Goal: Task Accomplishment & Management: Use online tool/utility

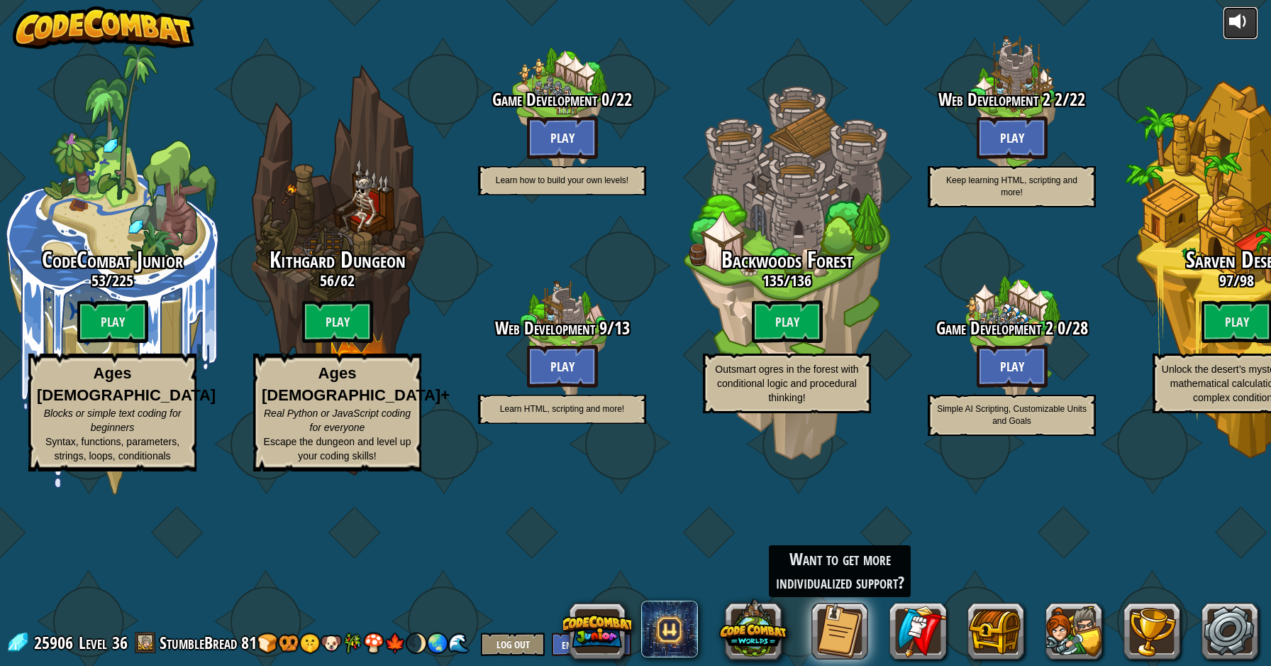
click at [1250, 17] on div at bounding box center [1241, 21] width 23 height 23
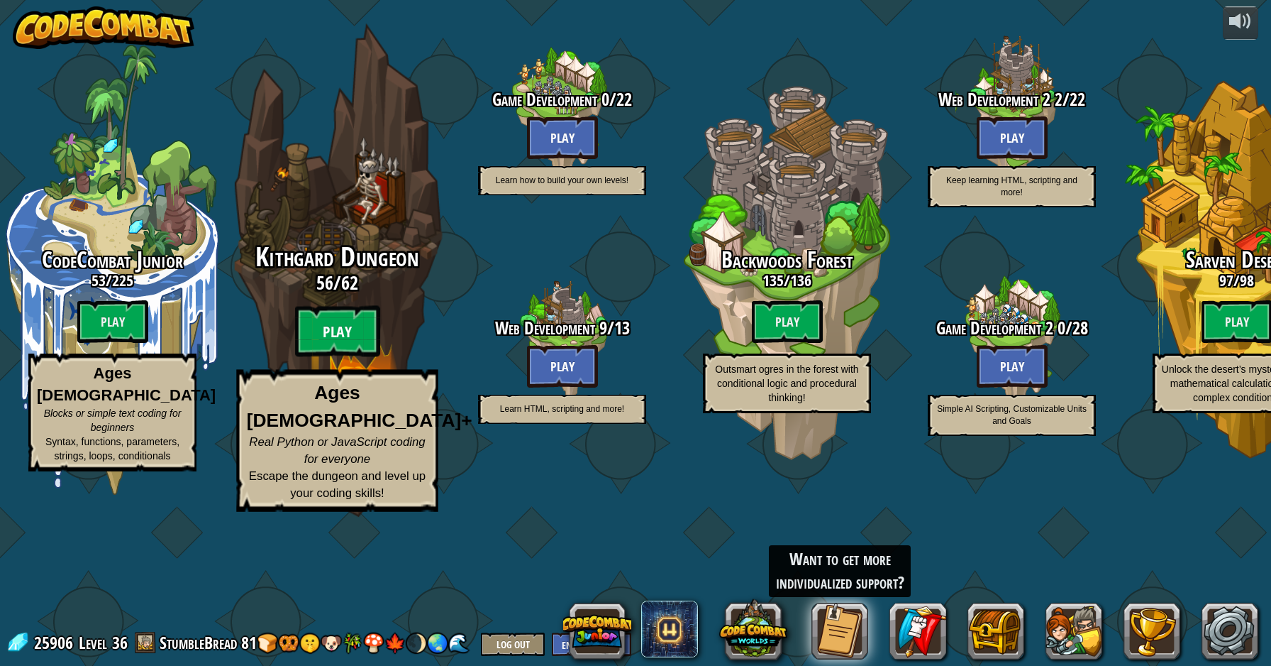
click at [333, 357] on btn "Play" at bounding box center [337, 331] width 85 height 51
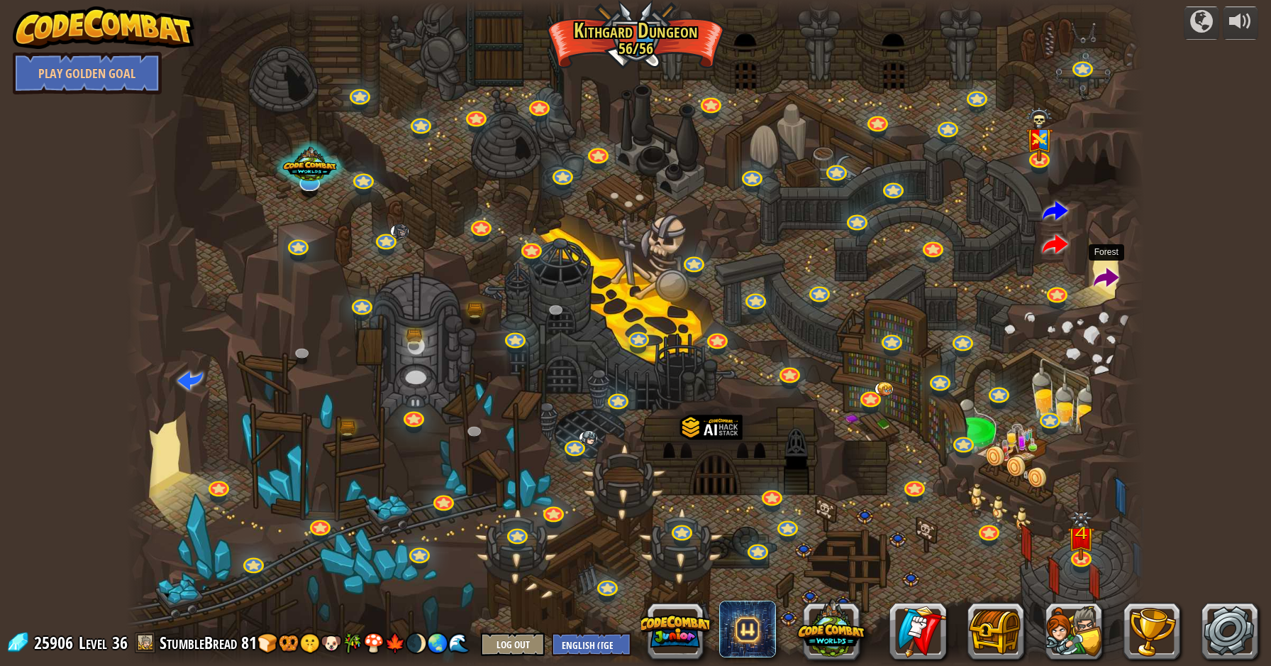
click at [1105, 278] on span at bounding box center [1107, 279] width 26 height 26
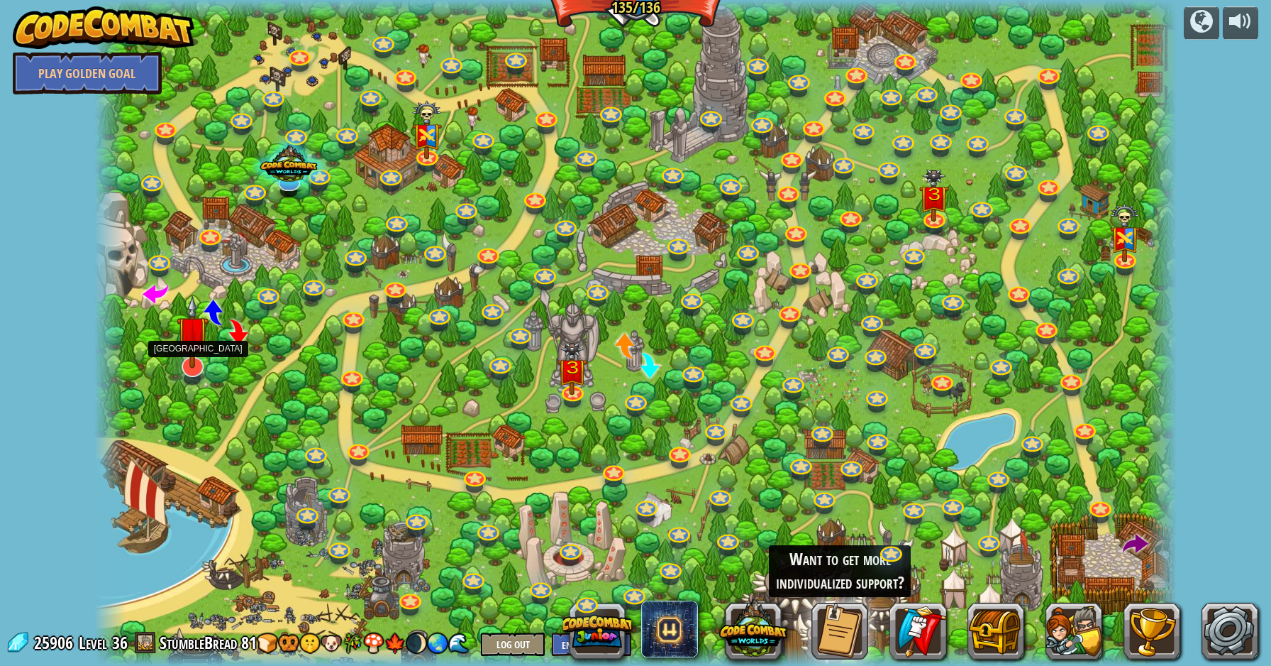
click at [194, 352] on img at bounding box center [193, 331] width 32 height 73
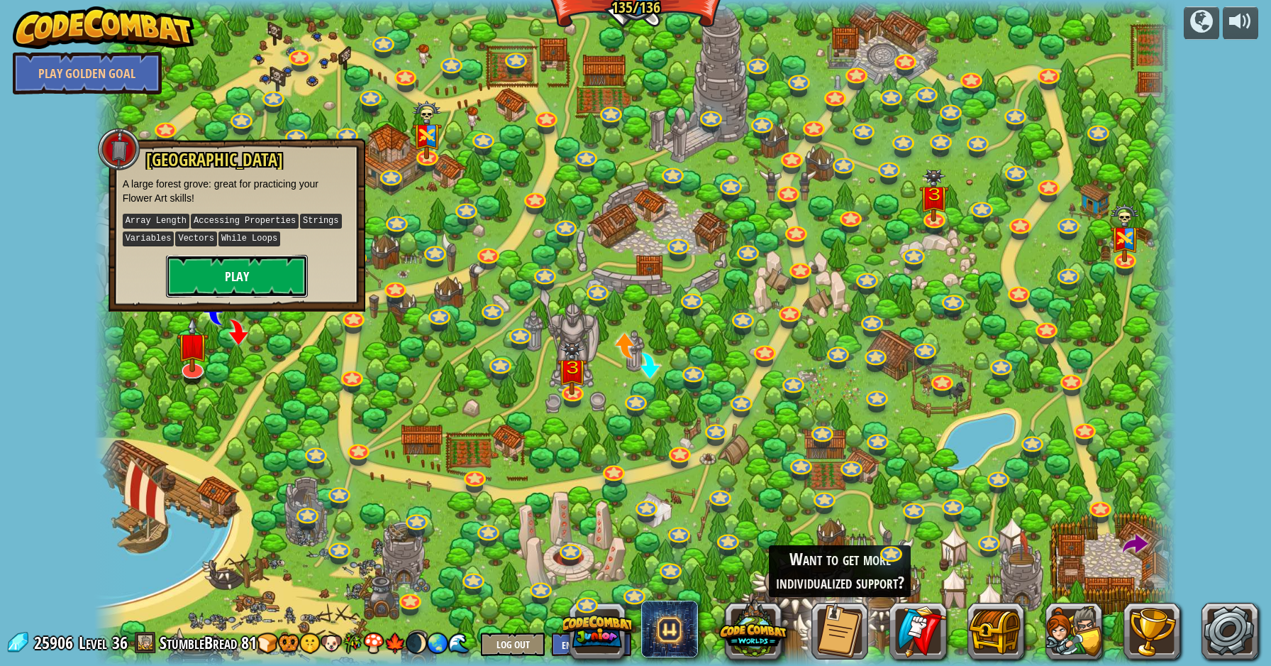
click at [227, 275] on button "Play" at bounding box center [237, 276] width 142 height 43
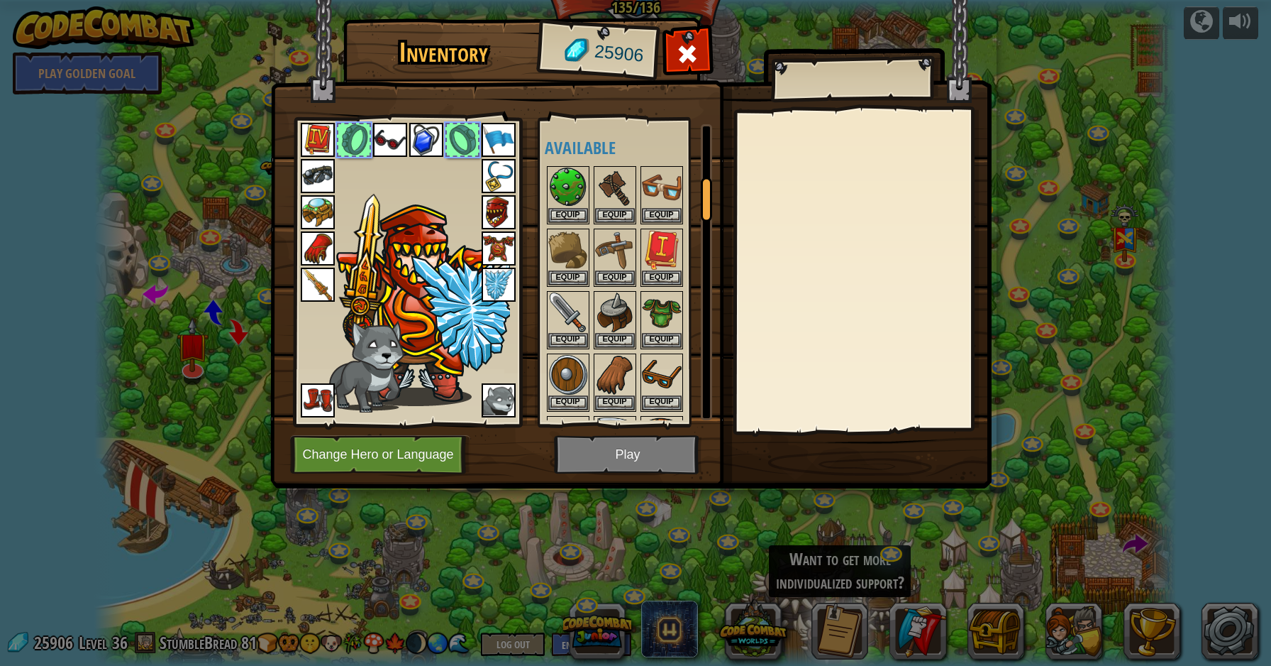
scroll to position [370, 0]
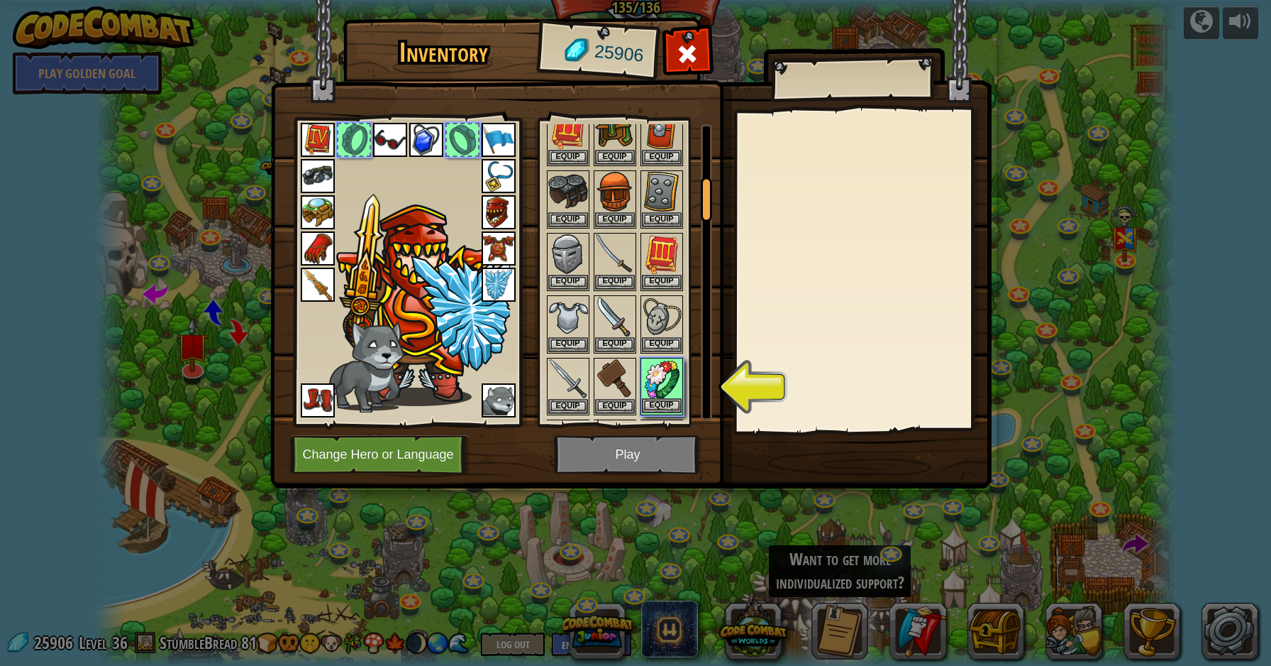
click at [656, 397] on img at bounding box center [662, 379] width 40 height 40
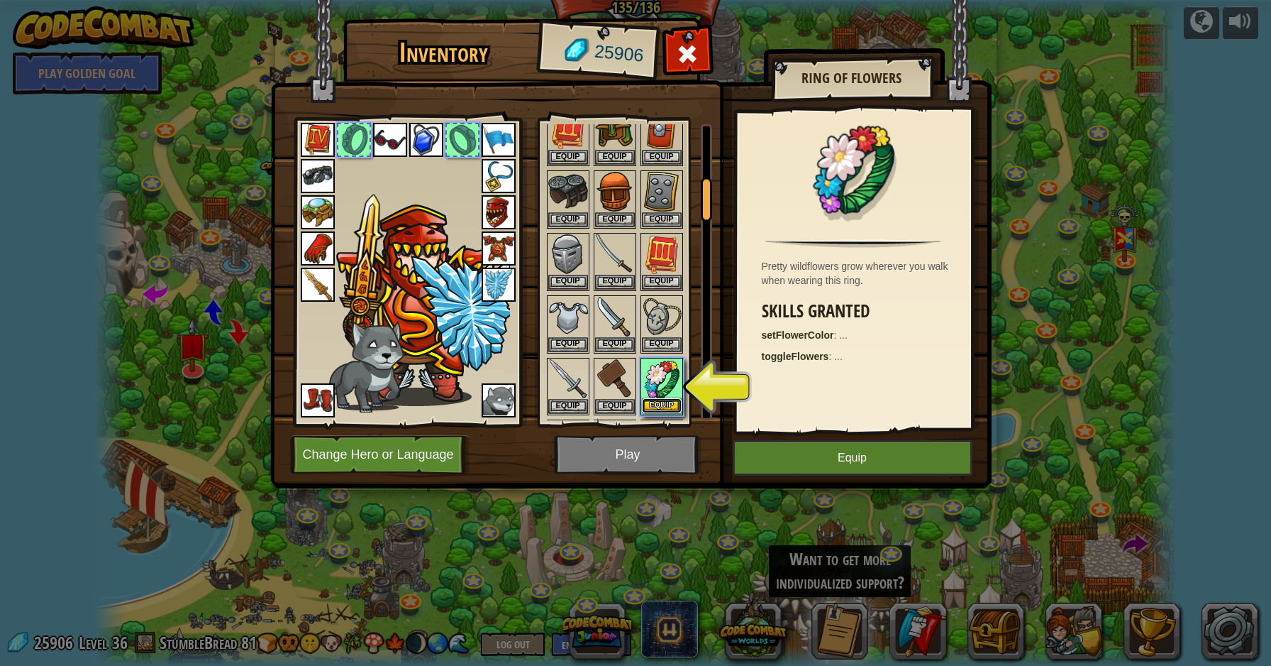
click at [661, 399] on button "Equip" at bounding box center [662, 405] width 40 height 15
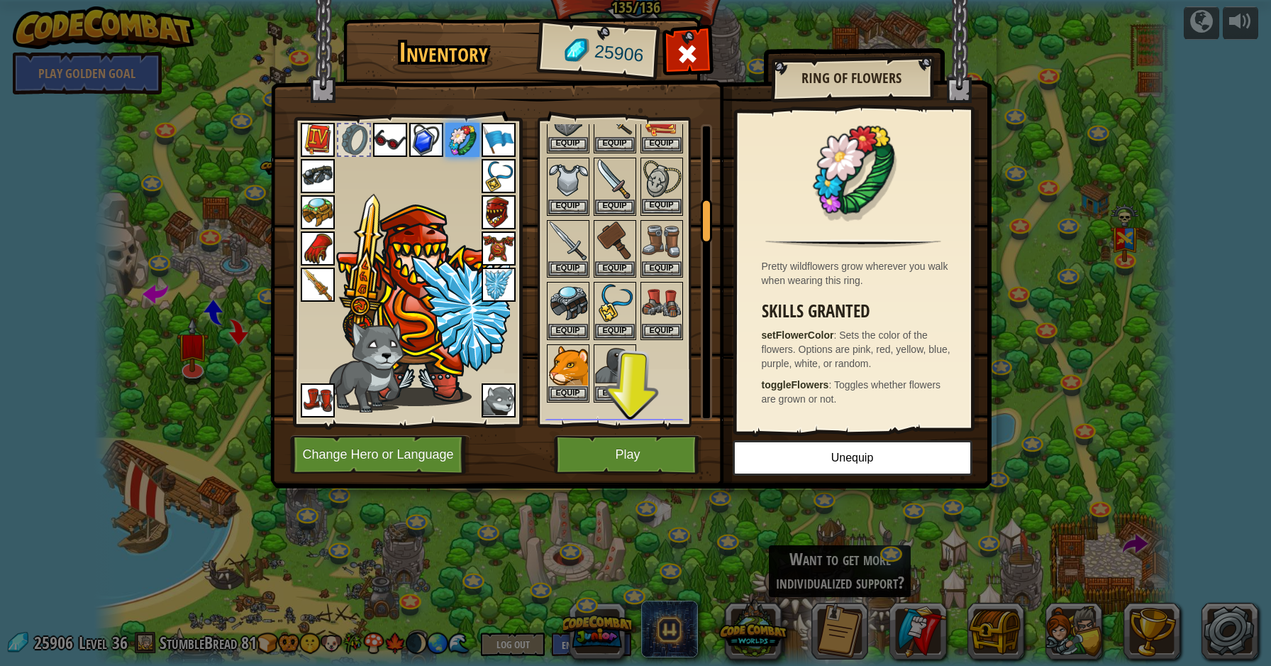
scroll to position [530, 0]
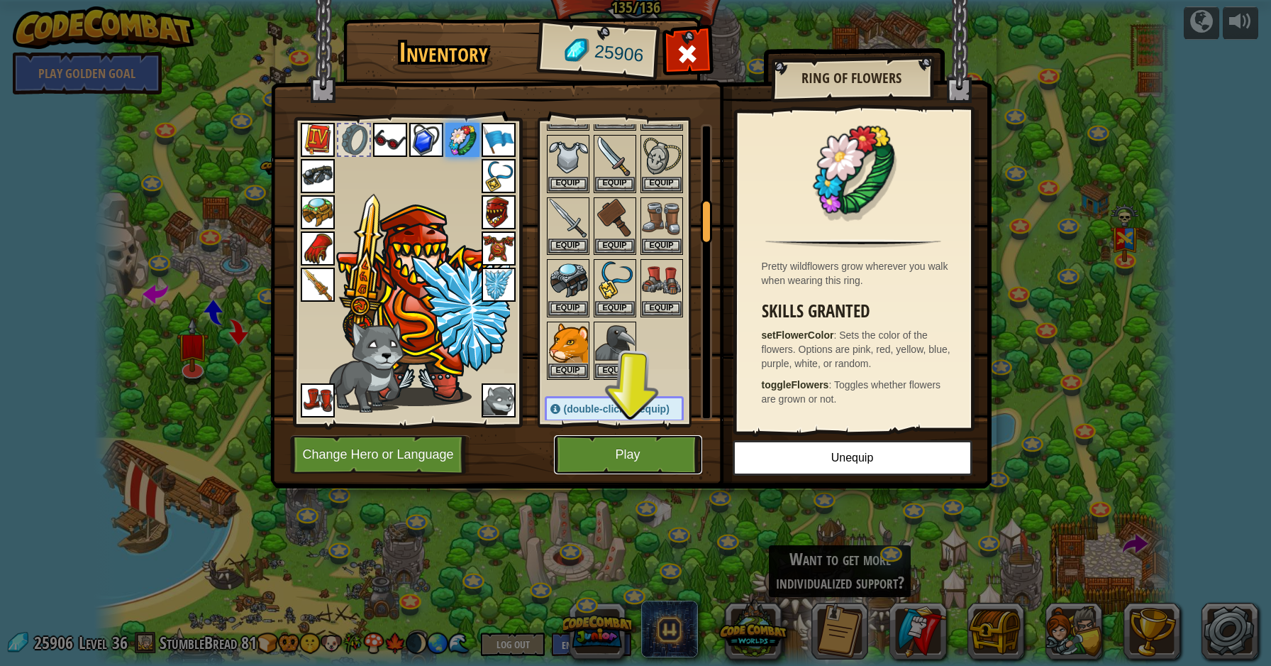
click at [619, 463] on button "Play" at bounding box center [628, 454] width 148 height 39
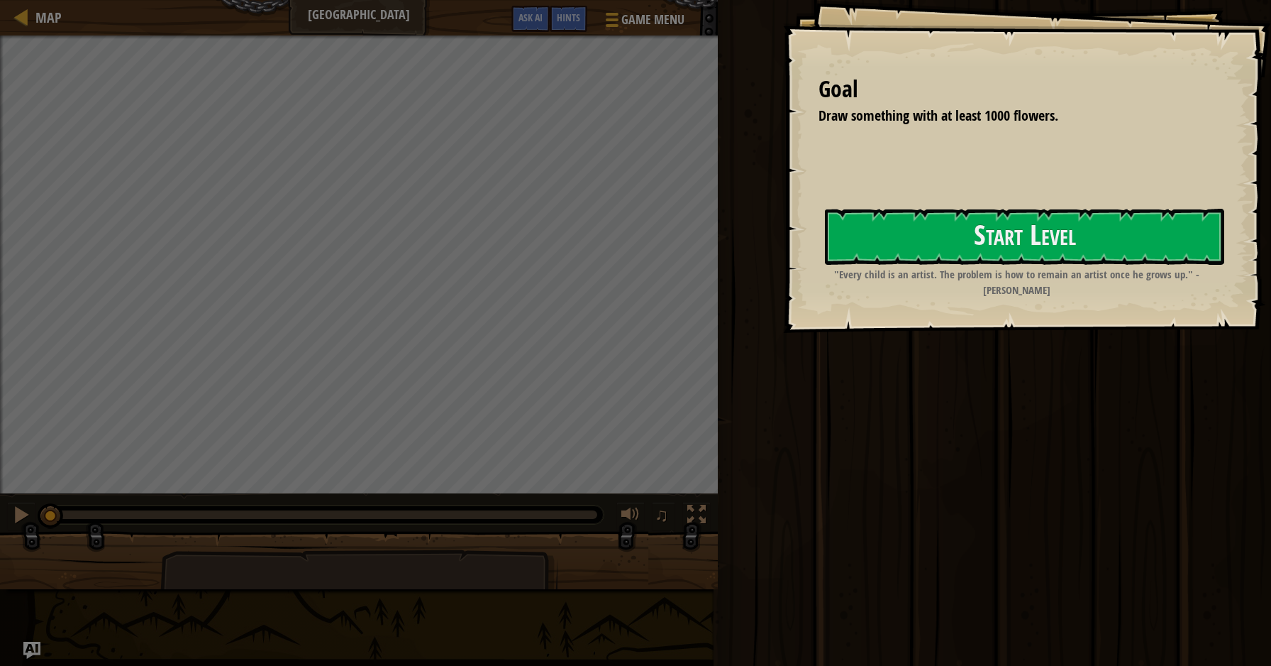
click at [1046, 204] on div "Goal Draw something with at least 1000 flowers. Start Level Error loading from …" at bounding box center [1027, 166] width 488 height 333
click at [1020, 237] on button "Start Level" at bounding box center [1024, 237] width 399 height 56
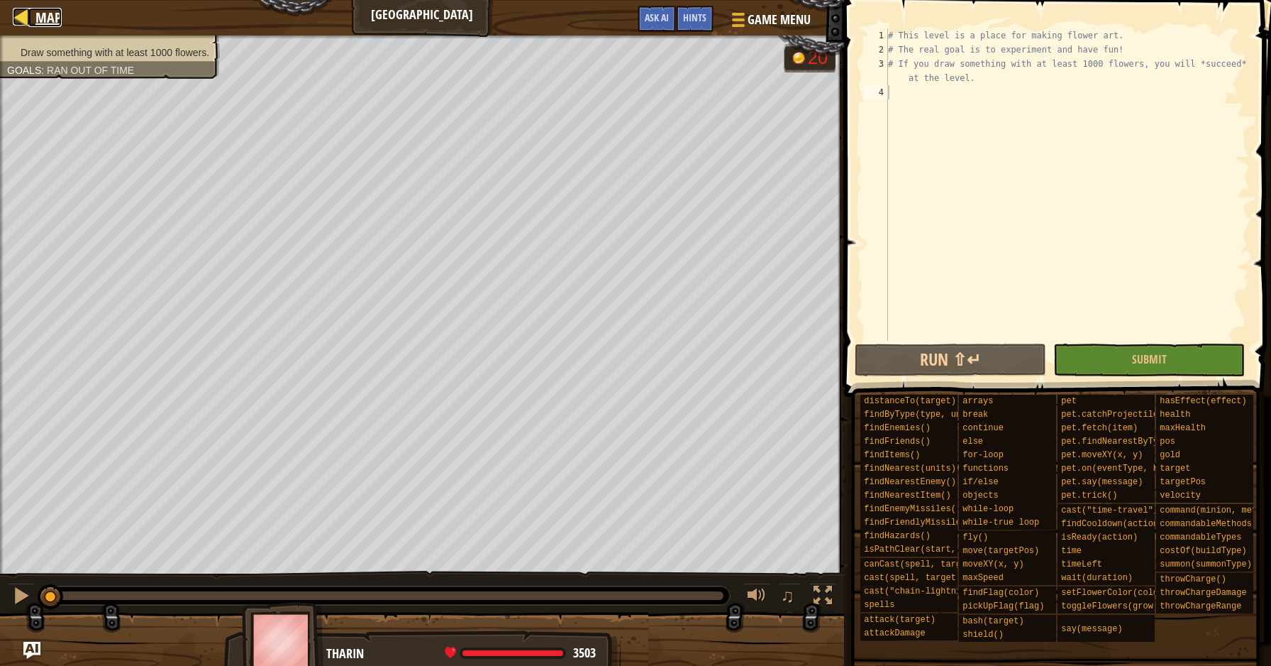
click at [43, 11] on span "Map" at bounding box center [48, 17] width 26 height 19
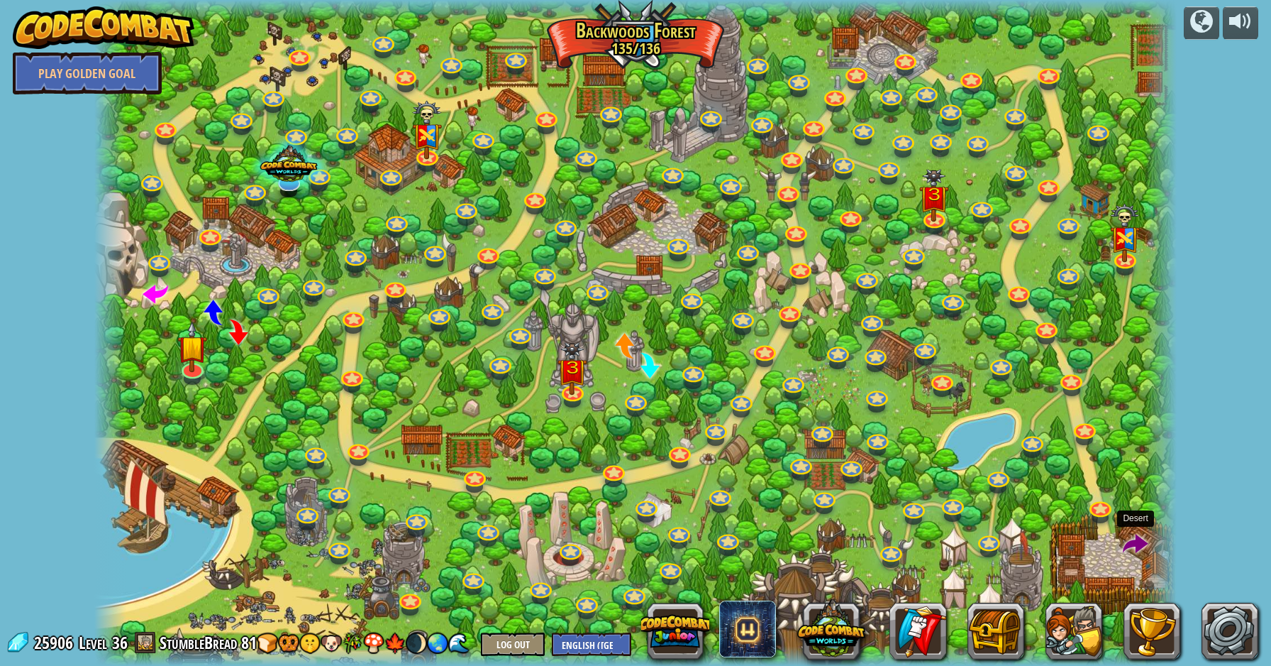
click at [1127, 543] on span at bounding box center [1136, 545] width 26 height 26
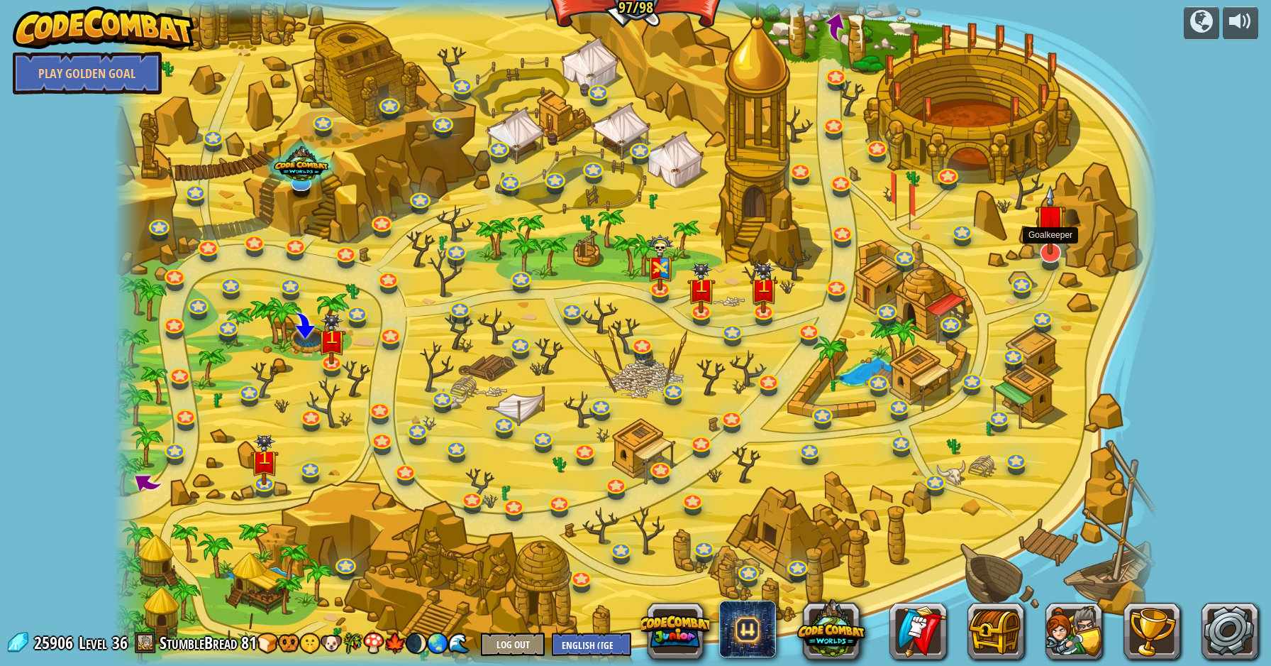
click at [1039, 241] on img at bounding box center [1050, 219] width 31 height 70
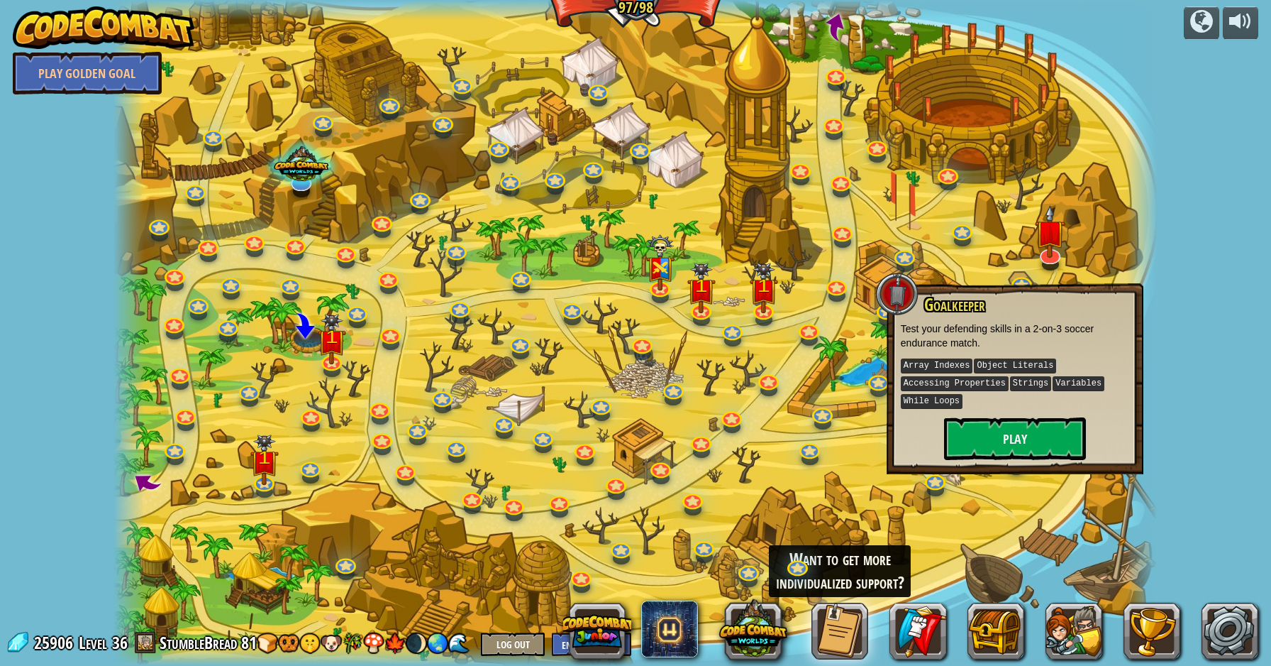
click at [963, 269] on div at bounding box center [636, 333] width 1044 height 666
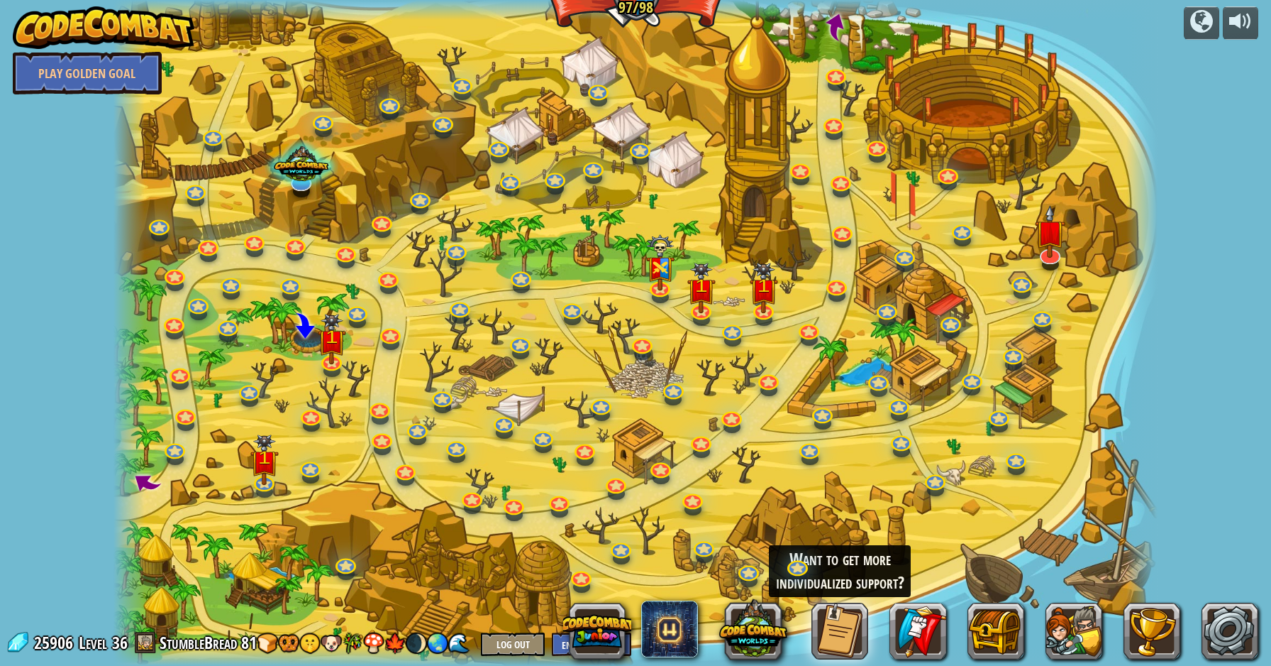
click at [837, 40] on div at bounding box center [636, 333] width 1044 height 666
click at [836, 23] on span at bounding box center [836, 26] width 33 height 33
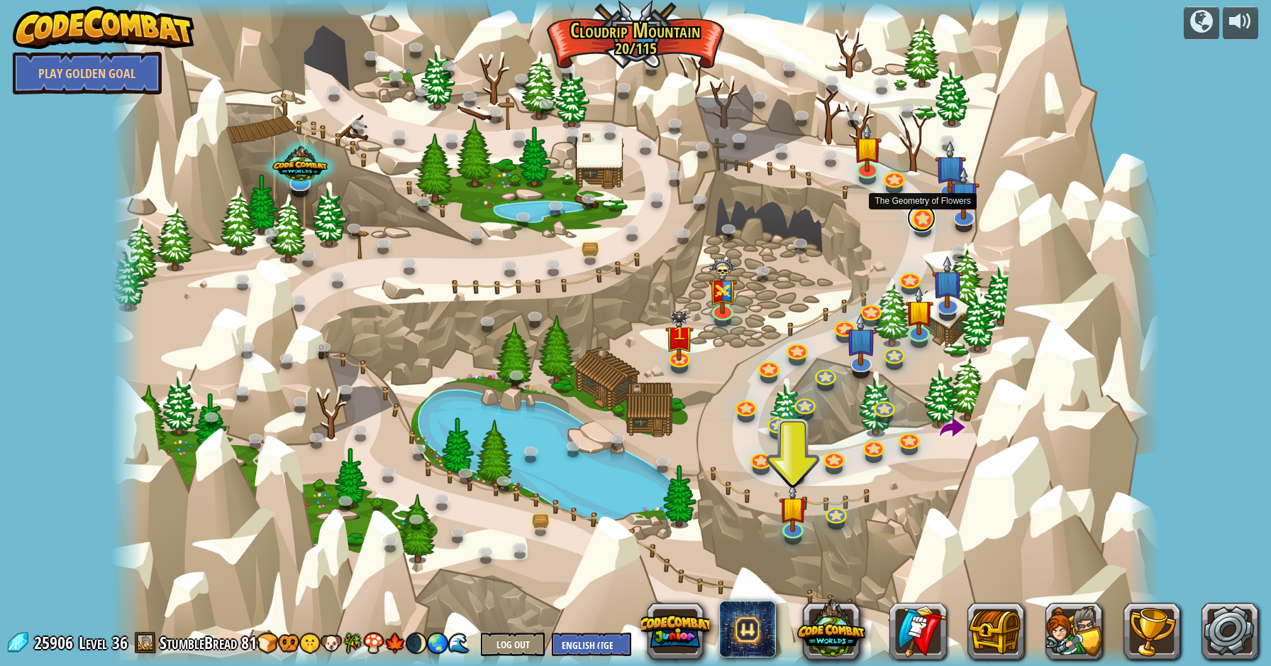
click at [917, 224] on link at bounding box center [922, 218] width 28 height 28
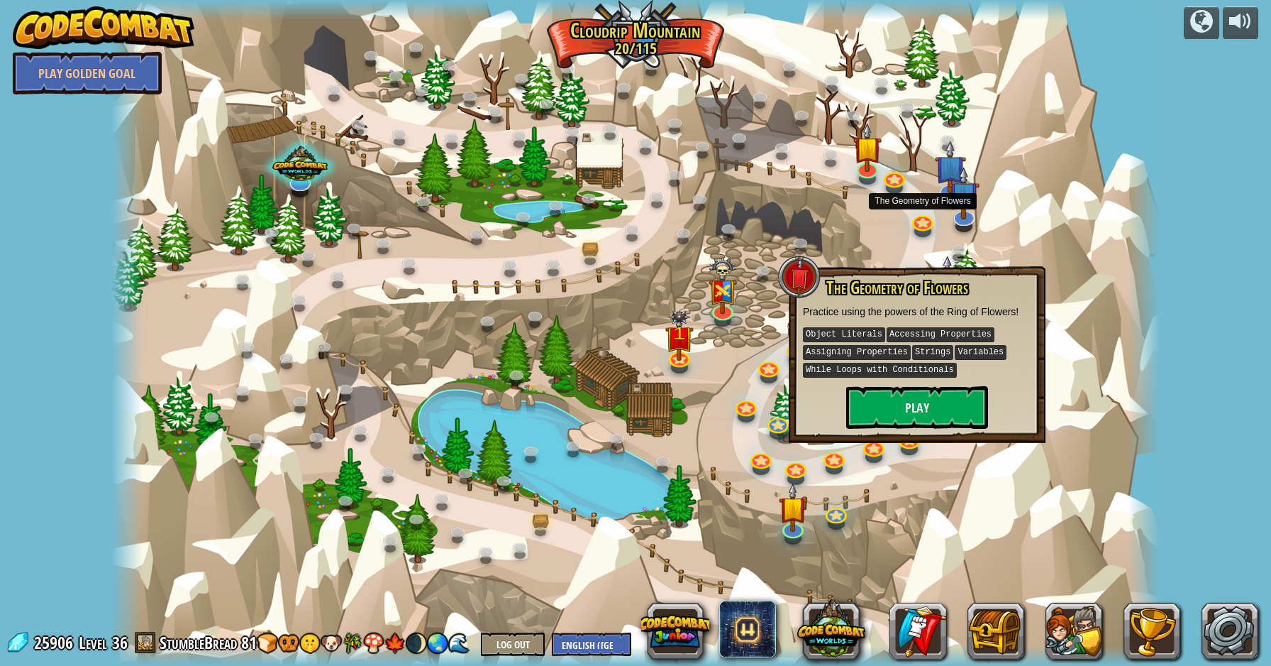
click at [866, 253] on div at bounding box center [635, 333] width 1049 height 666
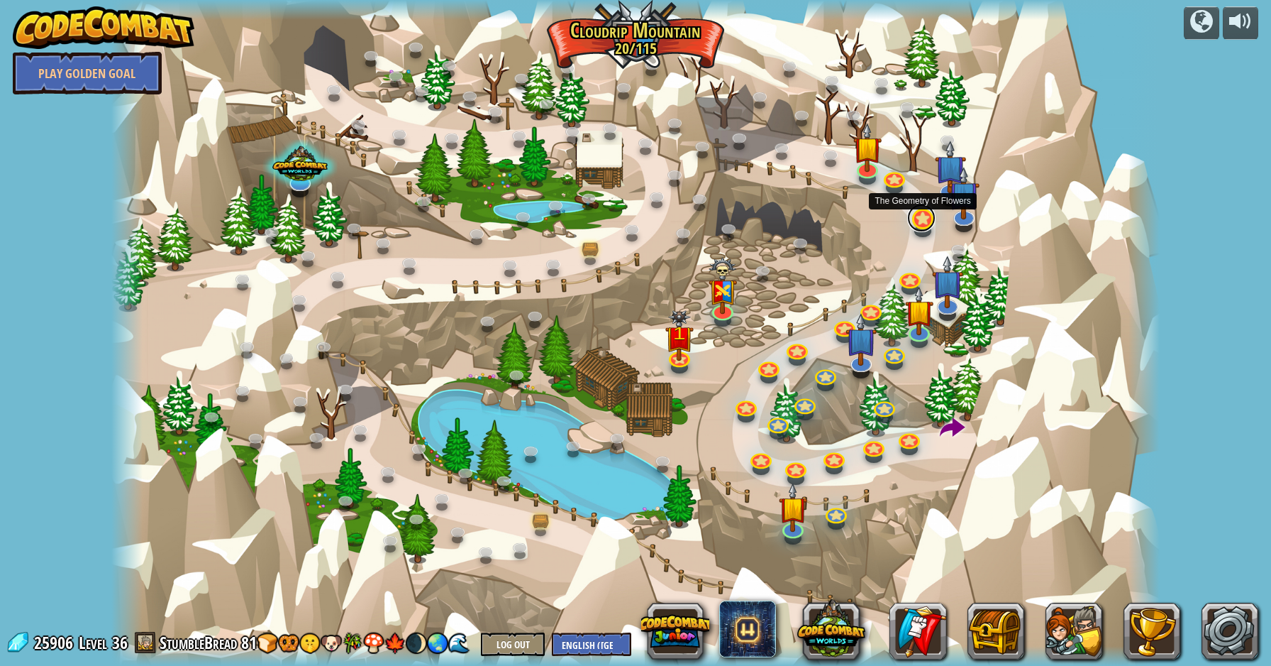
click at [921, 216] on link at bounding box center [922, 218] width 28 height 28
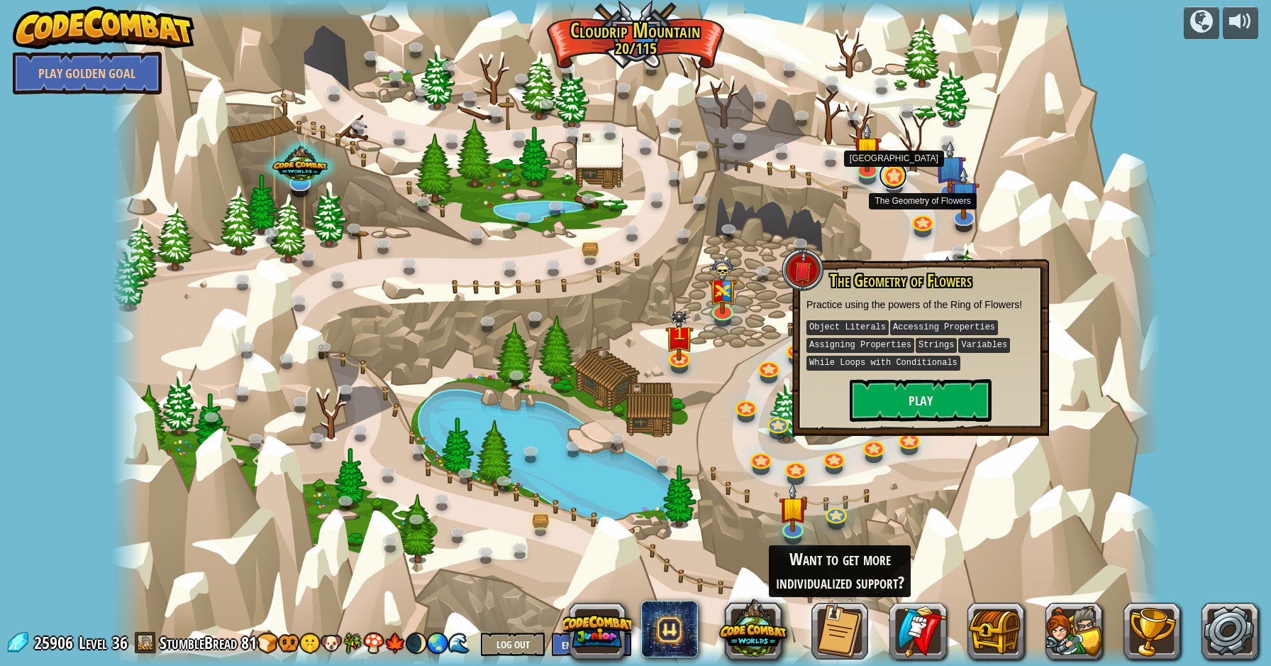
click at [896, 184] on link at bounding box center [893, 175] width 28 height 28
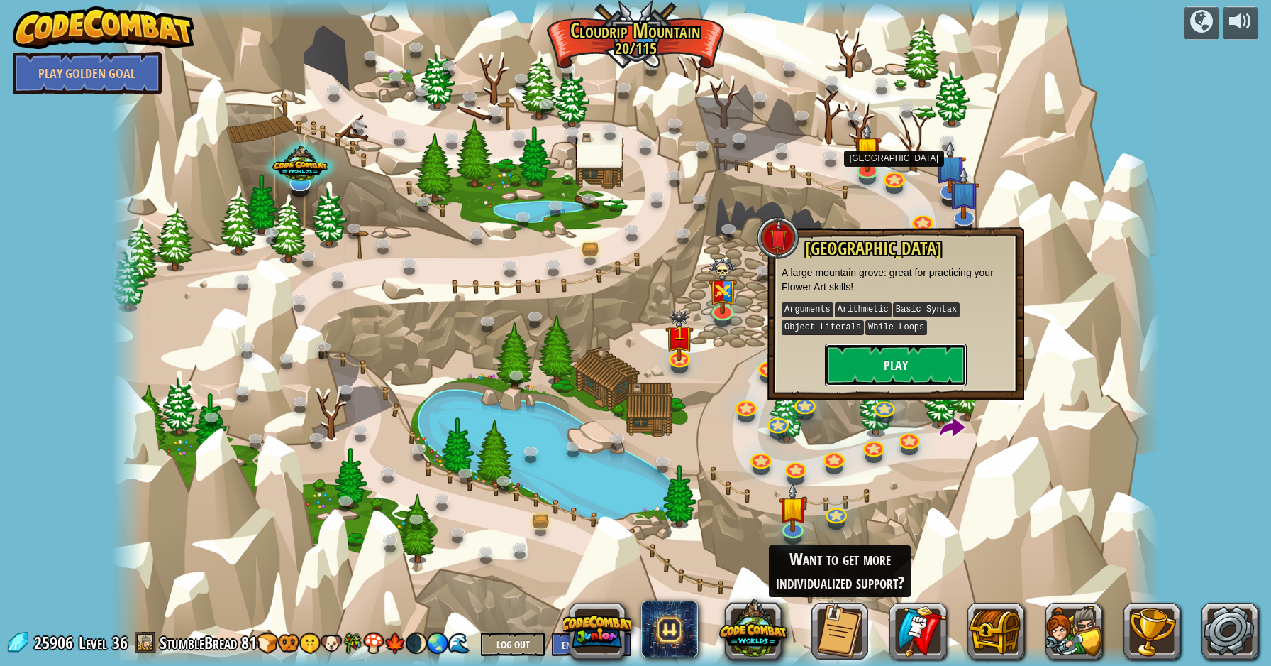
click at [888, 349] on button "Play" at bounding box center [896, 364] width 142 height 43
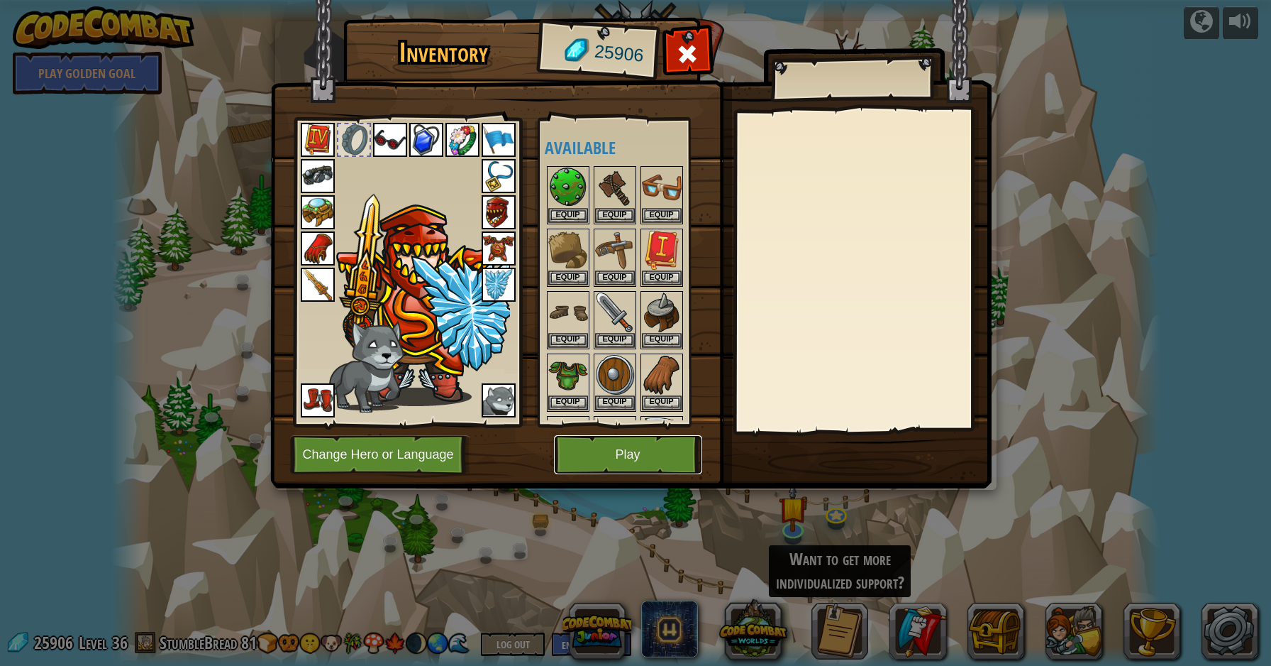
click at [641, 447] on button "Play" at bounding box center [628, 454] width 148 height 39
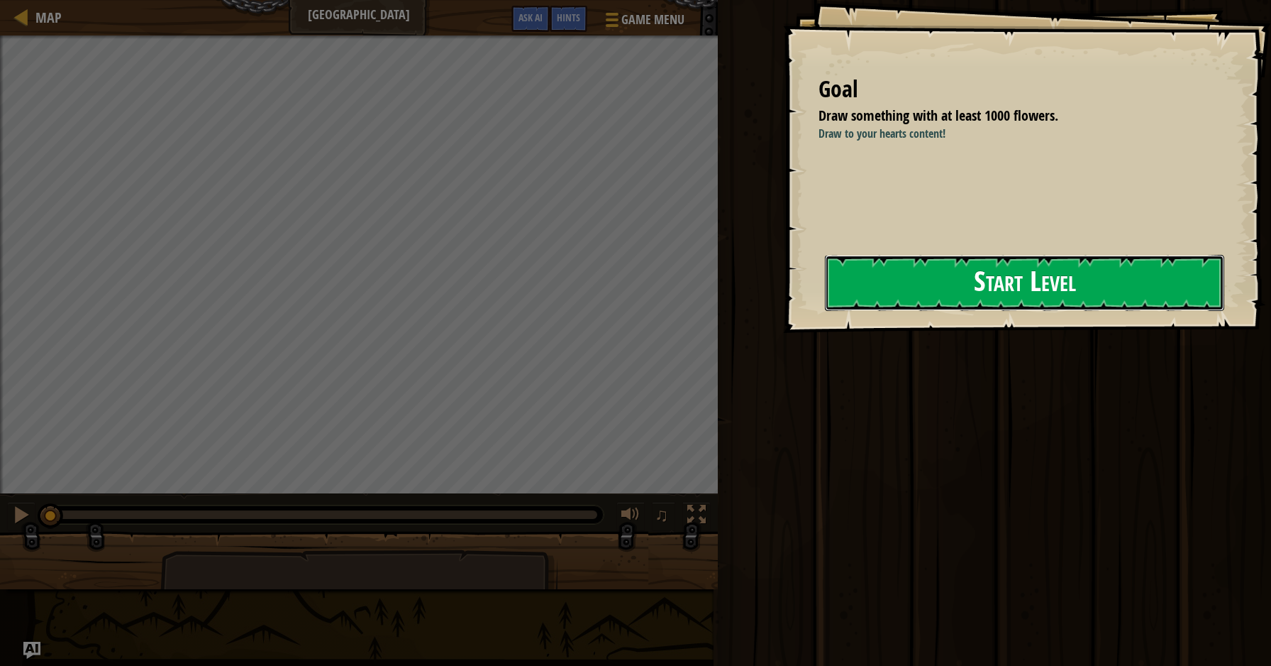
click at [844, 281] on button "Start Level" at bounding box center [1024, 283] width 399 height 56
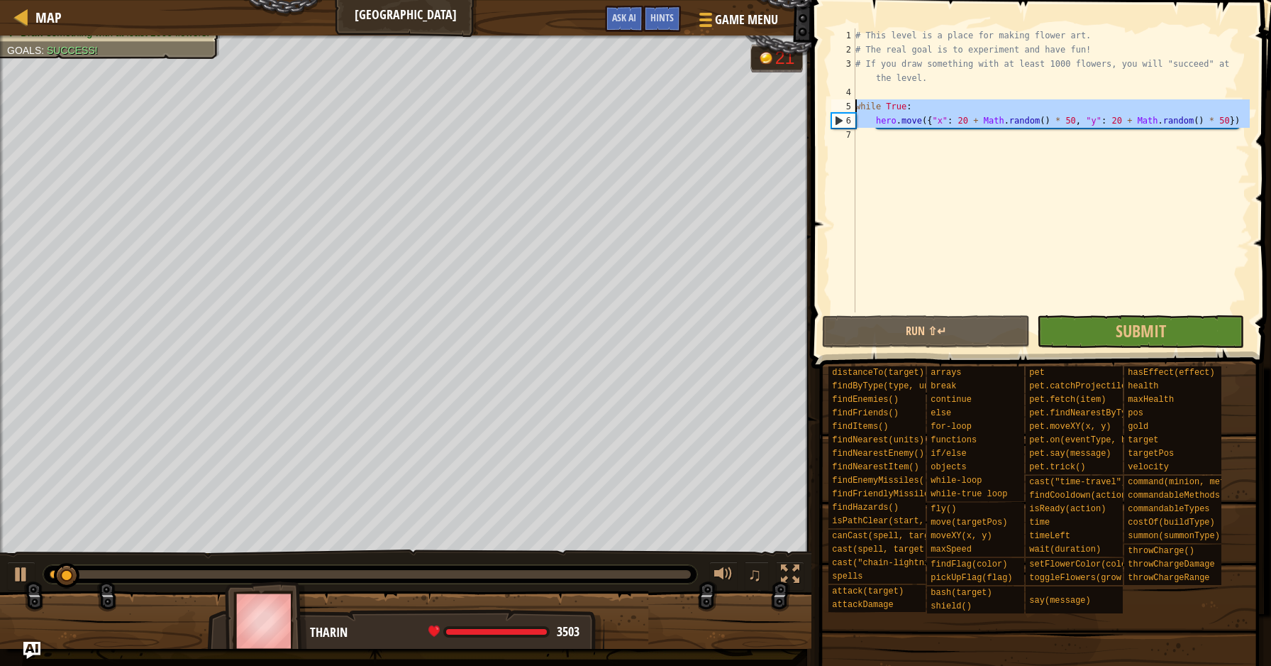
drag, startPoint x: 1169, startPoint y: 135, endPoint x: 842, endPoint y: 107, distance: 328.3
click at [842, 107] on div "1 2 3 4 5 6 7 # This level is a place for making flower art. # The real goal is…" at bounding box center [1039, 170] width 421 height 284
type textarea "while True: hero.move({"x": 20 + Math.random() * 50, "y": 20 + Math.random() * …"
click at [50, 13] on span "Map" at bounding box center [48, 17] width 26 height 19
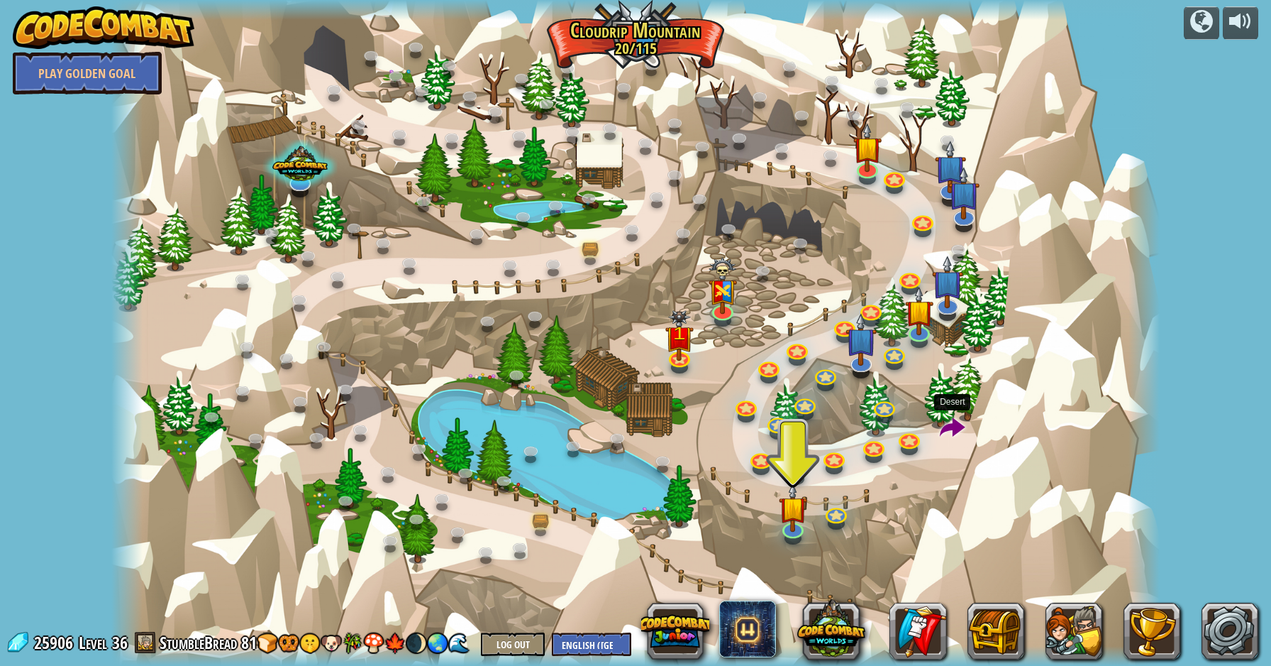
click at [956, 425] on span at bounding box center [953, 429] width 26 height 26
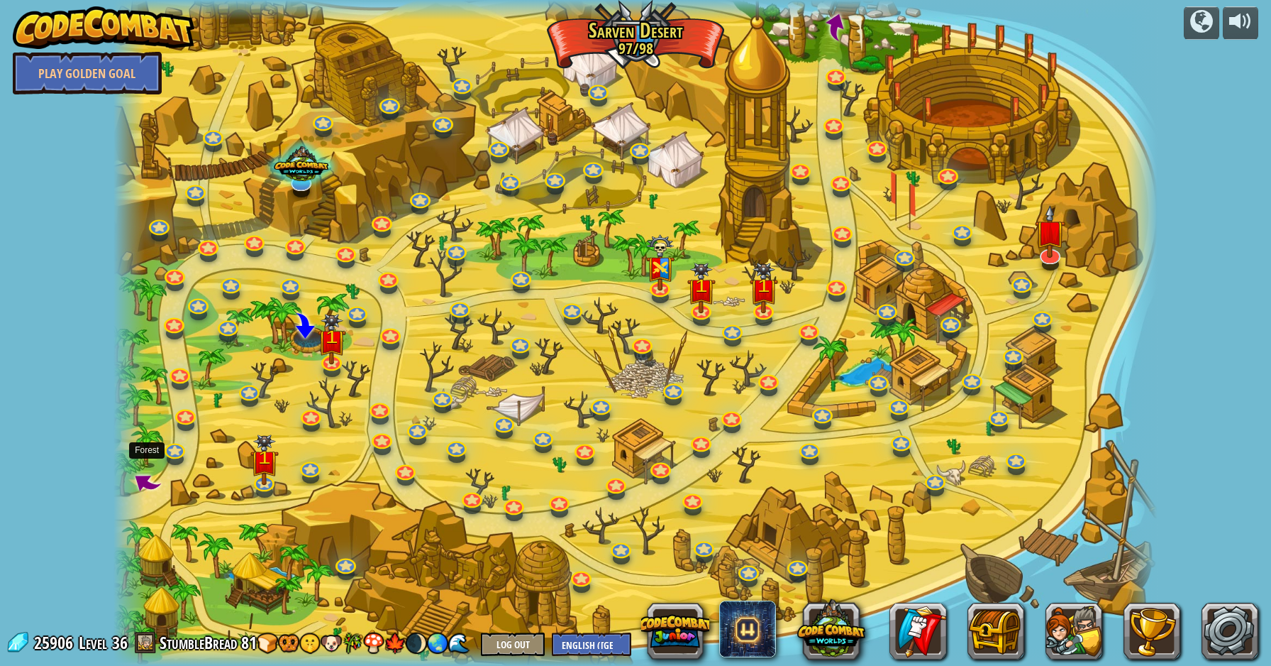
click at [146, 477] on span at bounding box center [146, 481] width 35 height 35
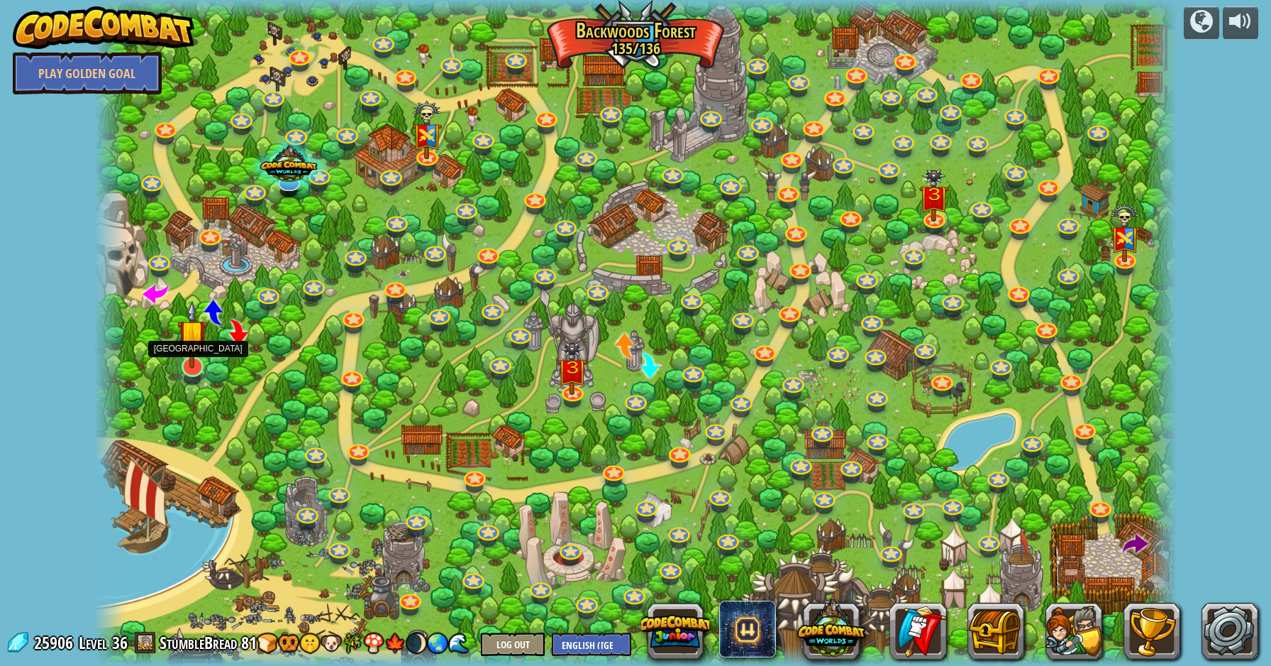
click at [190, 349] on img at bounding box center [192, 334] width 30 height 68
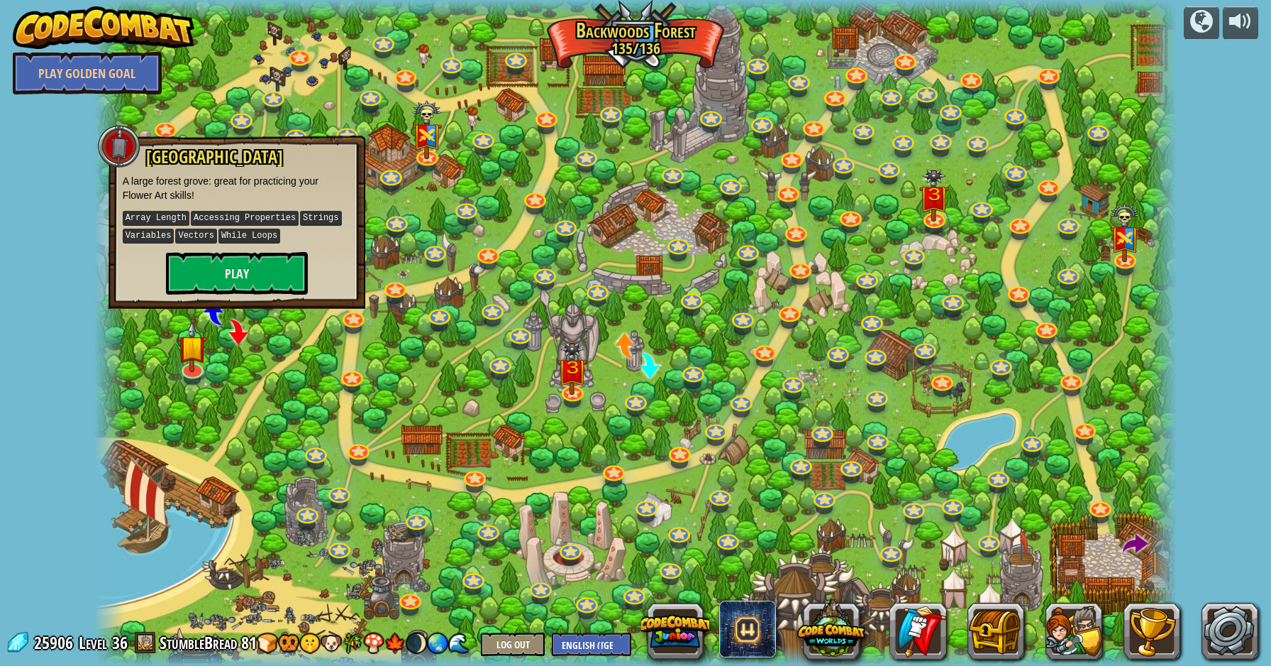
click at [282, 293] on div "[GEOGRAPHIC_DATA] A large forest grove: great for practicing your Flower Art sk…" at bounding box center [237, 222] width 257 height 173
click at [278, 283] on button "Play" at bounding box center [237, 273] width 142 height 43
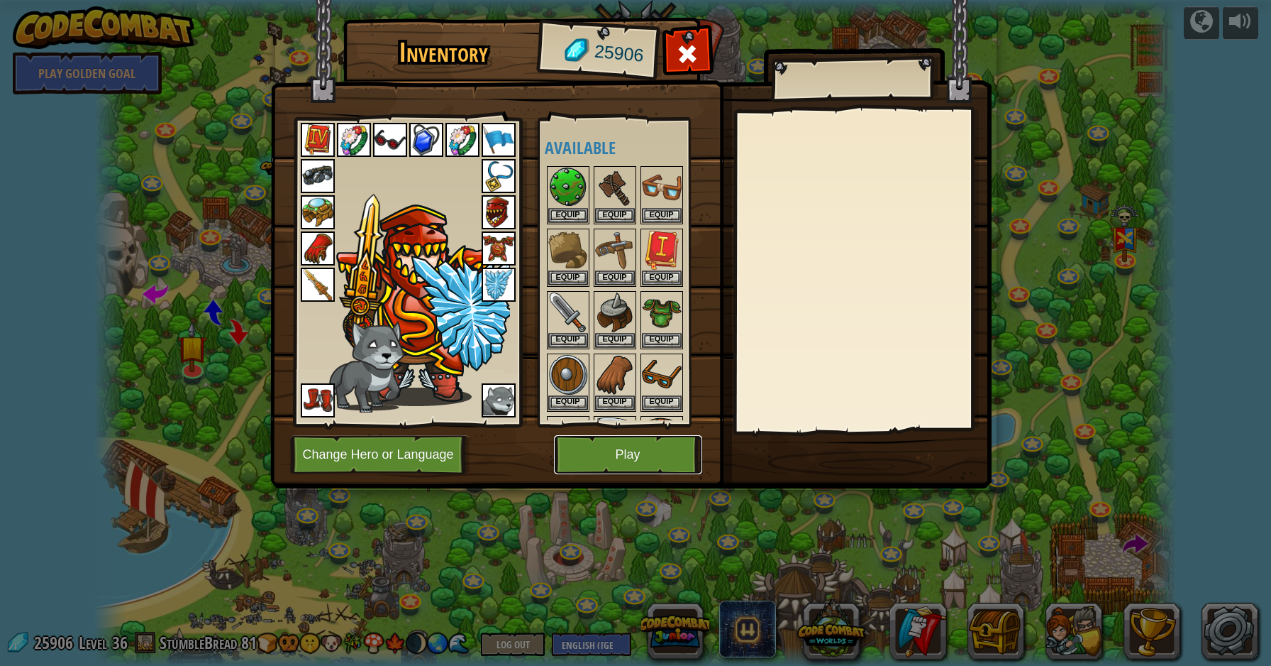
click at [613, 451] on button "Play" at bounding box center [628, 454] width 148 height 39
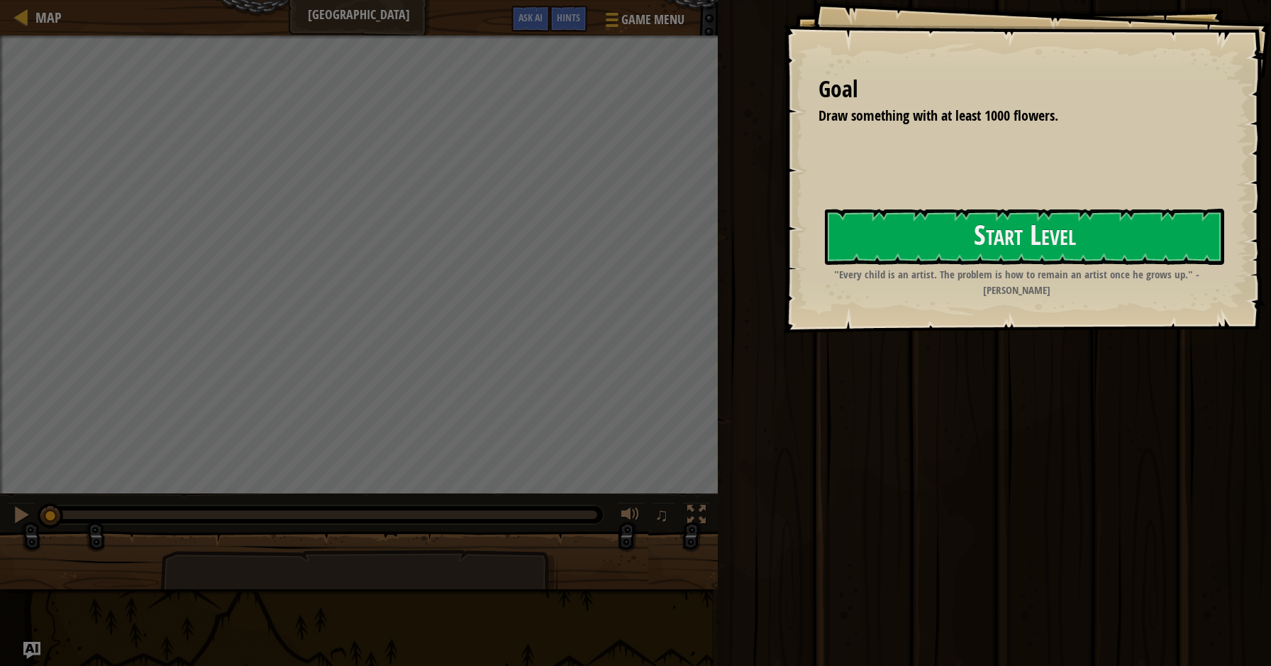
click at [783, 305] on div "Goal Draw something with at least 1000 flowers. Start Level Error loading from …" at bounding box center [1027, 166] width 488 height 333
click at [886, 237] on button "Start Level" at bounding box center [1024, 237] width 399 height 56
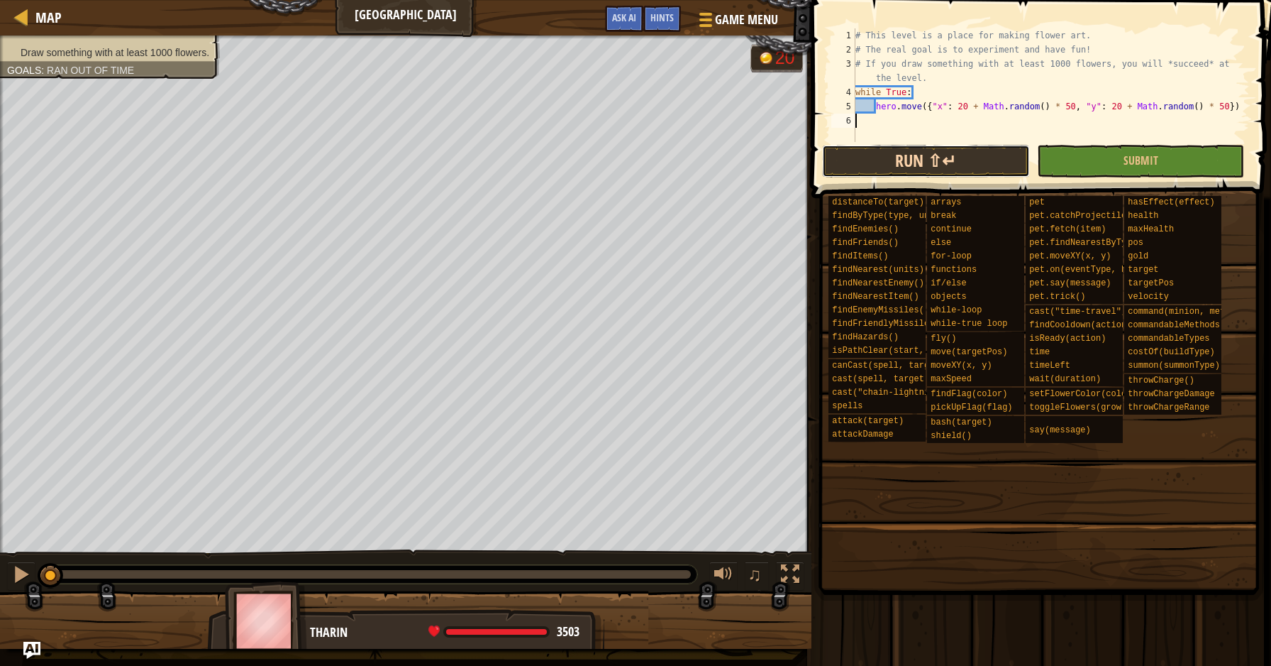
click at [882, 165] on div "1 2 3 4 5 6 # This level is a place for making flower art. # The real goal is t…" at bounding box center [1039, 127] width 464 height 240
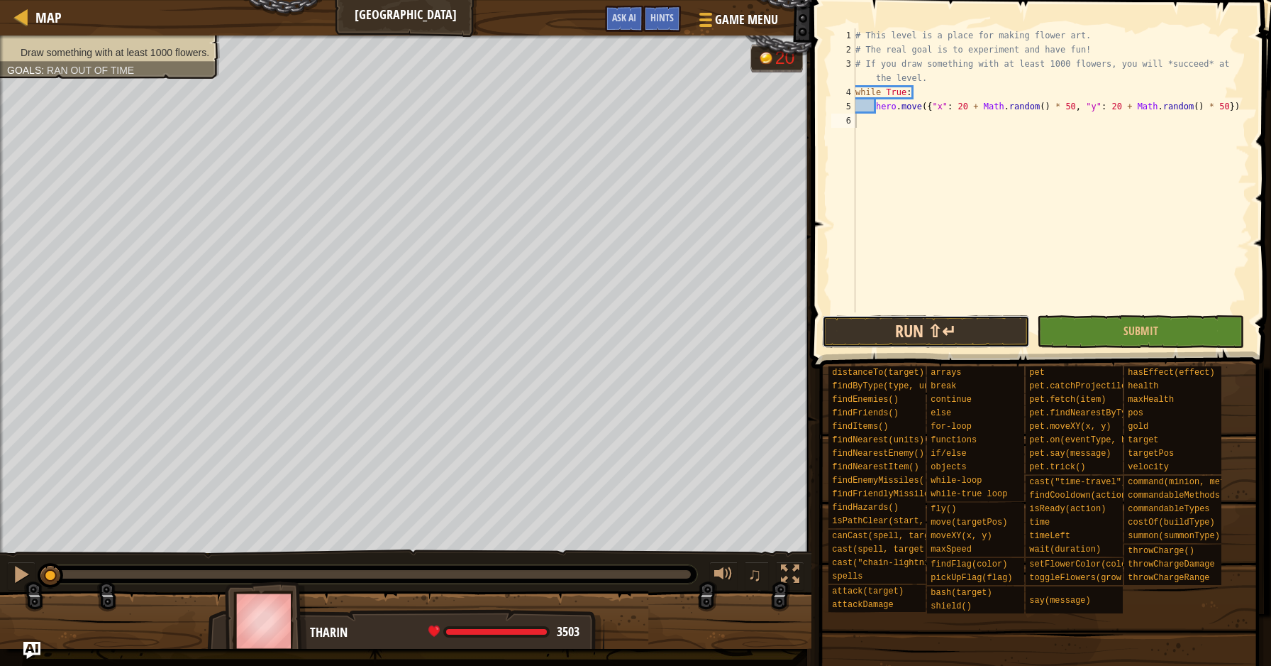
click at [886, 324] on button "Run ⇧↵" at bounding box center [926, 331] width 208 height 33
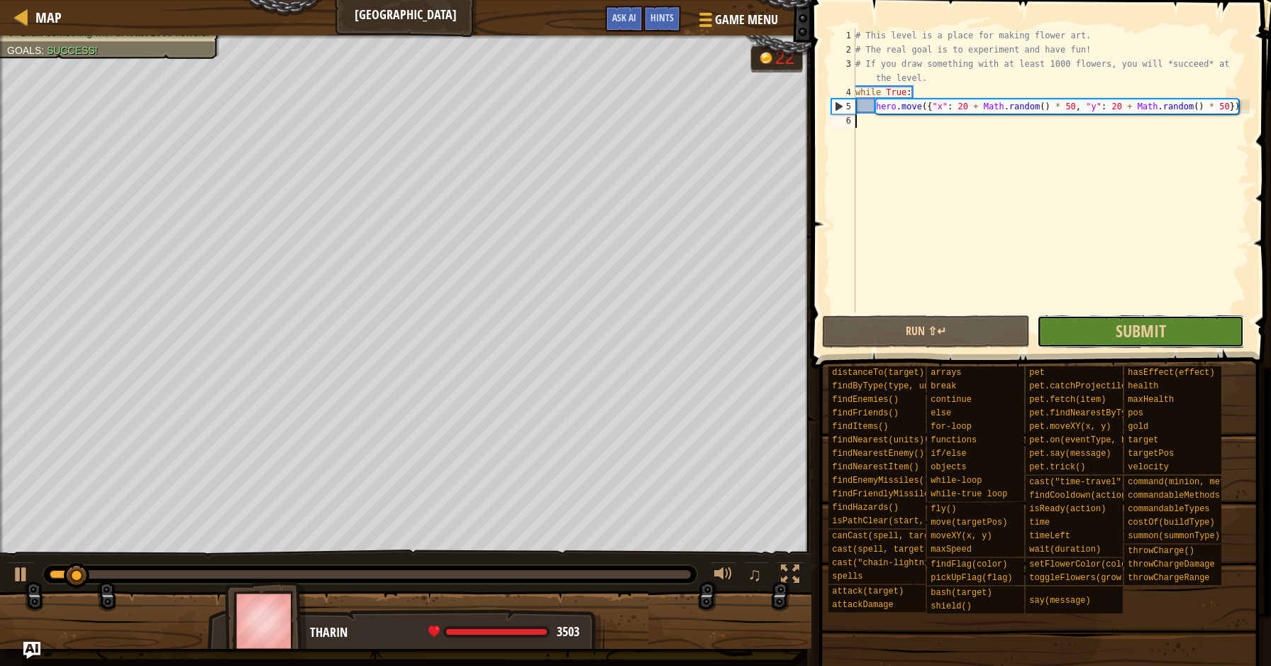
click at [1091, 326] on button "Submit" at bounding box center [1141, 331] width 208 height 33
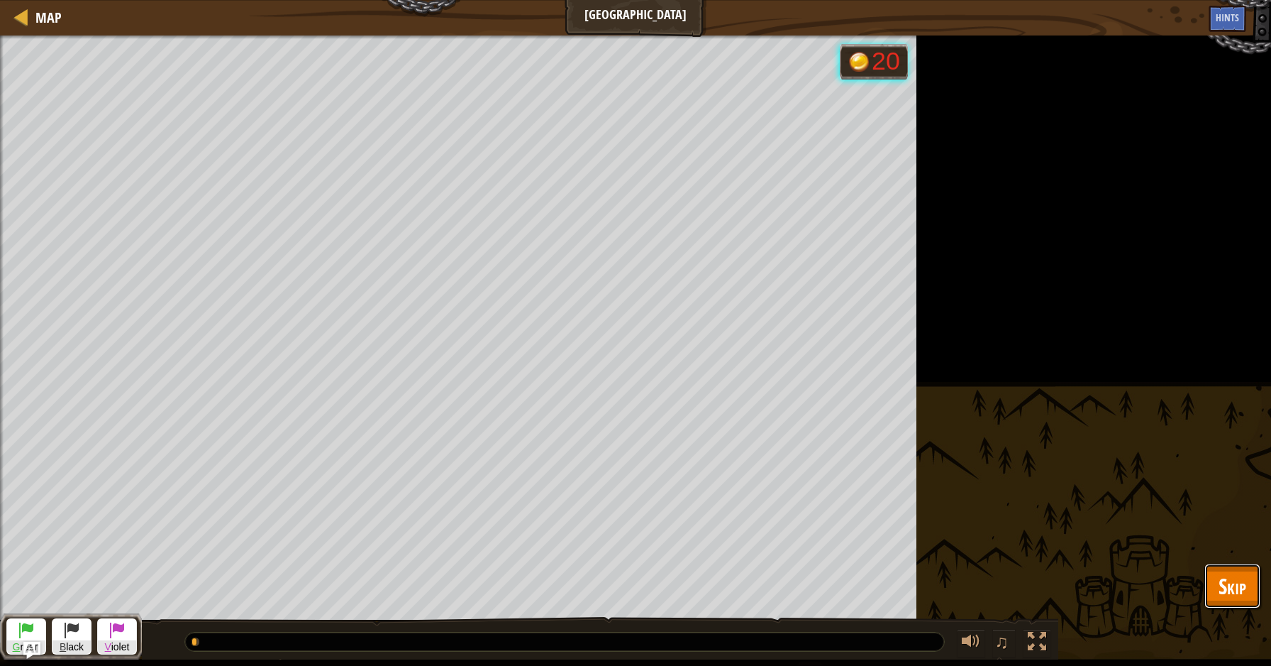
click at [1247, 580] on button "Skip" at bounding box center [1233, 585] width 56 height 45
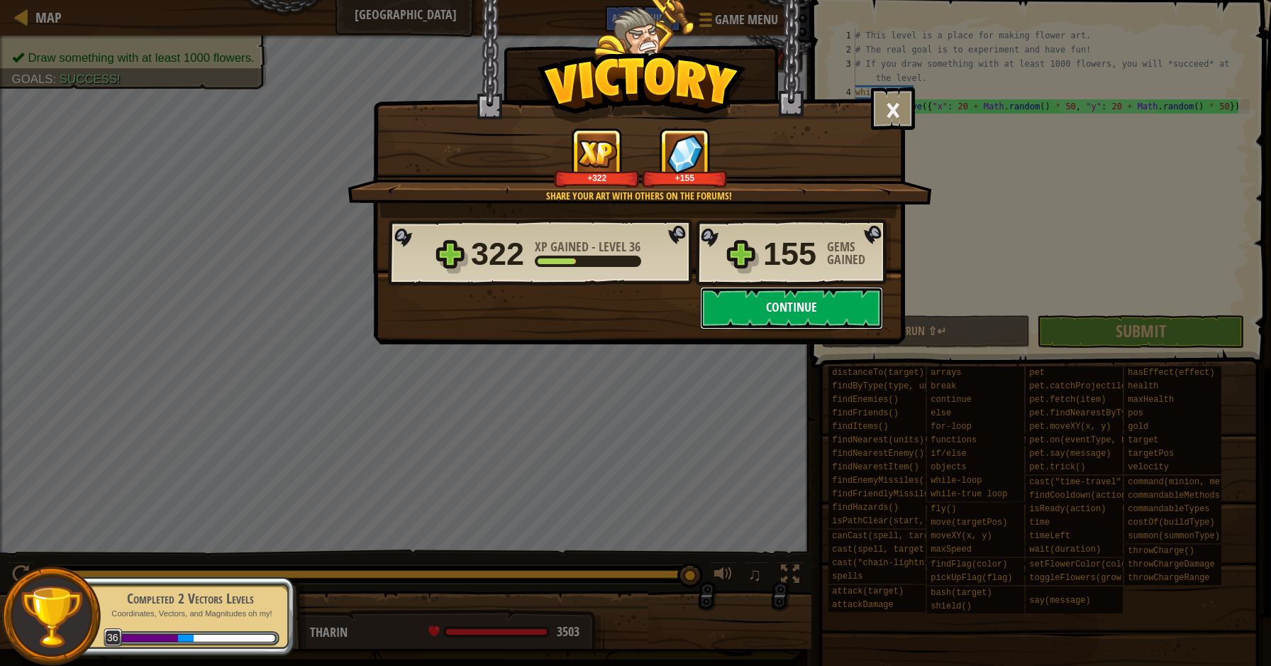
click at [747, 309] on button "Continue" at bounding box center [791, 308] width 183 height 43
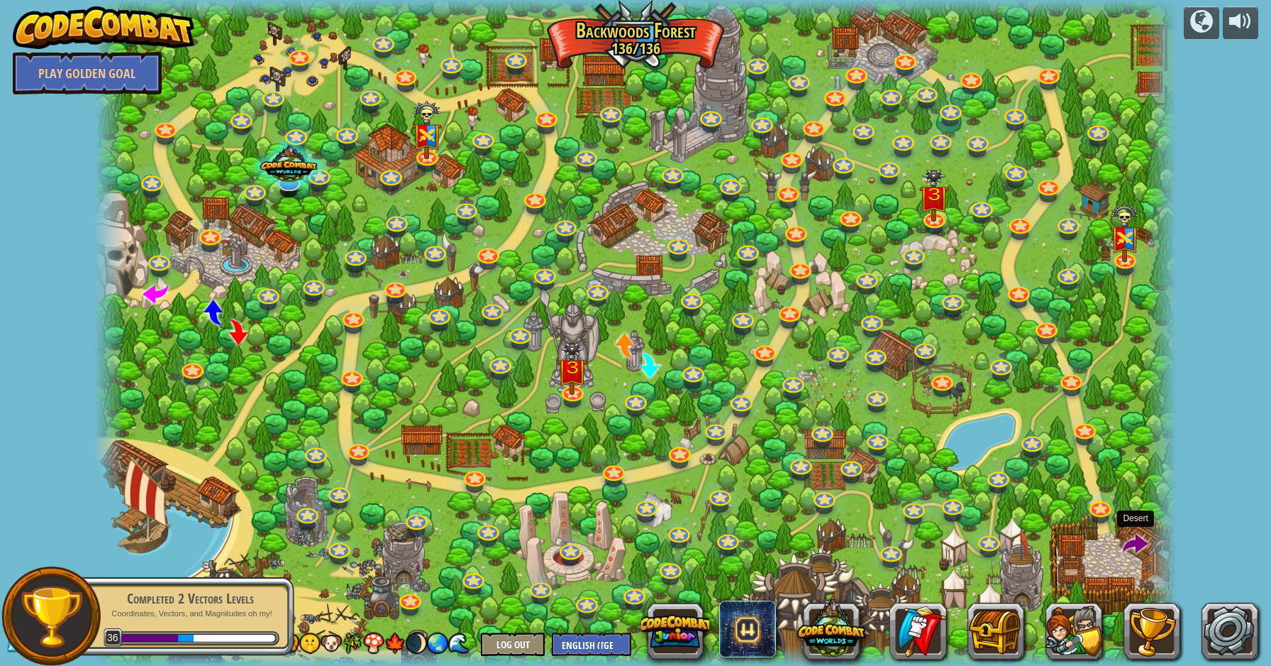
click at [1128, 538] on span at bounding box center [1136, 545] width 26 height 26
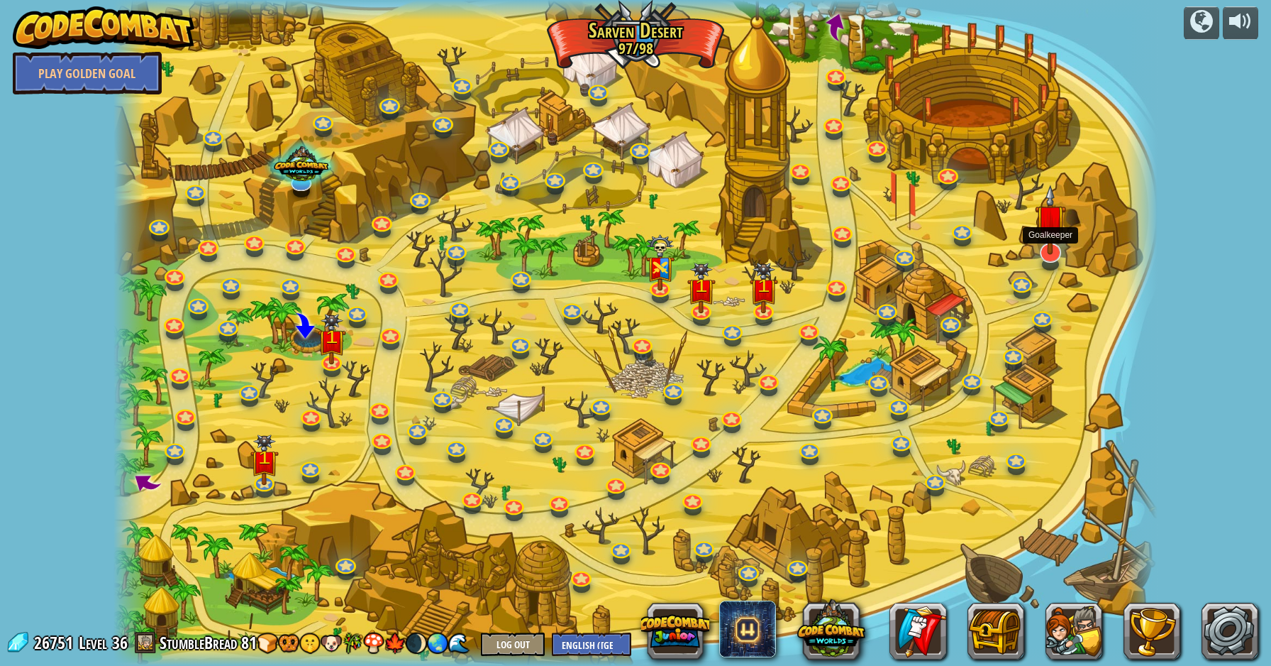
click at [1052, 227] on img at bounding box center [1050, 219] width 31 height 70
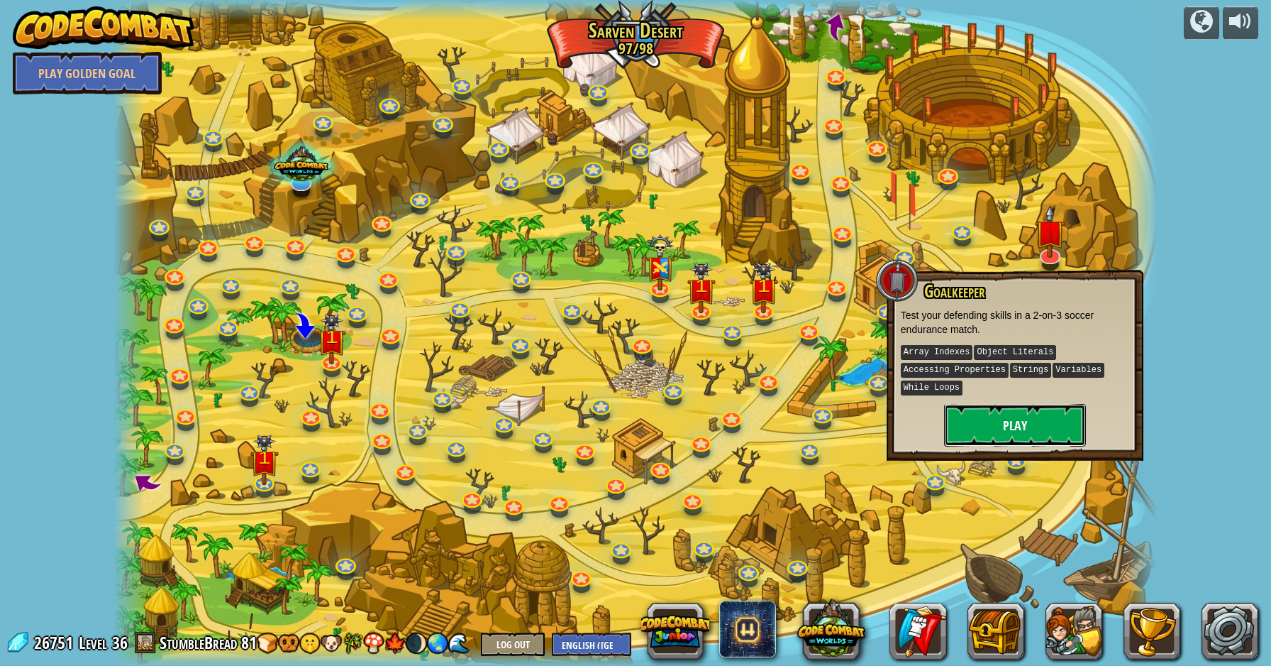
click at [981, 427] on button "Play" at bounding box center [1015, 425] width 142 height 43
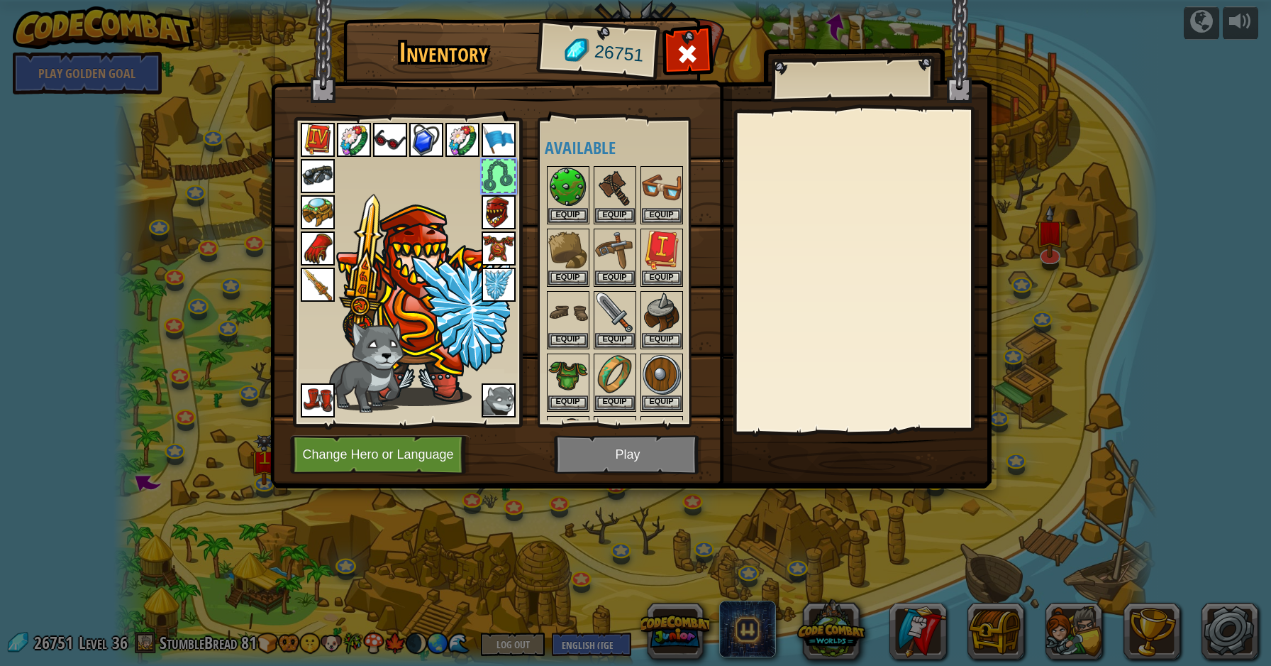
scroll to position [557, 0]
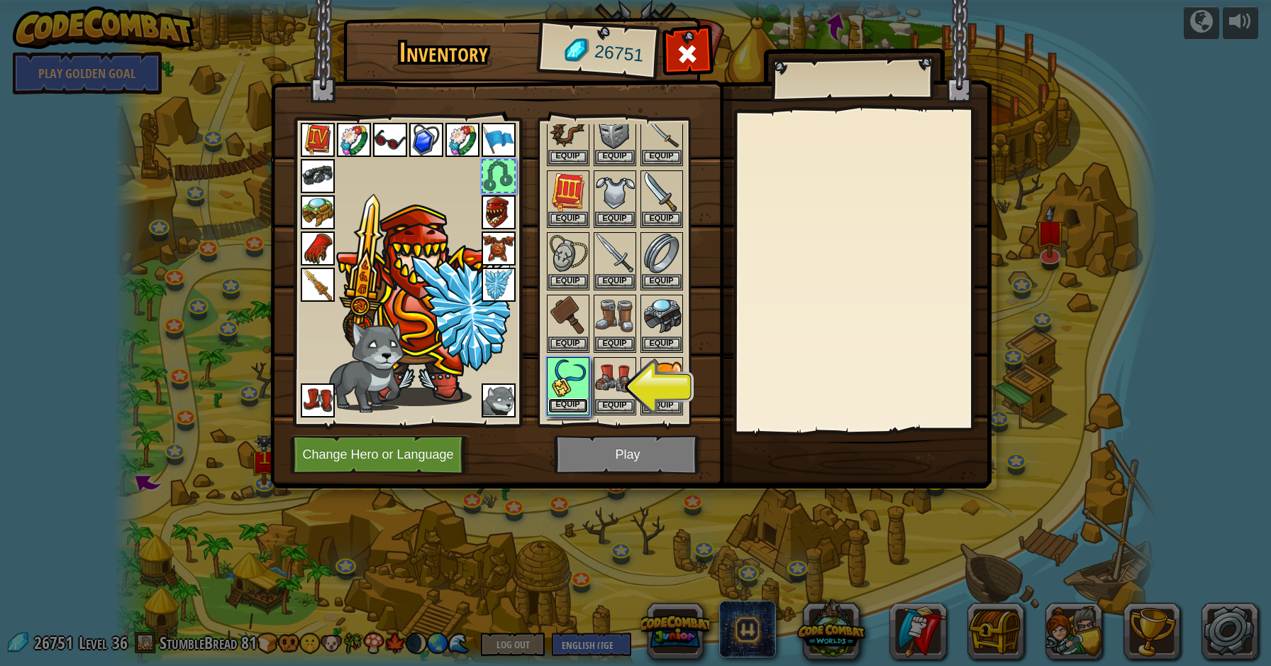
click at [573, 399] on button "Equip" at bounding box center [568, 405] width 40 height 15
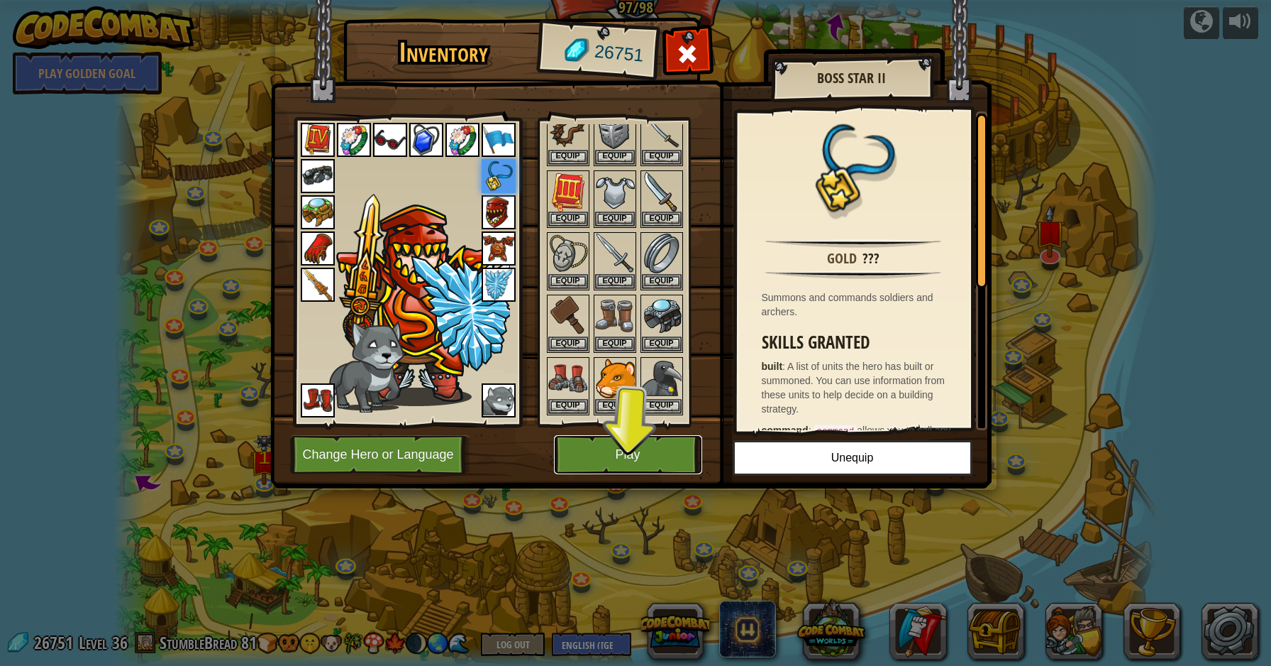
click at [592, 441] on button "Play" at bounding box center [628, 454] width 148 height 39
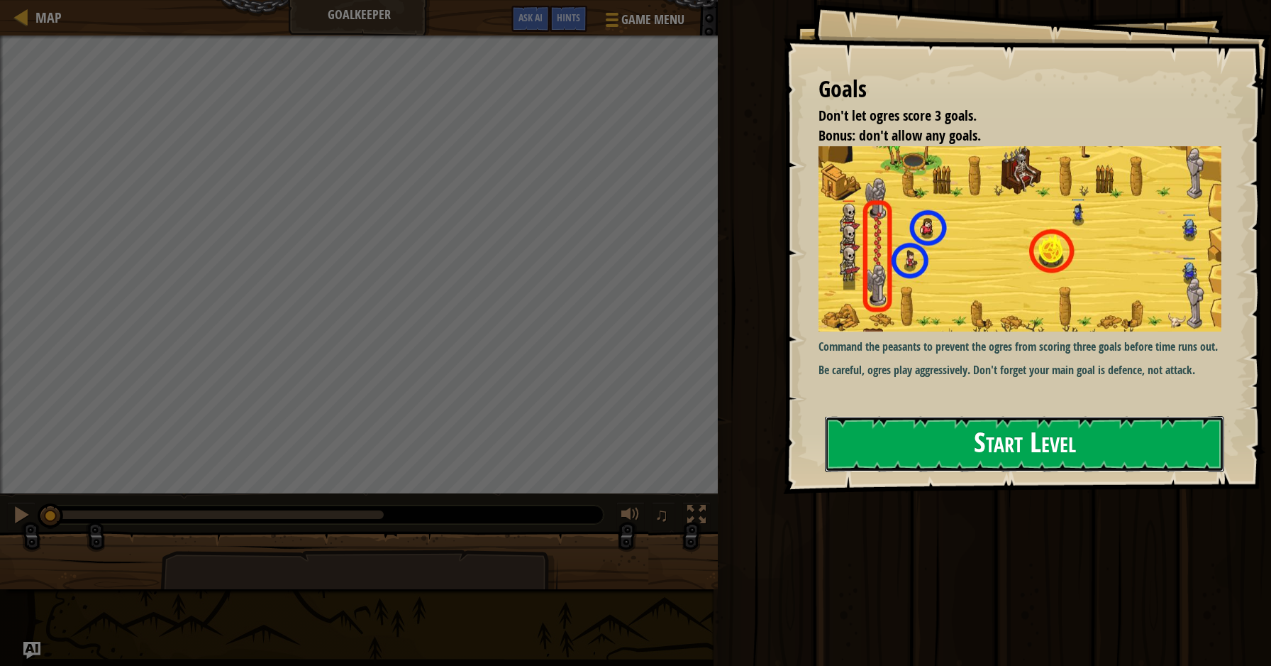
click at [864, 416] on button "Start Level" at bounding box center [1024, 444] width 399 height 56
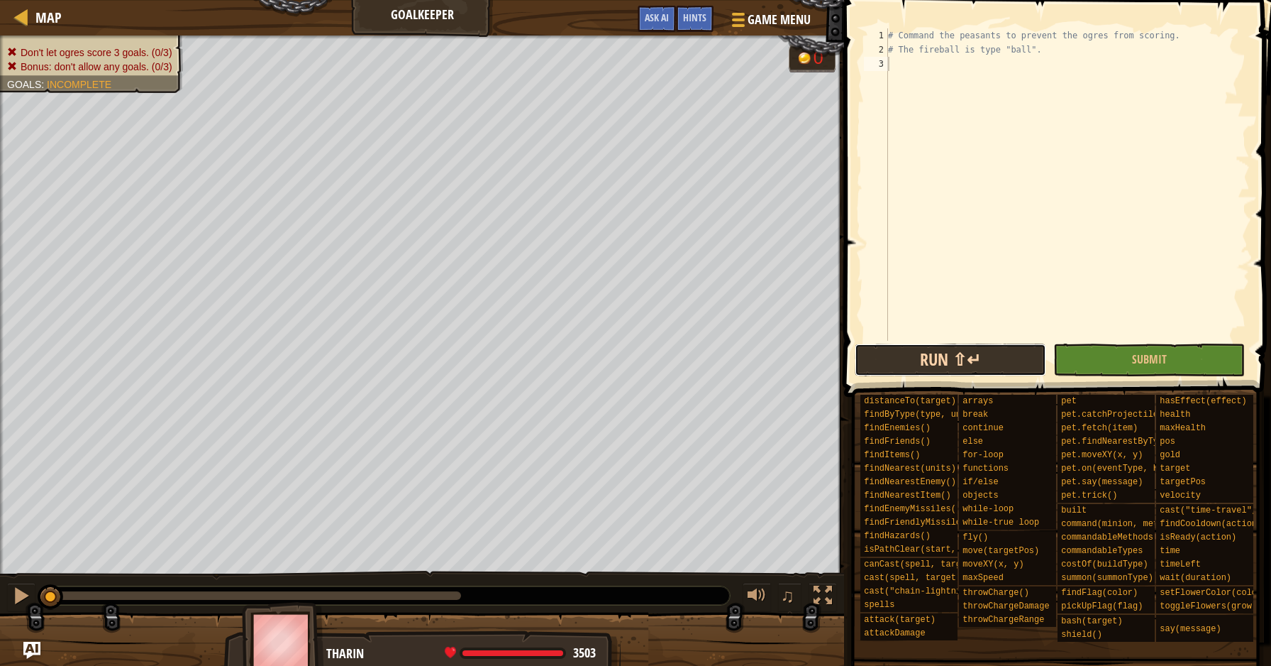
click at [902, 354] on button "Run ⇧↵" at bounding box center [951, 359] width 192 height 33
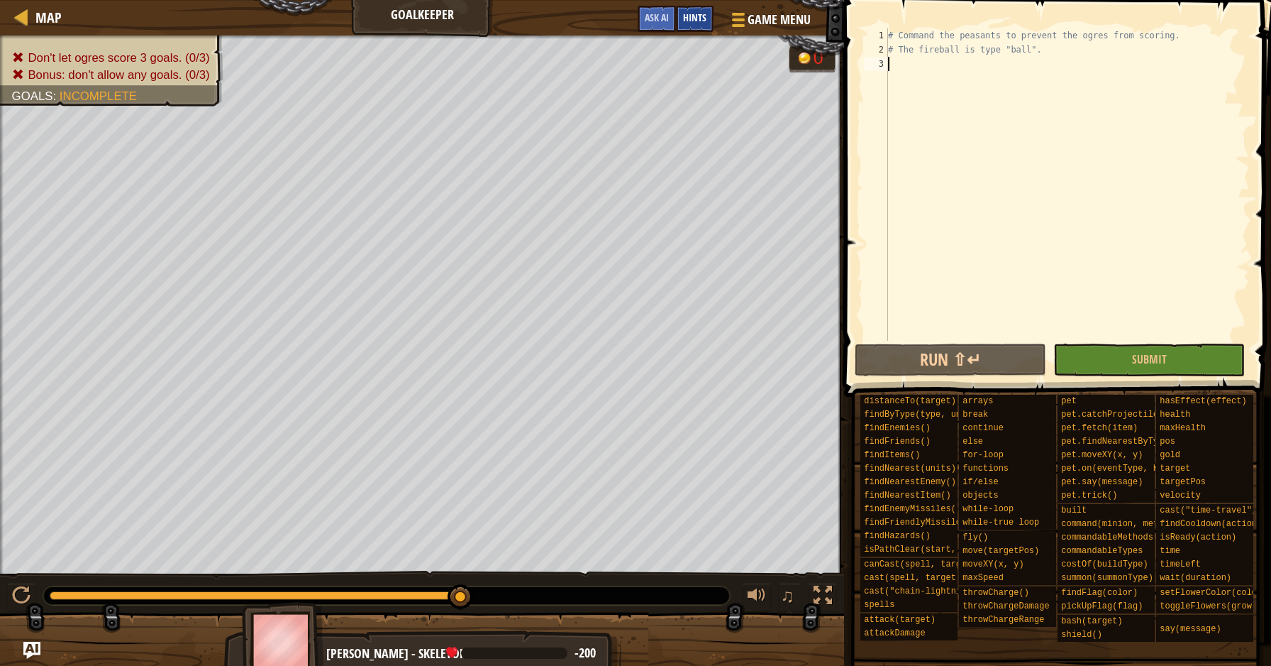
click at [695, 19] on span "Hints" at bounding box center [694, 17] width 23 height 13
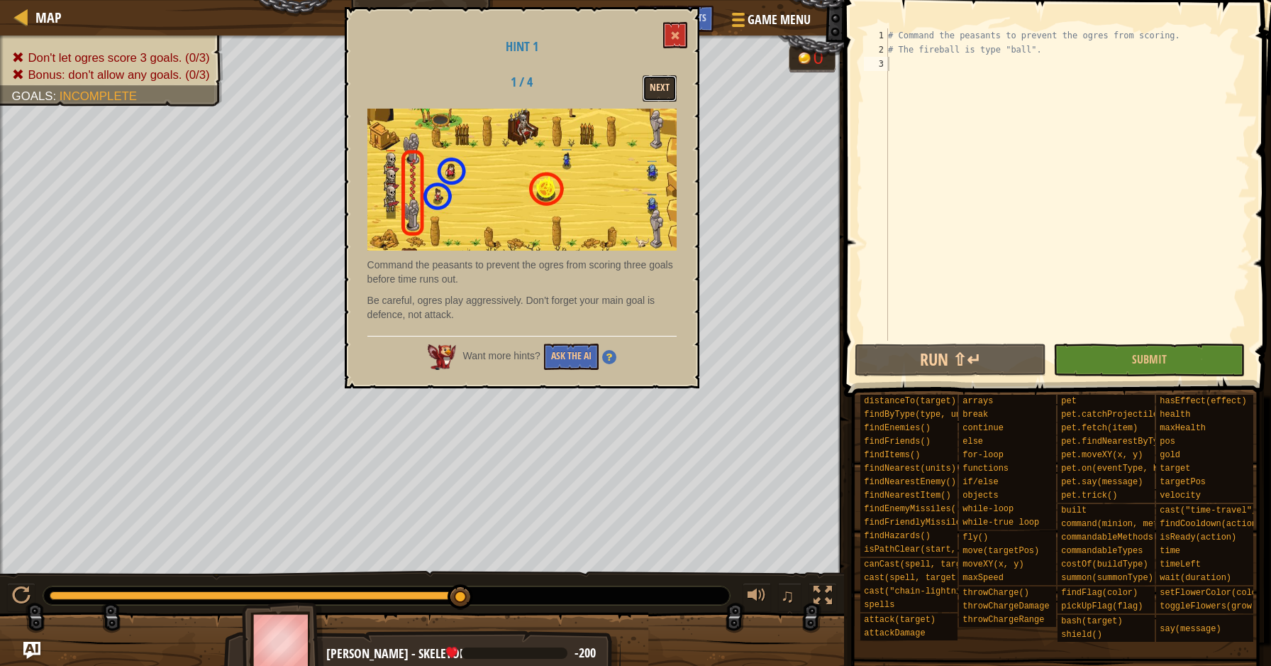
click at [669, 91] on button "Next" at bounding box center [660, 88] width 34 height 26
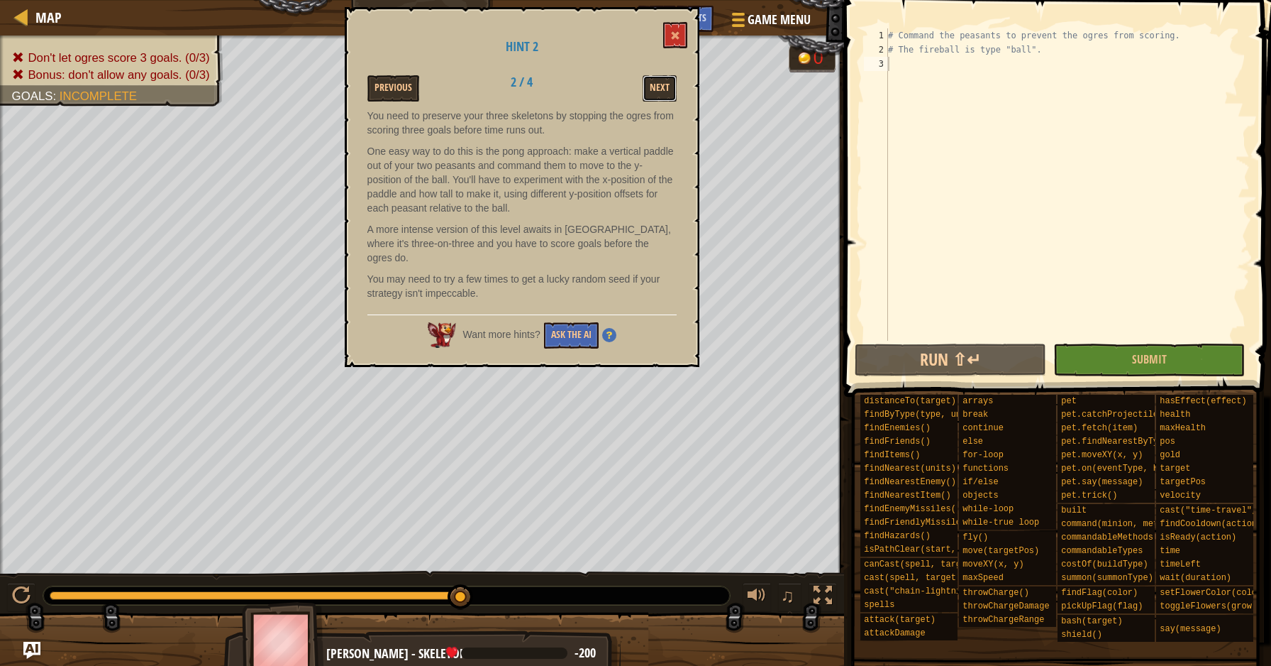
click at [669, 91] on button "Next" at bounding box center [660, 88] width 34 height 26
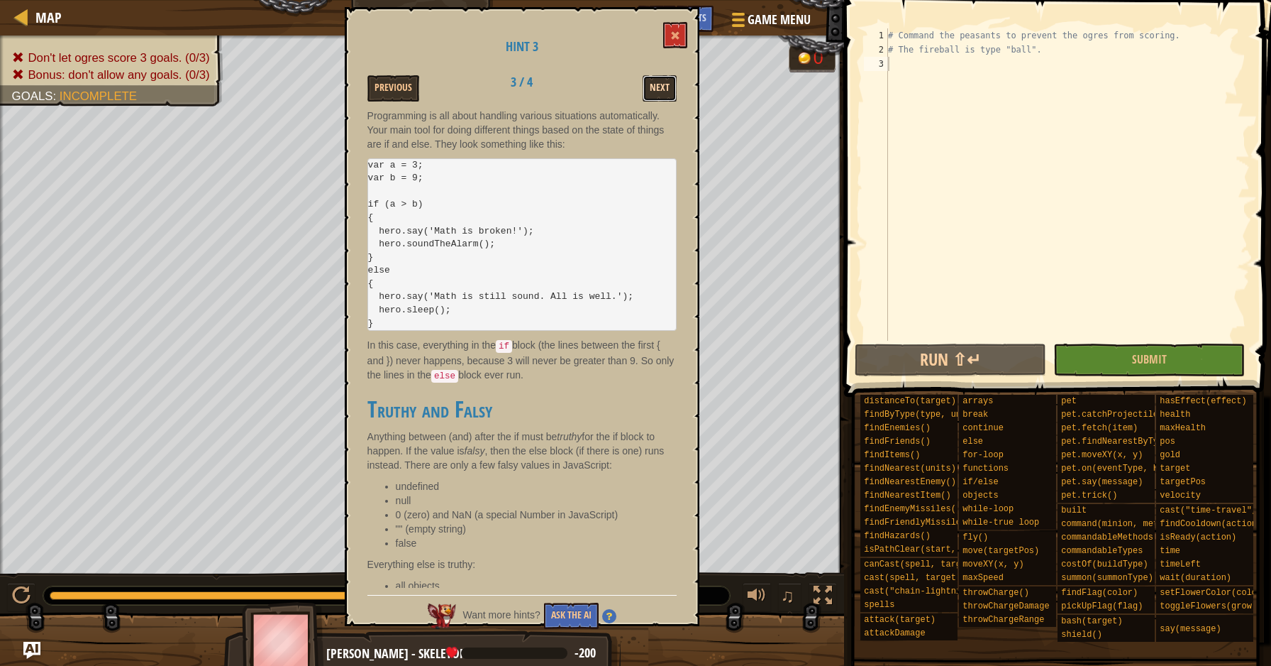
click at [669, 91] on button "Next" at bounding box center [660, 88] width 34 height 26
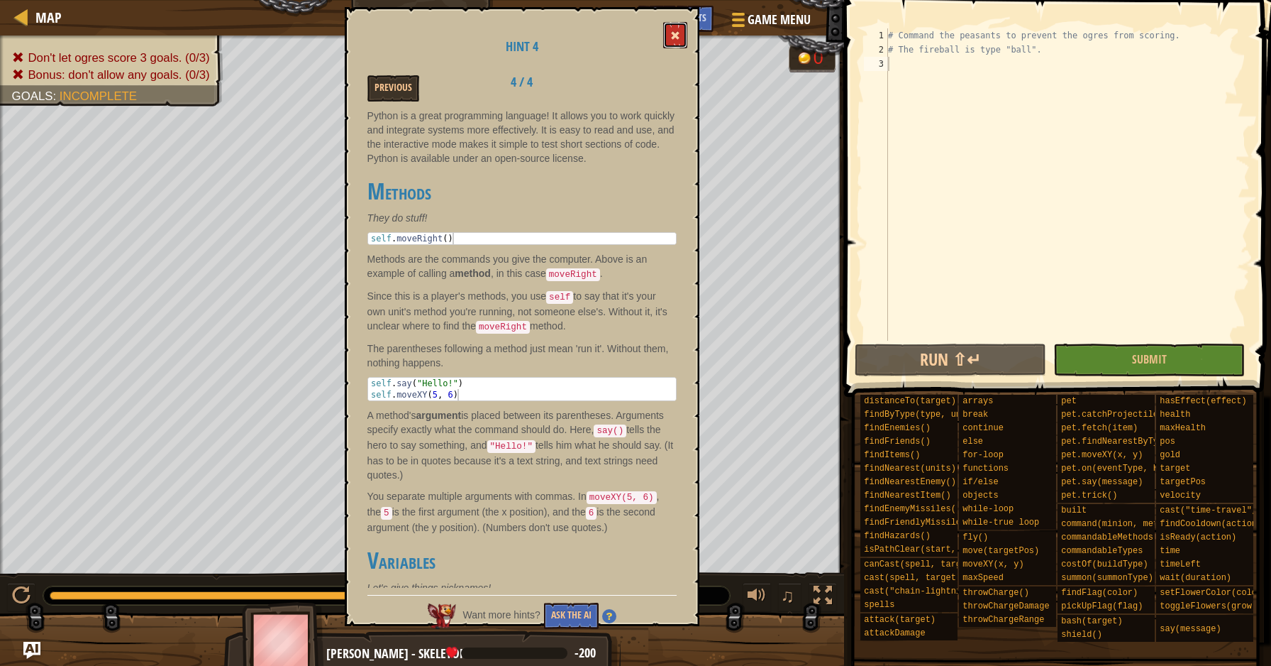
click at [675, 26] on button at bounding box center [675, 35] width 24 height 26
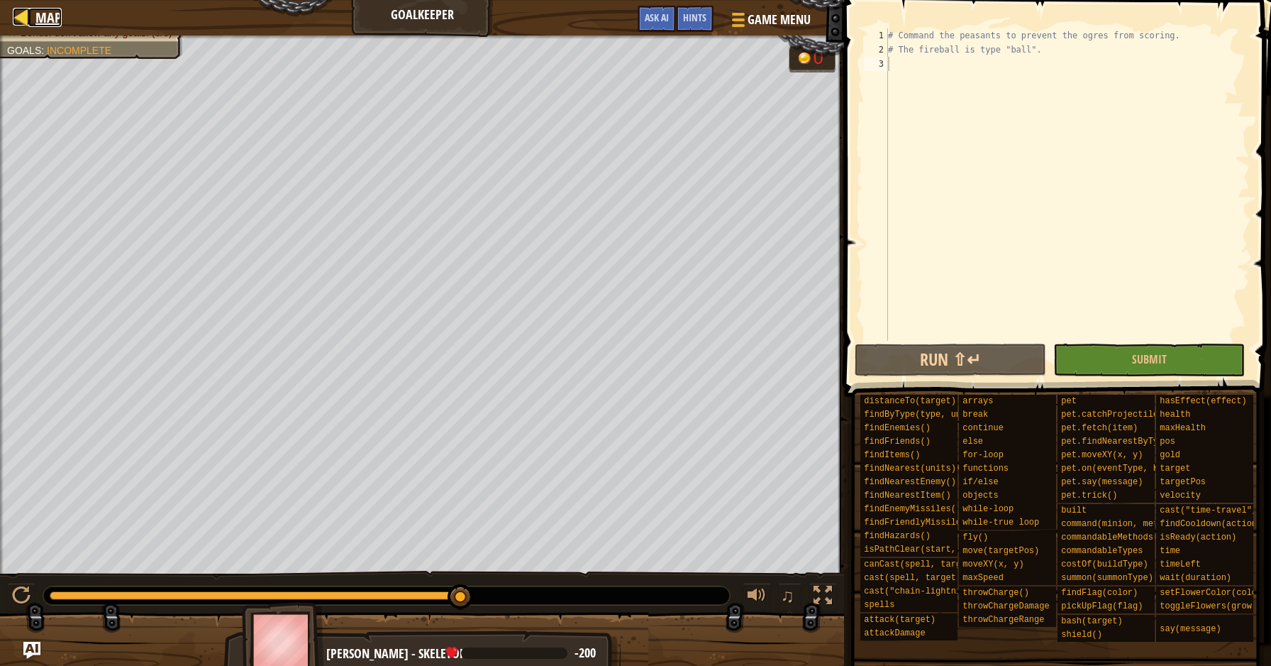
click at [33, 17] on link "Map" at bounding box center [44, 17] width 33 height 19
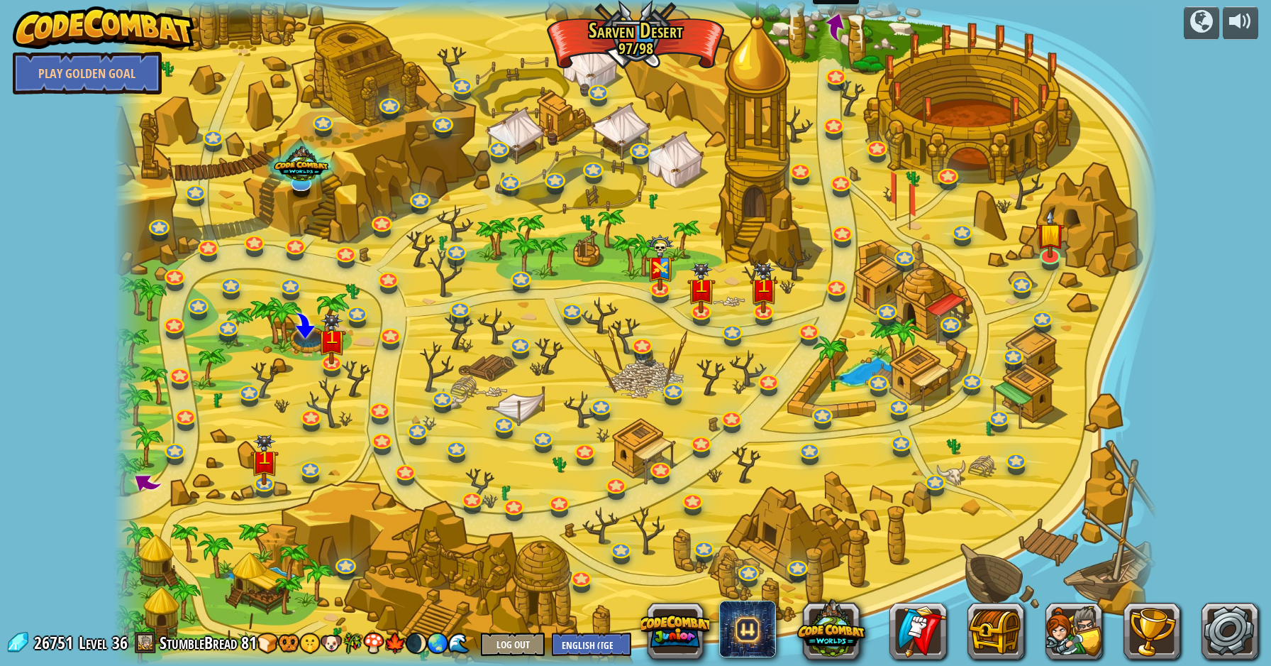
click at [840, 21] on span at bounding box center [836, 26] width 33 height 33
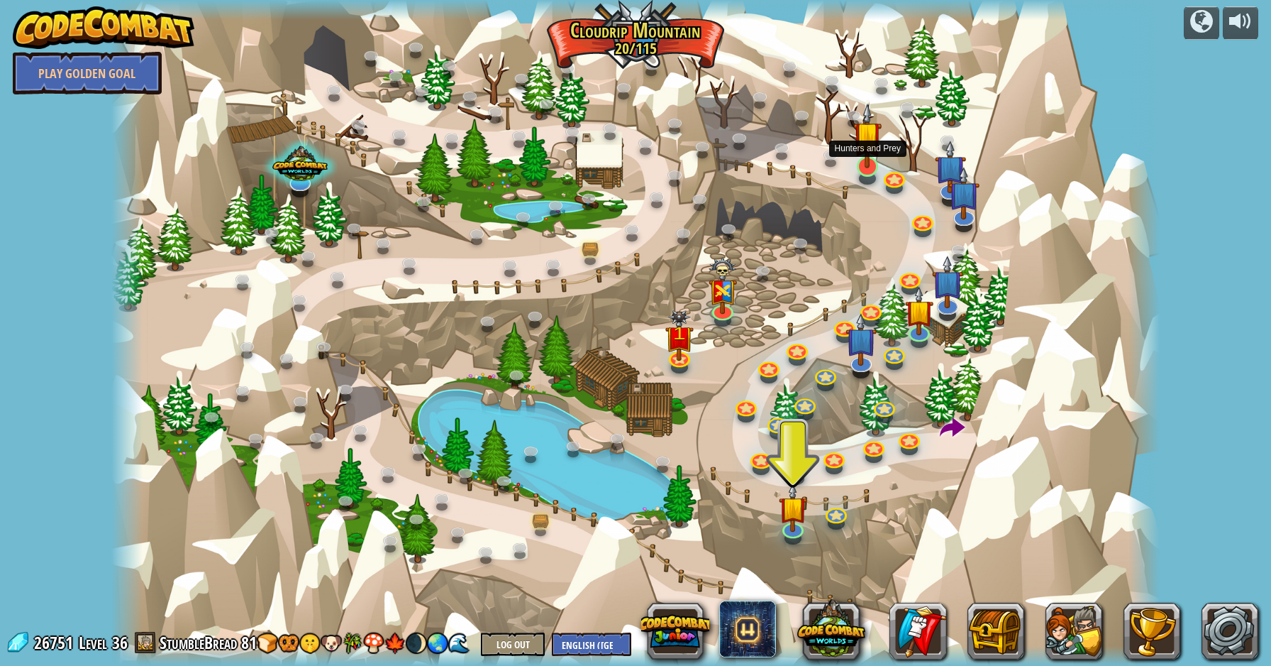
click at [862, 149] on img at bounding box center [868, 135] width 28 height 65
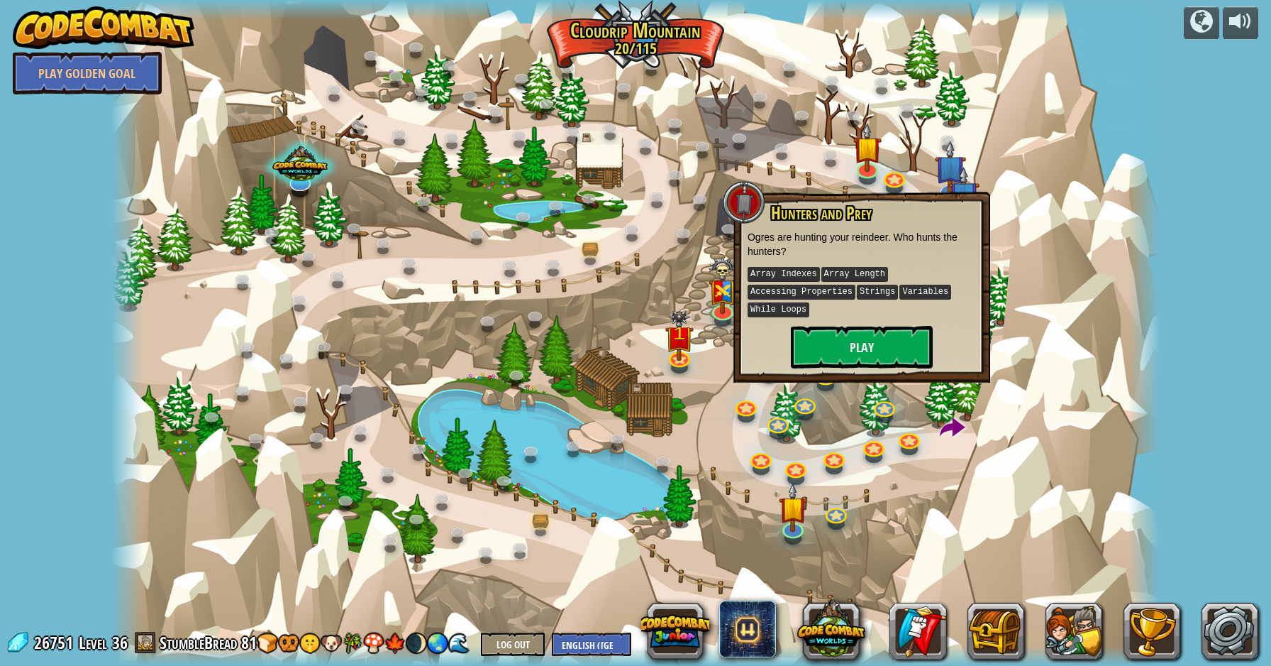
click at [741, 239] on div "Hunters and Prey Ogres are hunting your reindeer. Who hunts the hunters? Array …" at bounding box center [862, 287] width 257 height 191
click at [718, 242] on div at bounding box center [635, 333] width 1049 height 666
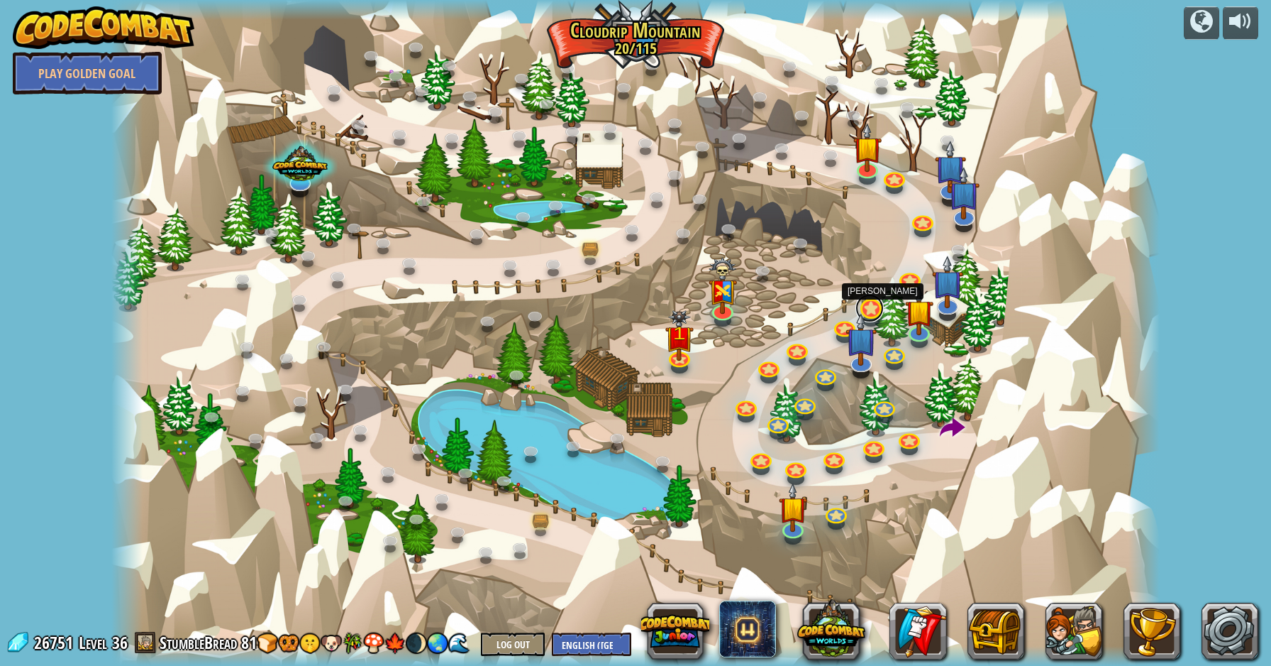
click at [868, 306] on link at bounding box center [870, 308] width 28 height 28
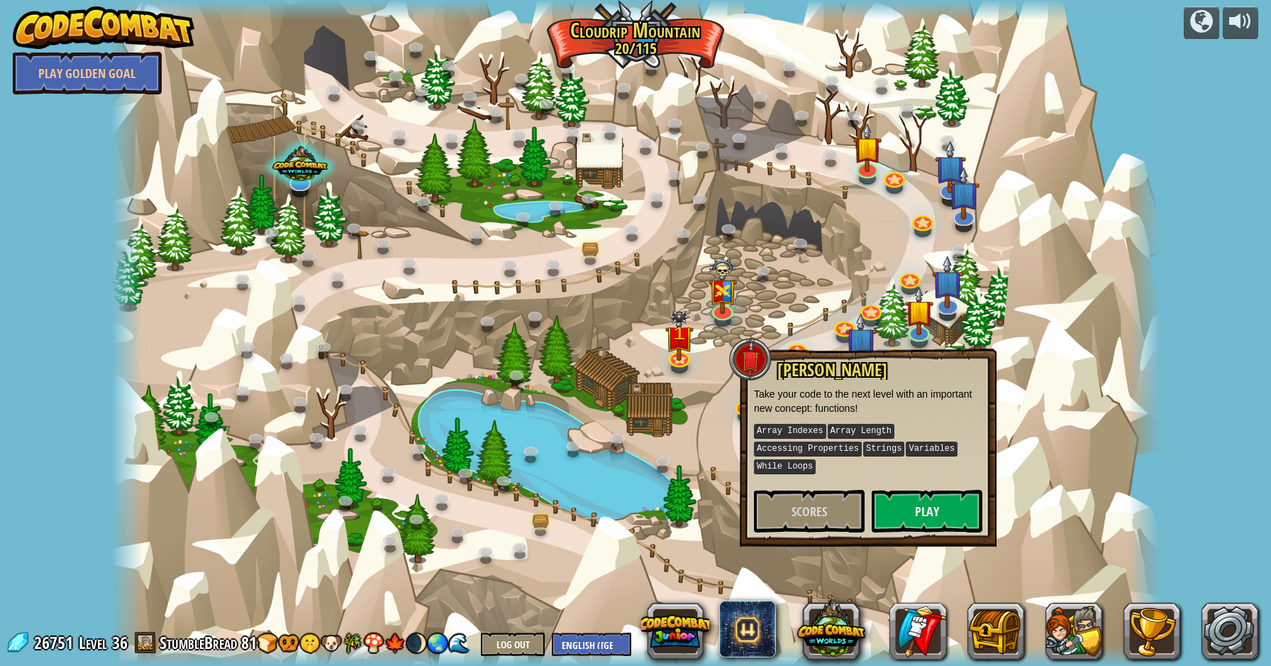
click at [881, 296] on div at bounding box center [635, 333] width 1049 height 666
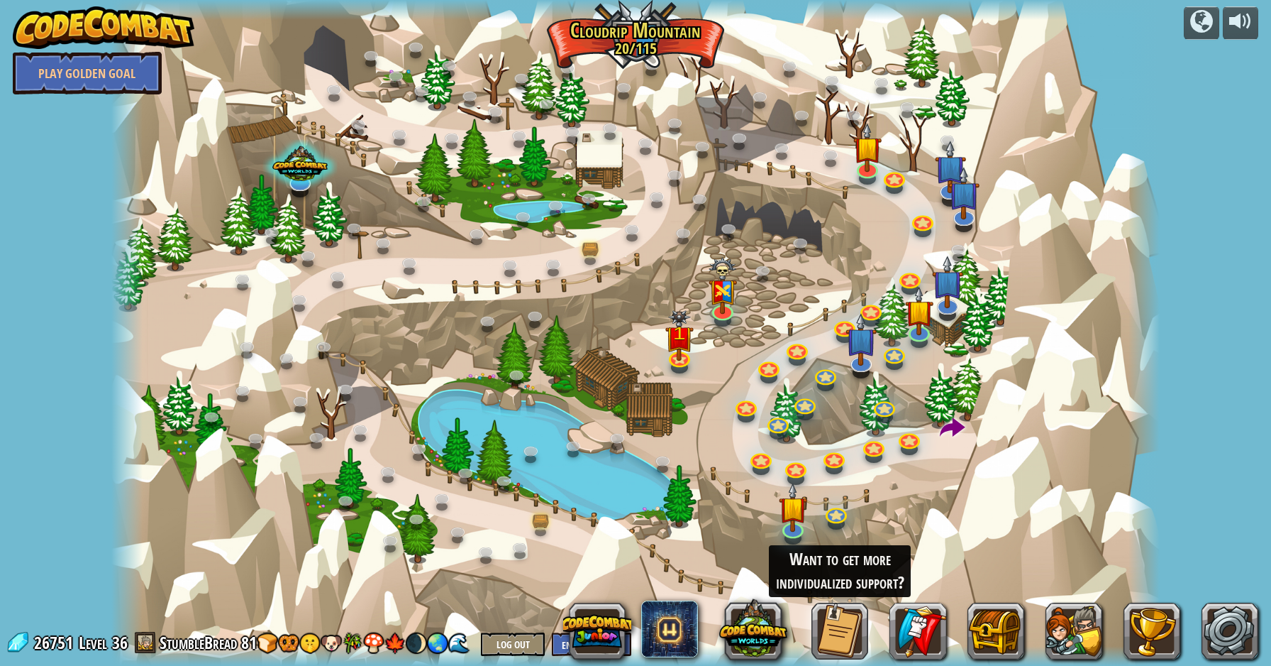
click at [893, 296] on div at bounding box center [635, 333] width 1049 height 666
click at [898, 291] on div at bounding box center [635, 333] width 1049 height 666
click at [898, 287] on div at bounding box center [635, 333] width 1049 height 666
click at [861, 137] on img at bounding box center [868, 135] width 28 height 65
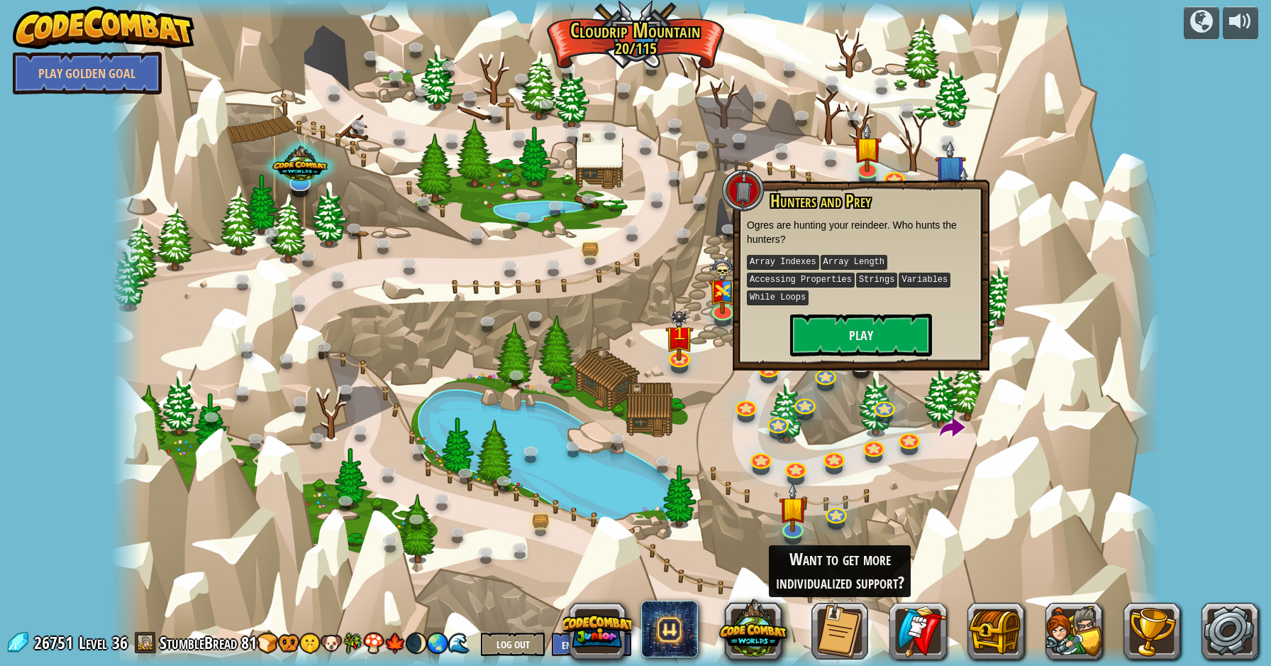
click at [825, 302] on p "Array Indexes Array Length Accessing Properties Strings Variables While Loops" at bounding box center [861, 279] width 228 height 53
click at [819, 314] on button "Play" at bounding box center [861, 335] width 142 height 43
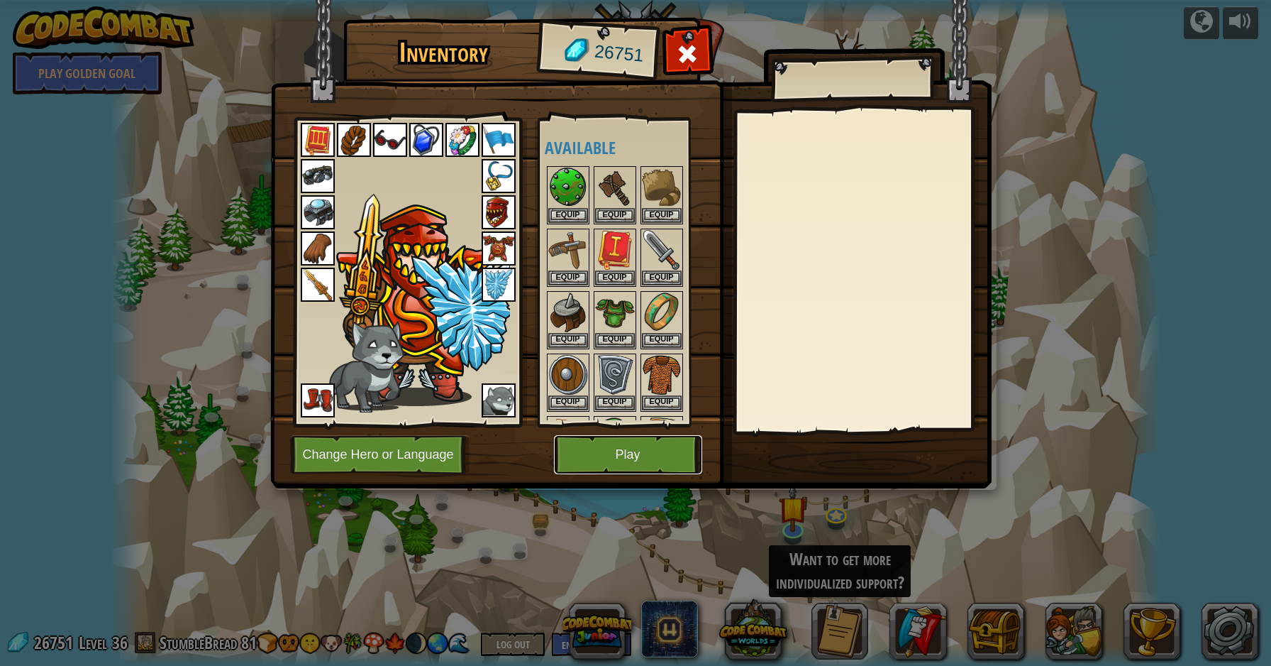
click at [611, 446] on button "Play" at bounding box center [628, 454] width 148 height 39
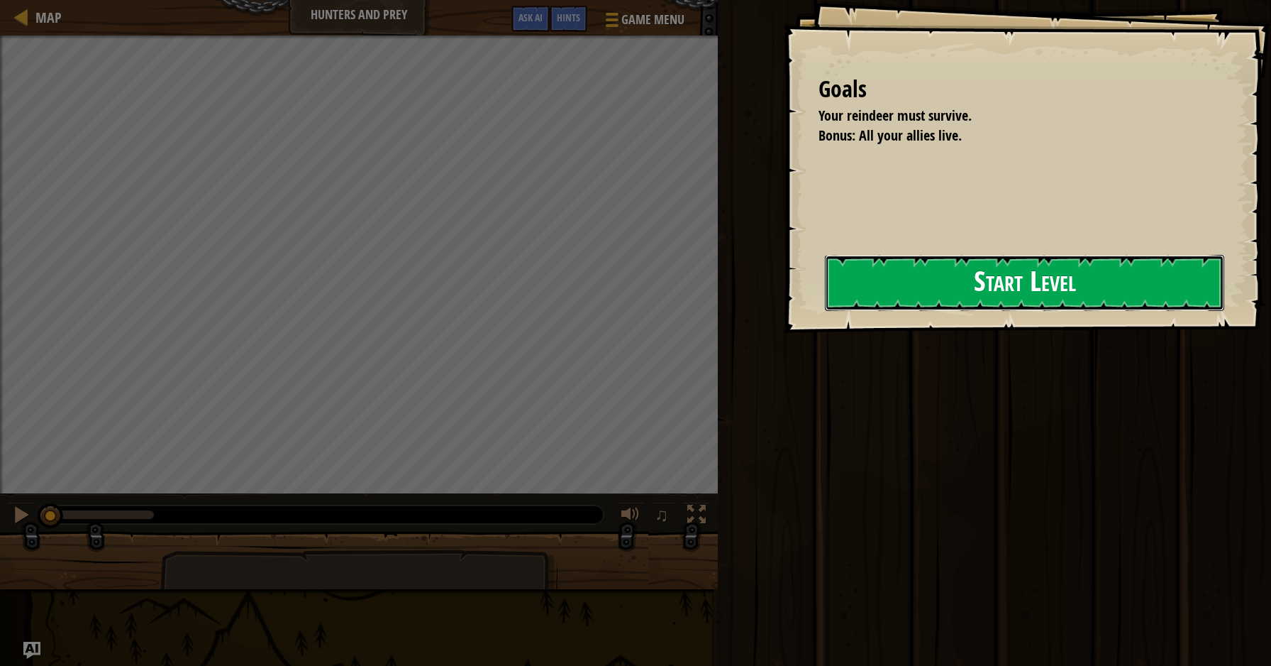
click at [883, 263] on button "Start Level" at bounding box center [1024, 283] width 399 height 56
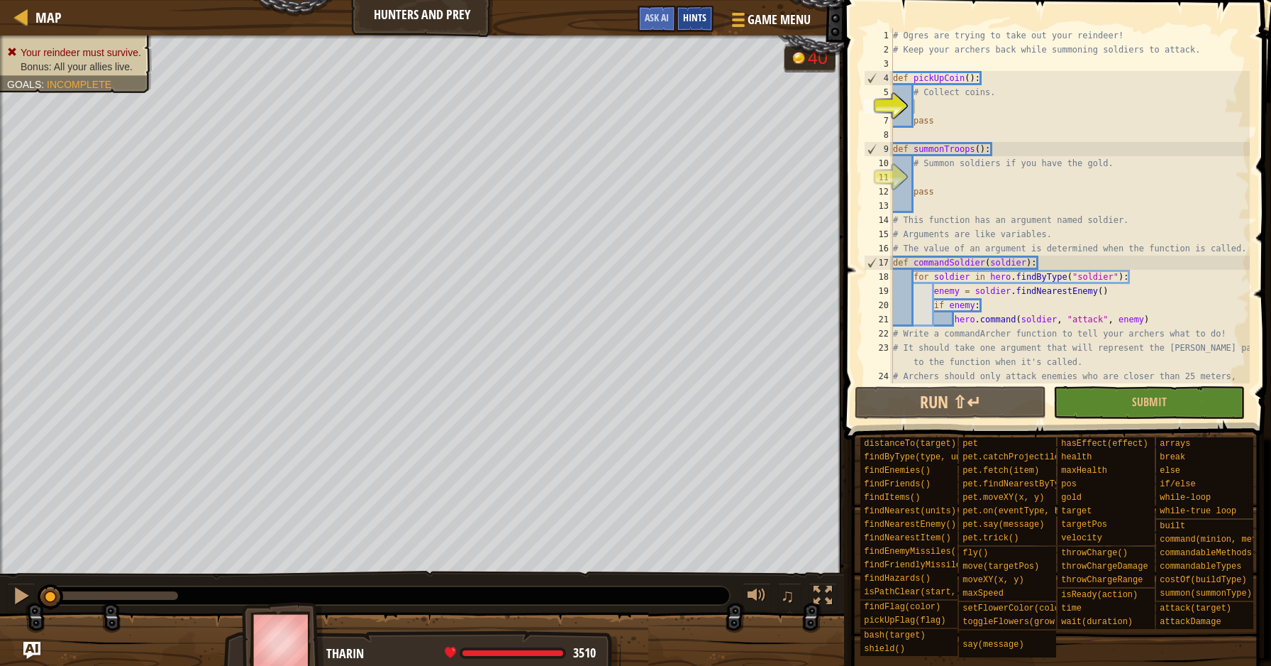
click at [700, 26] on div "Hints" at bounding box center [695, 19] width 38 height 26
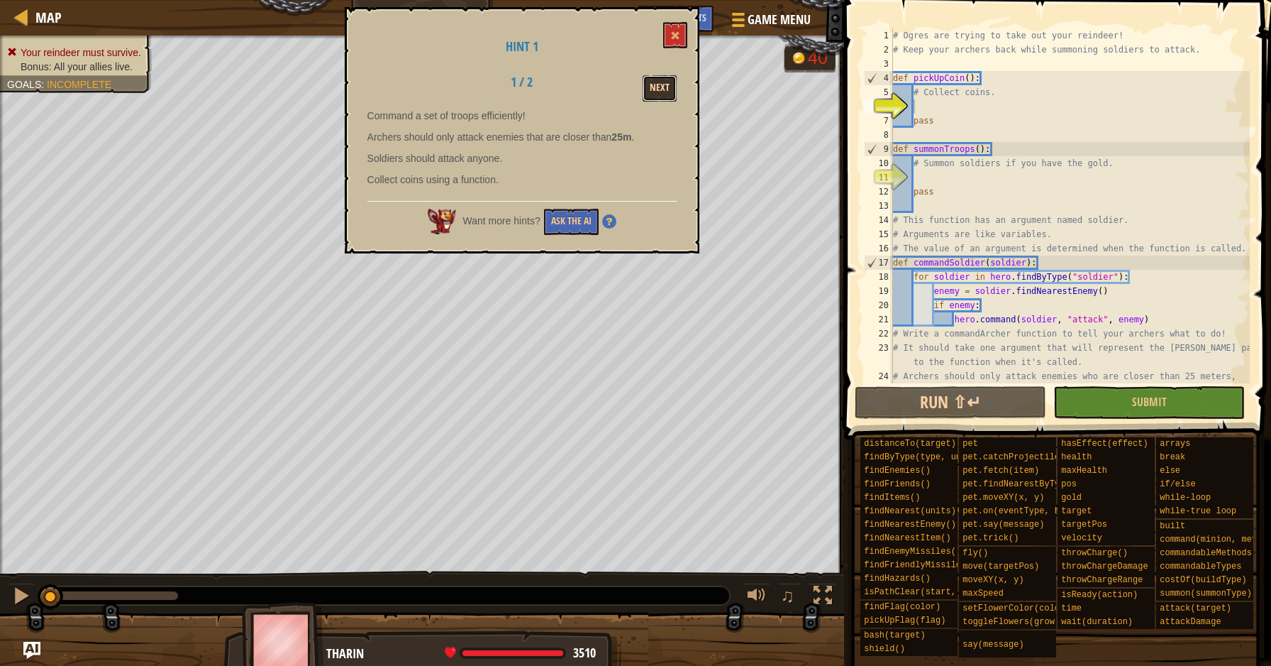
click at [644, 90] on button "Next" at bounding box center [660, 88] width 34 height 26
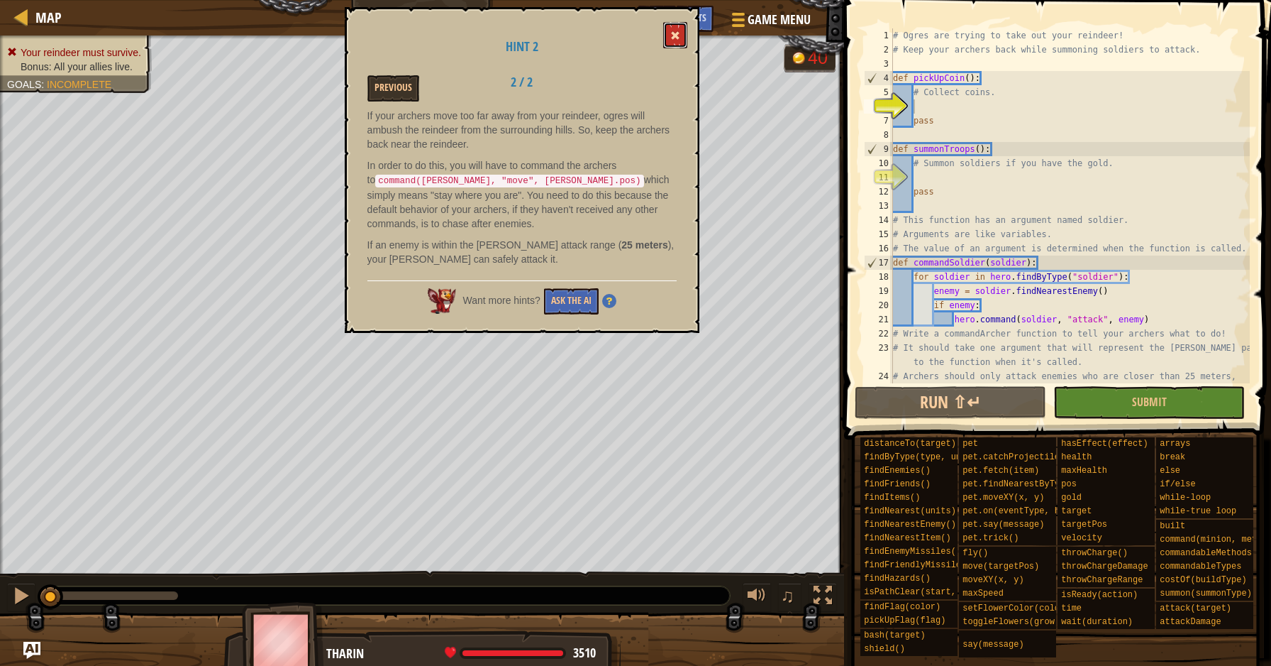
click at [674, 23] on button at bounding box center [675, 35] width 24 height 26
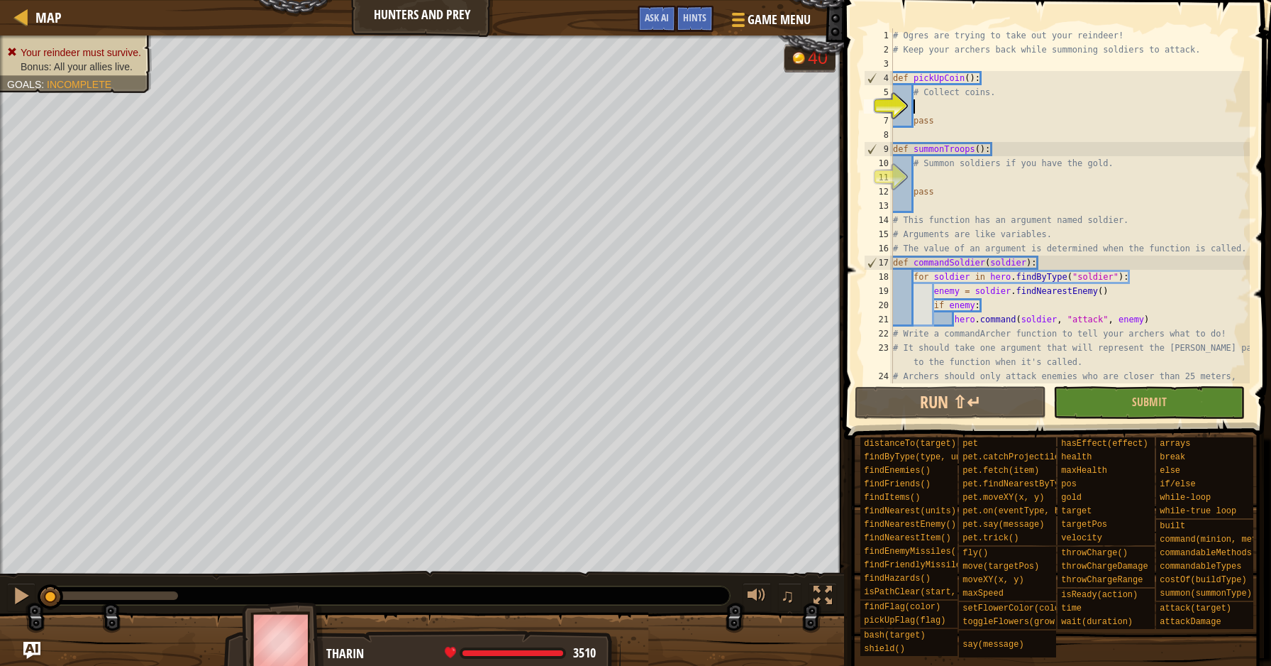
click at [933, 107] on div "# Ogres are trying to take out your reindeer! # Keep your archers back while su…" at bounding box center [1070, 226] width 360 height 397
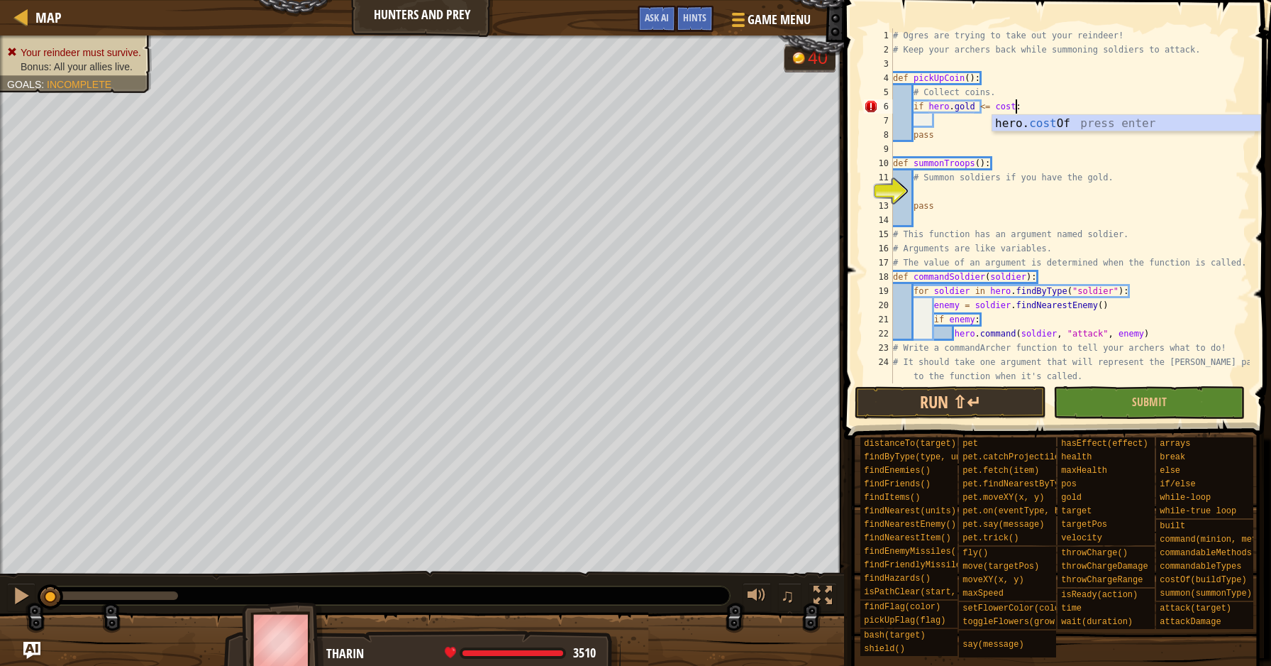
scroll to position [6, 10]
type textarea "if [DOMAIN_NAME] <= hero.costOf("soldier"):"
click at [966, 117] on div "# Ogres are trying to take out your reindeer! # Keep your archers back while su…" at bounding box center [1070, 226] width 360 height 397
type textarea "i"
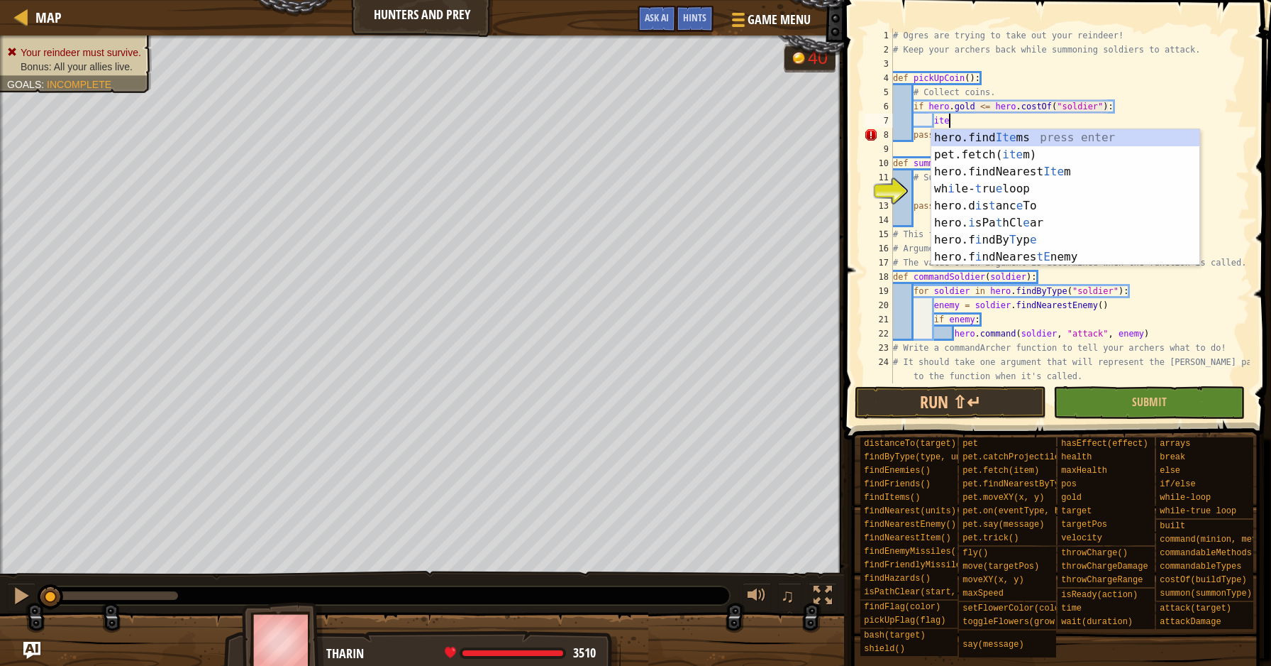
type textarea "item"
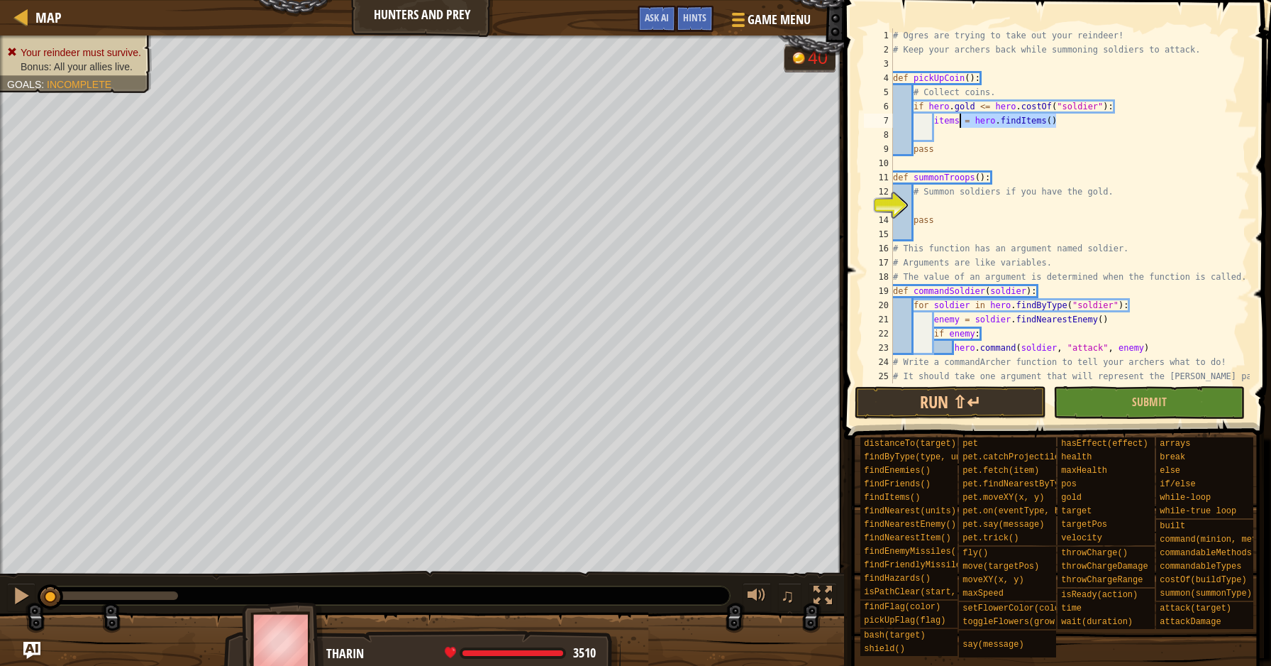
drag, startPoint x: 1071, startPoint y: 124, endPoint x: 958, endPoint y: 125, distance: 113.5
click at [958, 125] on div "# Ogres are trying to take out your reindeer! # Keep your archers back while su…" at bounding box center [1070, 226] width 360 height 397
type textarea "items = hero.findItems()"
click at [1059, 128] on div "# Ogres are trying to take out your reindeer! # Keep your archers back while su…" at bounding box center [1070, 226] width 360 height 397
drag, startPoint x: 1059, startPoint y: 126, endPoint x: 941, endPoint y: 137, distance: 119.0
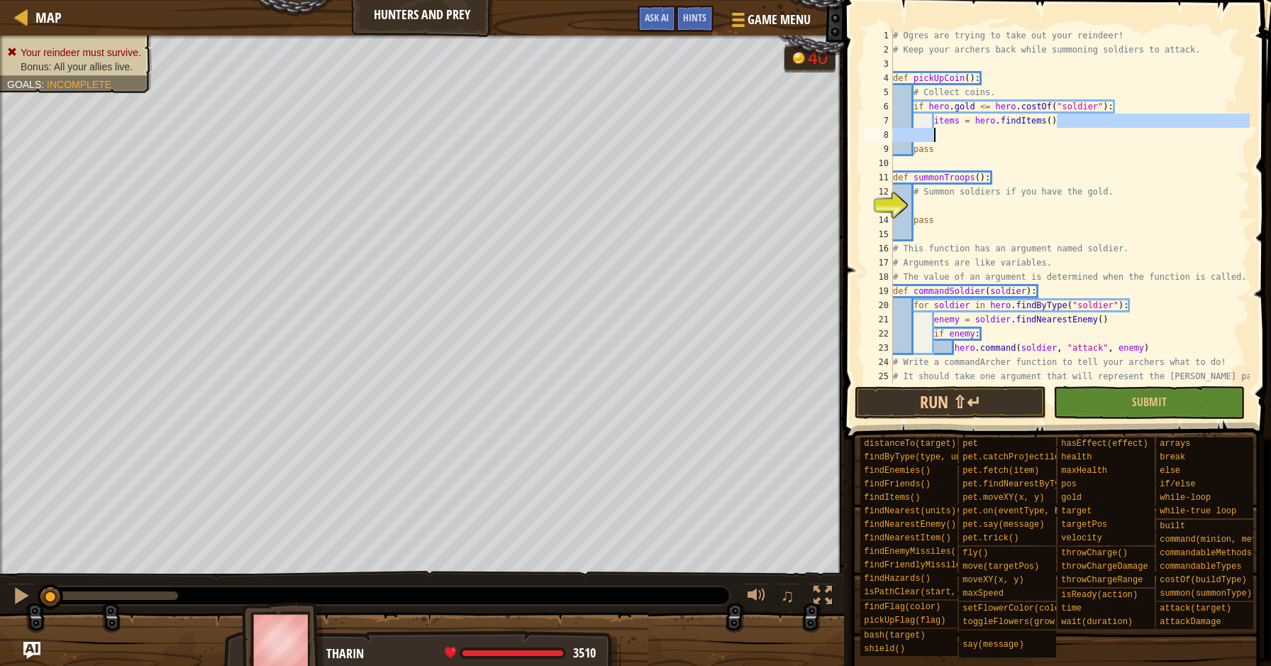
click at [941, 137] on div "# Ogres are trying to take out your reindeer! # Keep your archers back while su…" at bounding box center [1070, 226] width 360 height 397
type textarea "items = hero.findItems()"
click at [941, 137] on div "# Ogres are trying to take out your reindeer! # Keep your archers back while su…" at bounding box center [1070, 226] width 360 height 397
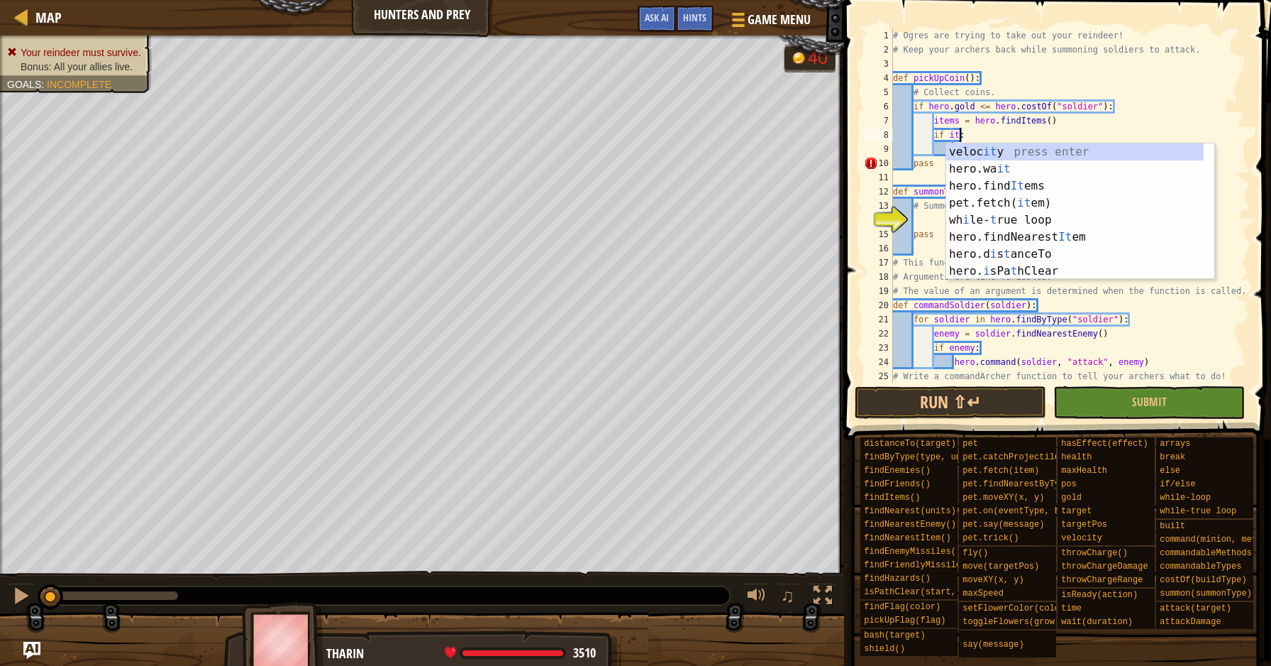
scroll to position [6, 6]
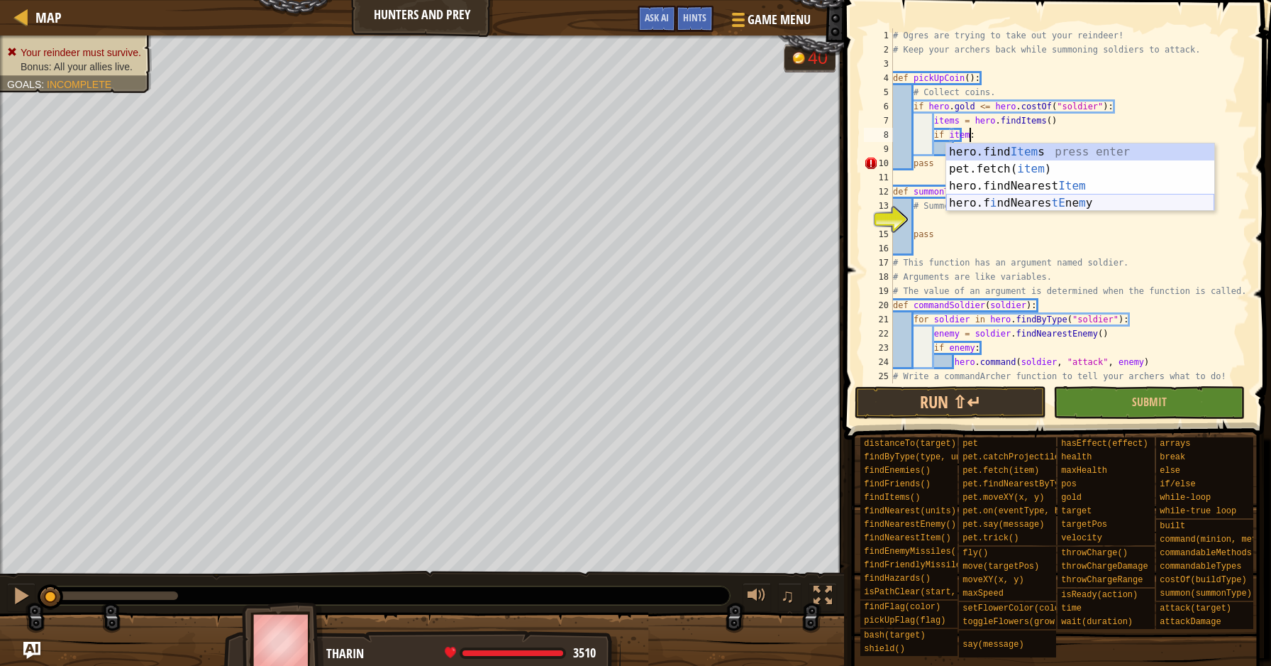
click at [971, 203] on div "hero.find Item s press enter pet.fetch( item ) press enter hero.findNearest Ite…" at bounding box center [1081, 194] width 268 height 102
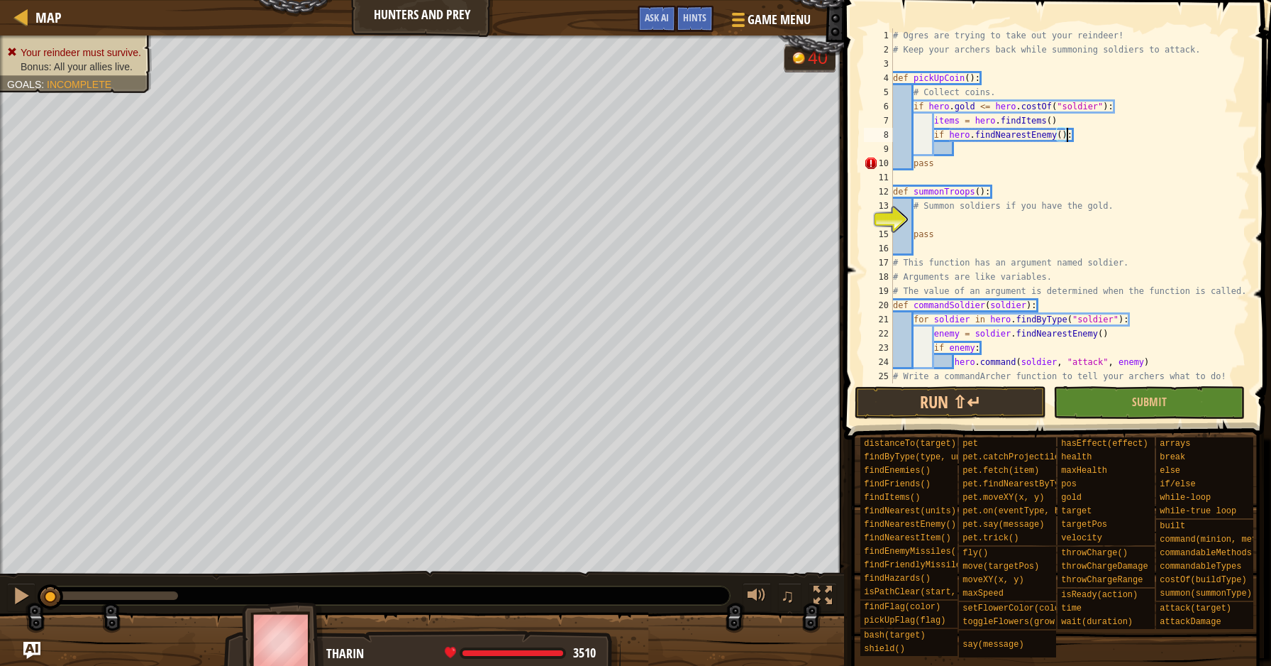
type textarea "if item:"
click at [982, 150] on div "# Ogres are trying to take out your reindeer! # Keep your archers back while su…" at bounding box center [1070, 226] width 360 height 397
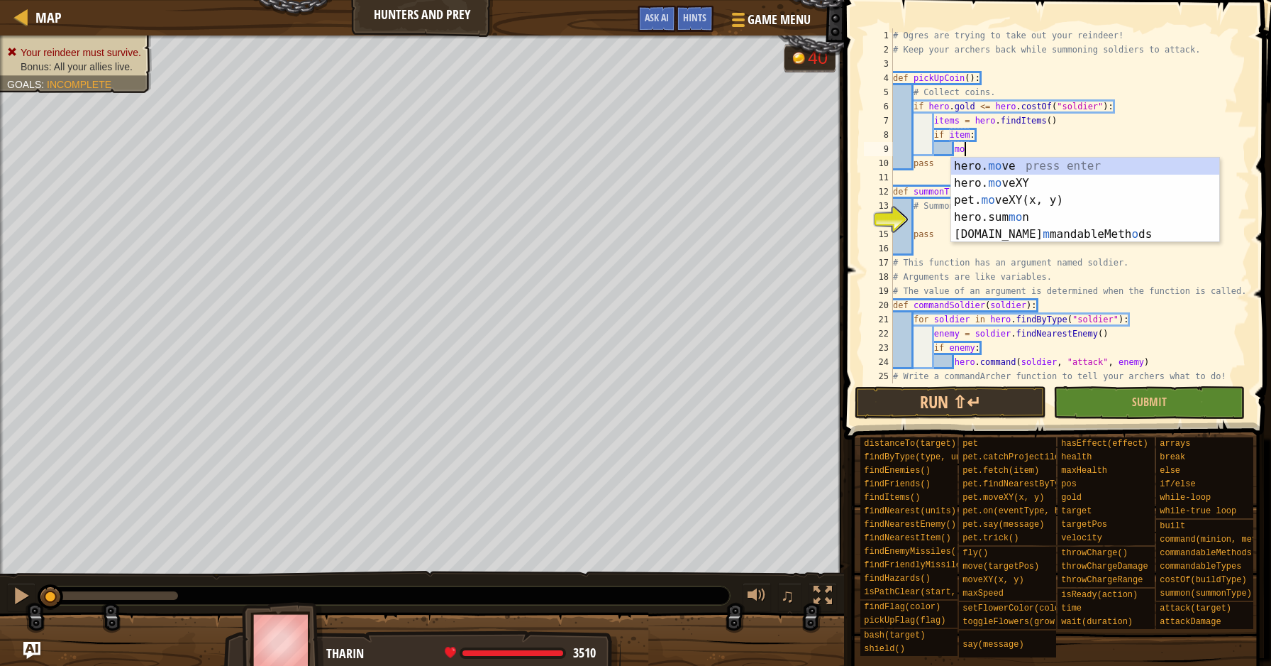
type textarea "m"
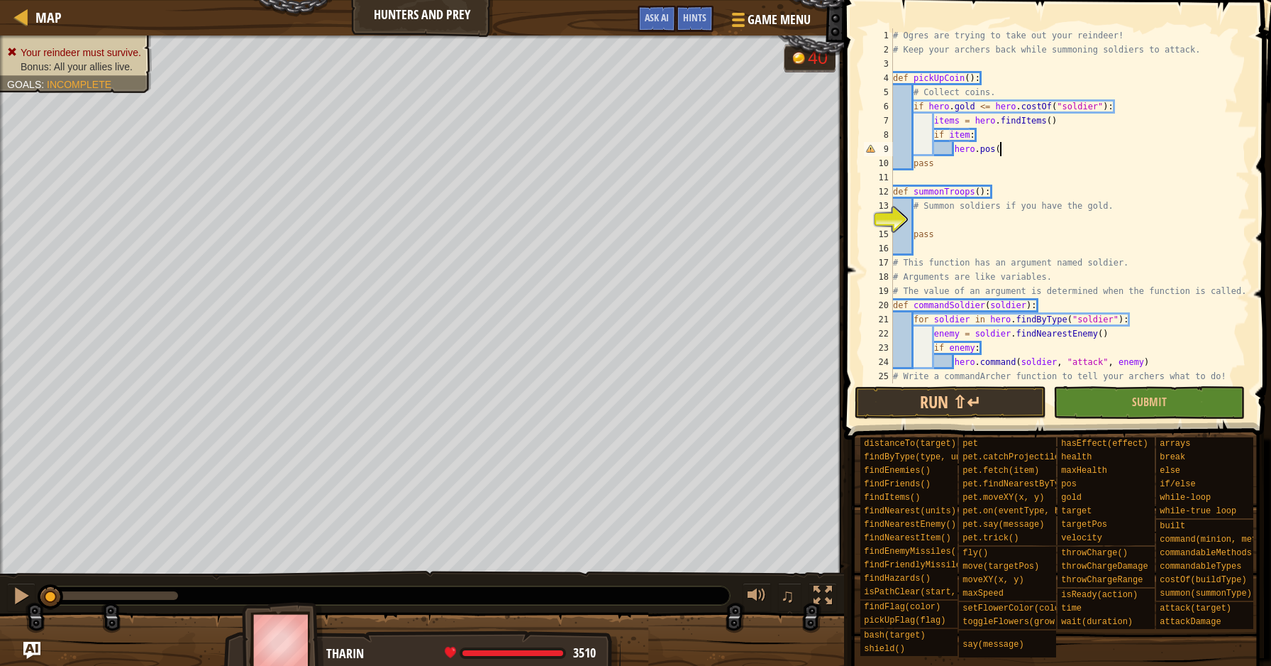
scroll to position [6, 8]
click at [955, 130] on div "# Ogres are trying to take out your reindeer! # Keep your archers back while su…" at bounding box center [1070, 226] width 360 height 397
click at [1113, 107] on div "# Ogres are trying to take out your reindeer! # Keep your archers back while su…" at bounding box center [1070, 226] width 360 height 397
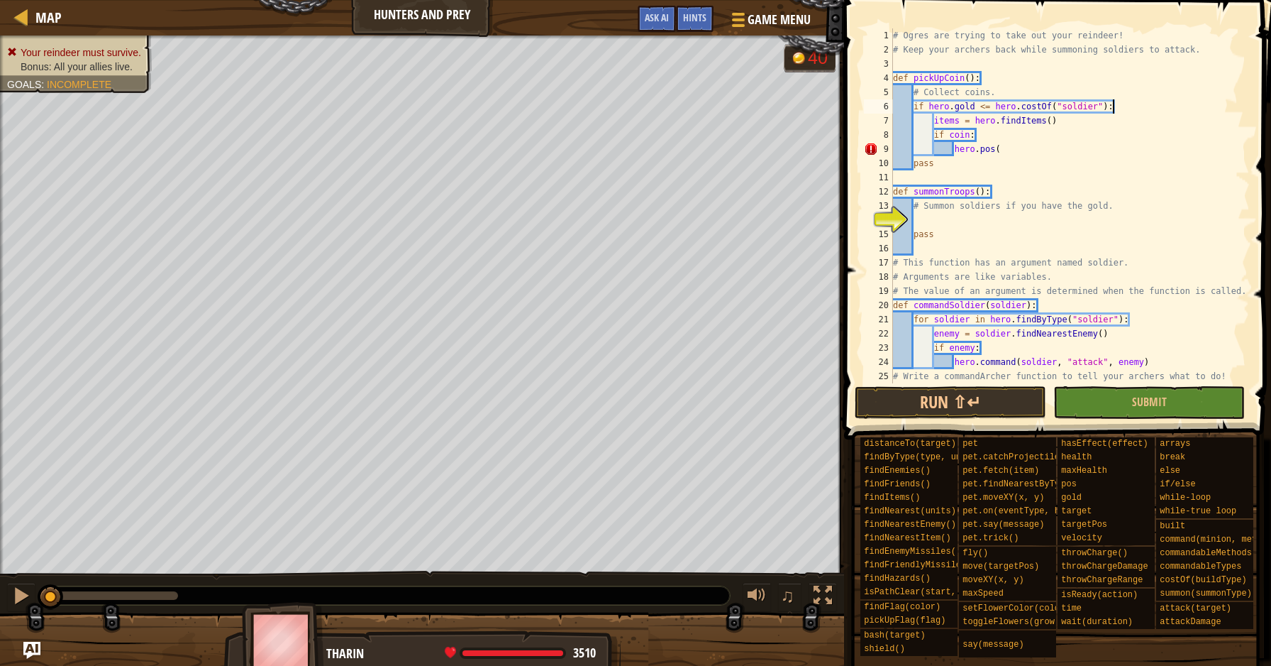
click at [1109, 107] on div "# Ogres are trying to take out your reindeer! # Keep your archers back while su…" at bounding box center [1070, 226] width 360 height 397
drag, startPoint x: 1081, startPoint y: 122, endPoint x: 933, endPoint y: 125, distance: 147.6
click at [933, 125] on div "# Ogres are trying to take out your reindeer! # Keep your archers back while su…" at bounding box center [1070, 226] width 360 height 397
type textarea "items = hero.findItems()"
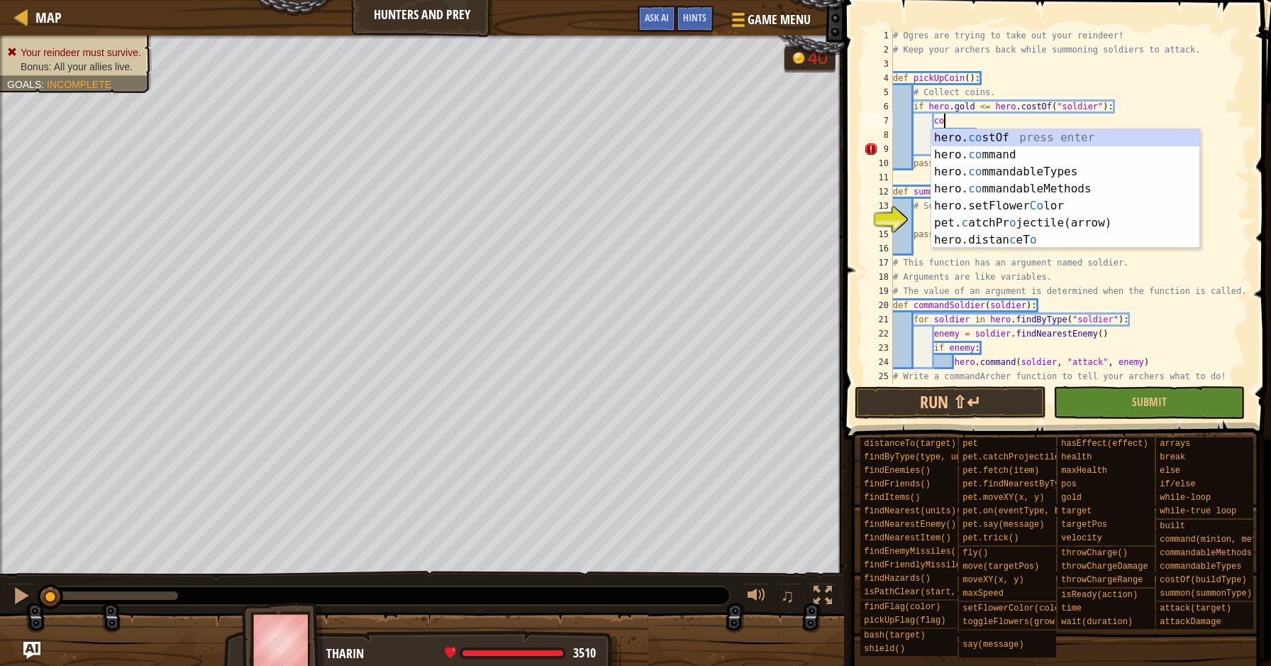
type textarea "c"
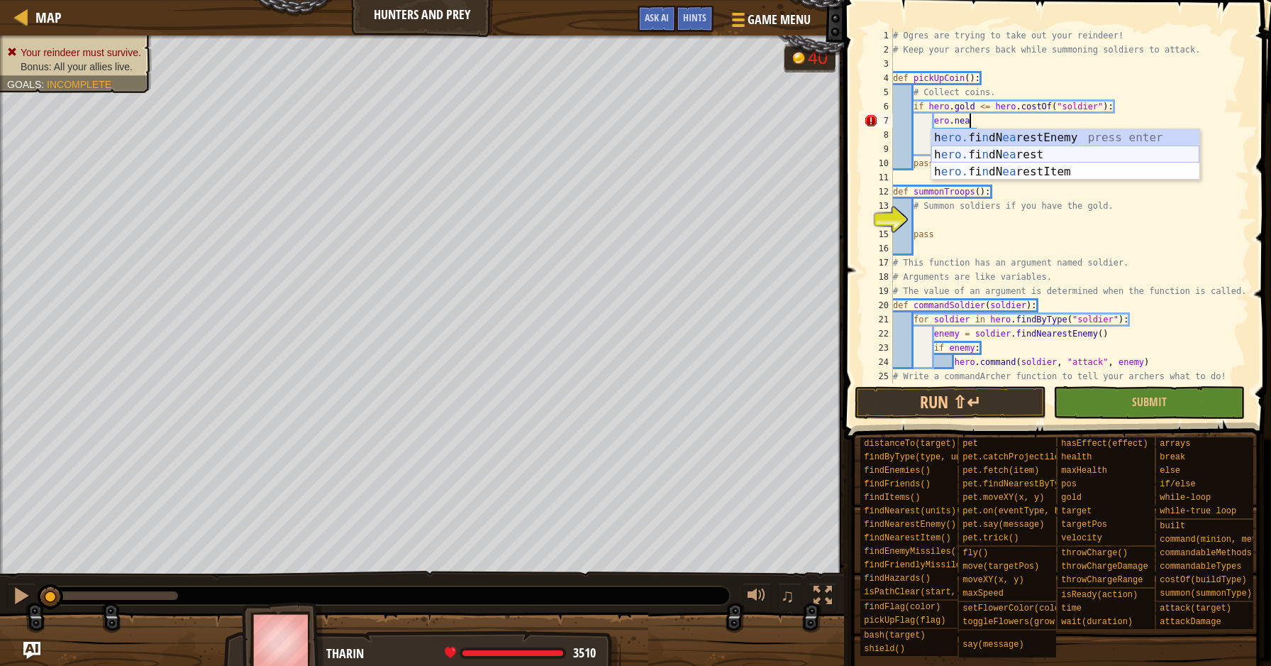
scroll to position [6, 6]
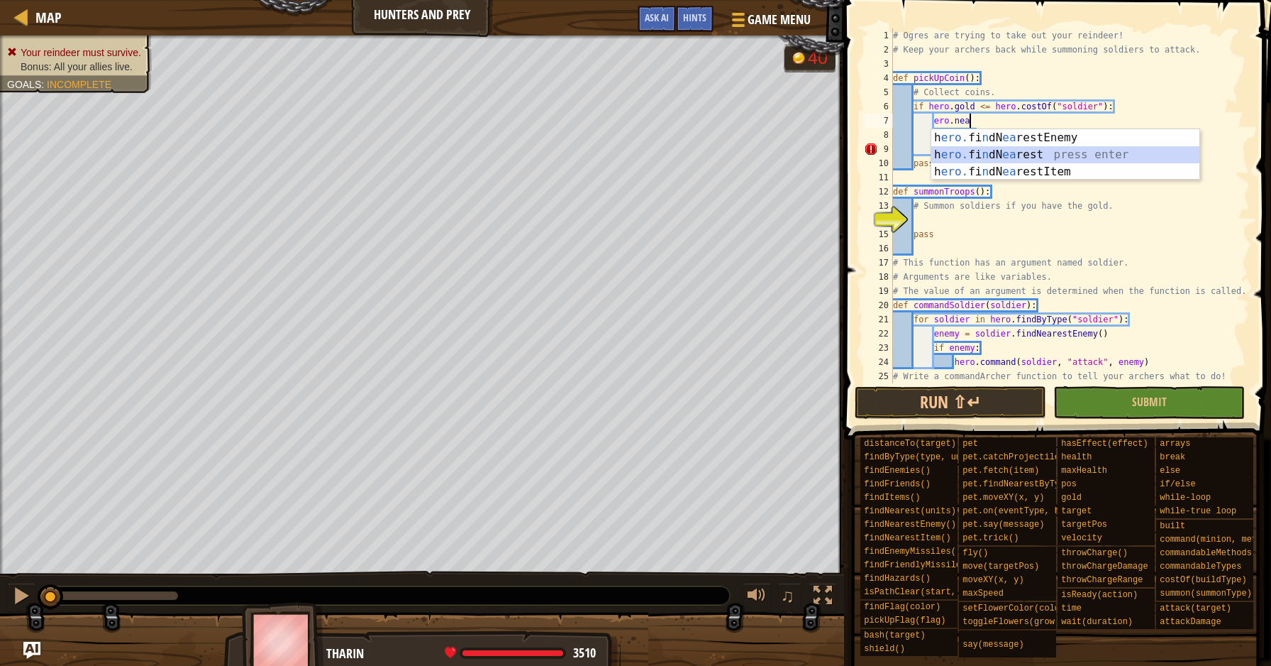
click at [1010, 154] on div "h ero. fi n dN ea restEnemy press enter h ero. fi n dN ea rest press enter h er…" at bounding box center [1066, 171] width 268 height 85
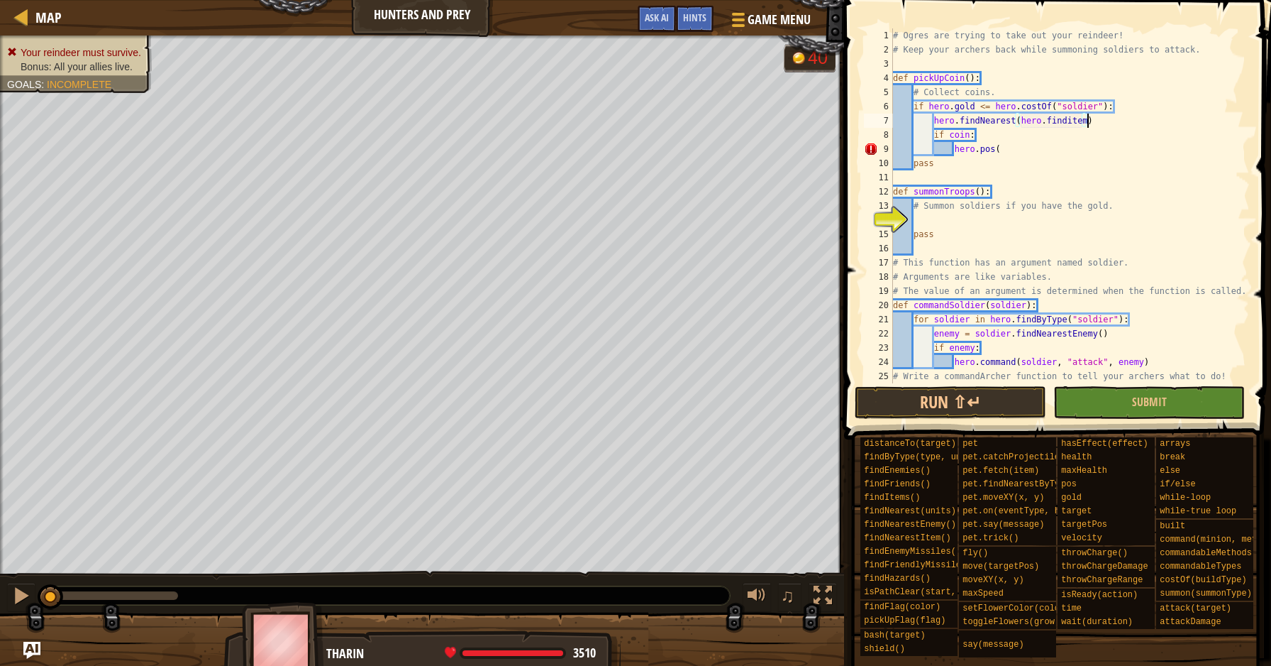
scroll to position [6, 16]
click at [1073, 120] on div "# Ogres are trying to take out your reindeer! # Keep your archers back while su…" at bounding box center [1070, 226] width 360 height 397
click at [1035, 146] on div "# Ogres are trying to take out your reindeer! # Keep your archers back while su…" at bounding box center [1070, 226] width 360 height 397
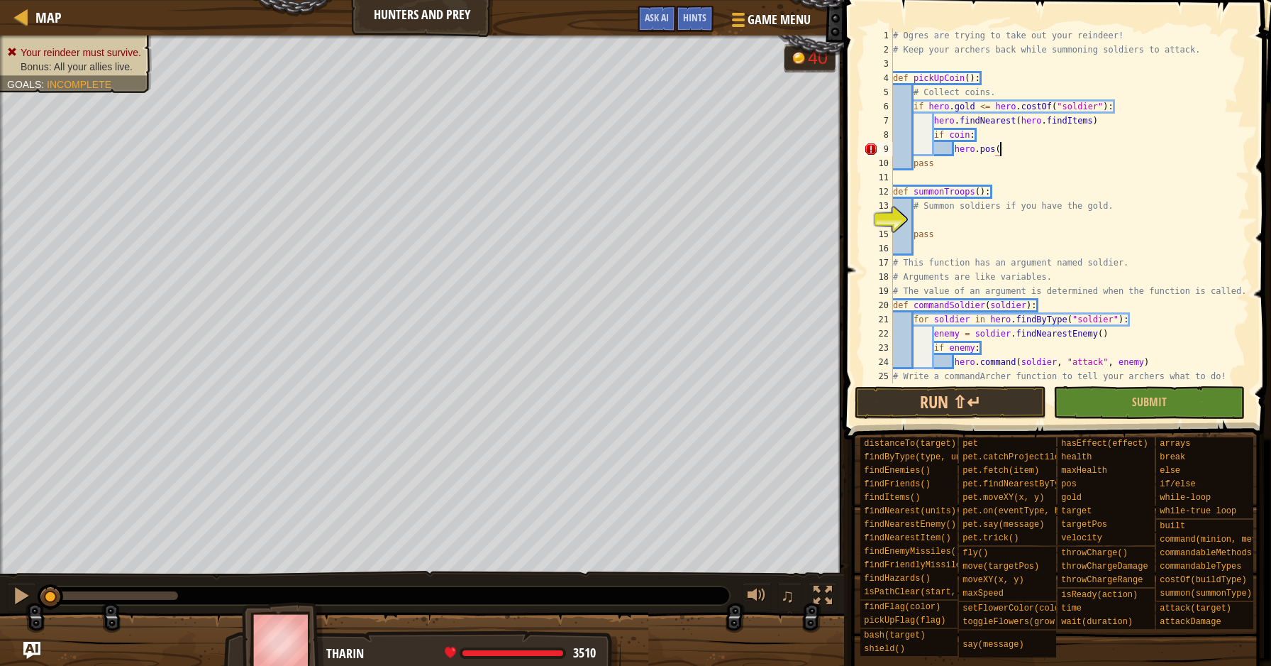
click at [935, 118] on div "# Ogres are trying to take out your reindeer! # Keep your archers back while su…" at bounding box center [1070, 226] width 360 height 397
click at [1013, 147] on div "# Ogres are trying to take out your reindeer! # Keep your archers back while su…" at bounding box center [1070, 226] width 360 height 397
click at [834, 160] on div "Map Hunters and Prey Game Menu Done Hints Ask AI 1 הההההההההההההההההההההההההההה…" at bounding box center [635, 333] width 1271 height 666
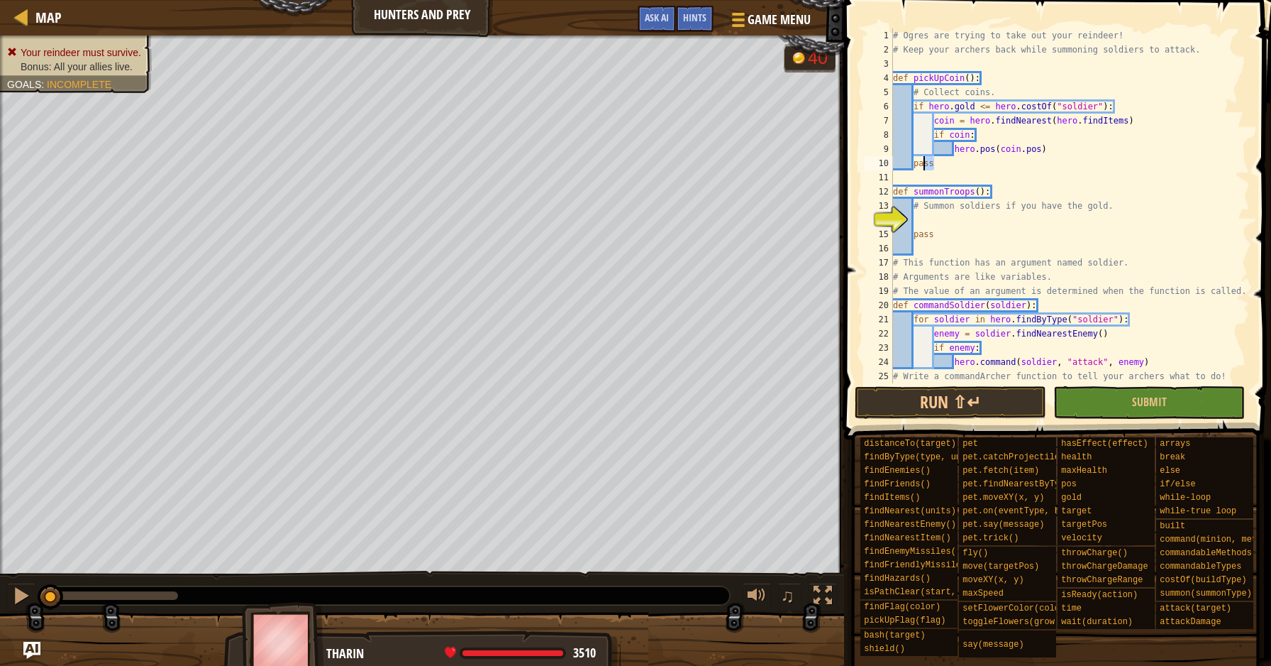
type textarea "pass"
click at [944, 221] on div "# Ogres are trying to take out your reindeer! # Keep your archers back while su…" at bounding box center [1070, 226] width 360 height 397
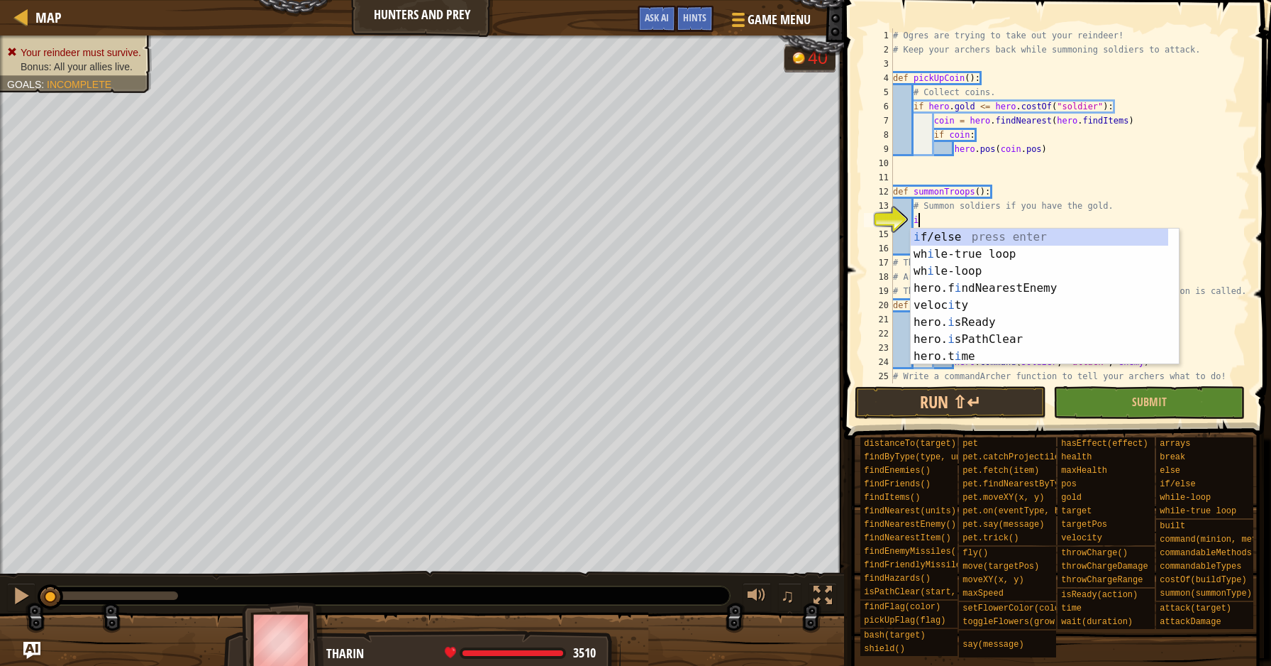
scroll to position [6, 1]
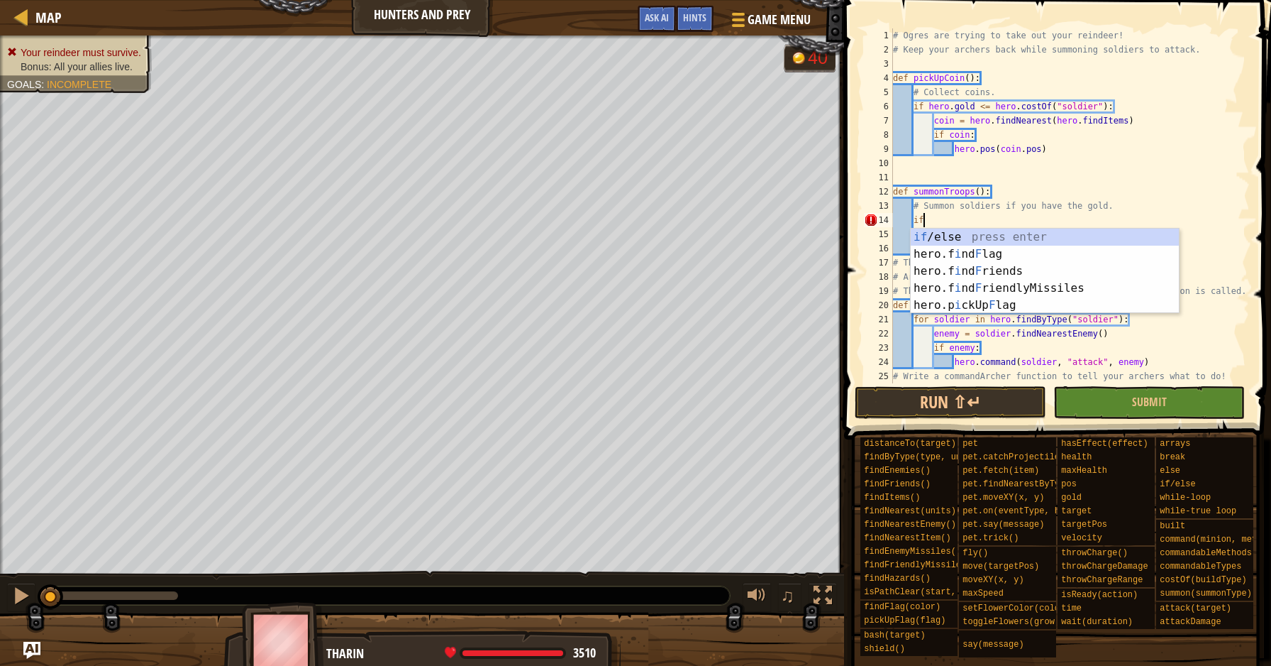
type textarea "i"
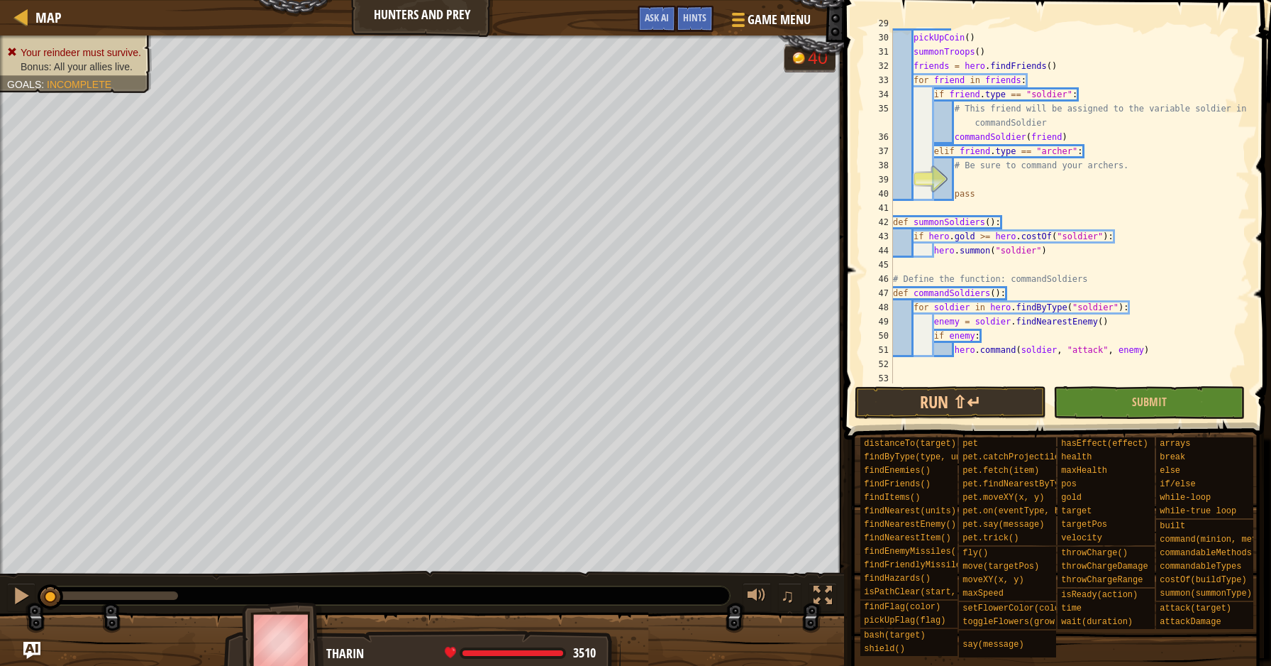
scroll to position [440, 0]
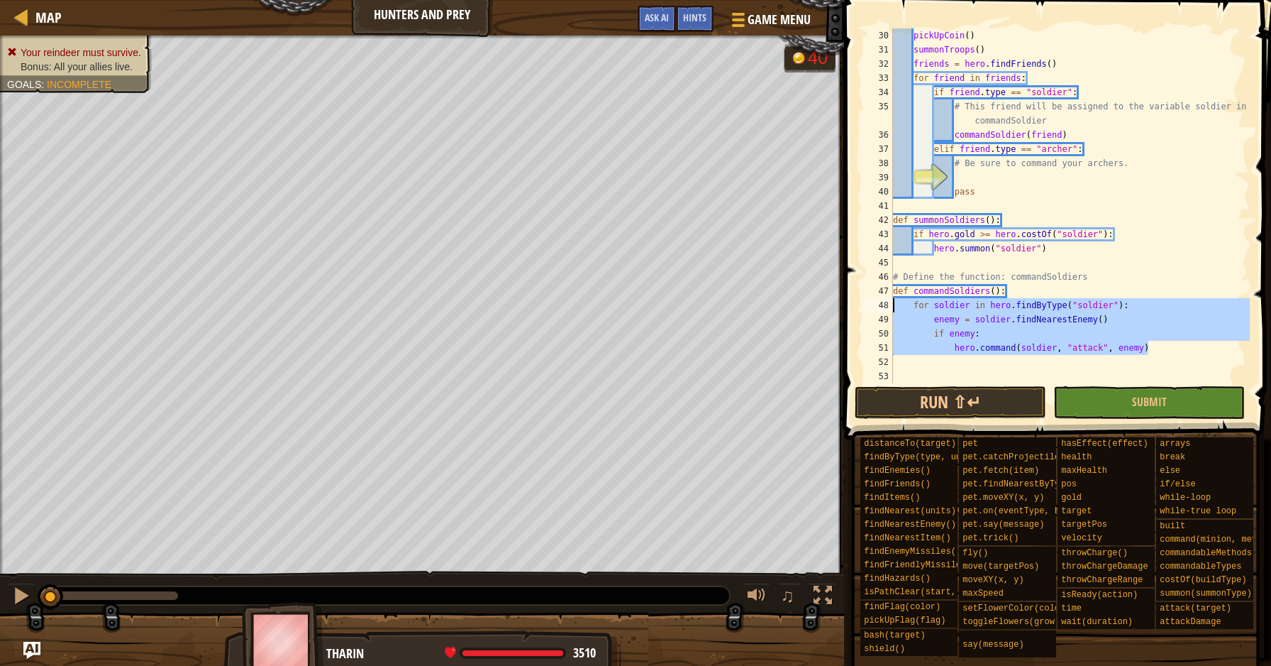
drag, startPoint x: 1171, startPoint y: 342, endPoint x: 890, endPoint y: 308, distance: 283.0
click at [890, 308] on div "30 31 32 33 34 35 36 37 38 39 40 41 42 43 44 45 46 47 48 49 50 51 52 53 pickUpC…" at bounding box center [1055, 205] width 389 height 355
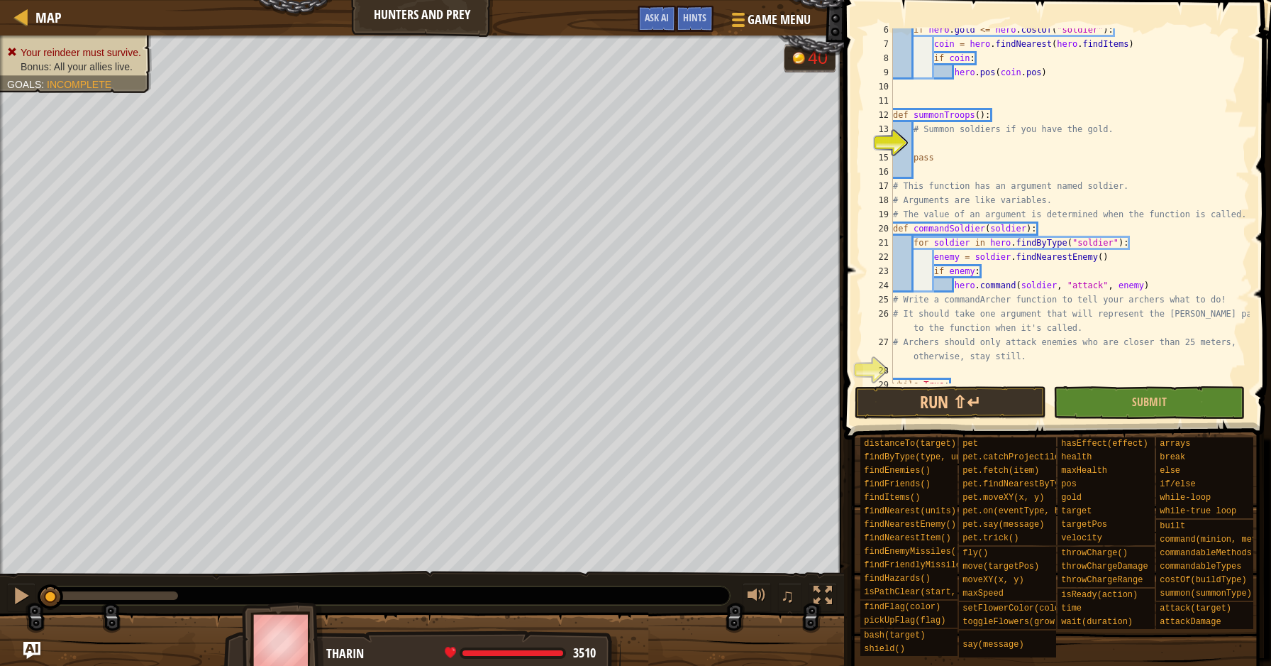
scroll to position [0, 0]
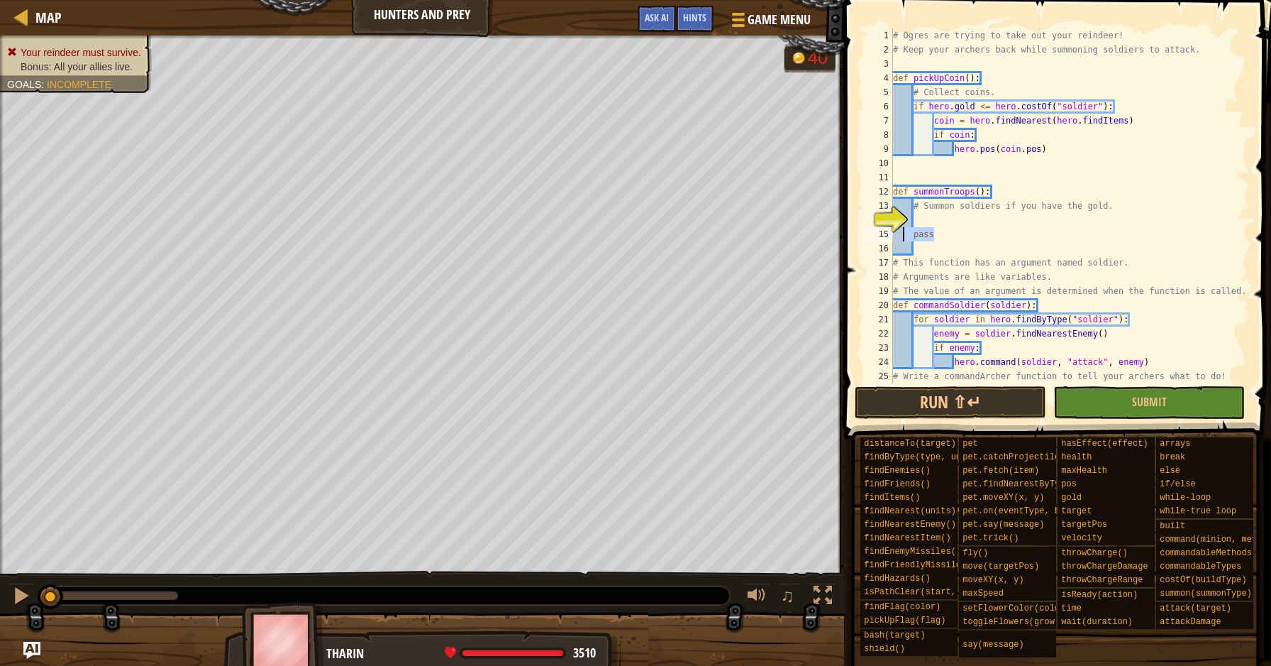
drag, startPoint x: 947, startPoint y: 227, endPoint x: 905, endPoint y: 227, distance: 41.9
click at [905, 227] on div "for soldier in hero.findByType("soldier"): enemy = soldier.findNearestEnemy() 1…" at bounding box center [1055, 205] width 389 height 355
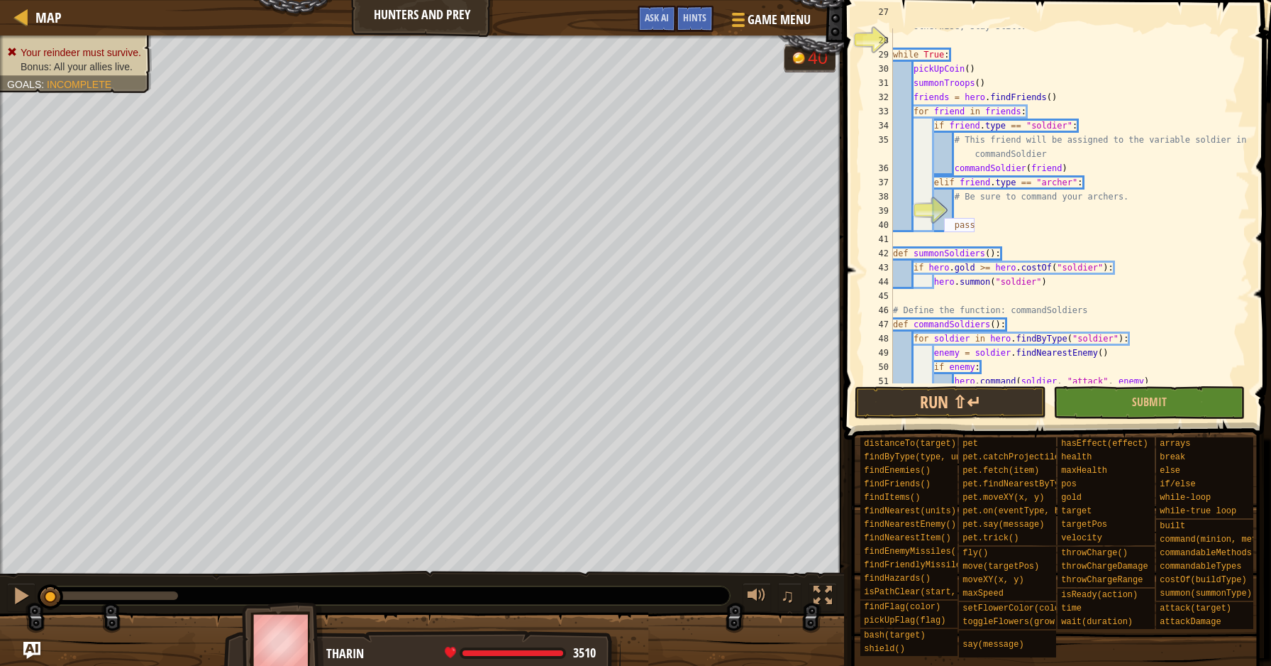
scroll to position [440, 0]
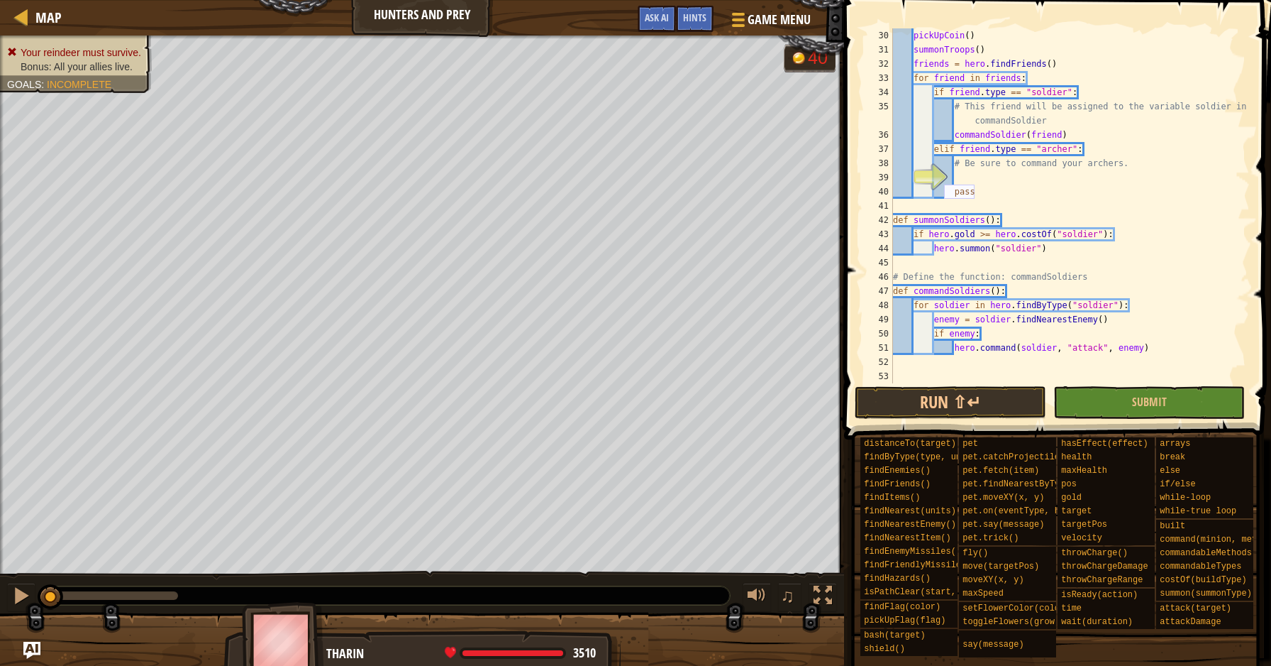
click at [1090, 279] on div "pickUpCoin ( ) summonTroops ( ) friends = hero . [PERSON_NAME] ( ) for friend i…" at bounding box center [1070, 219] width 360 height 383
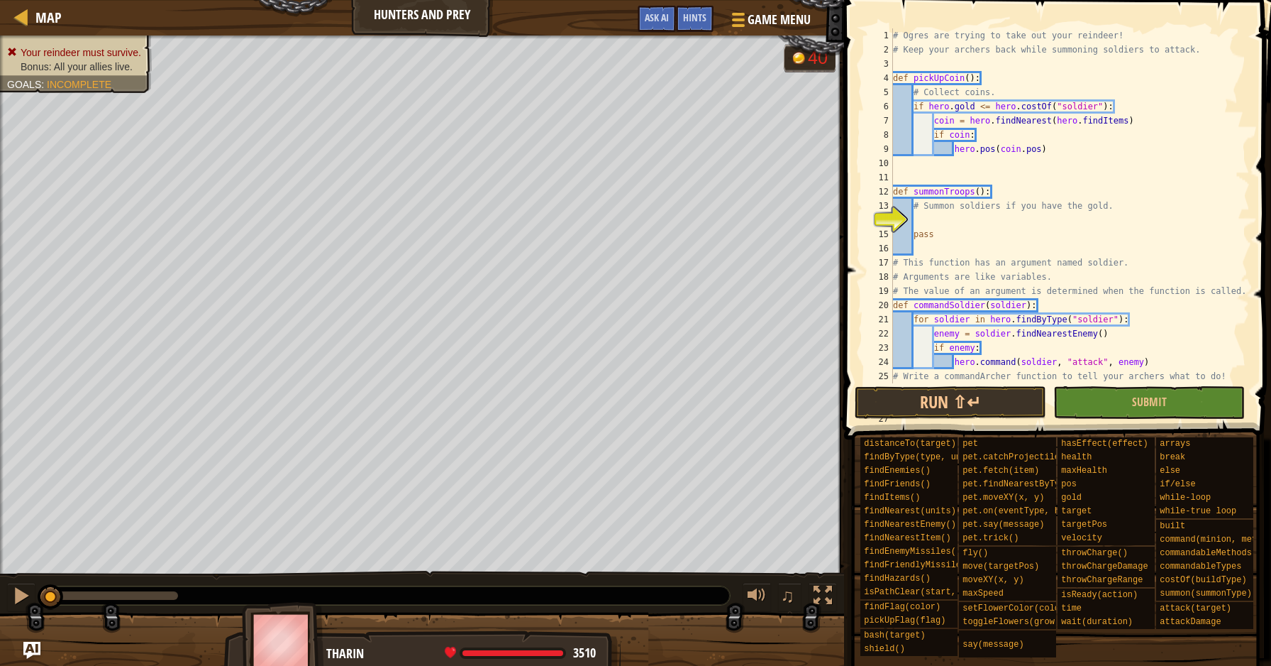
scroll to position [0, 0]
click at [1044, 154] on div "# Ogres are trying to take out your reindeer! # Keep your archers back while su…" at bounding box center [1070, 226] width 360 height 397
click at [1048, 152] on div "# Ogres are trying to take out your reindeer! # Keep your archers back while su…" at bounding box center [1070, 226] width 360 height 397
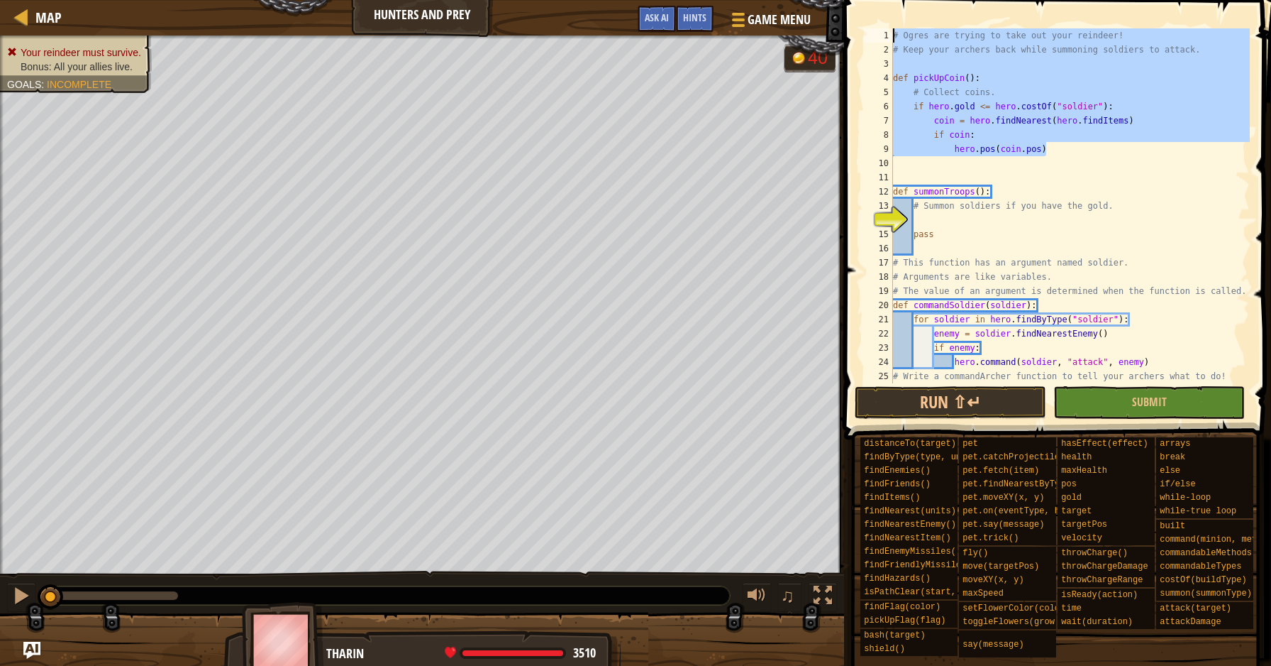
drag, startPoint x: 1048, startPoint y: 152, endPoint x: 986, endPoint y: -74, distance: 233.9
click at [986, 0] on html "Map Hunters and Prey Game Menu Done Hints Ask AI 1 הההההההההההההההההההההההההההה…" at bounding box center [635, 0] width 1271 height 0
type textarea "# Ogres are trying to take out your reindeer! # Keep your archers back while su…"
click at [1103, 180] on div "# Ogres are trying to take out your reindeer! # Keep your archers back while su…" at bounding box center [1070, 226] width 360 height 397
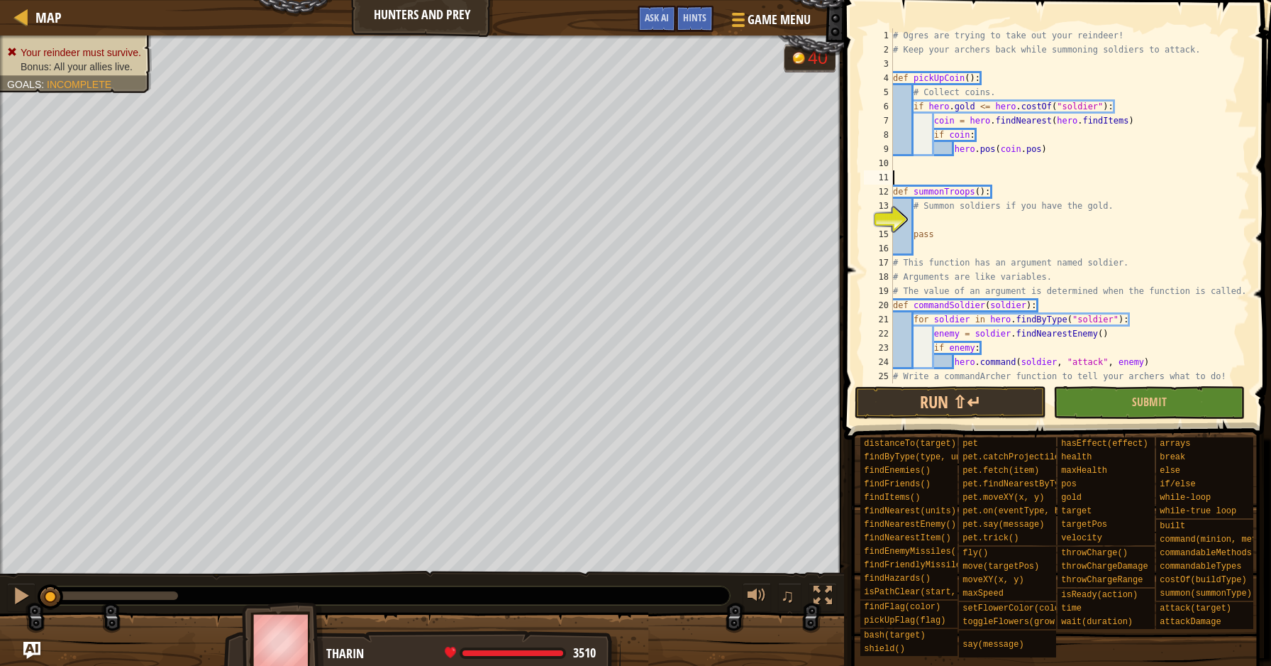
scroll to position [6, 0]
click at [1100, 155] on div "# Ogres are trying to take out your reindeer! # Keep your archers back while su…" at bounding box center [1070, 226] width 360 height 397
type textarea "hero.pos(coin.pos)"
click at [1104, 150] on div "# Ogres are trying to take out your reindeer! # Keep your archers back while su…" at bounding box center [1070, 205] width 360 height 355
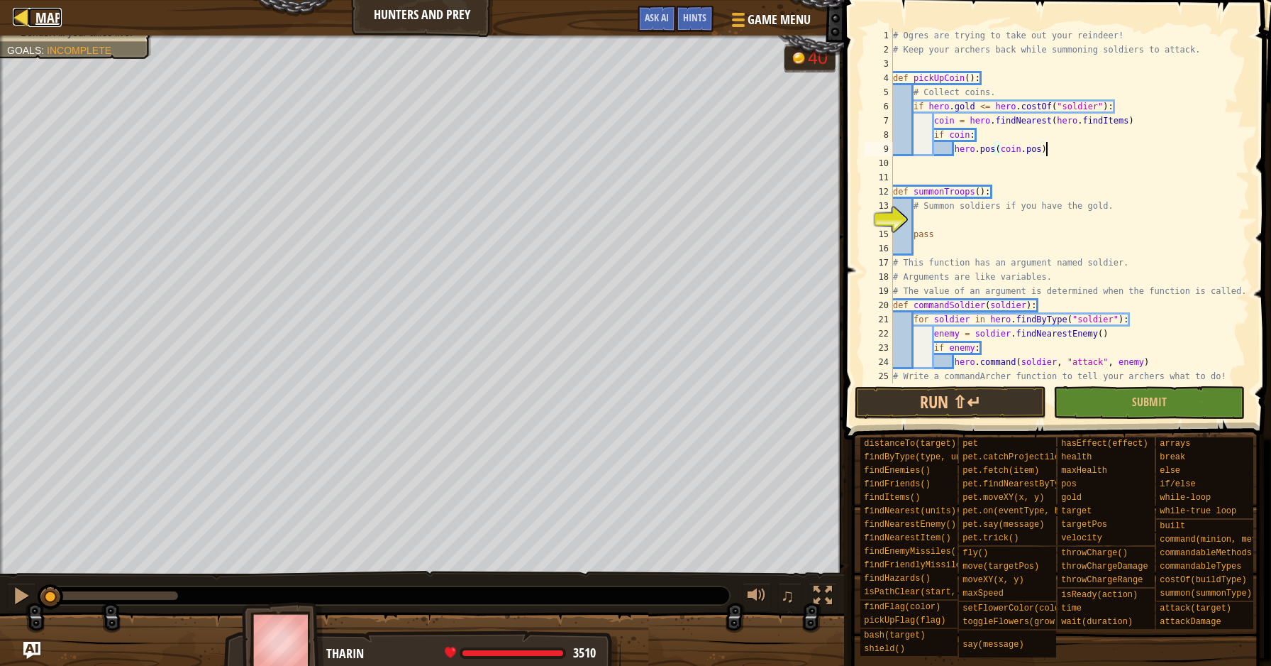
click at [52, 20] on span "Map" at bounding box center [48, 17] width 26 height 19
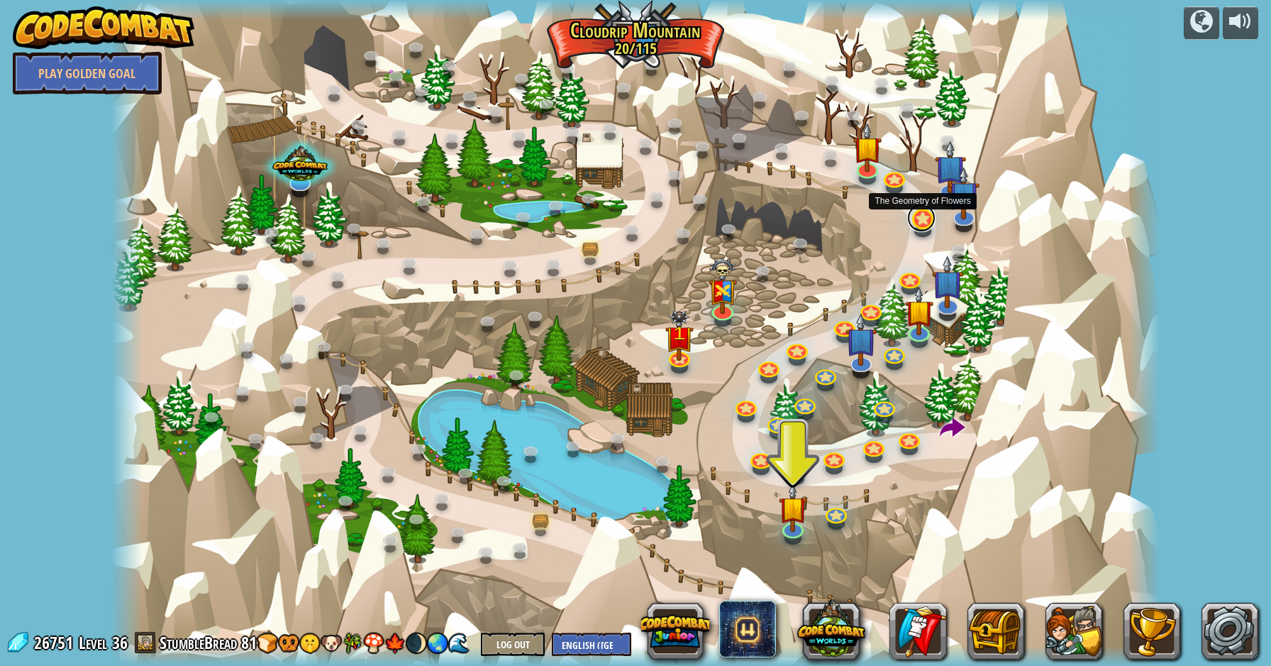
click at [921, 221] on link at bounding box center [922, 218] width 28 height 28
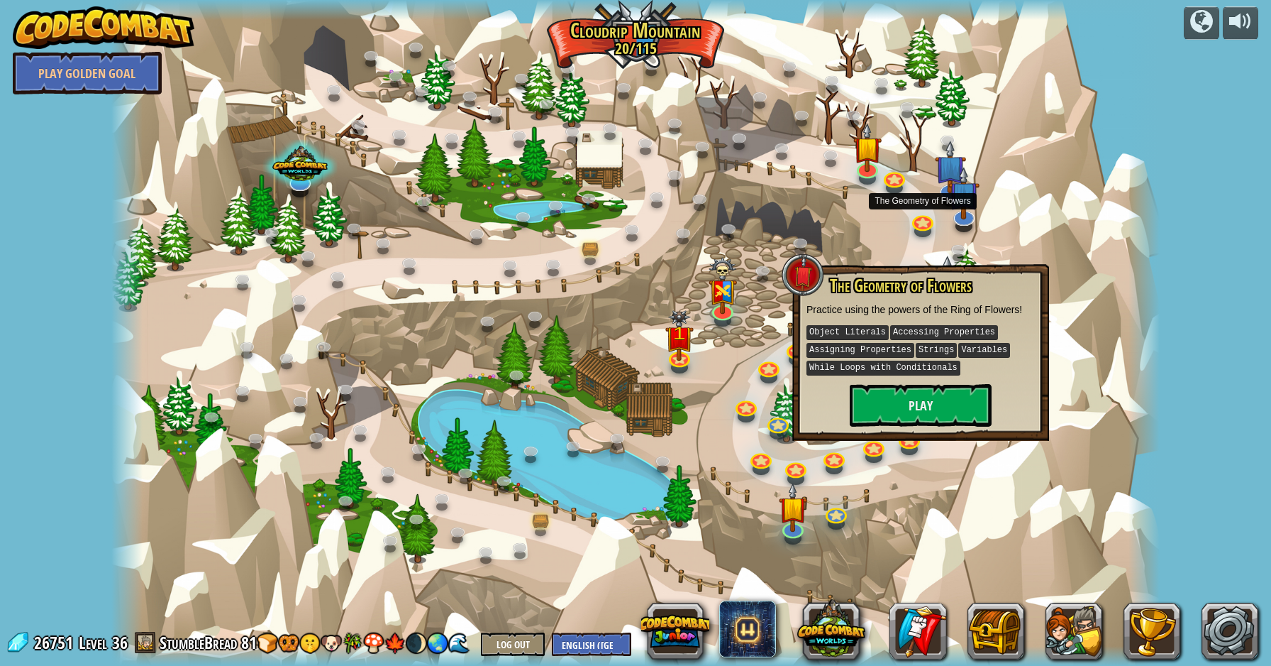
click at [854, 251] on div at bounding box center [635, 333] width 1049 height 666
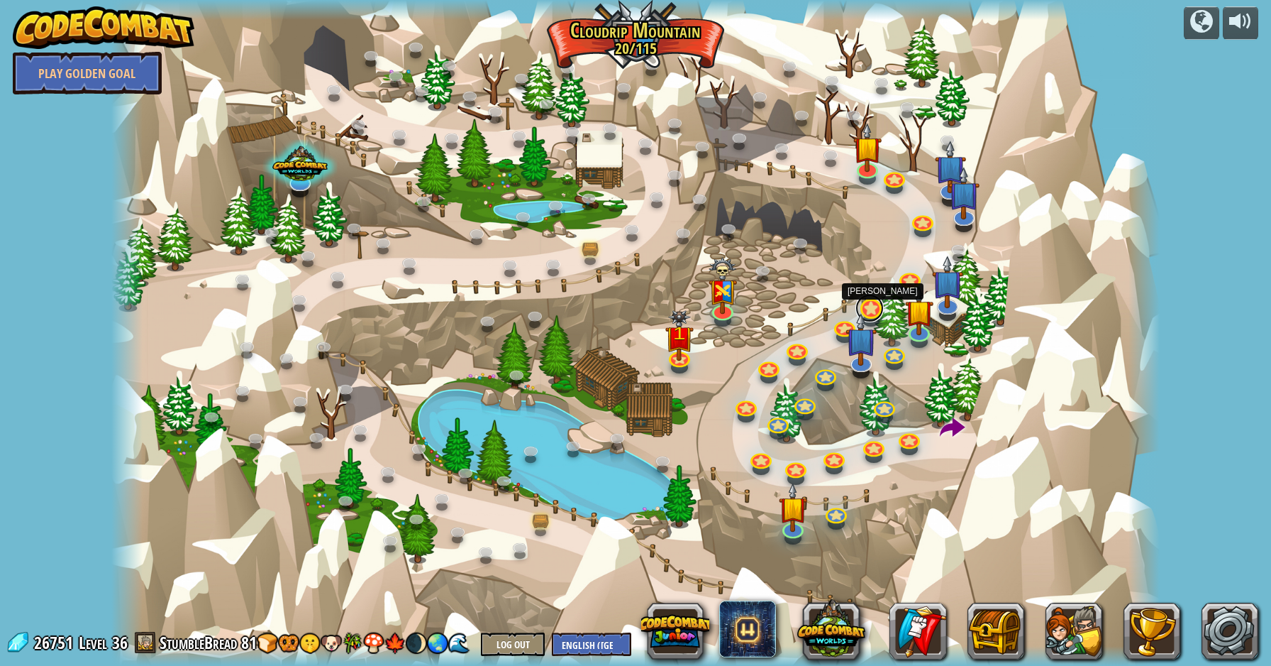
click at [878, 309] on link at bounding box center [870, 308] width 28 height 28
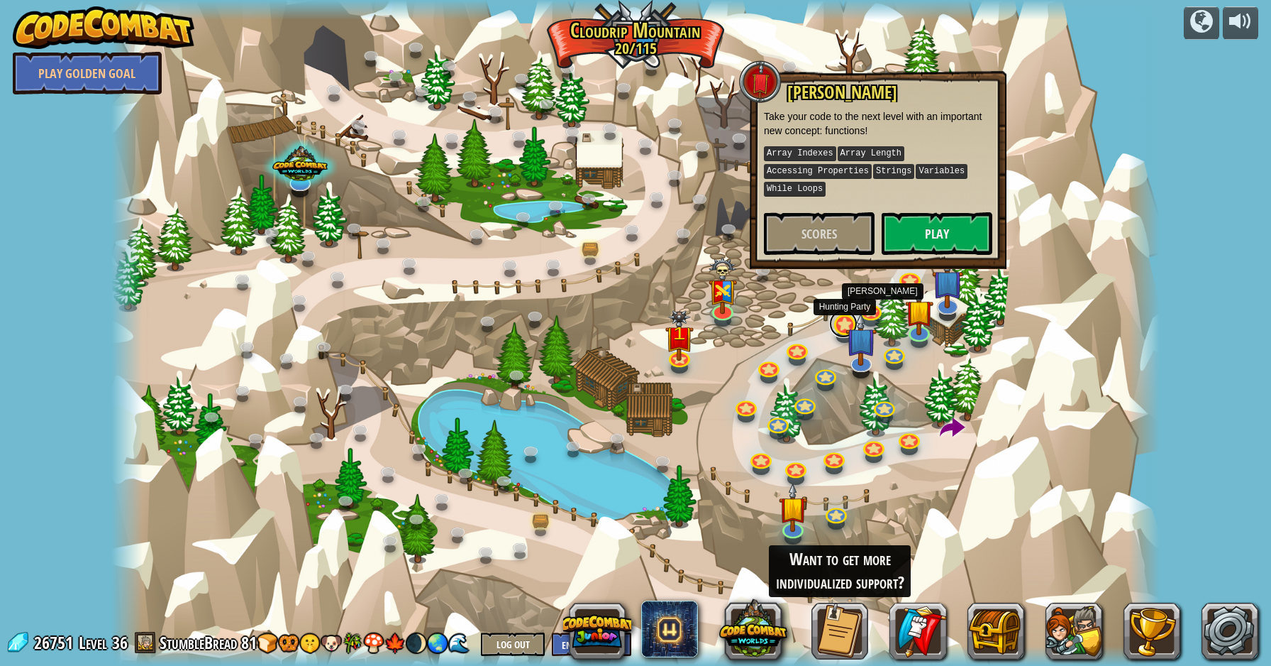
click at [842, 321] on link at bounding box center [843, 323] width 28 height 28
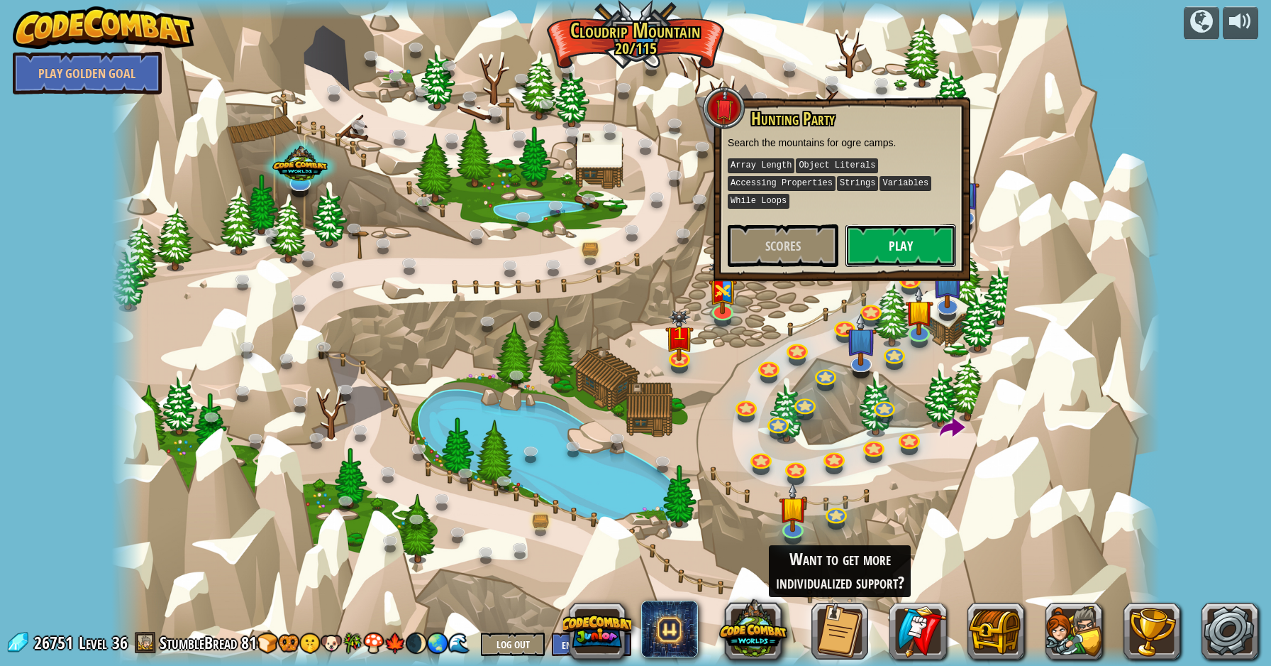
click at [895, 239] on button "Play" at bounding box center [901, 245] width 111 height 43
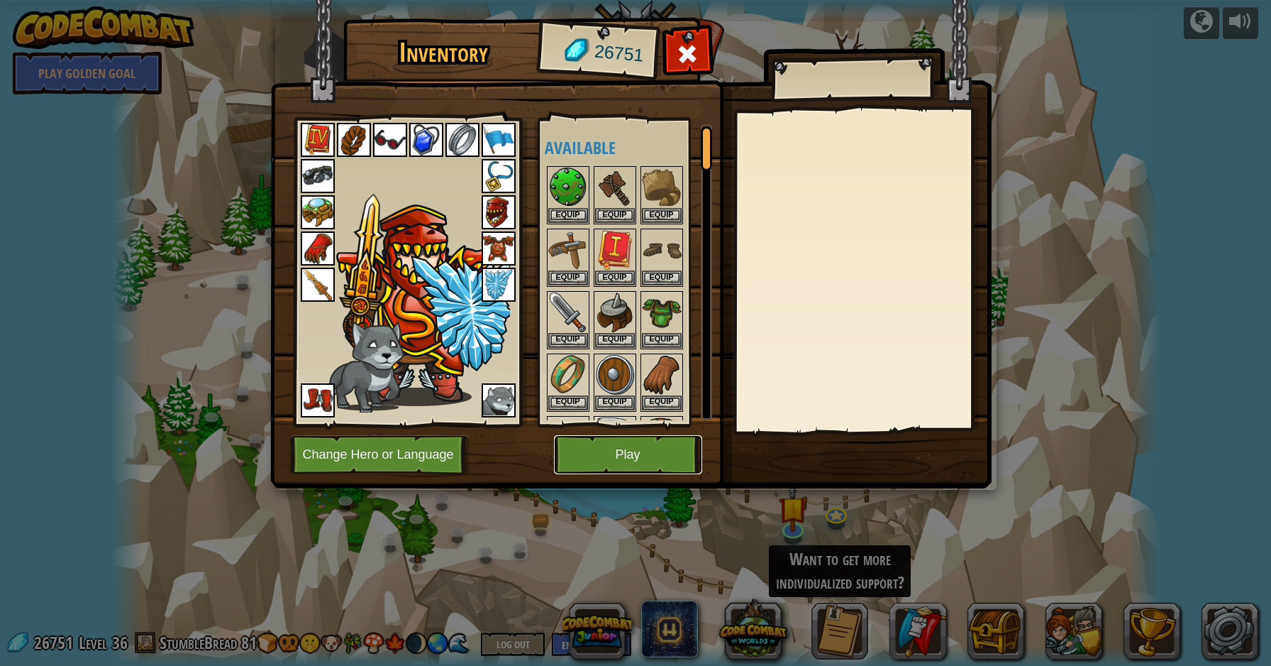
click at [638, 442] on button "Play" at bounding box center [628, 454] width 148 height 39
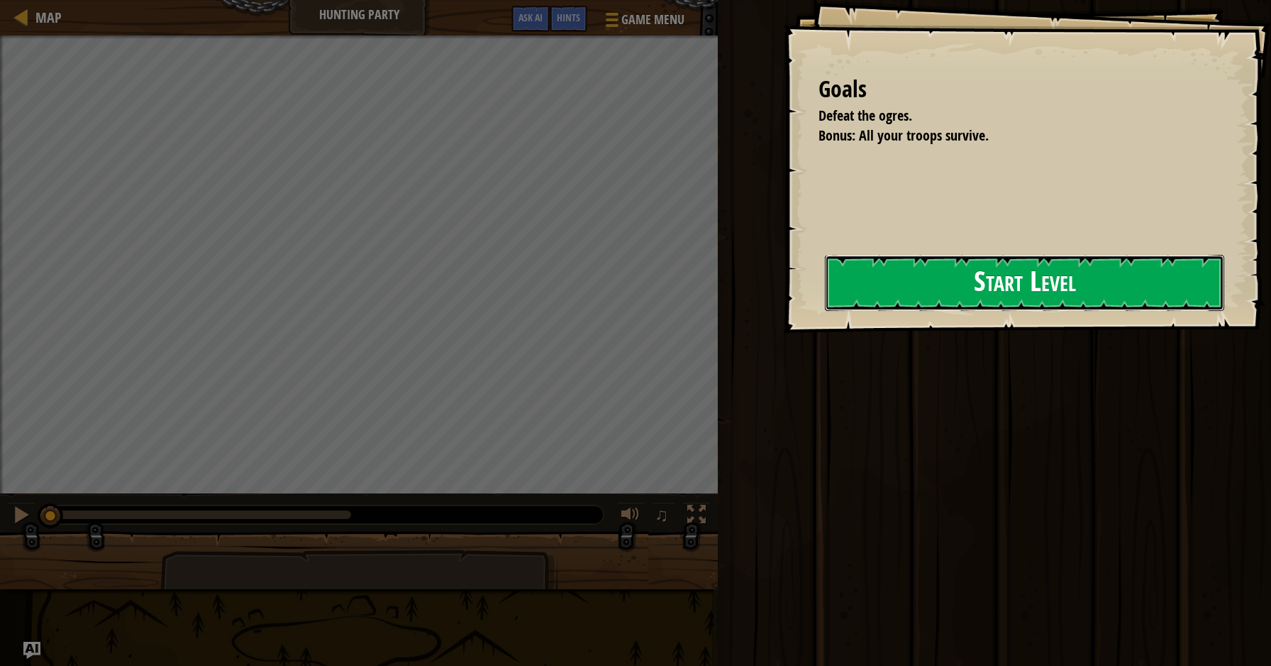
click at [825, 299] on button "Start Level" at bounding box center [1024, 283] width 399 height 56
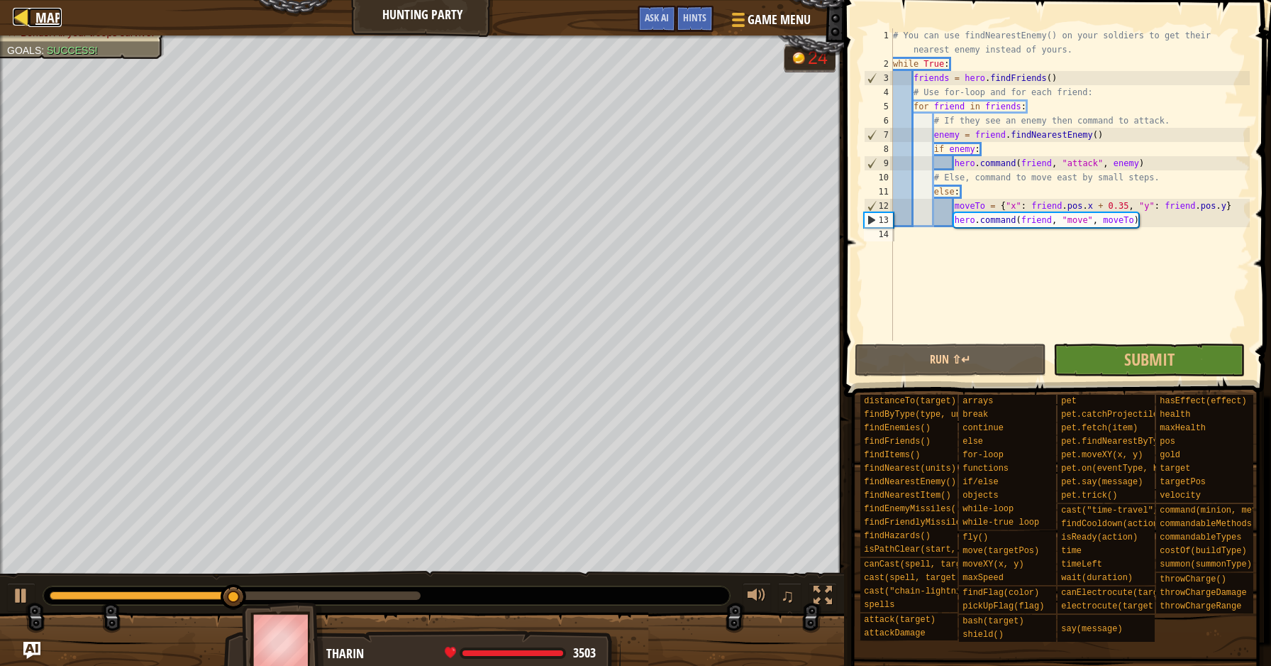
click at [40, 18] on span "Map" at bounding box center [48, 17] width 26 height 19
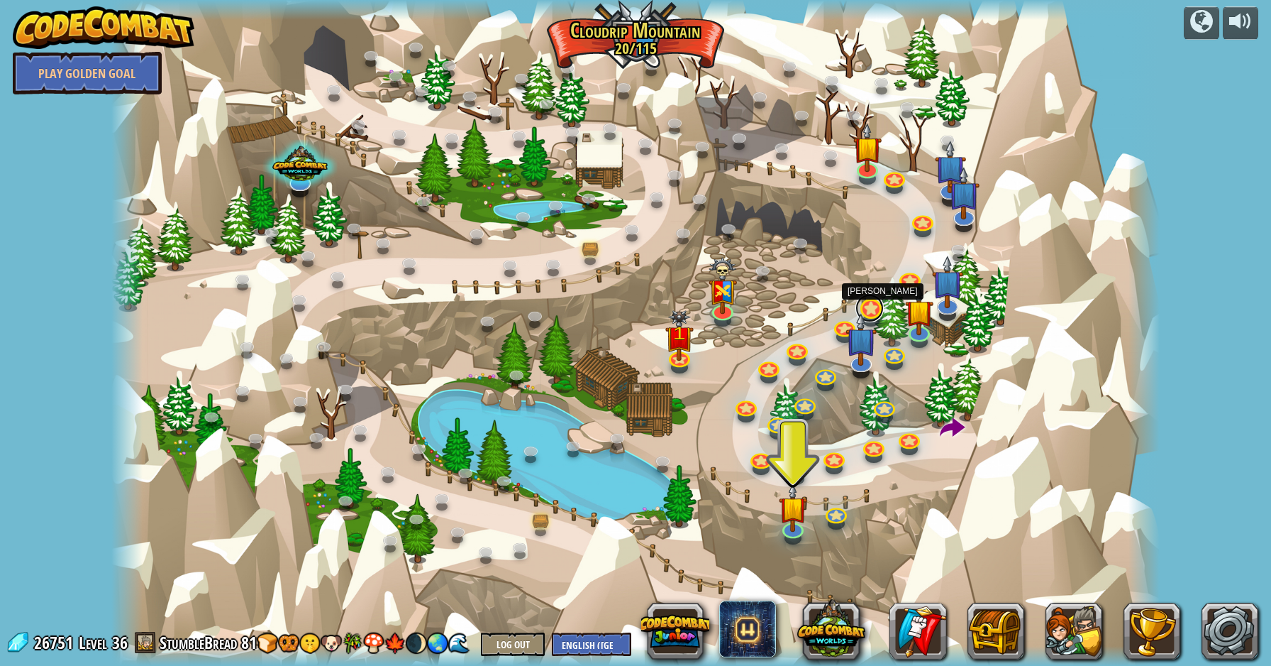
click at [878, 308] on link at bounding box center [870, 308] width 28 height 28
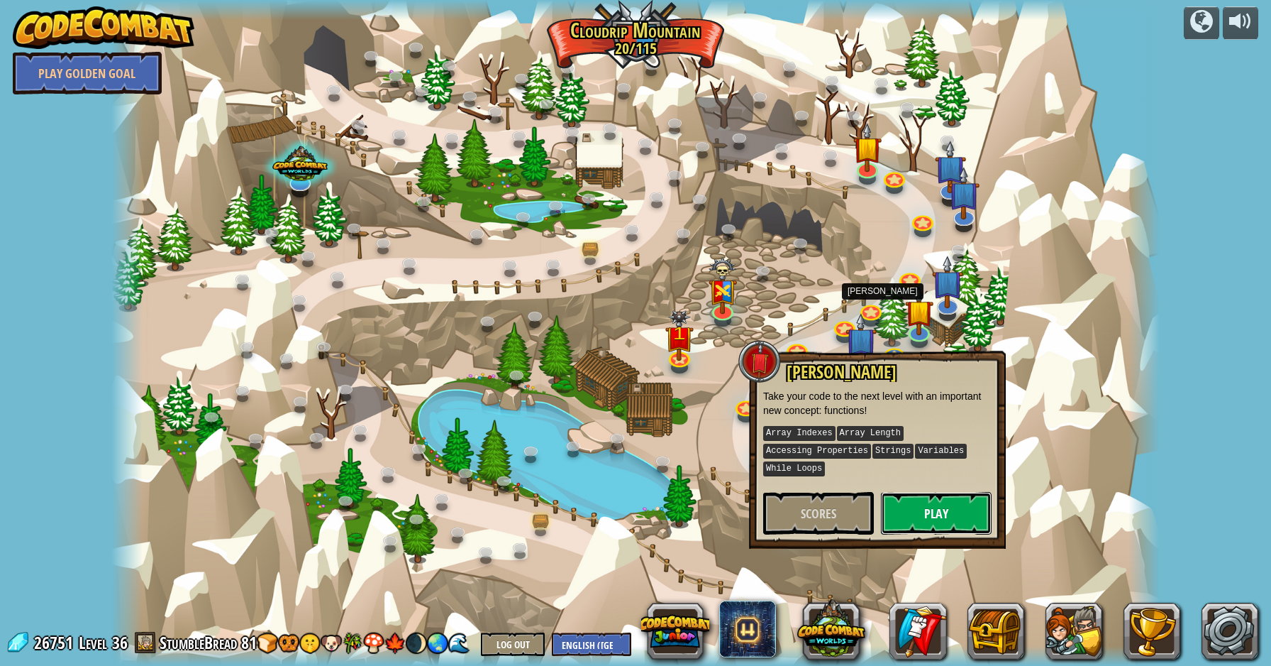
click at [934, 497] on button "Play" at bounding box center [936, 513] width 111 height 43
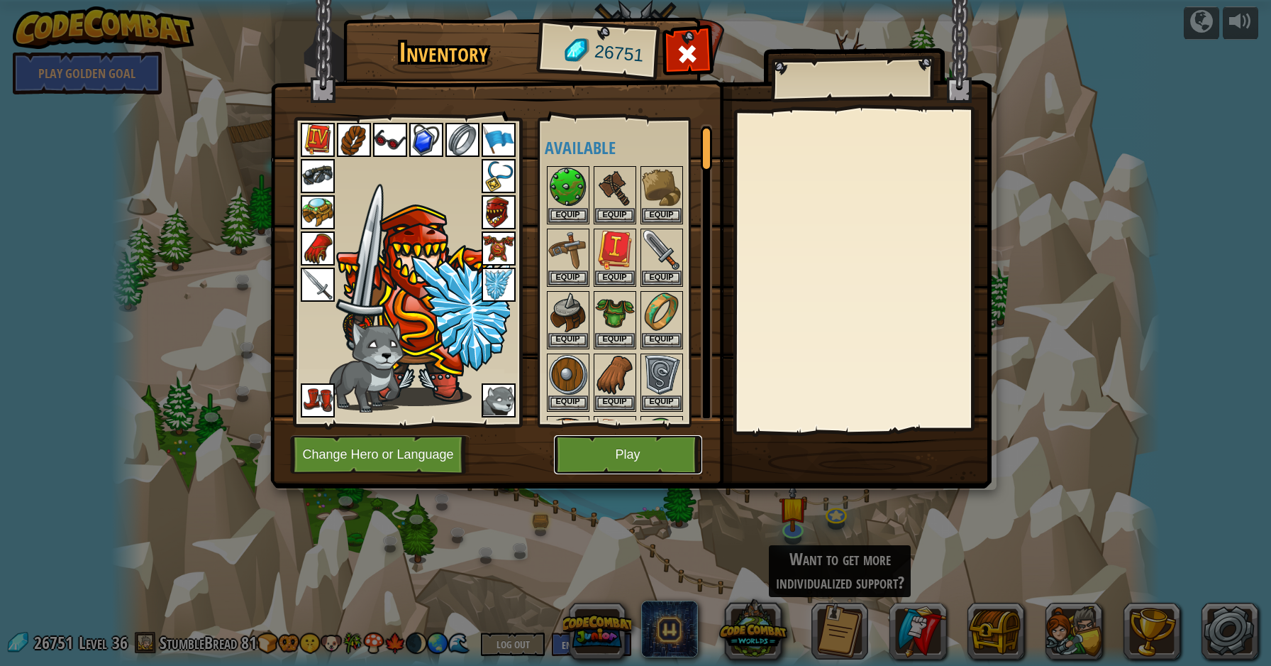
click at [658, 456] on button "Play" at bounding box center [628, 454] width 148 height 39
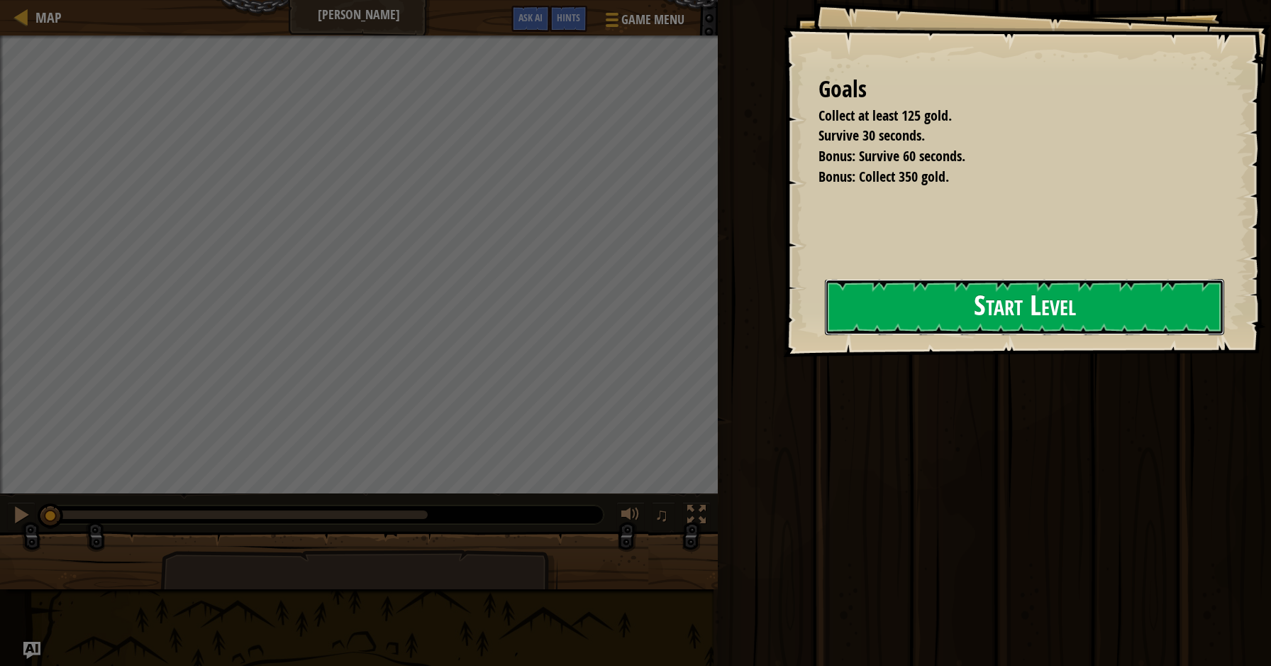
click at [825, 324] on button "Start Level" at bounding box center [1024, 307] width 399 height 56
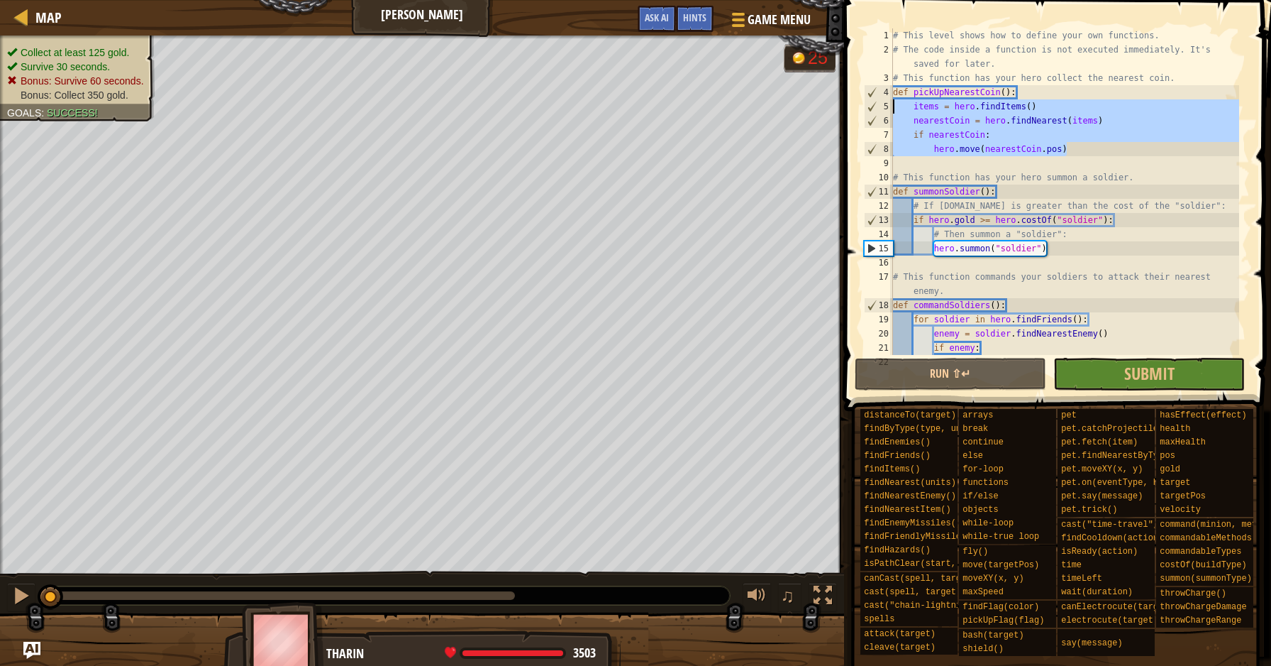
click at [832, 113] on div "Map Vital Powers Game Menu Done Hints Ask AI 1 הההההההההההההההההההההההההההההההה…" at bounding box center [635, 333] width 1271 height 666
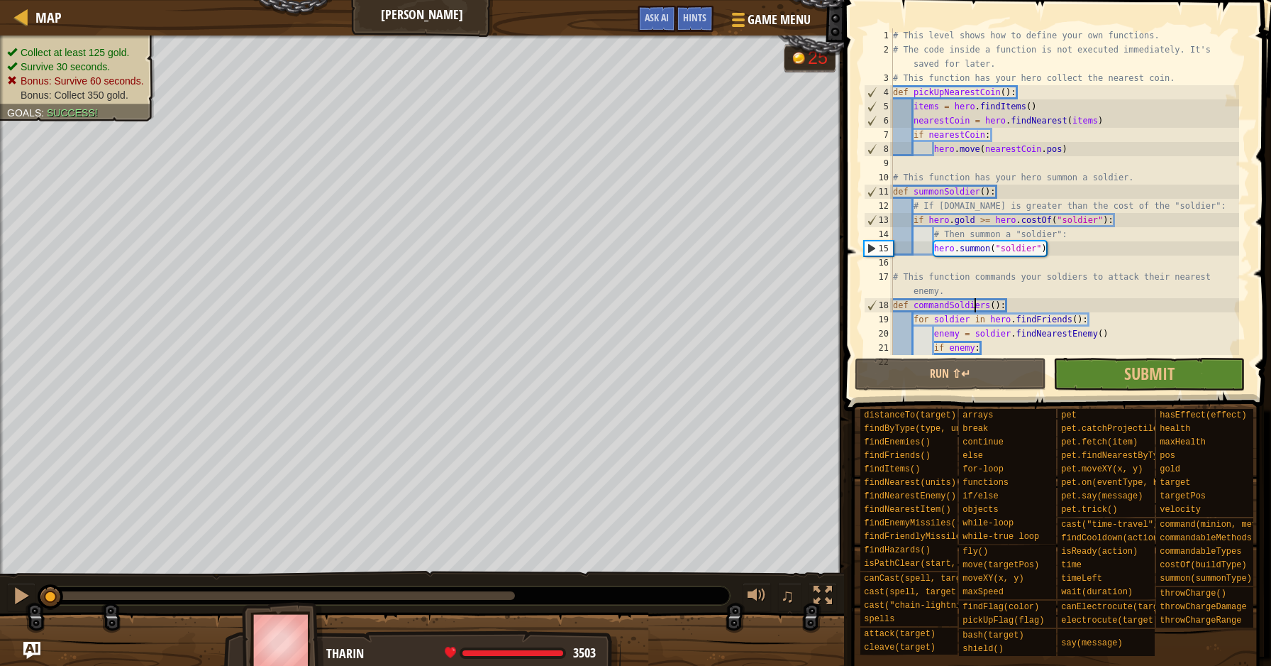
click at [973, 298] on div "# This level shows how to define your own functions. # The code inside a functi…" at bounding box center [1064, 205] width 349 height 355
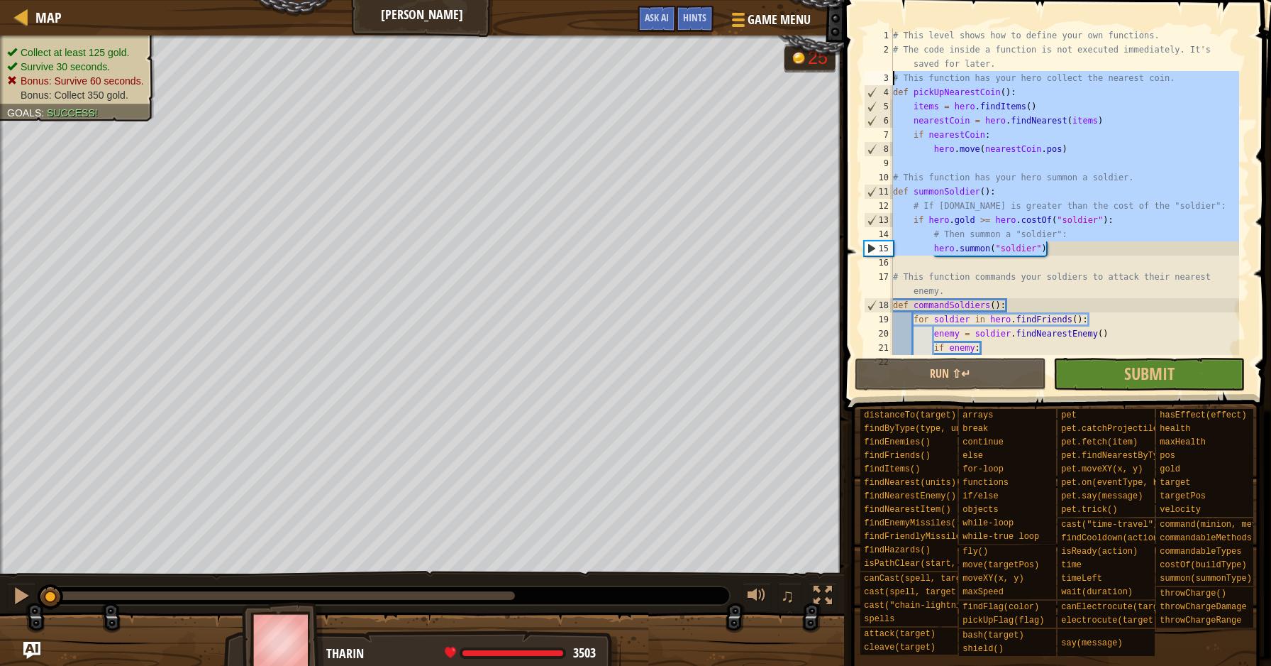
click at [363, 147] on div "Map Vital Powers Game Menu Done Hints Ask AI 1 הההההההההההההההההההההההההההההההה…" at bounding box center [635, 333] width 1271 height 666
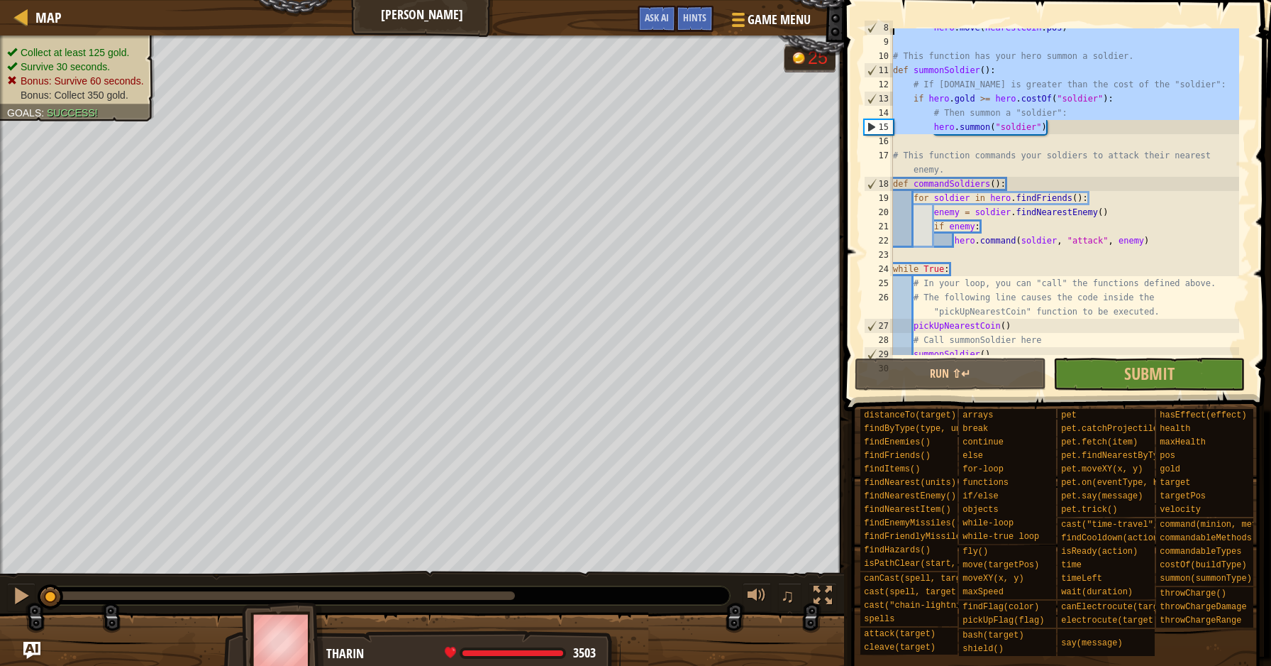
scroll to position [131, 0]
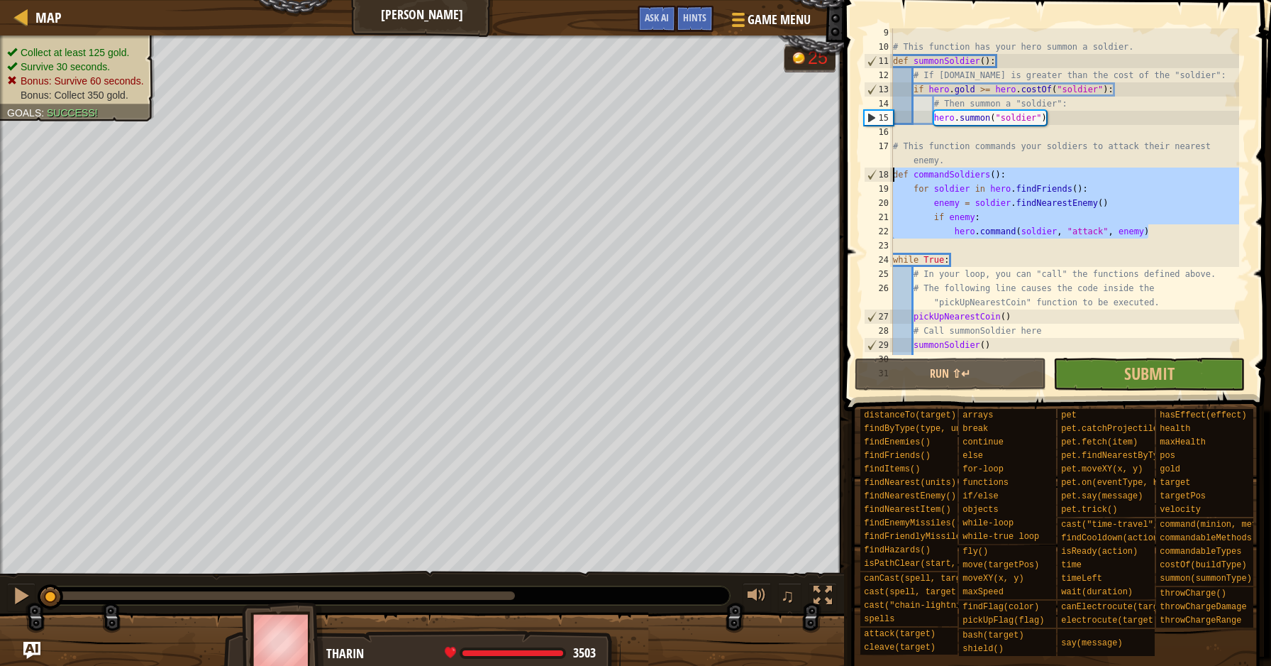
click at [789, 177] on div "Map Vital Powers Game Menu Done Hints Ask AI 1 הההההההההההההההההההההההההההההההה…" at bounding box center [635, 333] width 1271 height 666
type textarea "def commandSoldiers(): for soldier in hero.findFriends():"
click at [38, 13] on span "Map" at bounding box center [48, 17] width 26 height 19
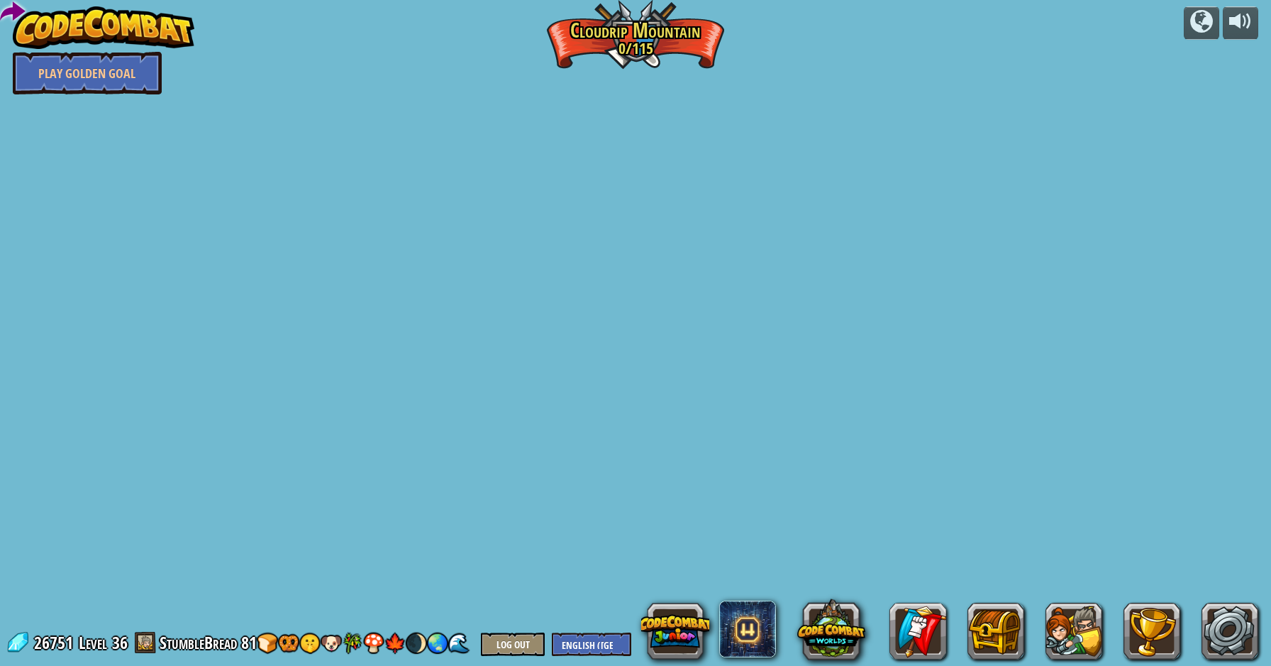
click at [837, 216] on div "powered by Play Golden Goal Medic School (Locked) Gathering of mushrooms can be…" at bounding box center [635, 333] width 1271 height 666
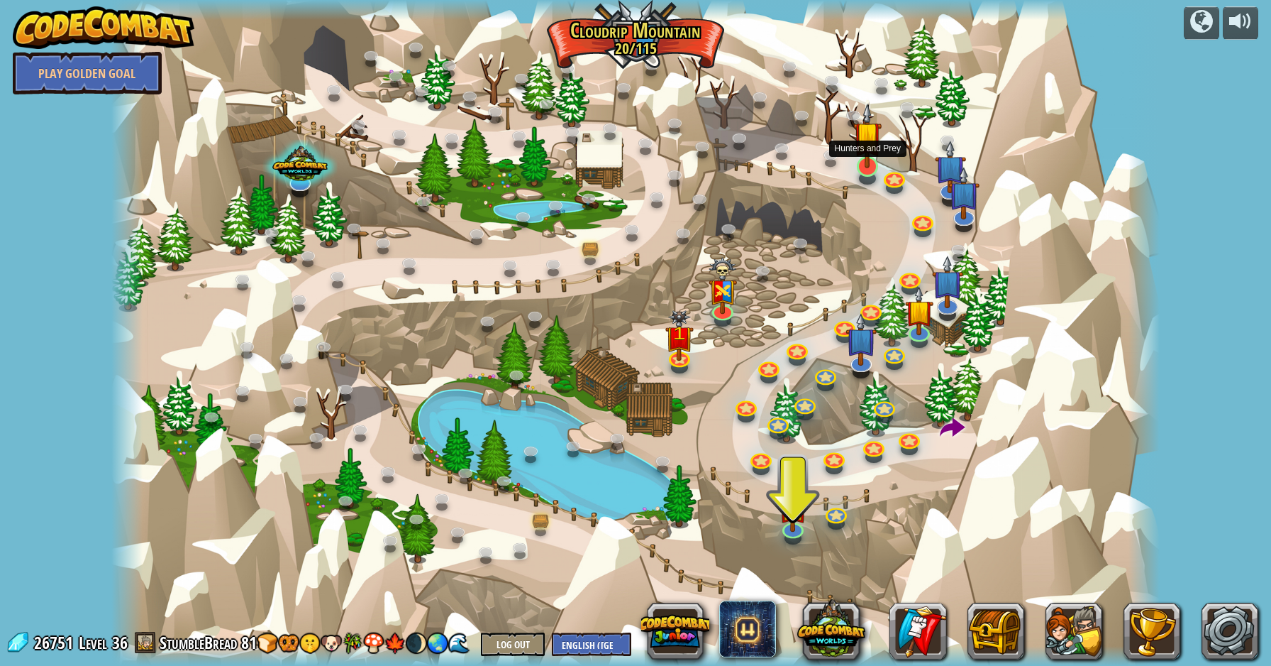
click at [871, 151] on img at bounding box center [868, 135] width 28 height 65
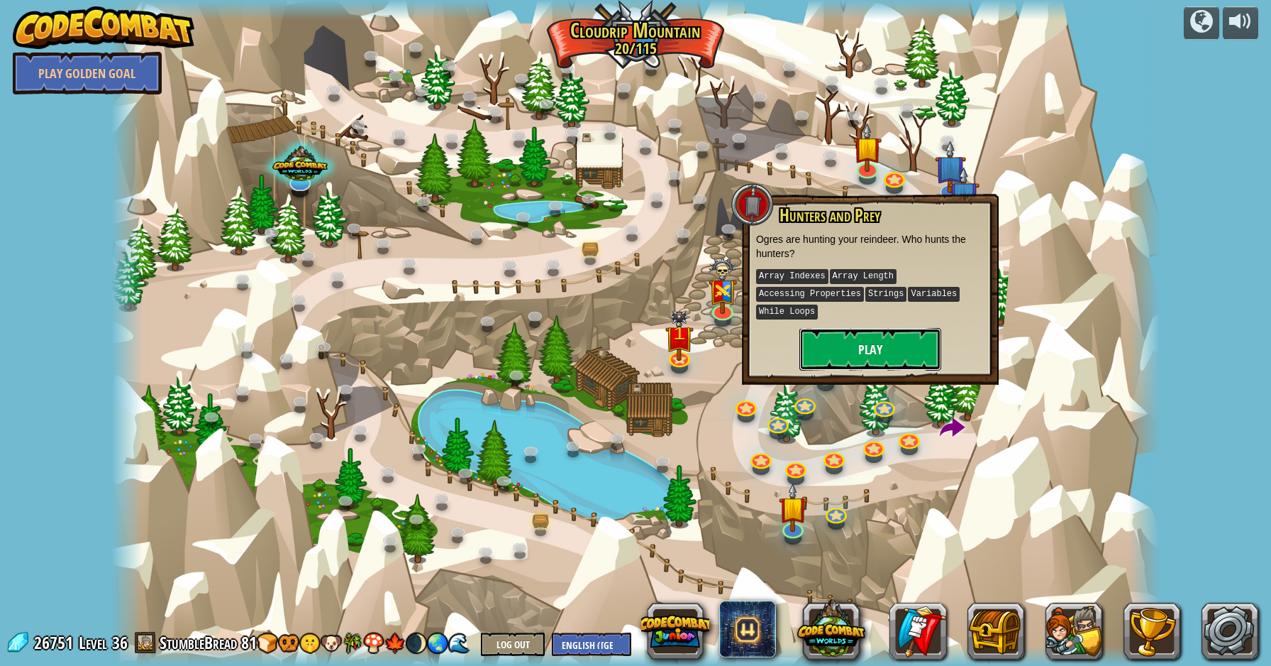
click at [854, 348] on button "Play" at bounding box center [871, 349] width 142 height 43
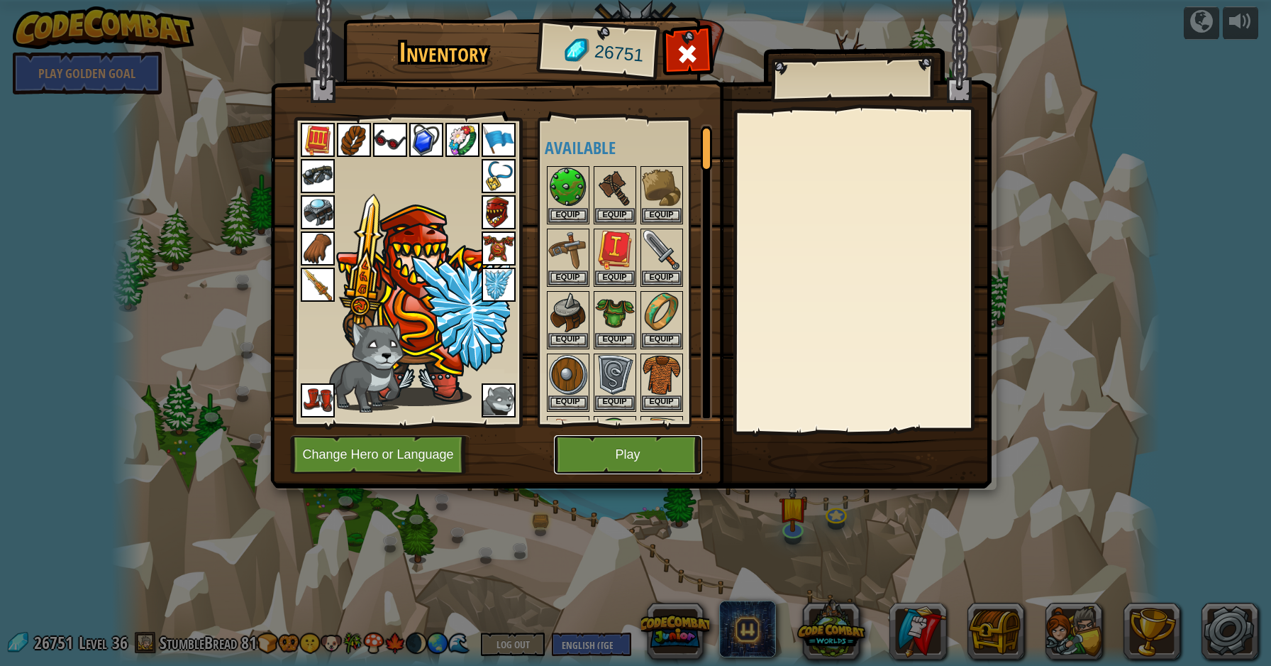
click at [646, 465] on button "Play" at bounding box center [628, 454] width 148 height 39
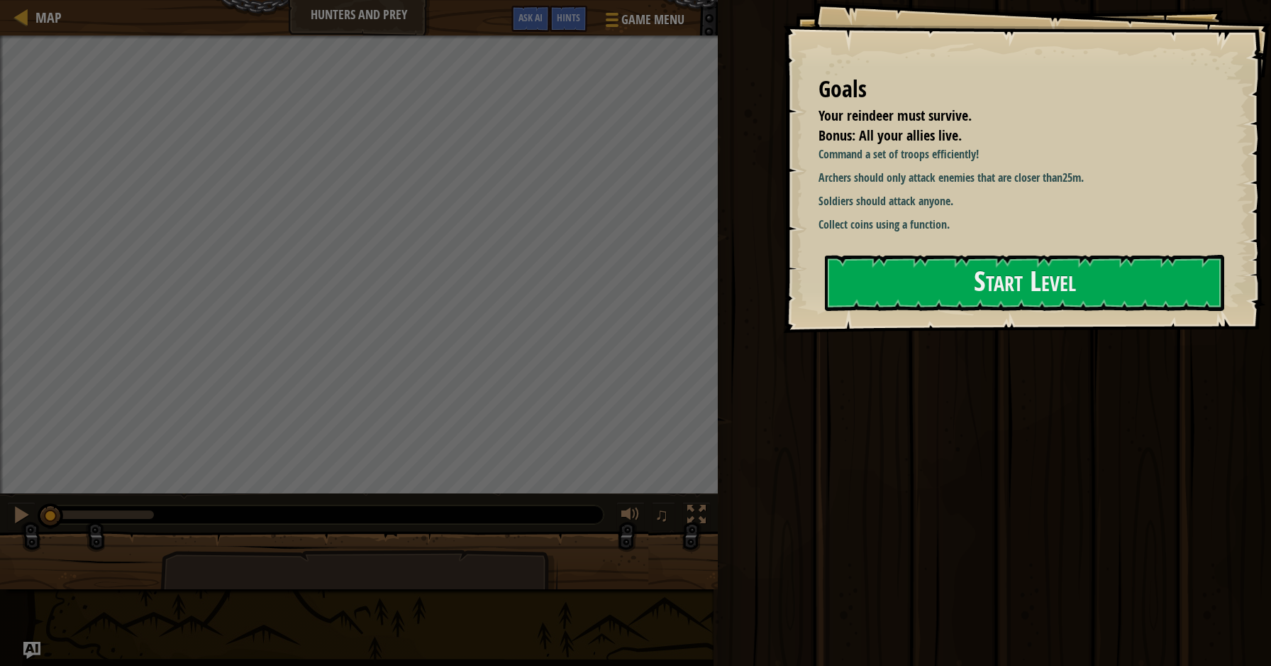
click at [885, 250] on div "Goals Your reindeer must survive. Bonus: All your allies live. Command a set of…" at bounding box center [1027, 166] width 488 height 333
click at [888, 288] on button "Start Level" at bounding box center [1024, 283] width 399 height 56
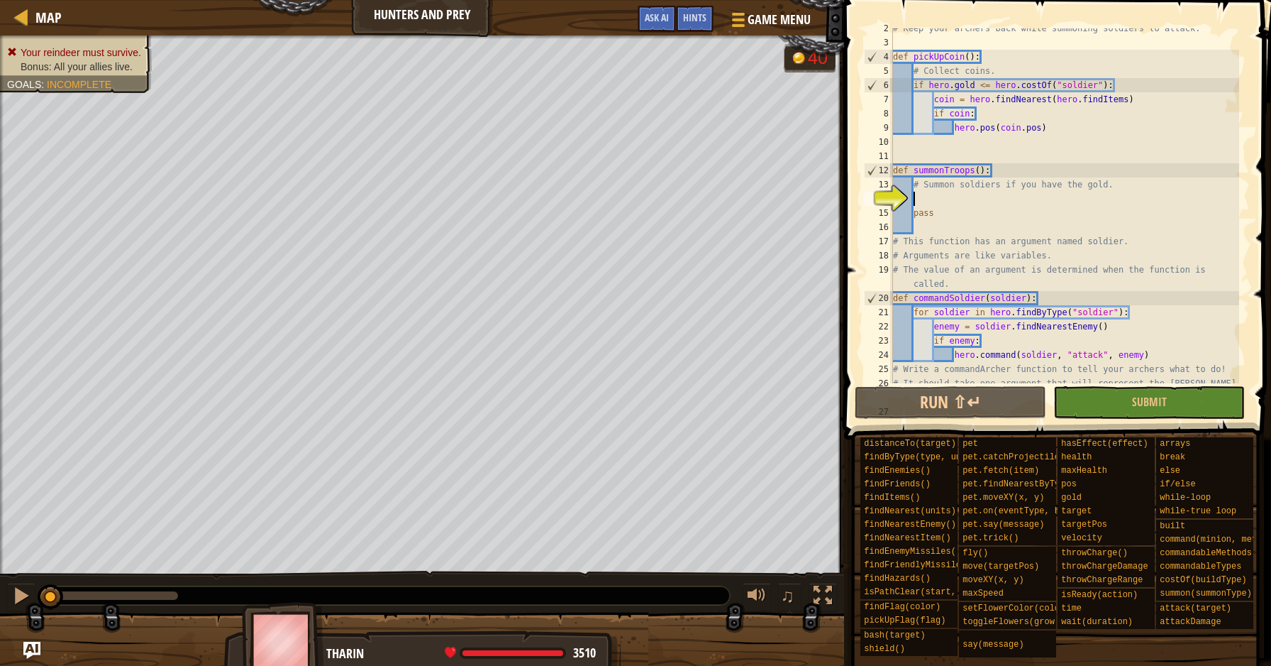
scroll to position [21, 0]
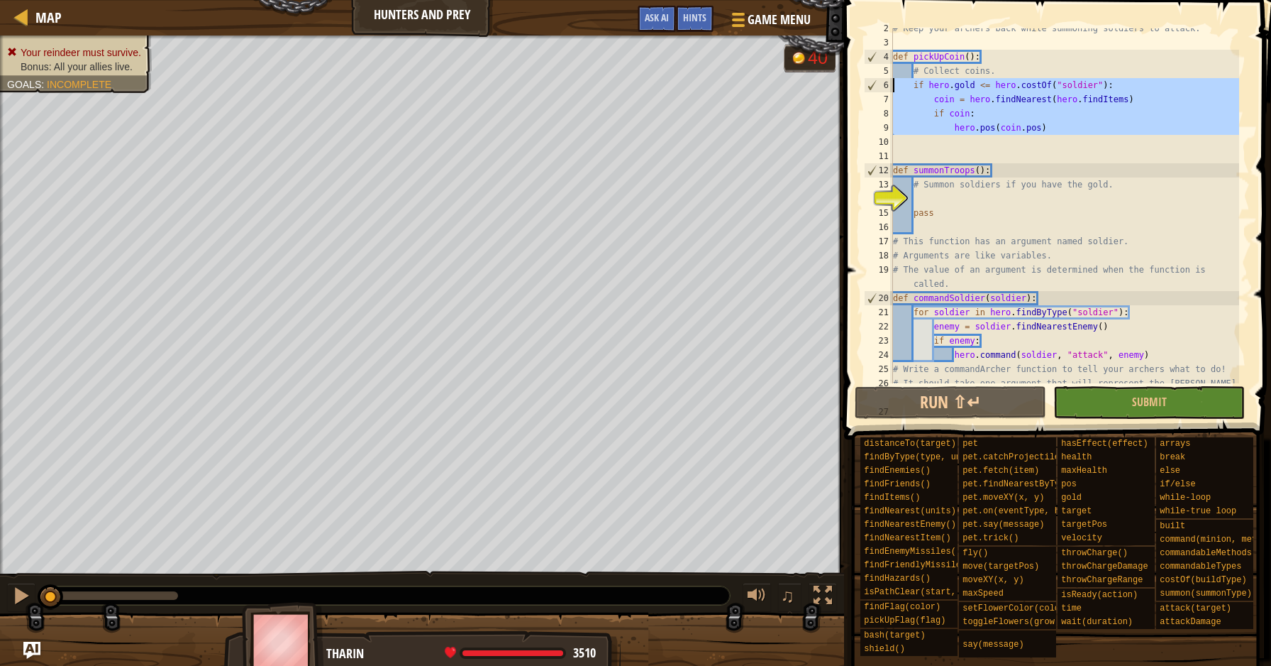
drag, startPoint x: 1048, startPoint y: 135, endPoint x: 877, endPoint y: 88, distance: 177.3
click at [877, 88] on div "2 3 4 5 6 7 8 9 10 11 12 13 14 15 16 17 18 19 20 21 22 23 24 25 26 27 # Keep yo…" at bounding box center [1055, 205] width 389 height 355
type textarea "if [DOMAIN_NAME] <= hero.costOf("soldier"): coin = hero.findNearest(hero.findIt…"
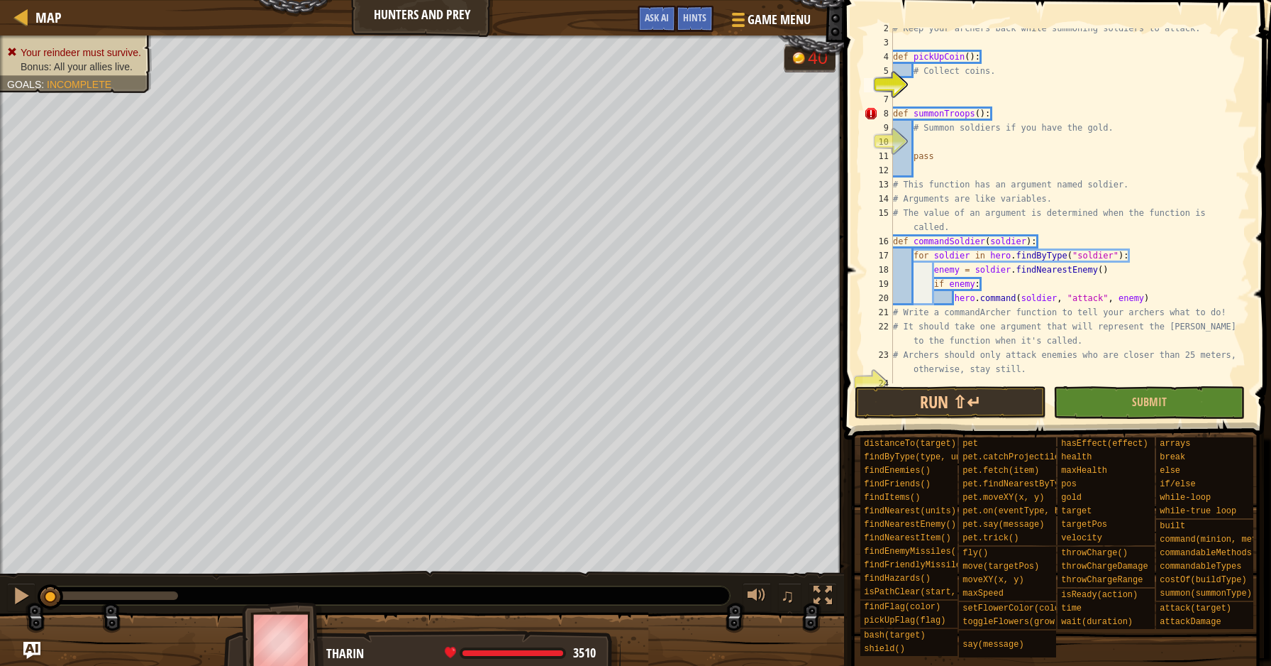
type textarea "hero.pos(coin.pos)"
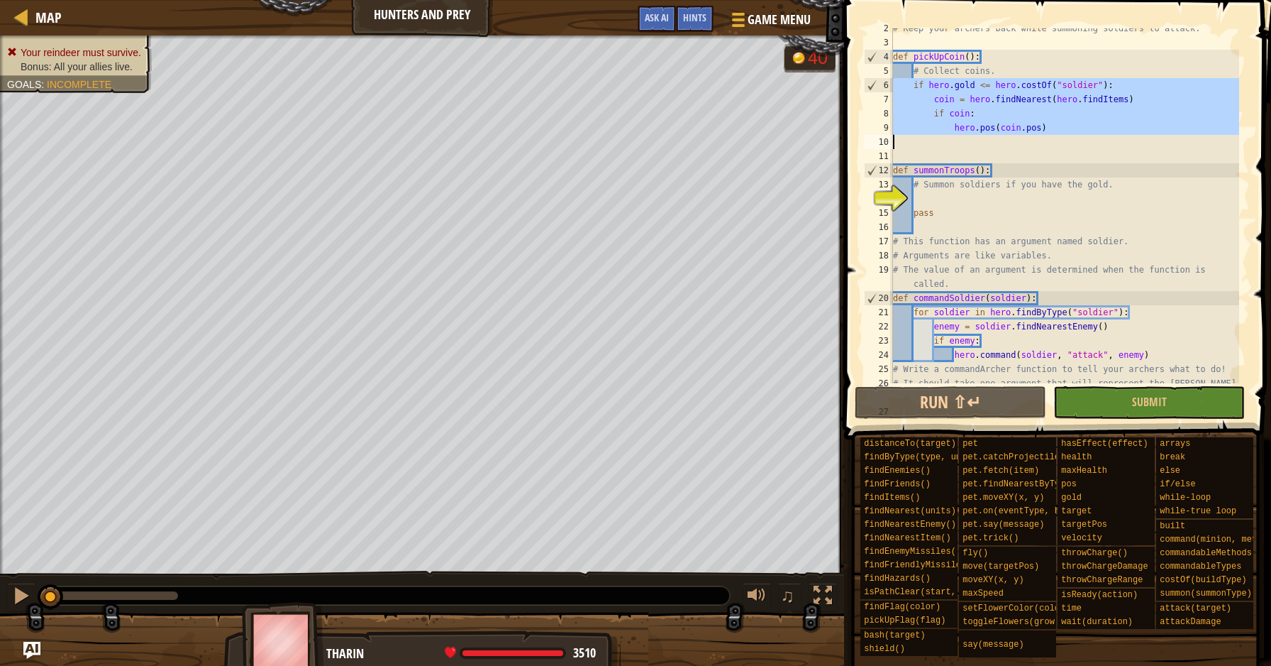
click at [1017, 143] on div "# Keep your archers back while summoning soldiers to attack. def pickUpCoin ( )…" at bounding box center [1064, 205] width 349 height 355
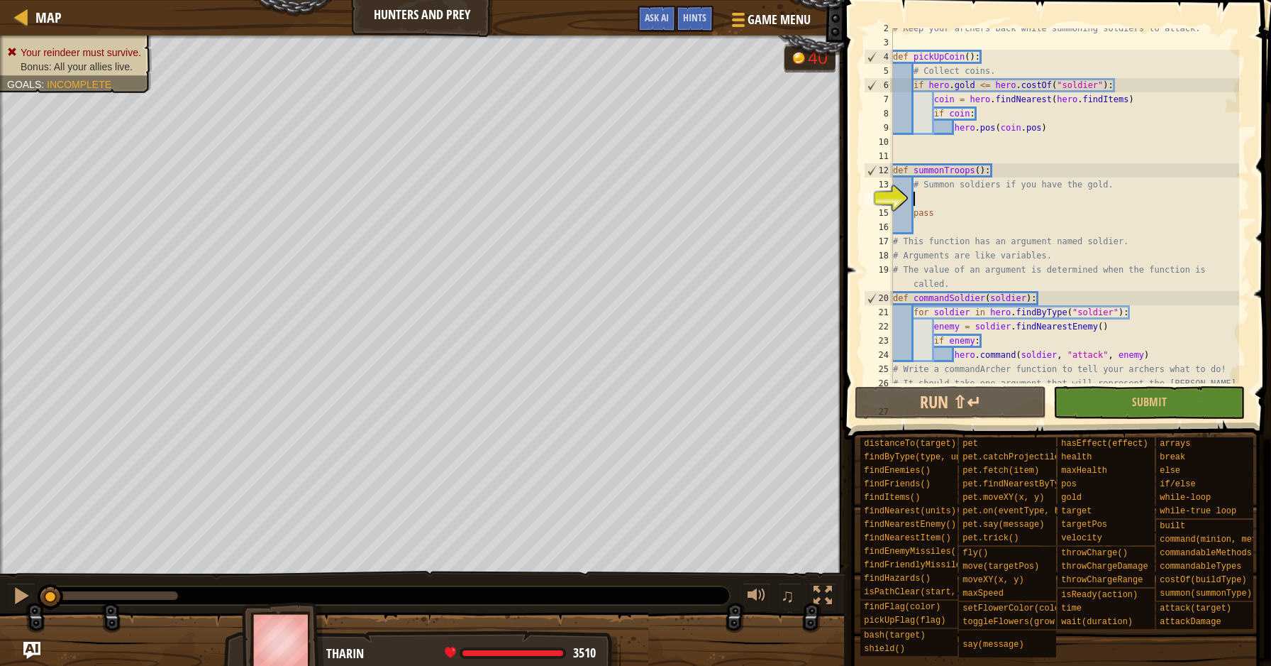
click at [978, 198] on div "# Keep your archers back while summoning soldiers to attack. def pickUpCoin ( )…" at bounding box center [1064, 219] width 349 height 397
drag, startPoint x: 1124, startPoint y: 82, endPoint x: 919, endPoint y: 82, distance: 205.1
click at [919, 82] on div "# Keep your archers back while summoning soldiers to attack. def pickUpCoin ( )…" at bounding box center [1064, 219] width 349 height 397
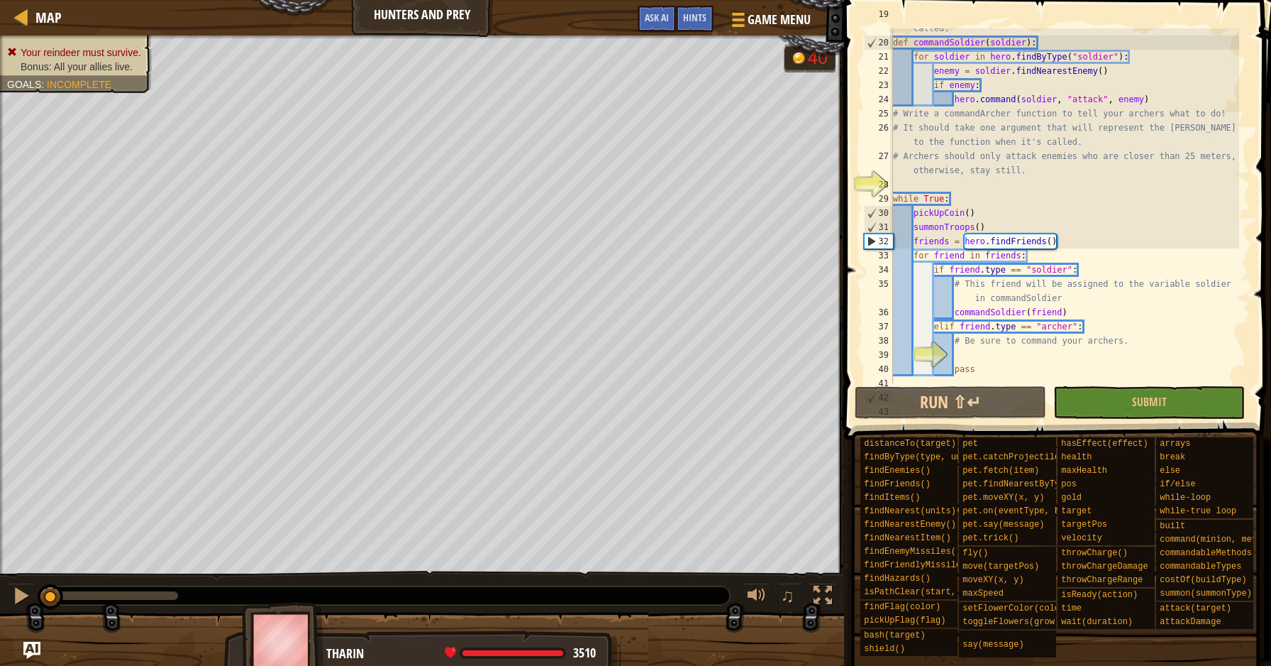
scroll to position [0, 0]
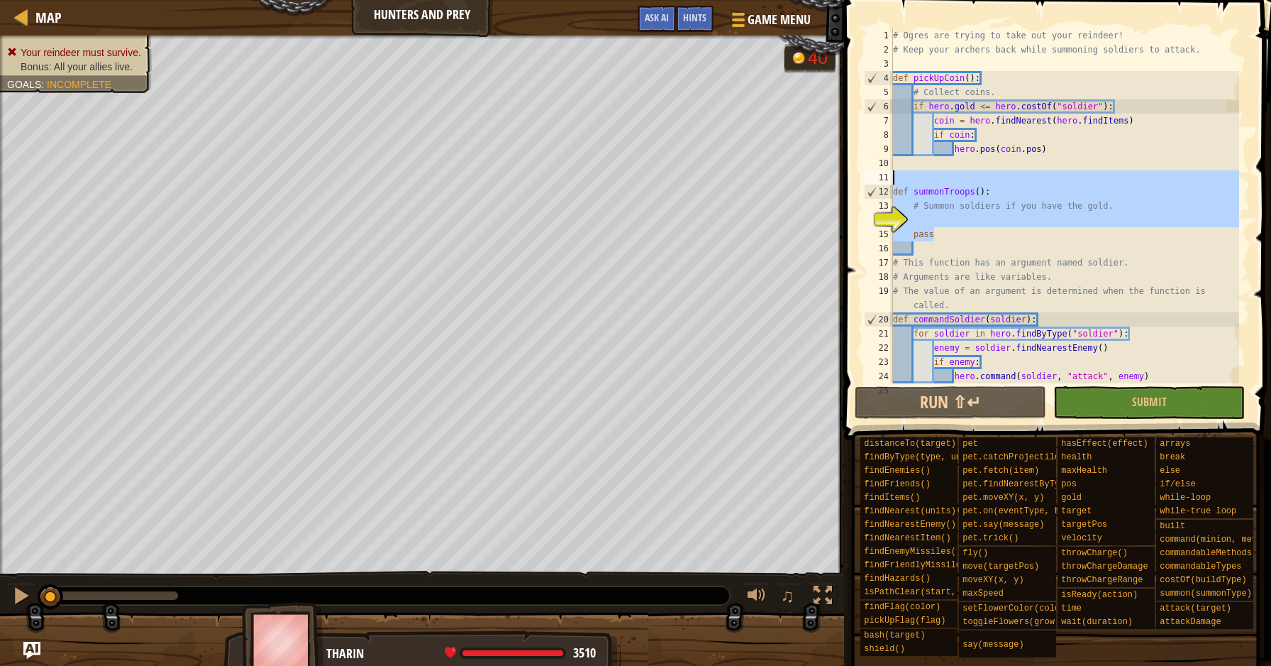
drag, startPoint x: 1028, startPoint y: 233, endPoint x: 856, endPoint y: 180, distance: 180.2
click at [856, 180] on div "if [DOMAIN_NAME] <= hero.costOf("soldier"): 1 2 3 4 5 6 7 8 9 10 11 12 13 14 15…" at bounding box center [1055, 247] width 431 height 481
click at [955, 261] on div "# Ogres are trying to take out your reindeer! # Keep your archers back while su…" at bounding box center [1064, 219] width 349 height 383
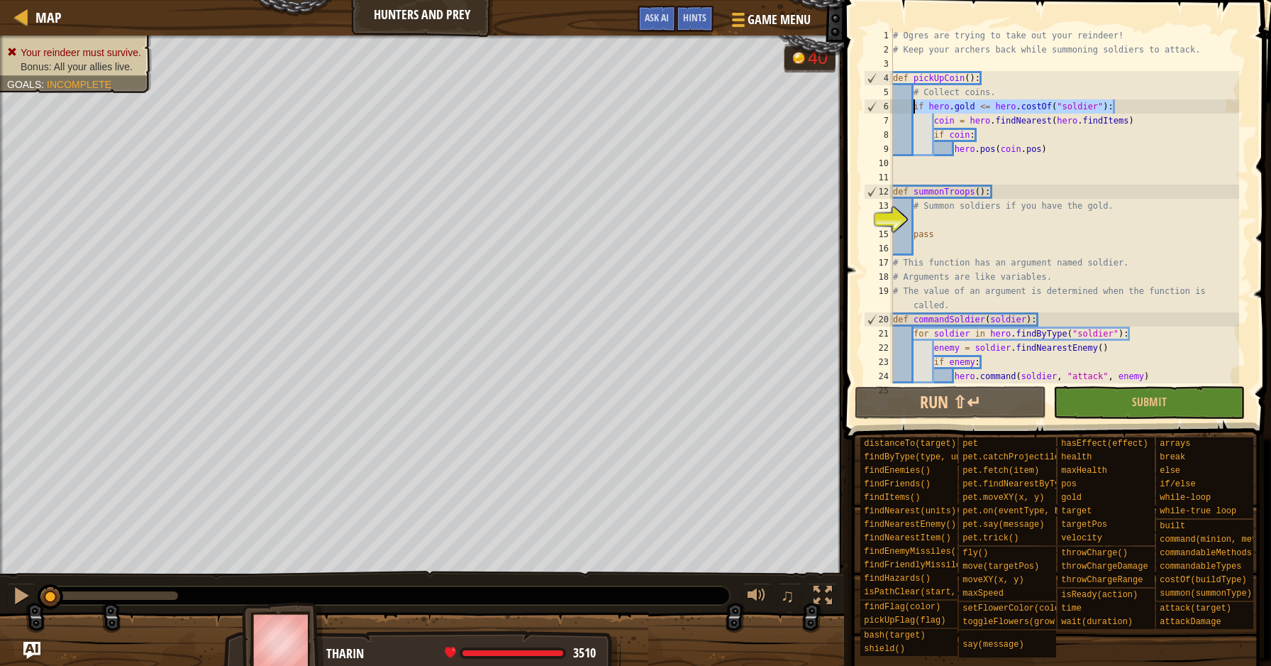
drag, startPoint x: 1135, startPoint y: 108, endPoint x: 914, endPoint y: 109, distance: 221.4
click at [914, 109] on div "# Ogres are trying to take out your reindeer! # Keep your archers back while su…" at bounding box center [1064, 219] width 349 height 383
type textarea "if [DOMAIN_NAME] <= hero.costOf("soldier"):"
click at [934, 215] on div "# Ogres are trying to take out your reindeer! # Keep your archers back while su…" at bounding box center [1064, 219] width 349 height 383
paste textarea "if [DOMAIN_NAME] <= hero.costOf("soldier"):"
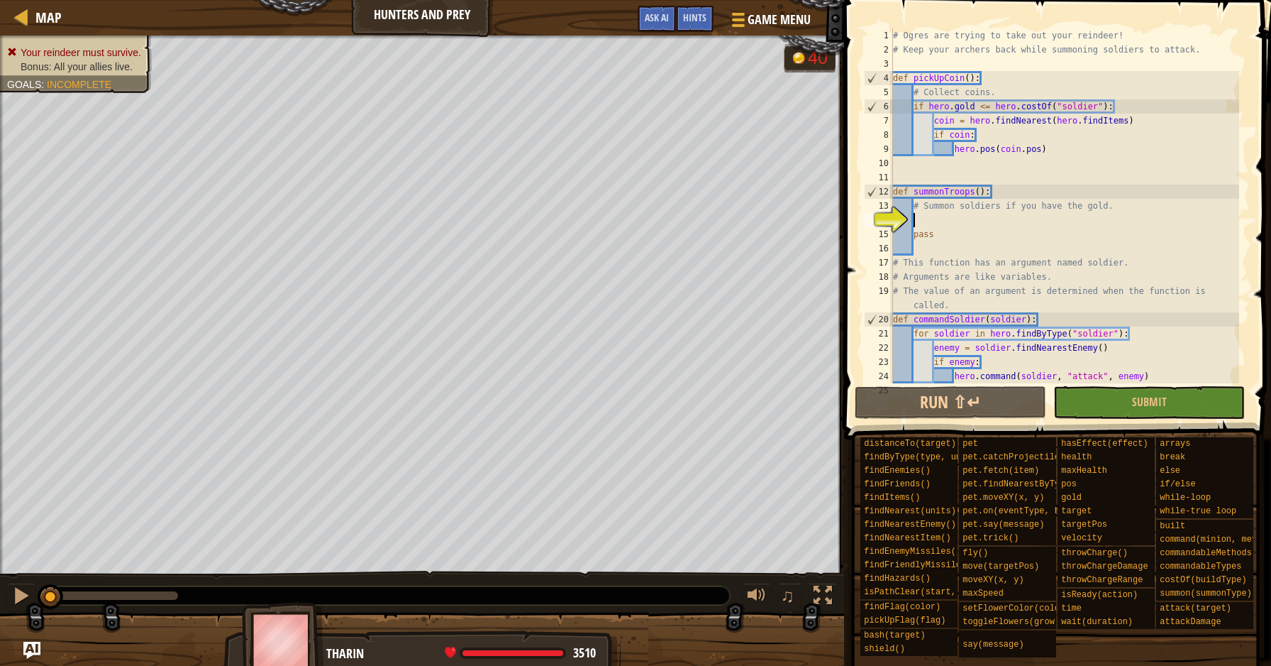
type textarea "if [DOMAIN_NAME] <= hero.costOf("soldier"):"
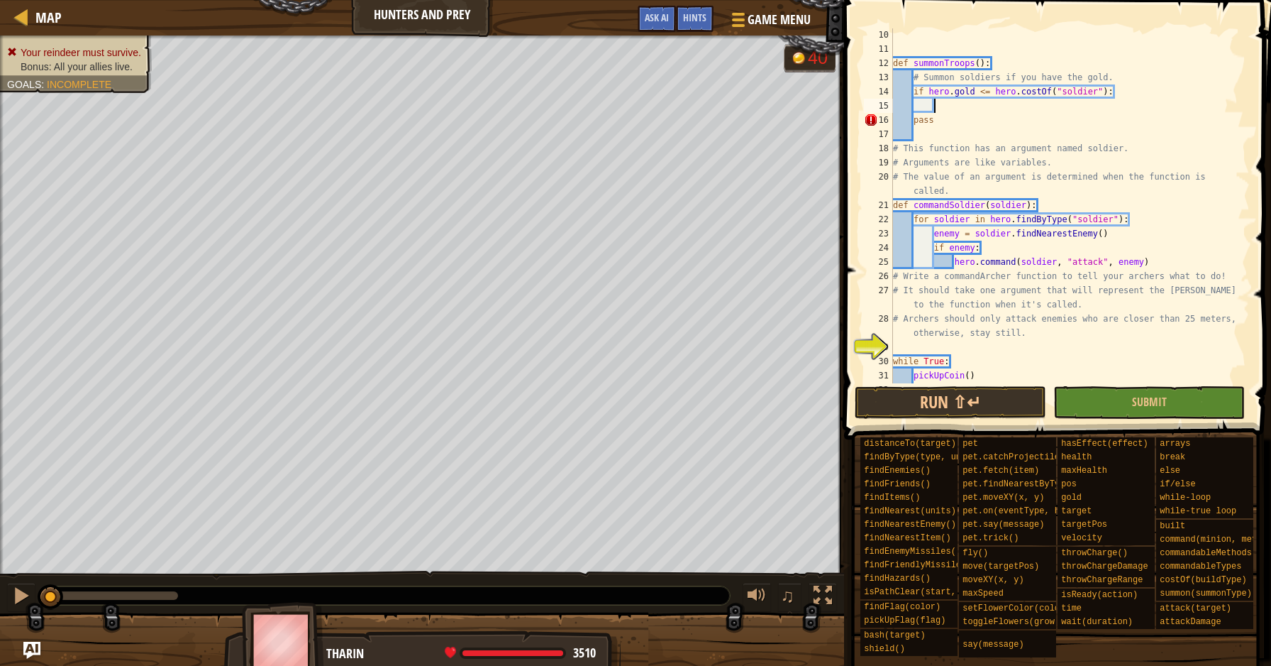
scroll to position [131, 0]
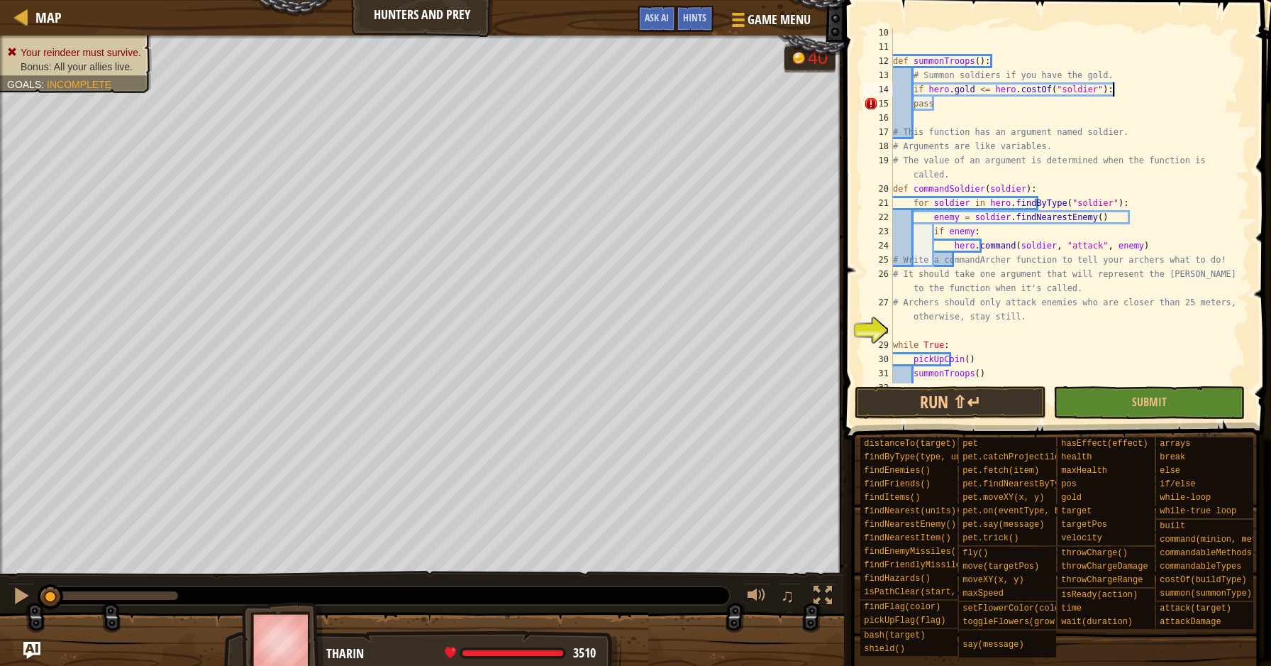
click at [1025, 106] on div "def summonTroops ( ) : # Summon soldiers if you have the gold. if hero . gold <…" at bounding box center [1064, 217] width 349 height 383
type textarea "pass"
drag, startPoint x: 1001, startPoint y: 117, endPoint x: 966, endPoint y: 115, distance: 35.5
click at [966, 115] on div "def summonTroops ( ) : # Summon soldiers if you have the gold. if hero . gold <…" at bounding box center [1064, 217] width 349 height 383
click at [942, 105] on div "def summonTroops ( ) : # Summon soldiers if you have the gold. if hero . gold <…" at bounding box center [1064, 217] width 349 height 383
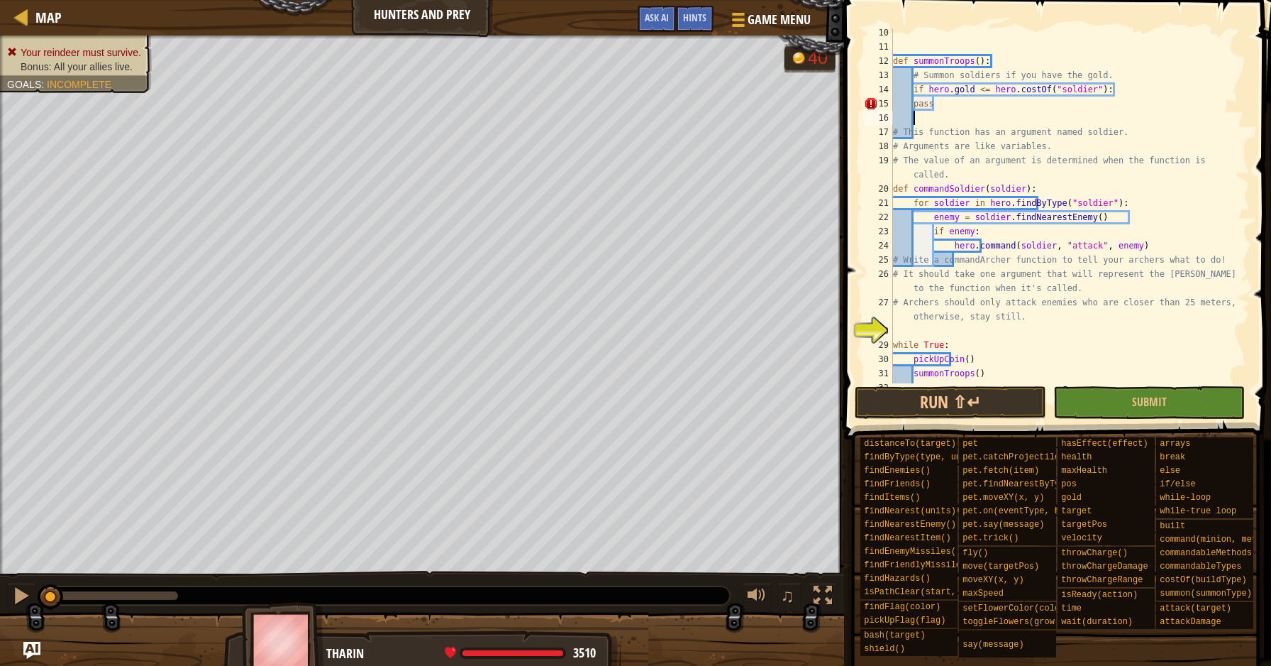
type textarea "pass"
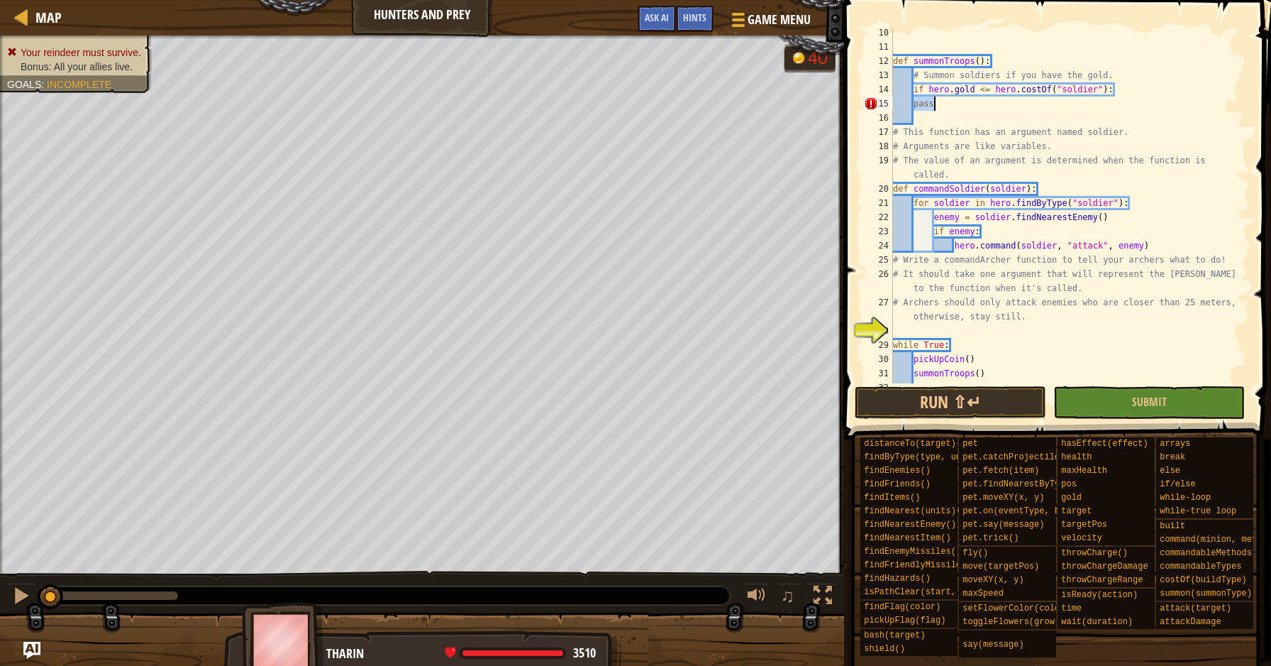
click at [942, 105] on div "def summonTroops ( ) : # Summon soldiers if you have the gold. if hero . gold <…" at bounding box center [1064, 217] width 349 height 383
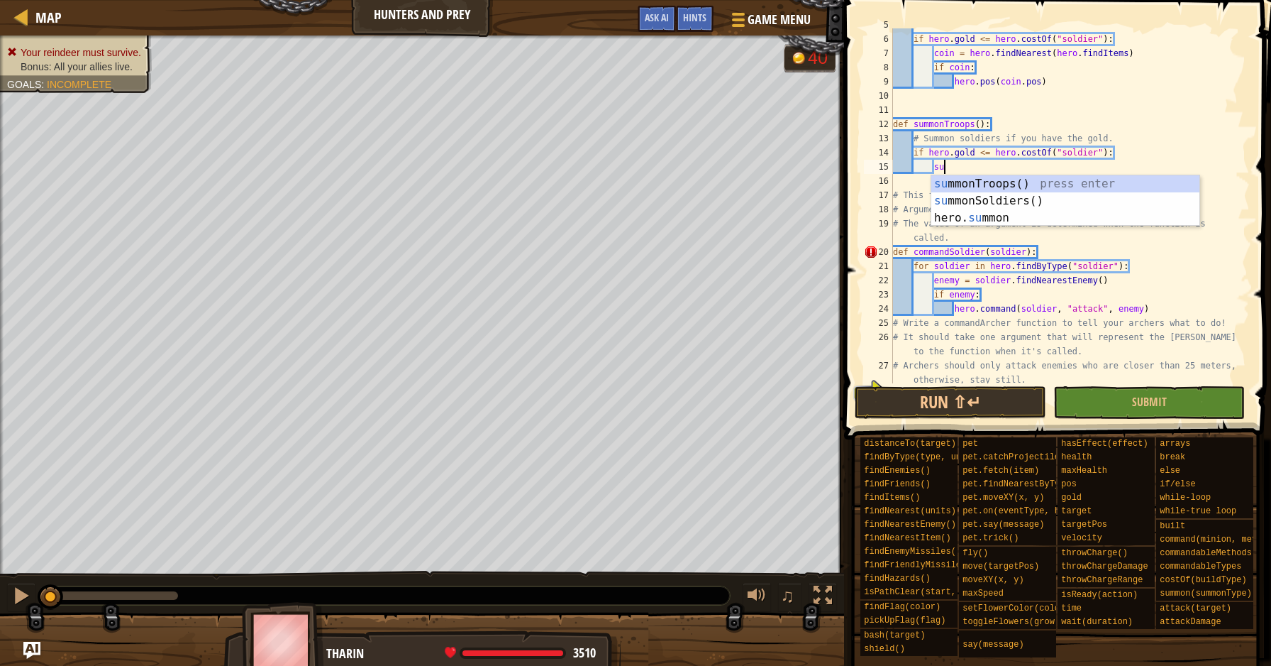
scroll to position [6, 4]
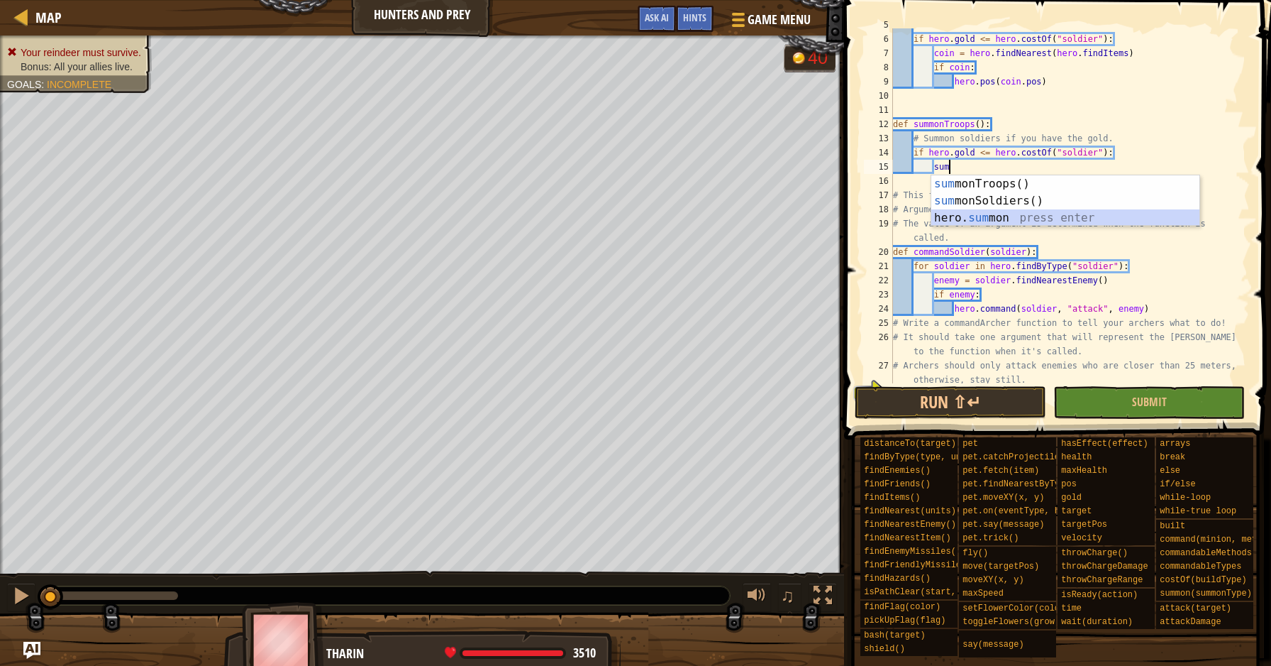
click at [1022, 217] on div "sum monTroops() press enter sum monSoldiers() press enter hero. sum mon press e…" at bounding box center [1066, 217] width 268 height 85
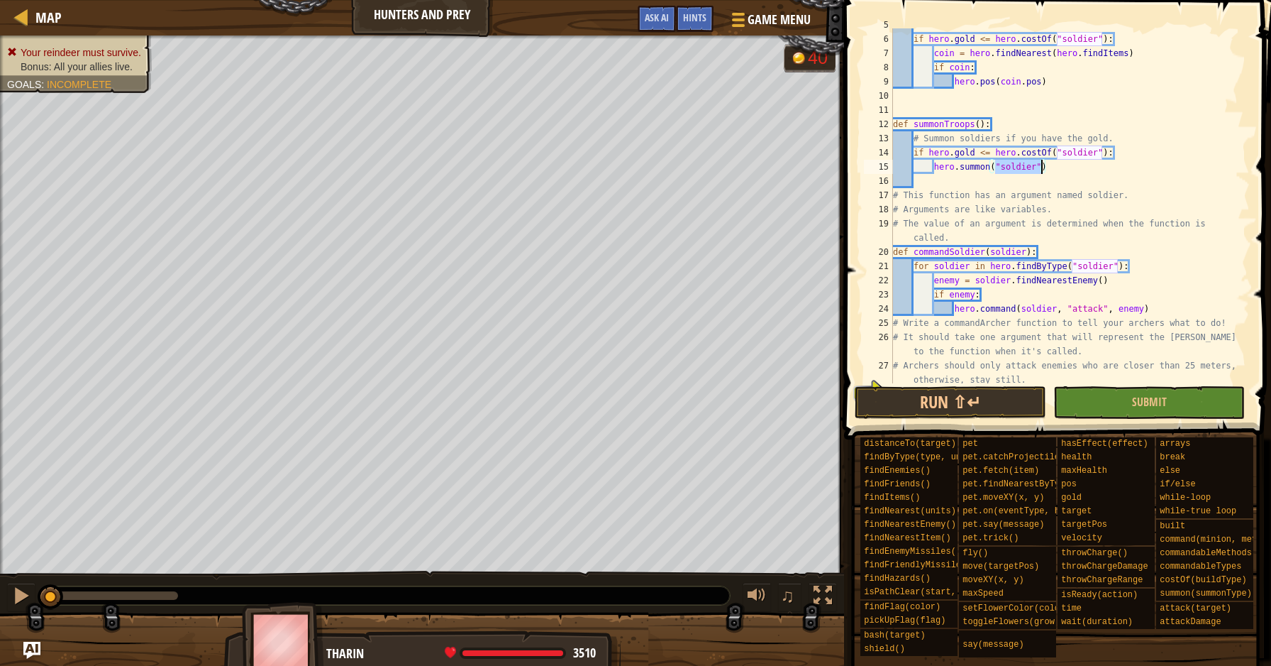
click at [1069, 236] on div "# Collect coins. if hero . gold <= hero . costOf ( "soldier" ) : coin = hero . …" at bounding box center [1064, 216] width 349 height 397
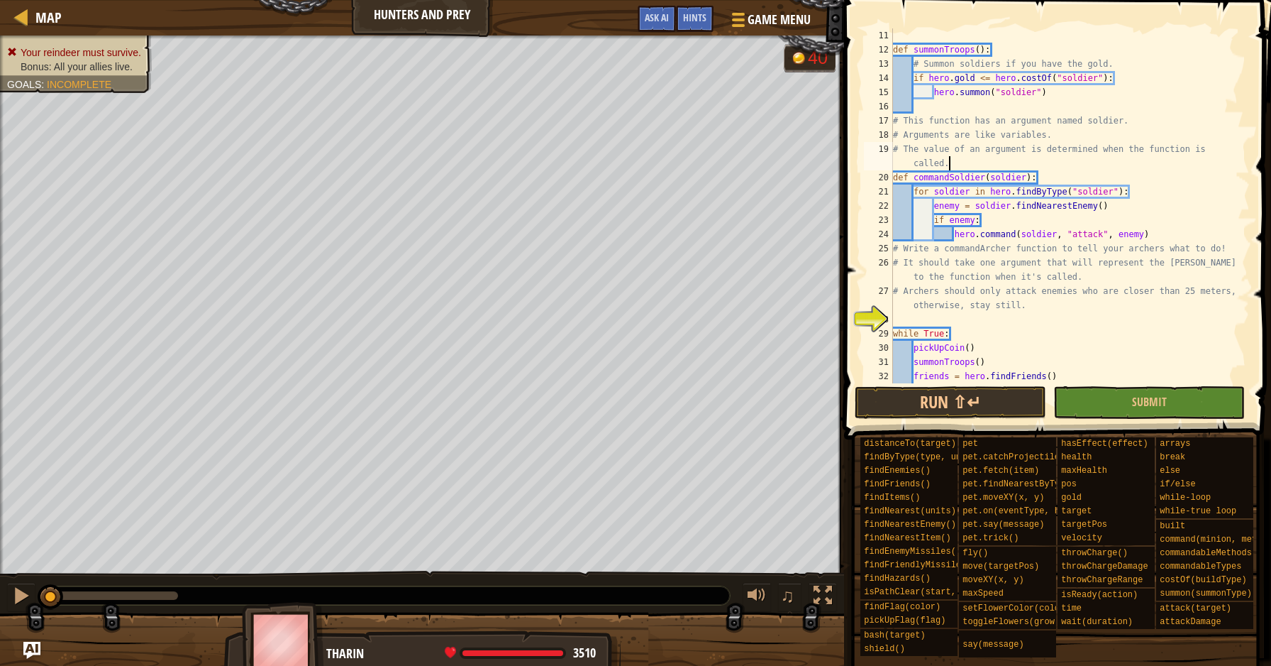
scroll to position [139, 0]
click at [1052, 310] on div "def summonTroops ( ) : # Summon soldiers if you have the gold. if hero . gold <…" at bounding box center [1064, 208] width 349 height 383
type textarea "# Archers should only attack enemies who are closer than 25 meters, otherwise, …"
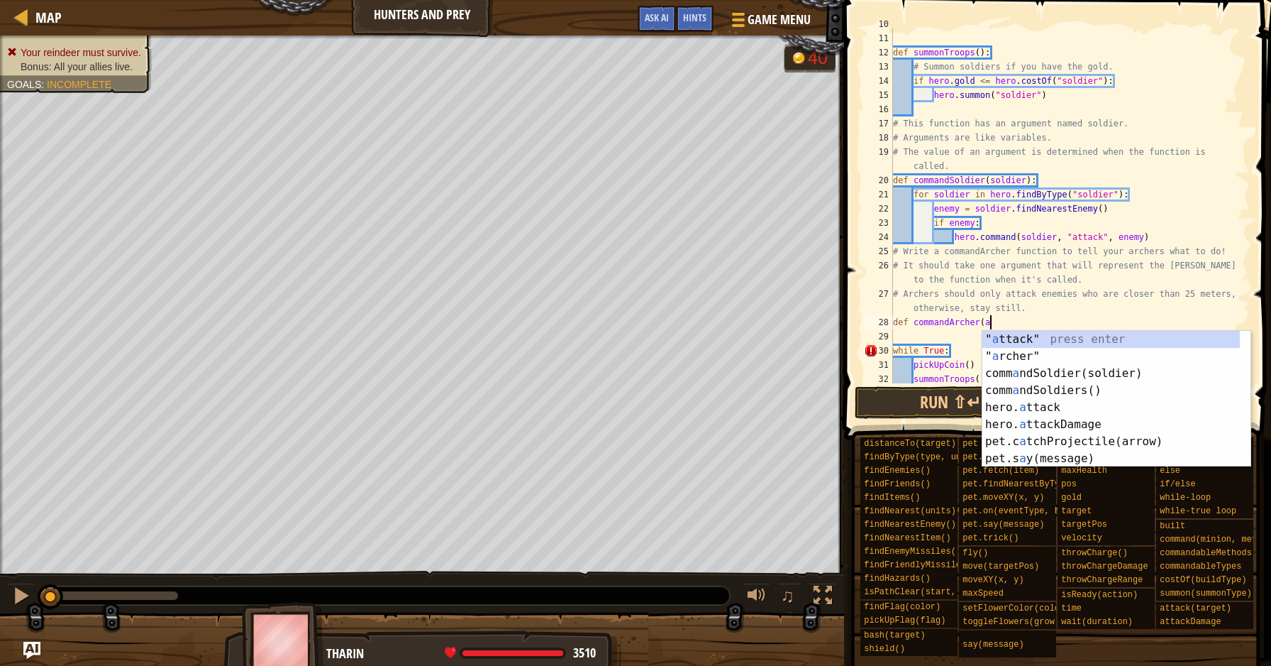
scroll to position [6, 8]
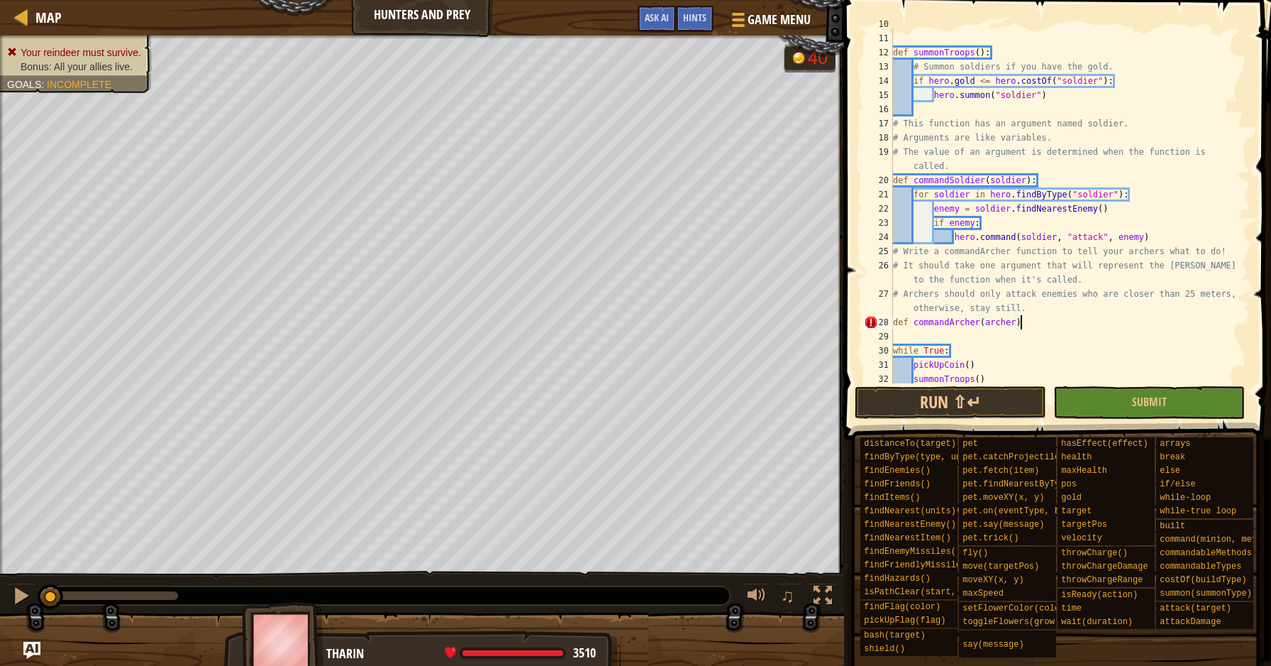
type textarea "def commandArcher([PERSON_NAME]):"
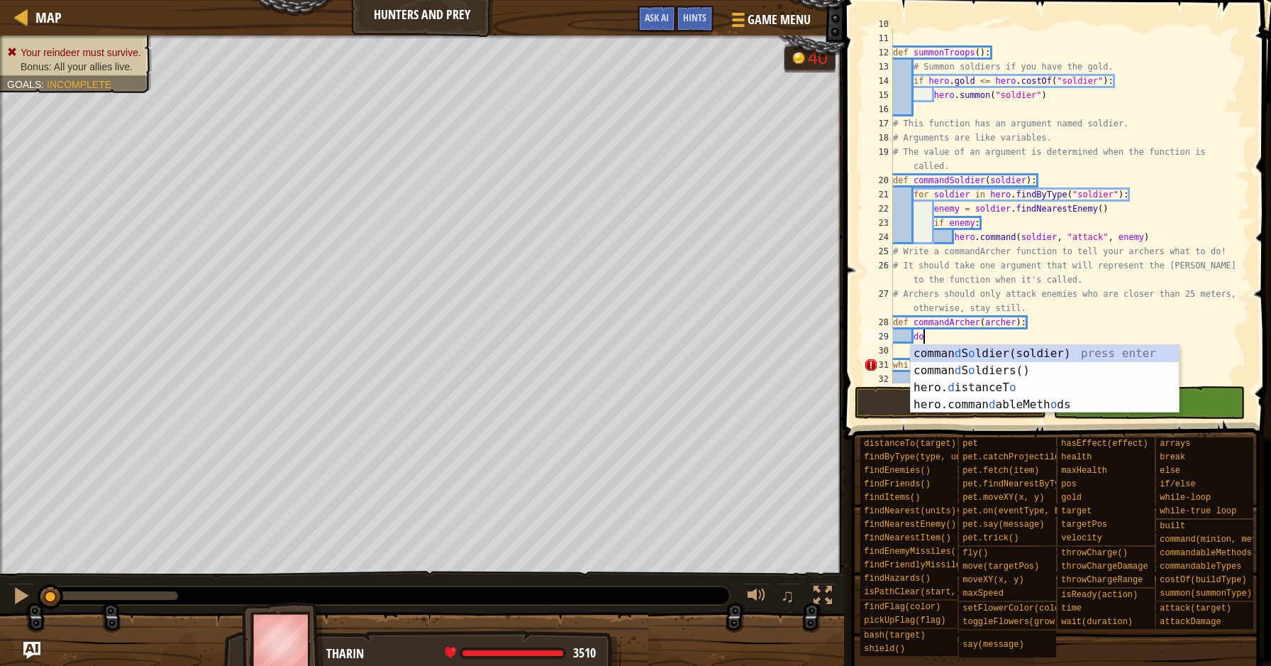
type textarea "d"
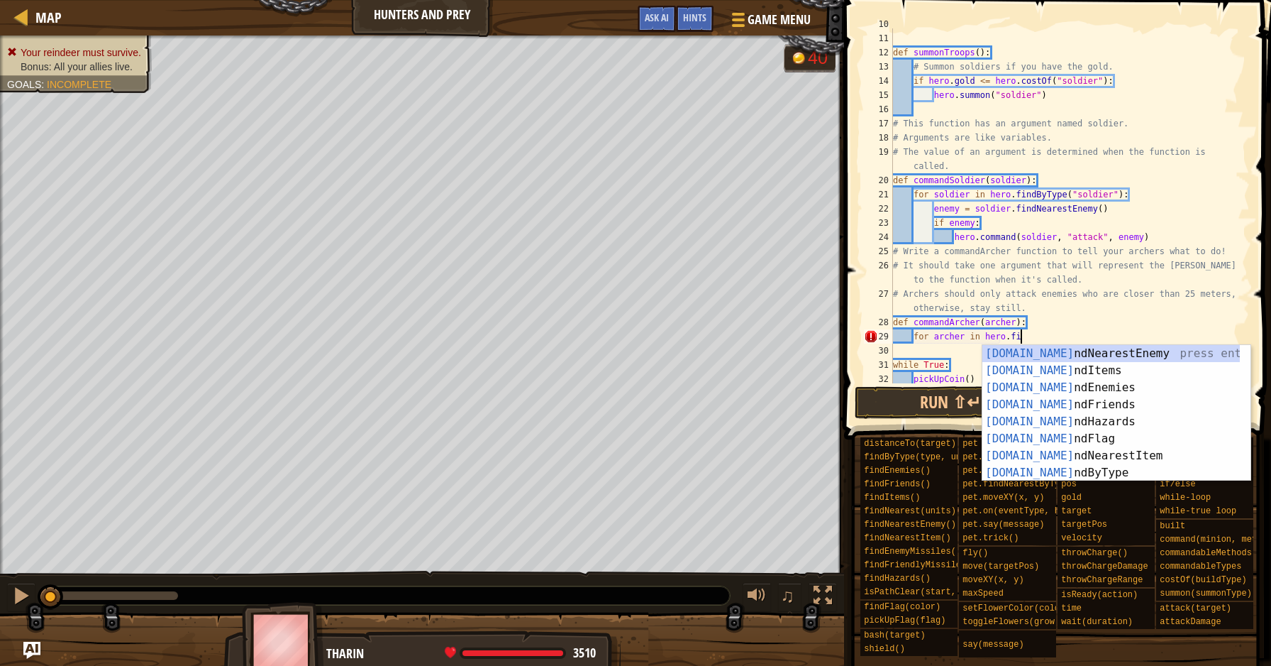
scroll to position [6, 10]
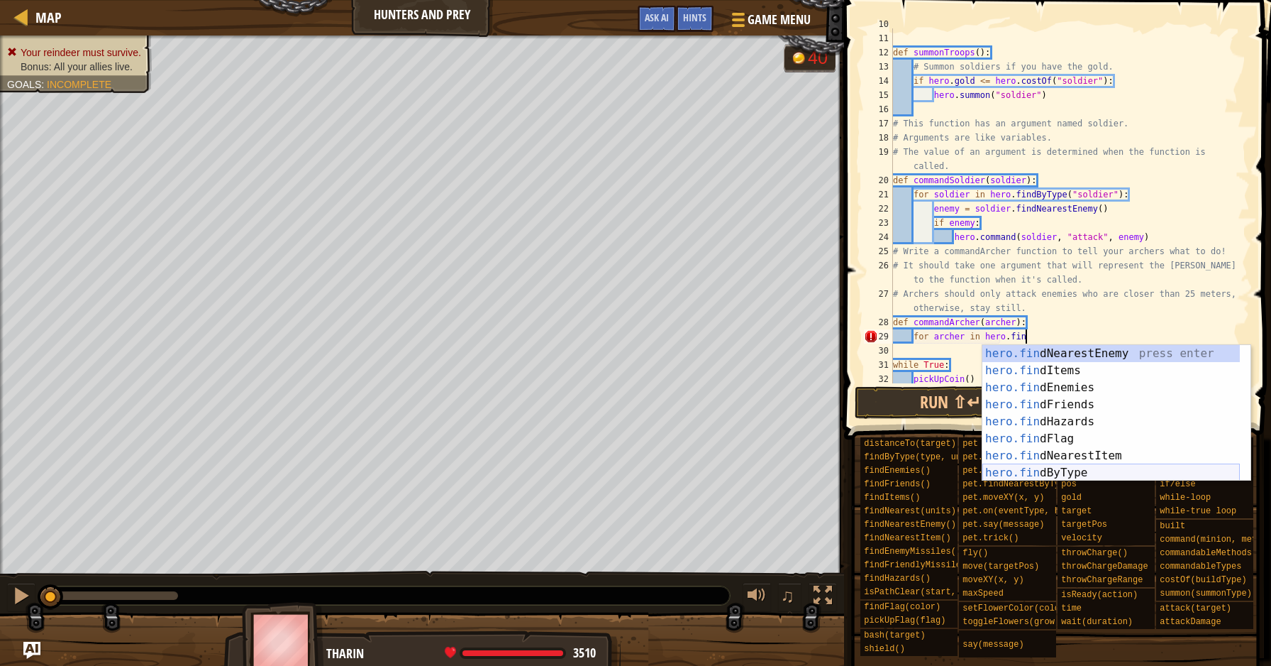
click at [1103, 469] on div "hero.fin dNearestEnemy press enter hero.fin dItems press enter hero.fin dEnemie…" at bounding box center [1112, 430] width 258 height 170
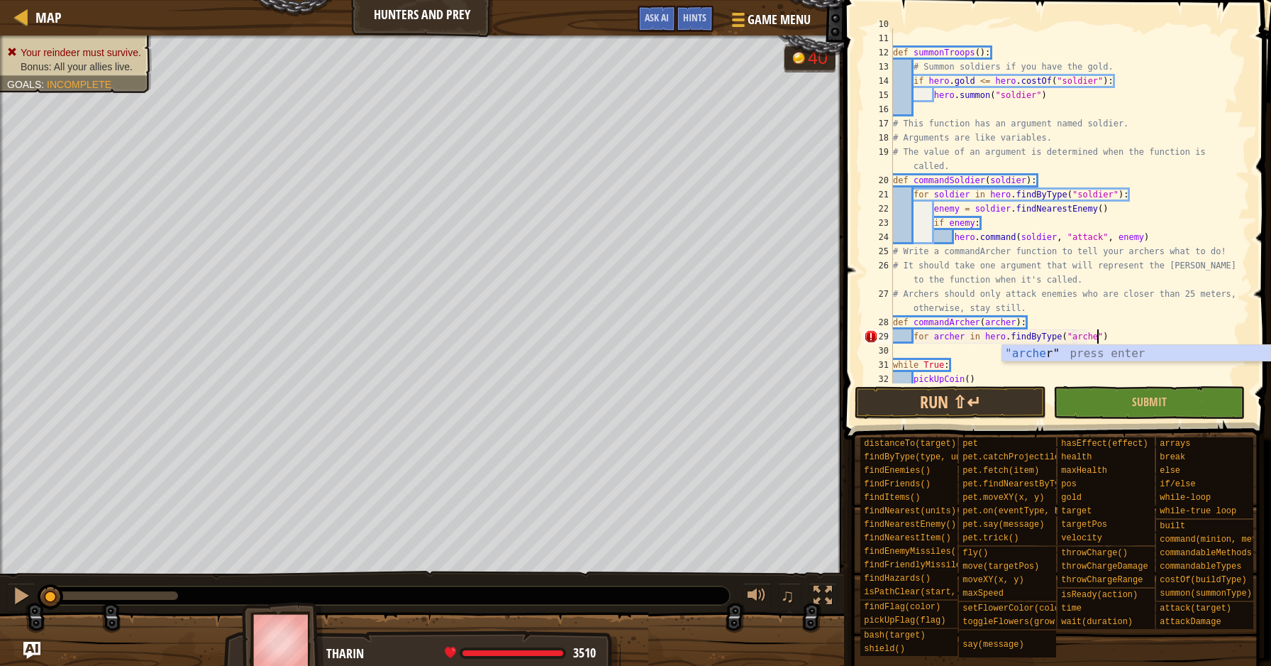
scroll to position [6, 17]
click at [1206, 304] on div "def summonTroops ( ) : # Summon soldiers if you have the gold. if hero . gold <…" at bounding box center [1064, 208] width 349 height 383
type textarea "# Archers should only attack enemies who are closer than 25 meters, otherwise, …"
click at [1015, 351] on div "def summonTroops ( ) : # Summon soldiers if you have the gold. if hero . gold <…" at bounding box center [1064, 208] width 349 height 383
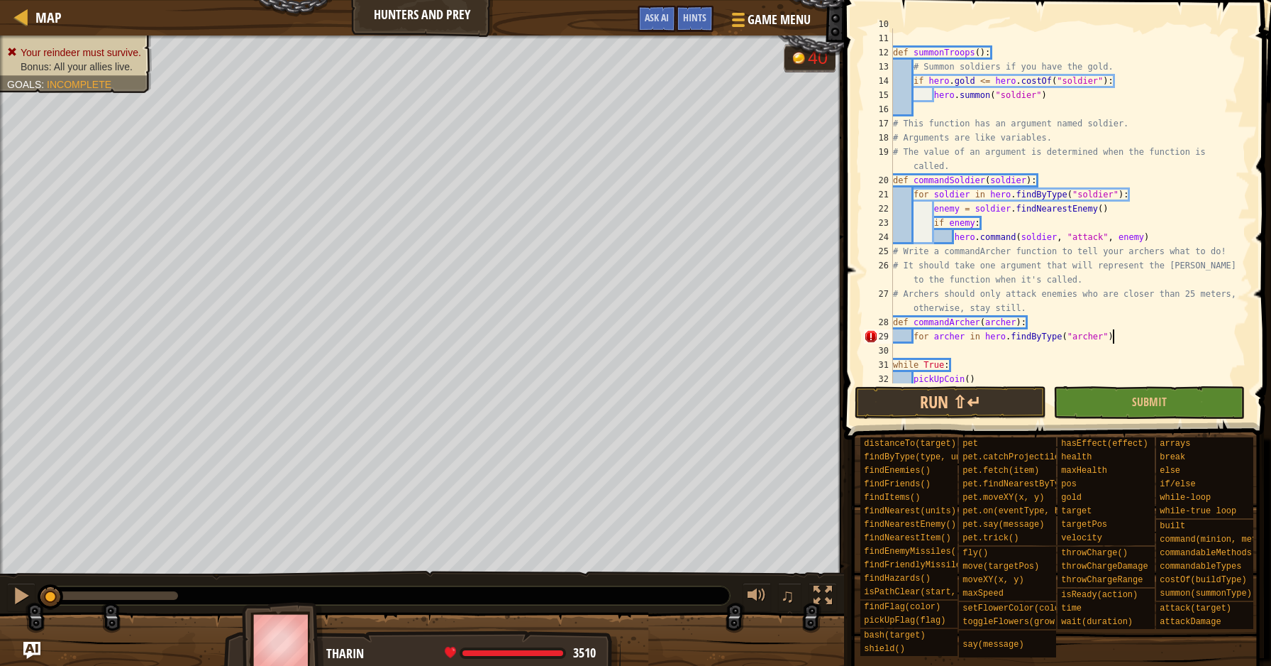
click at [1112, 340] on div "def summonTroops ( ) : # Summon soldiers if you have the gold. if hero . gold <…" at bounding box center [1064, 208] width 349 height 383
type textarea "for [PERSON_NAME] in hero.findByType("[PERSON_NAME]"):"
type textarea "enemy = [PERSON_NAME].findNearestEnemy"
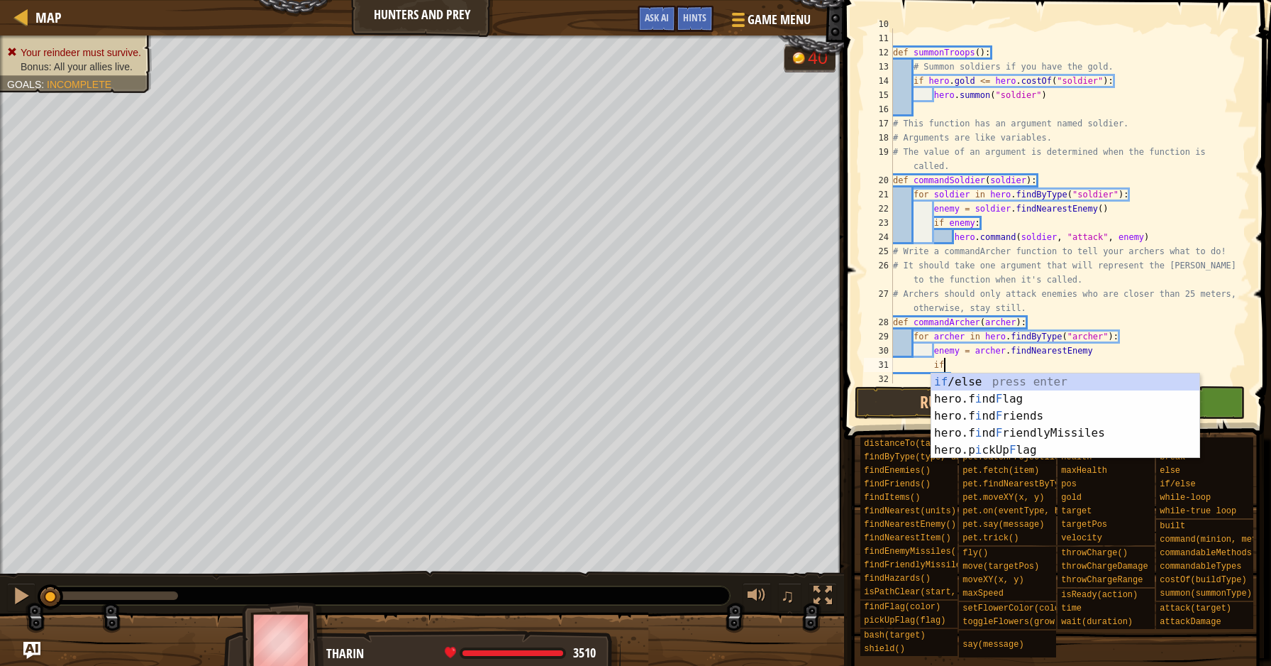
type textarea "i"
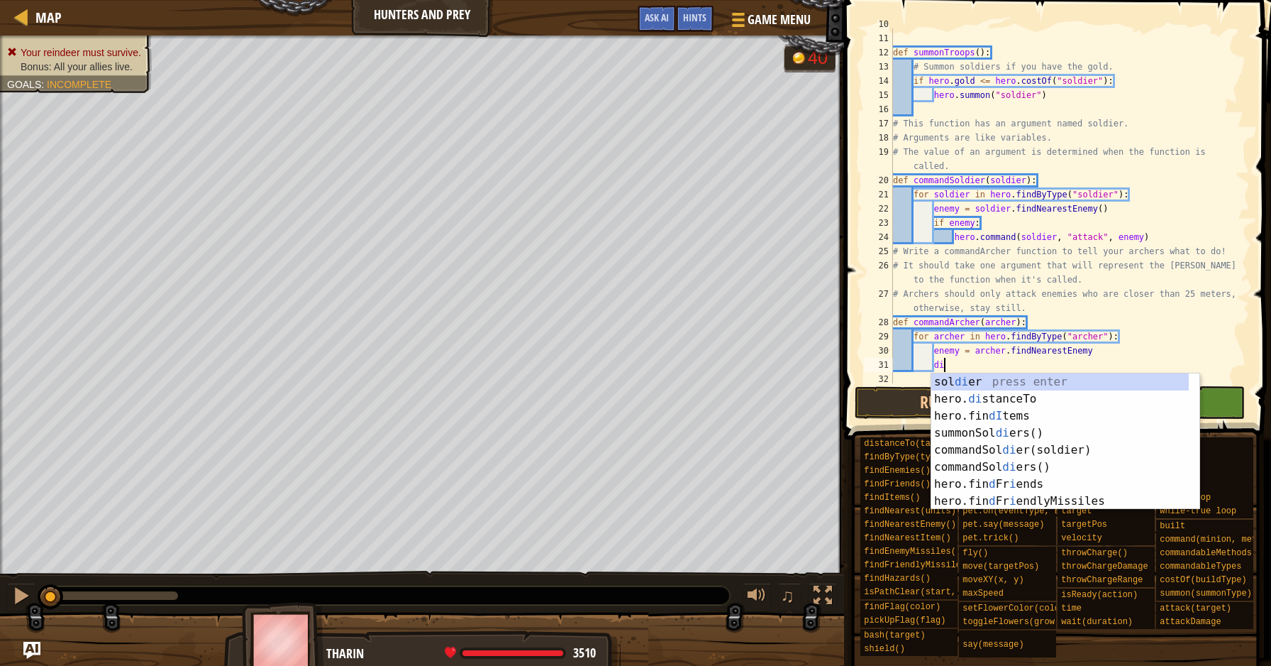
scroll to position [6, 4]
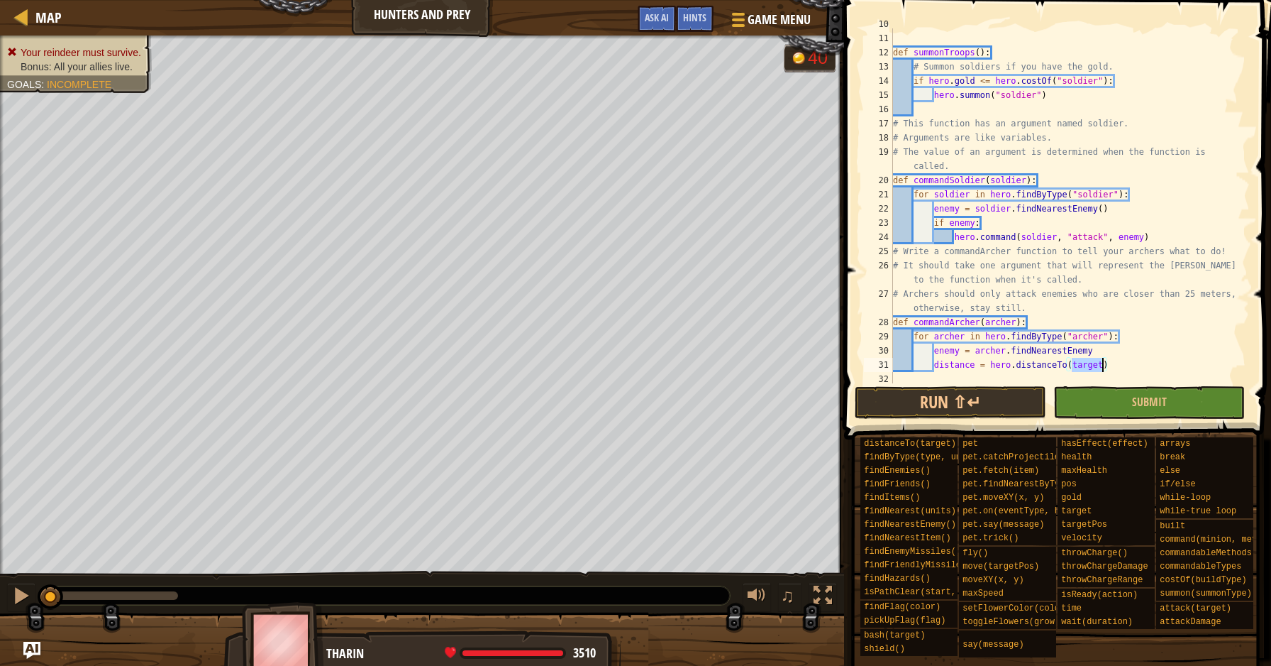
click at [1008, 366] on div "def summonTroops ( ) : # Summon soldiers if you have the gold. if hero . gold <…" at bounding box center [1064, 208] width 349 height 383
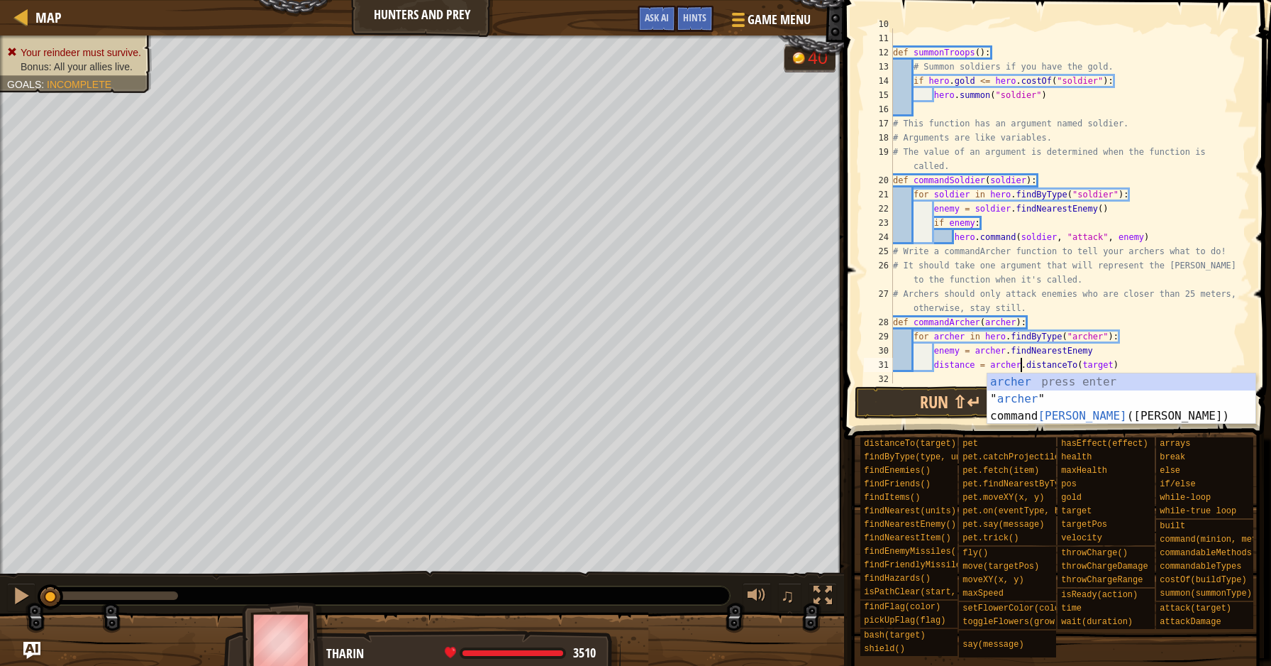
scroll to position [6, 10]
click at [1142, 342] on div "def summonTroops ( ) : # Summon soldiers if you have the gold. if hero . gold <…" at bounding box center [1064, 208] width 349 height 383
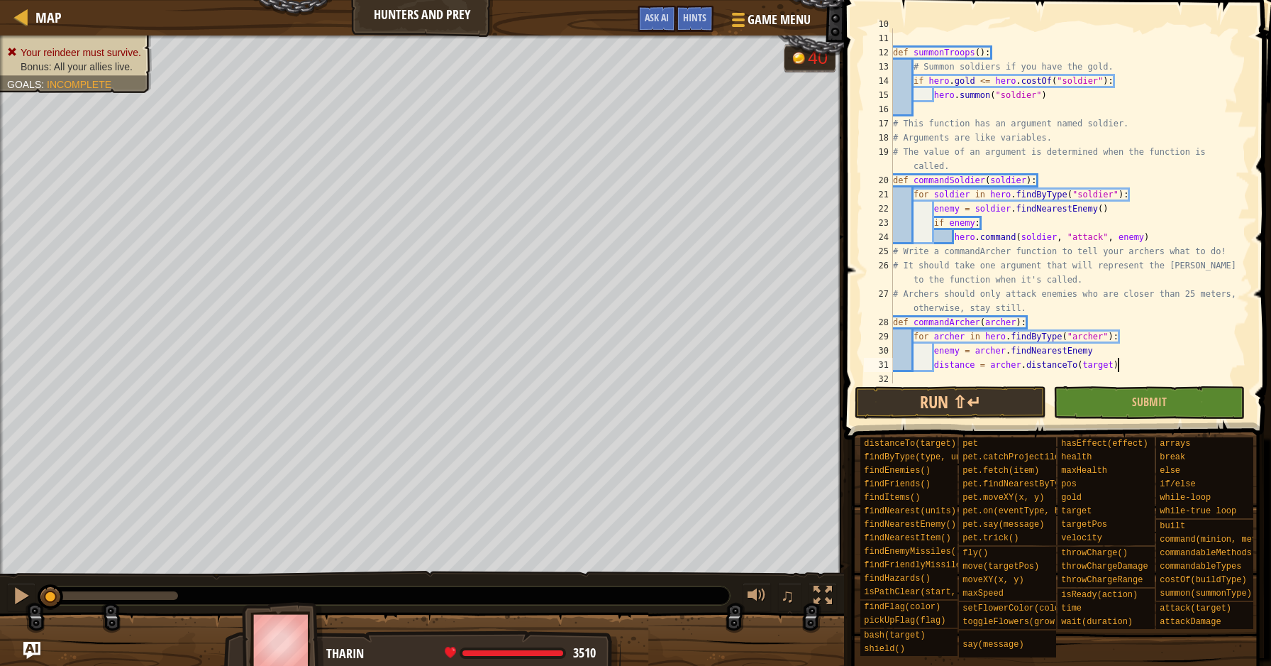
click at [1131, 363] on div "def summonTroops ( ) : # Summon soldiers if you have the gold. if hero . gold <…" at bounding box center [1064, 208] width 349 height 383
click at [1091, 363] on div "def summonTroops ( ) : # Summon soldiers if you have the gold. if hero . gold <…" at bounding box center [1064, 208] width 349 height 383
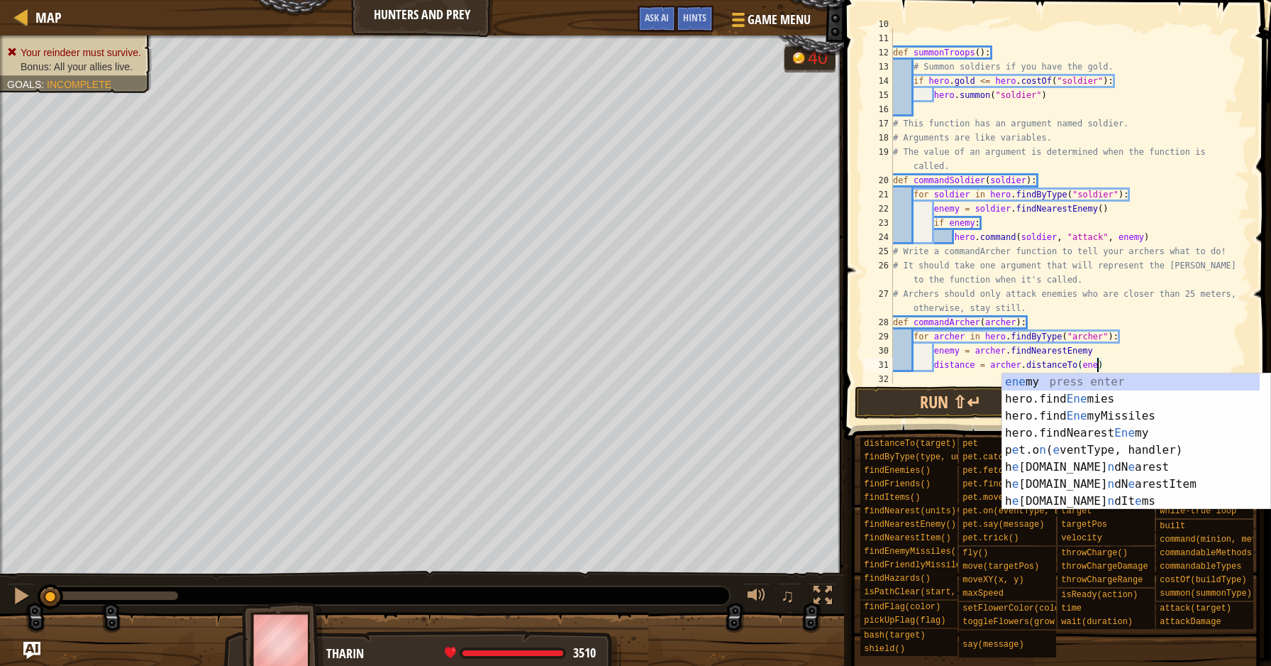
type textarea "distance = [PERSON_NAME].distanceTo(enemy)"
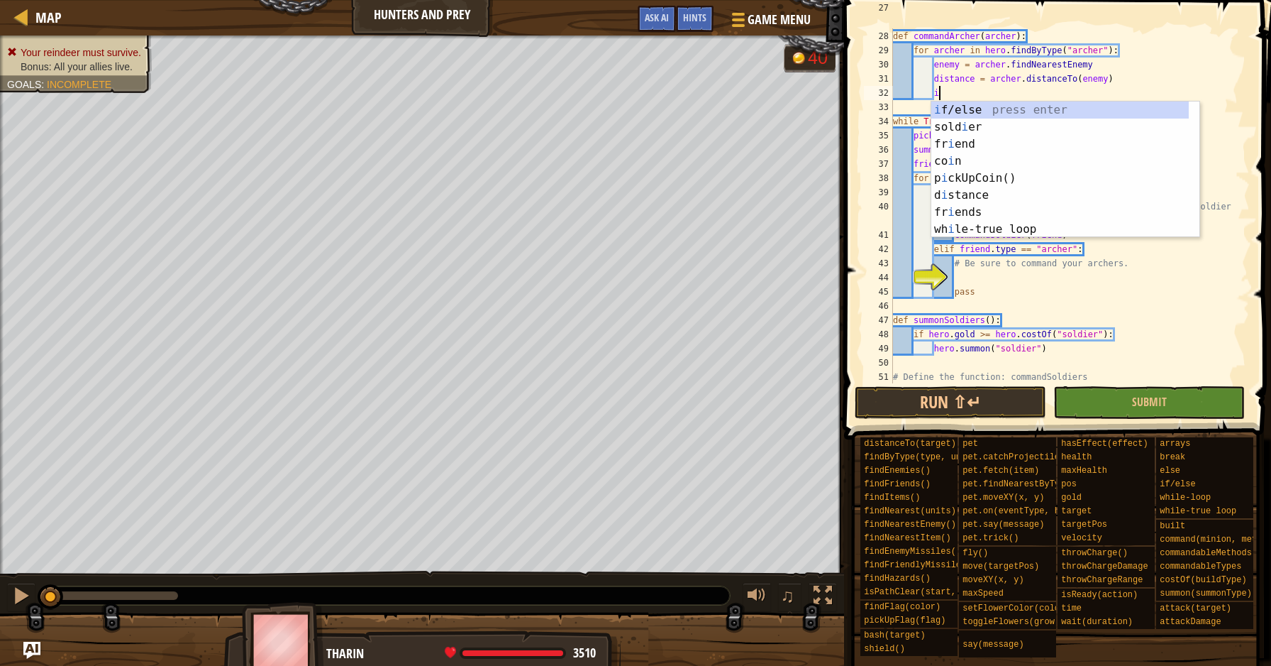
scroll to position [6, 4]
type textarea "if enemy:"
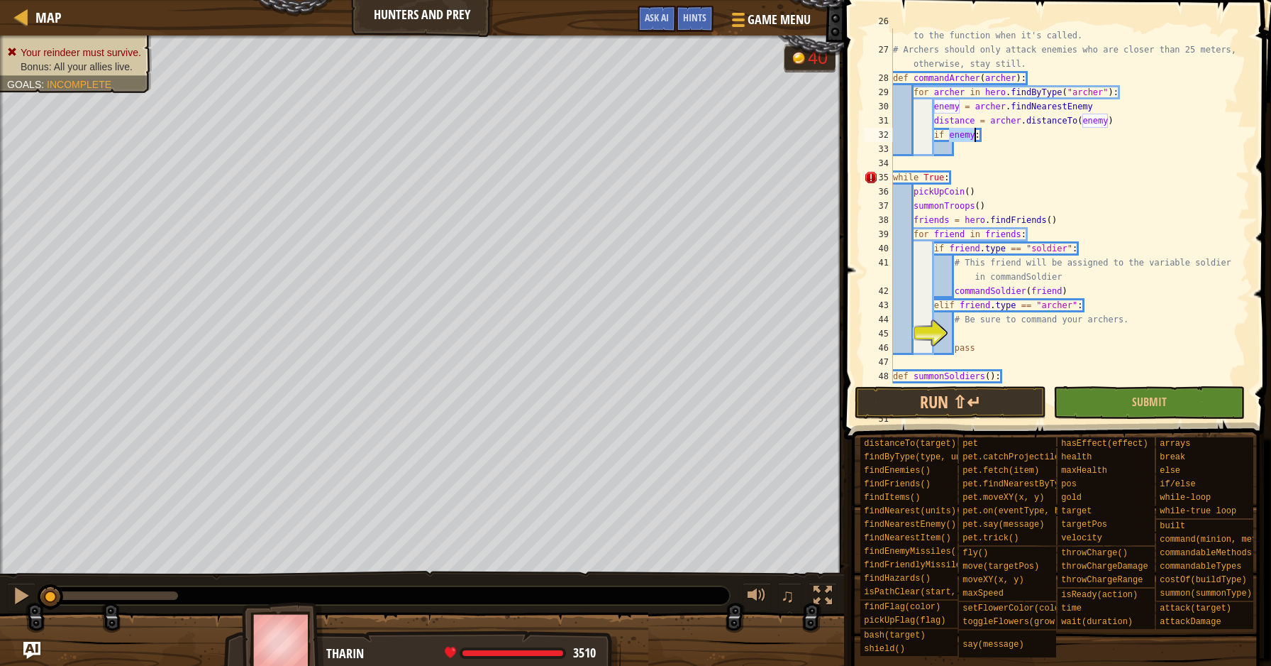
scroll to position [383, 0]
click at [976, 150] on div "# It should take one argument that will represent the [PERSON_NAME] passed to t…" at bounding box center [1064, 212] width 349 height 397
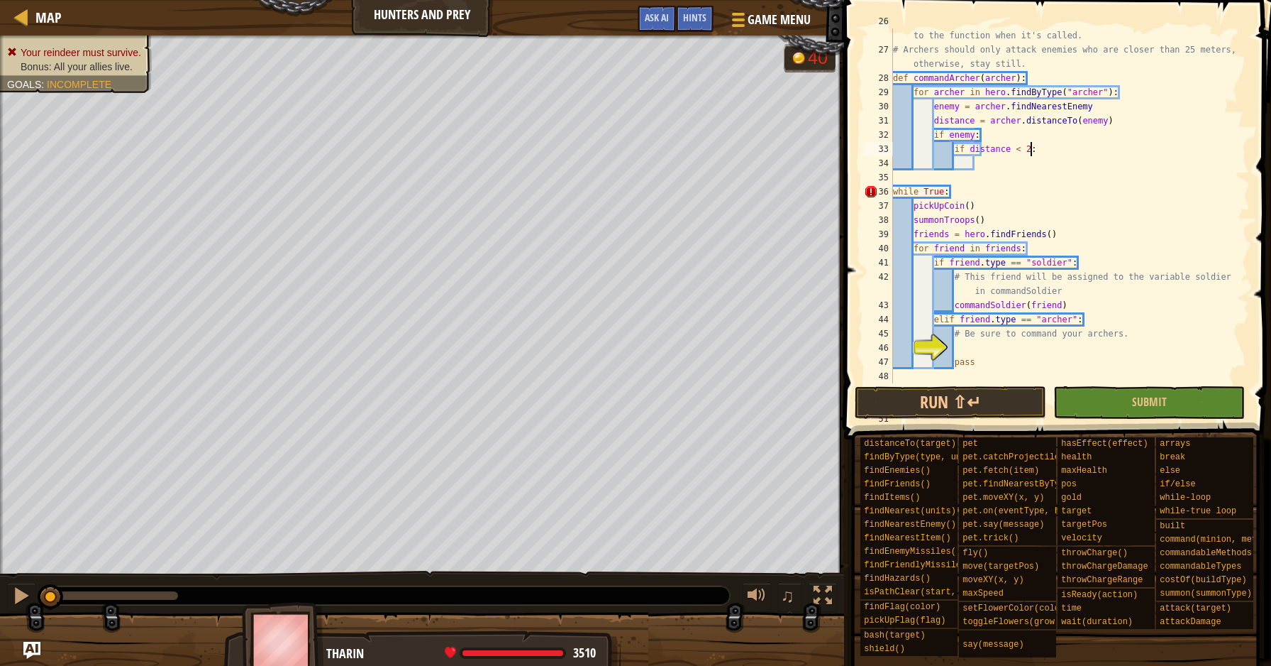
scroll to position [6, 11]
click at [1022, 151] on div "# It should take one argument that will represent the [PERSON_NAME] passed to t…" at bounding box center [1064, 212] width 349 height 397
type textarea "if distance <= 25:"
click at [1017, 166] on div "# It should take one argument that will represent the [PERSON_NAME] passed to t…" at bounding box center [1064, 212] width 349 height 397
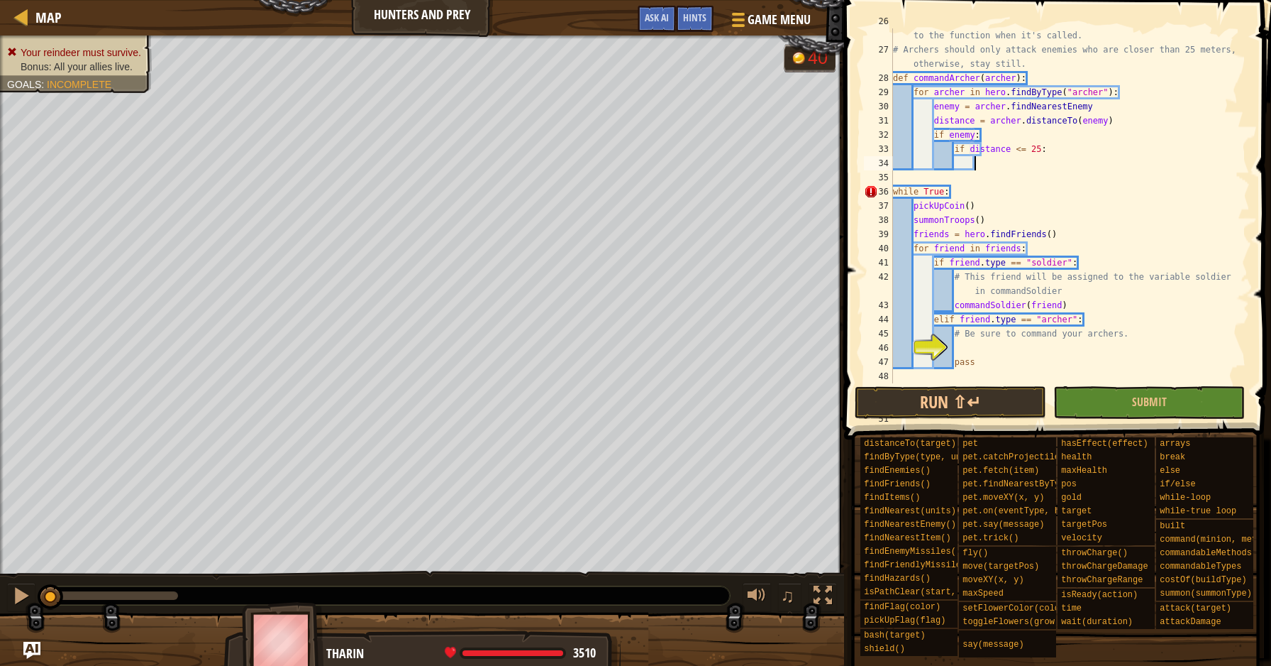
type textarea "a"
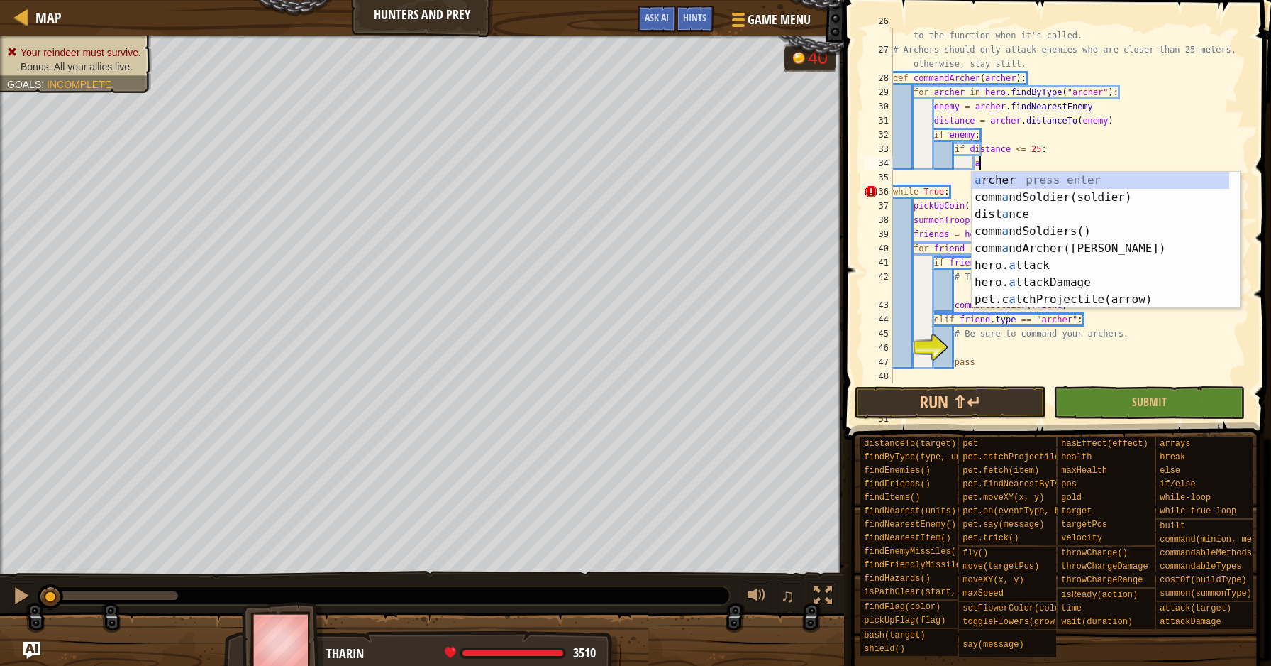
scroll to position [6, 6]
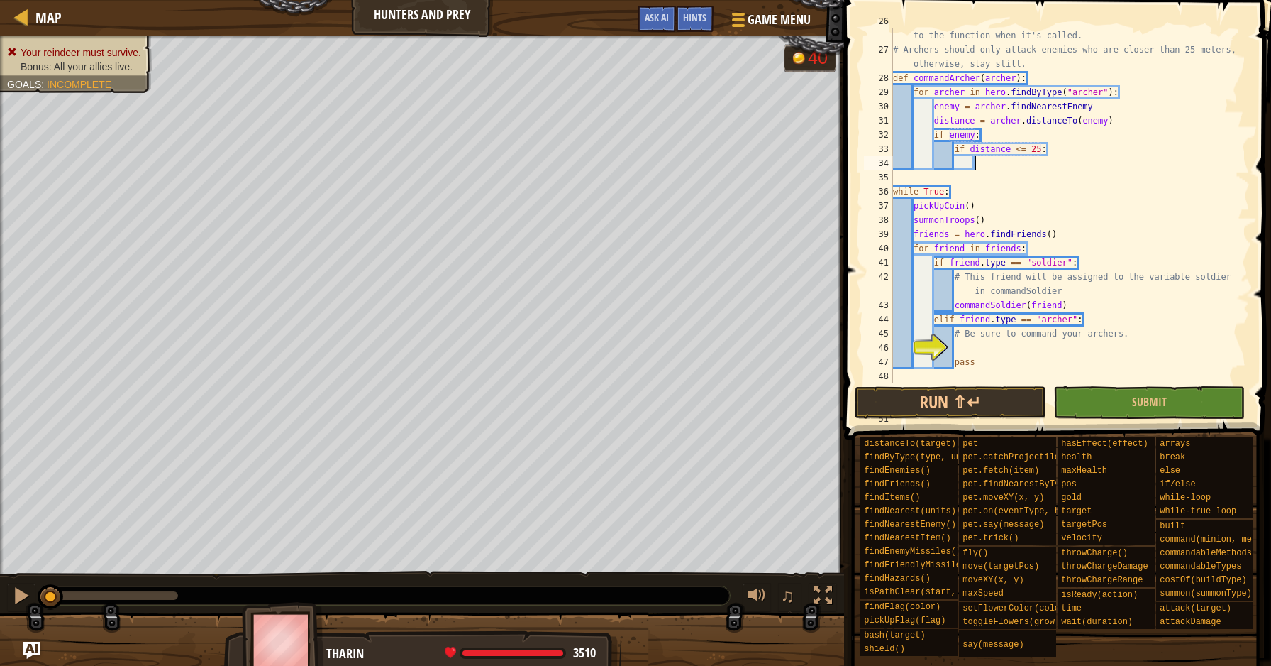
type textarea "j"
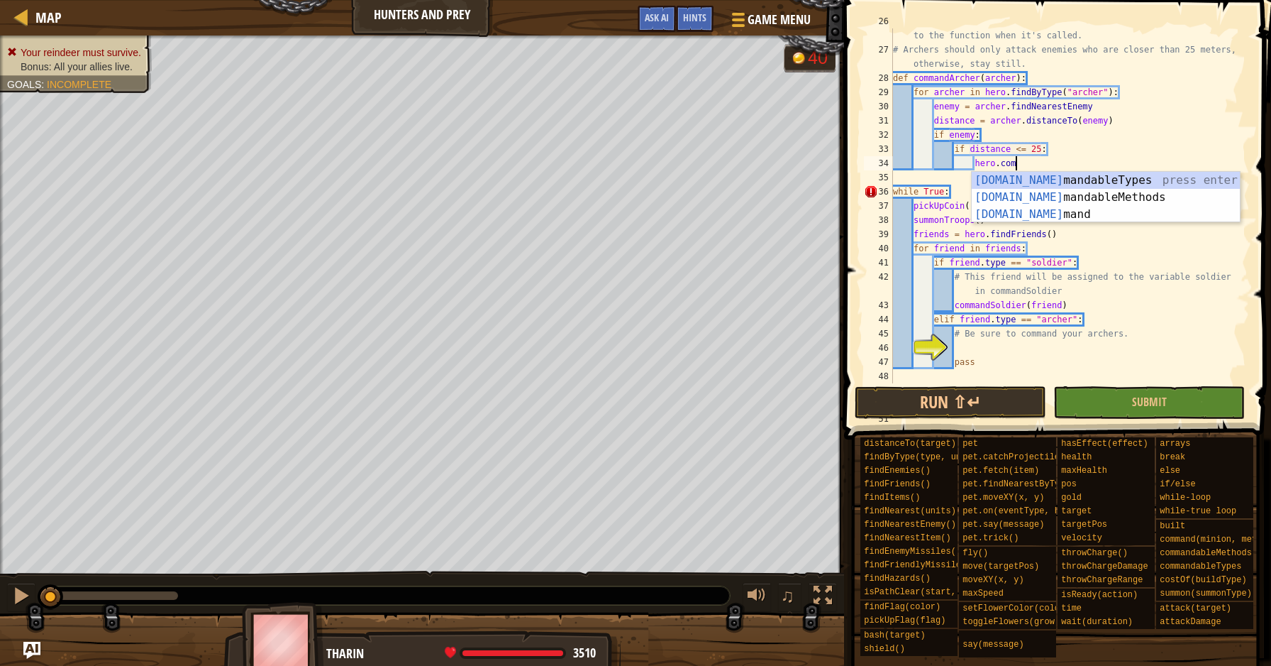
scroll to position [6, 10]
click at [1077, 216] on div "hero.comm andableTypes press enter hero.comm andableMethods press enter hero.co…" at bounding box center [1106, 214] width 268 height 85
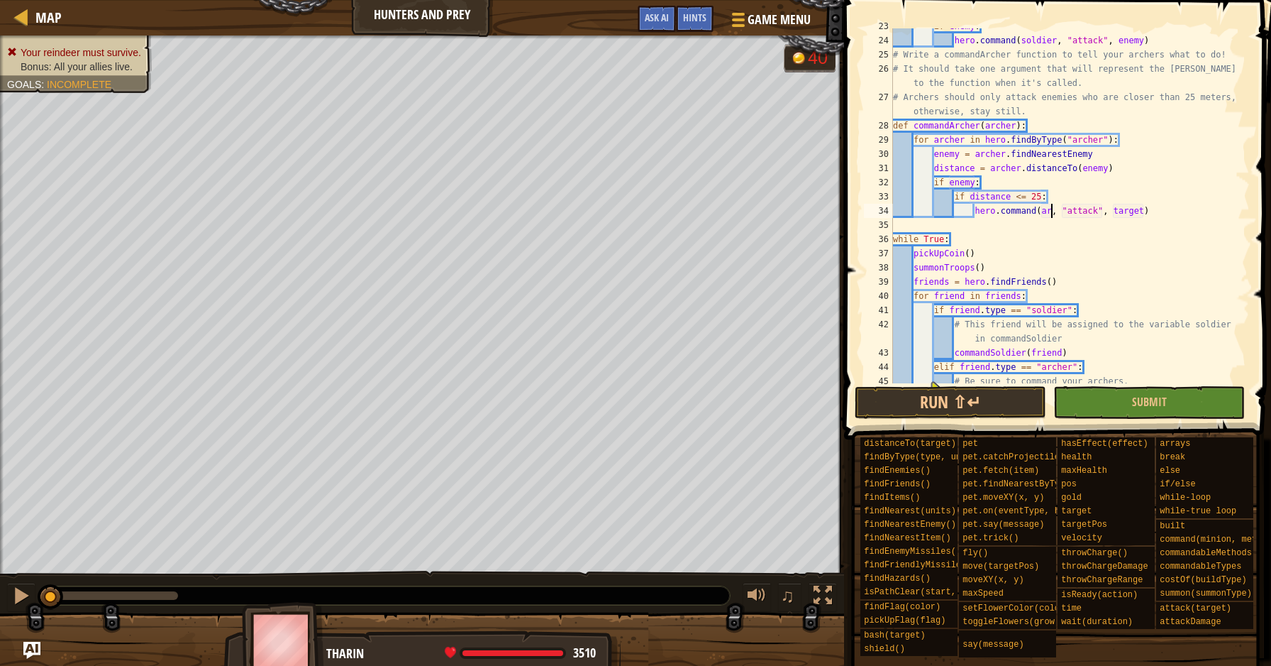
scroll to position [336, 0]
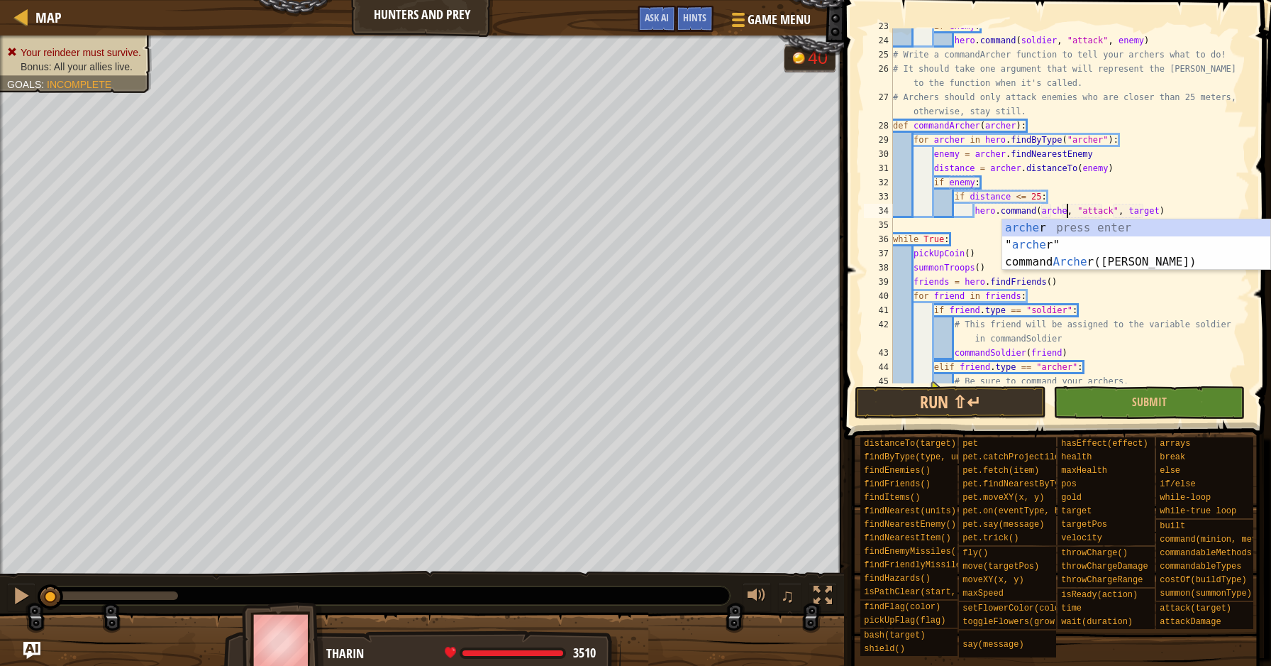
type textarea "hero.command([PERSON_NAME], "attack", target)"
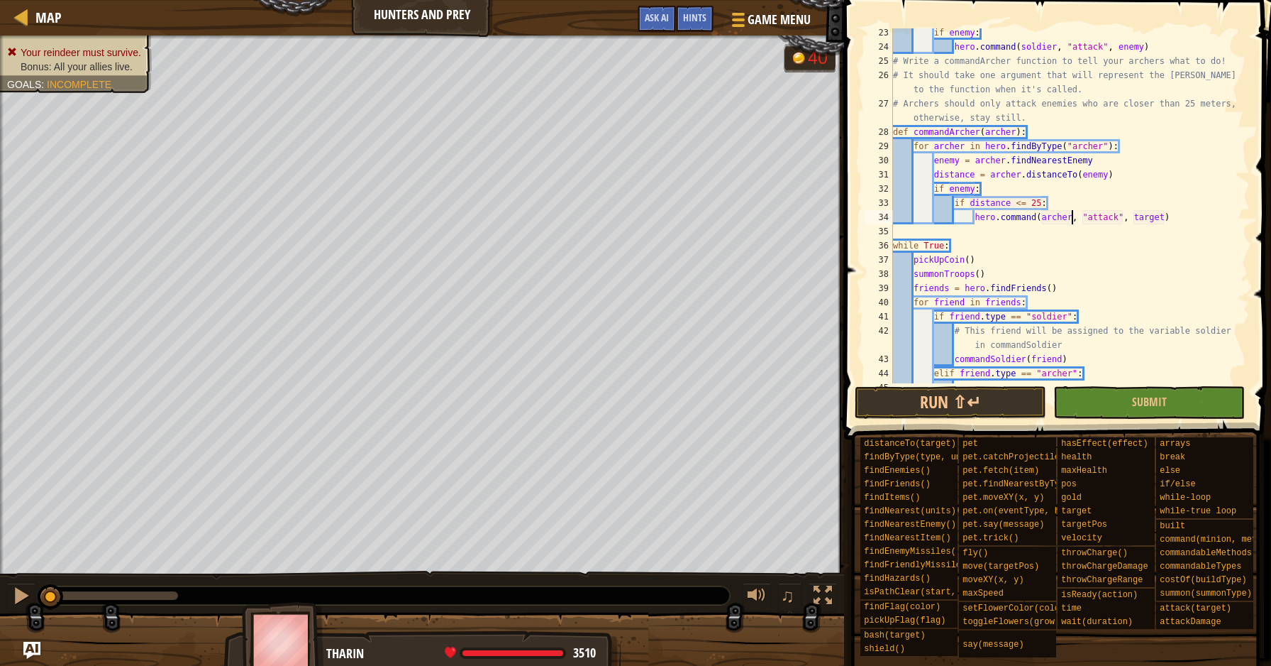
click at [1157, 226] on div "if enemy : hero . command ( soldier , "attack" , enemy ) # Write a commandArche…" at bounding box center [1064, 217] width 349 height 383
click at [1157, 218] on div "if enemy : hero . command ( soldier , "attack" , enemy ) # Write a commandArche…" at bounding box center [1064, 217] width 349 height 383
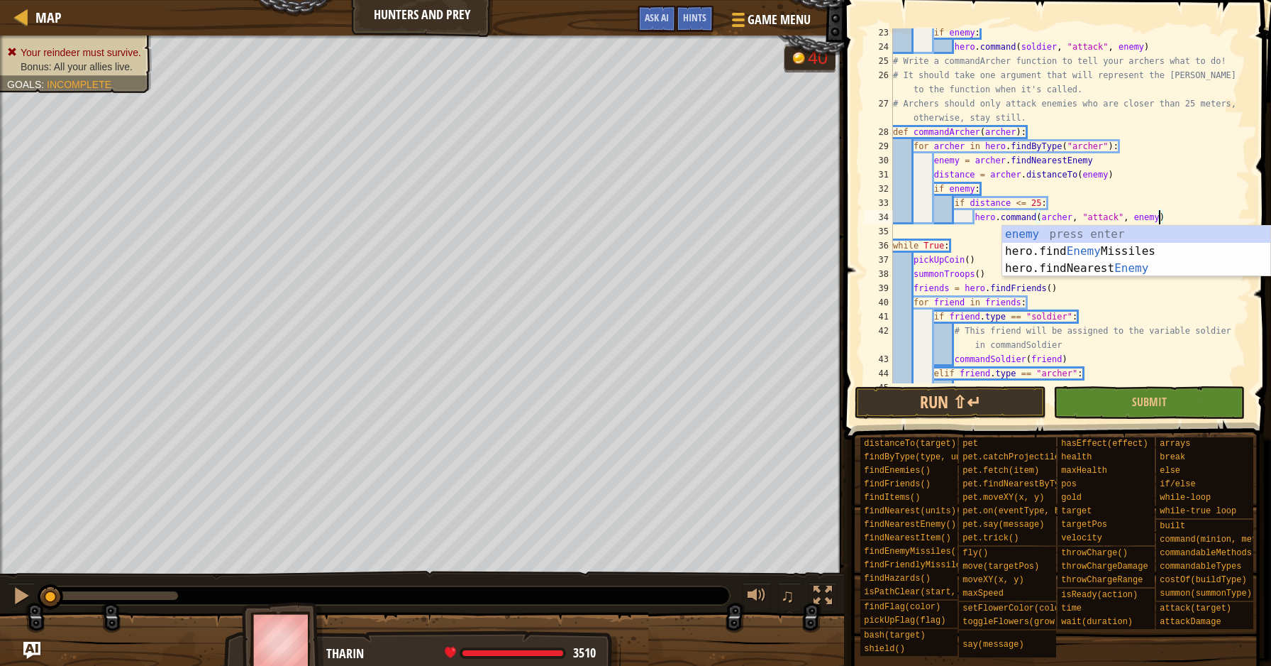
click at [1205, 202] on div "if enemy : hero . command ( soldier , "attack" , enemy ) # Write a commandArche…" at bounding box center [1064, 217] width 349 height 383
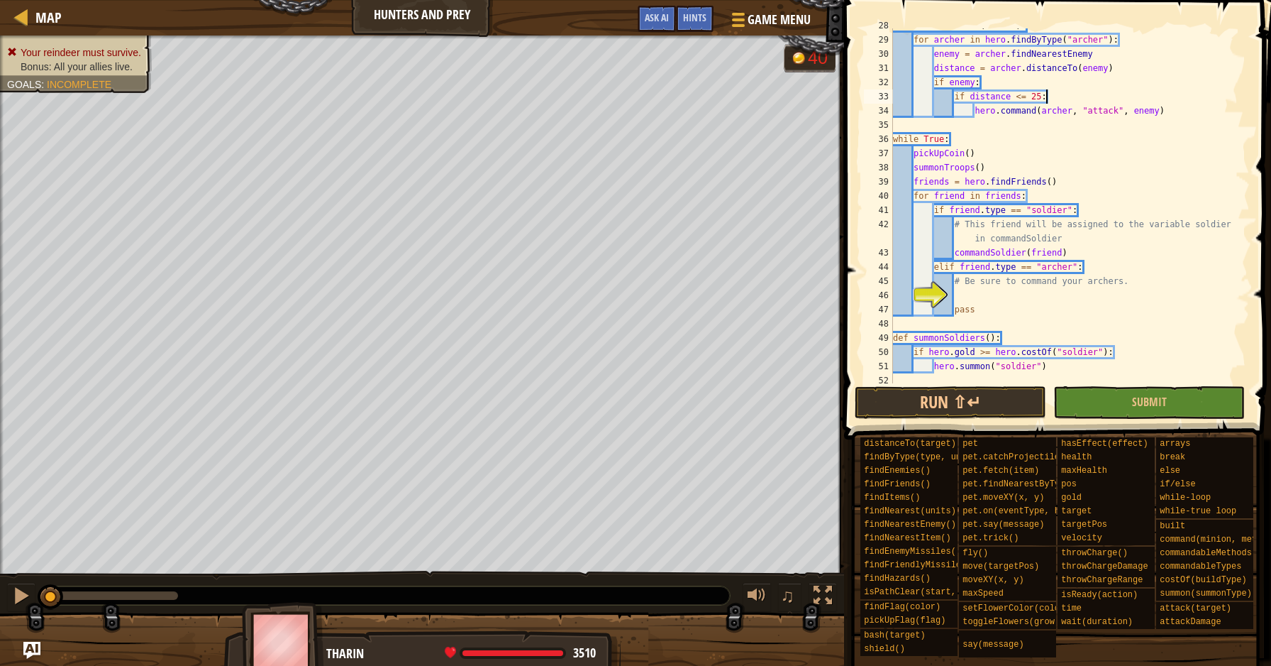
scroll to position [553, 0]
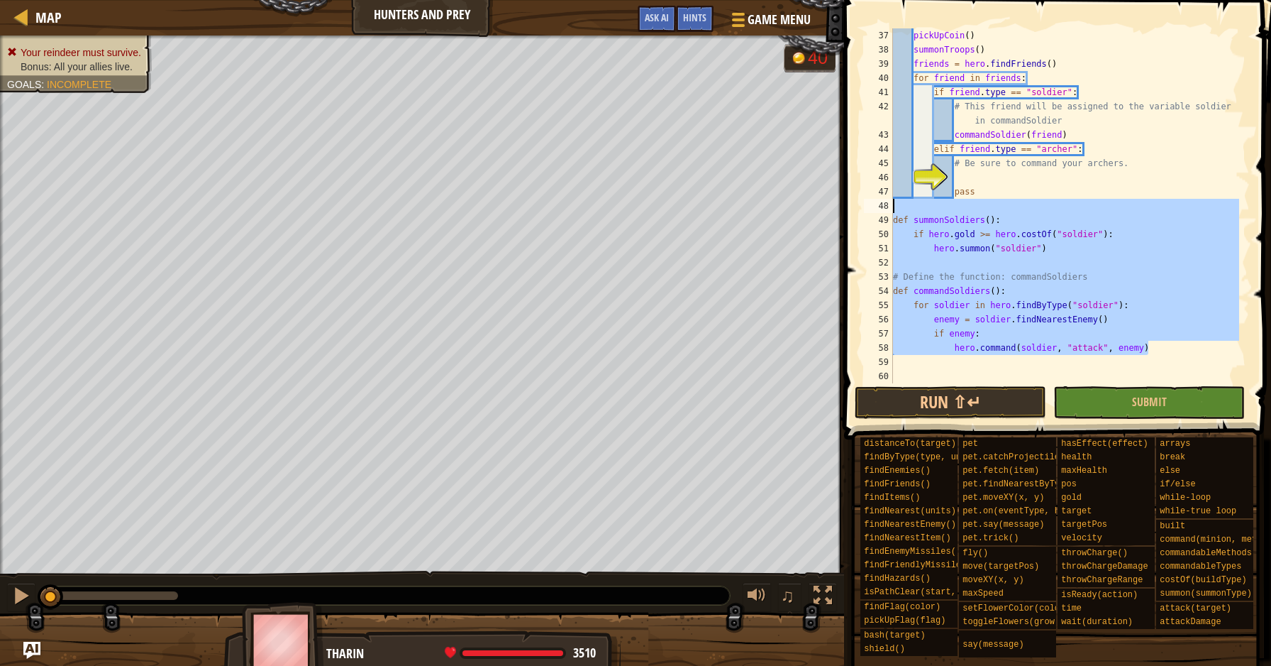
drag, startPoint x: 1169, startPoint y: 353, endPoint x: 851, endPoint y: 203, distance: 351.7
click at [851, 203] on div "if distance <= 25: 37 38 39 40 41 42 43 44 45 46 47 48 49 50 51 52 53 54 55 56 …" at bounding box center [1055, 247] width 431 height 481
type textarea "def summonSoldiers():"
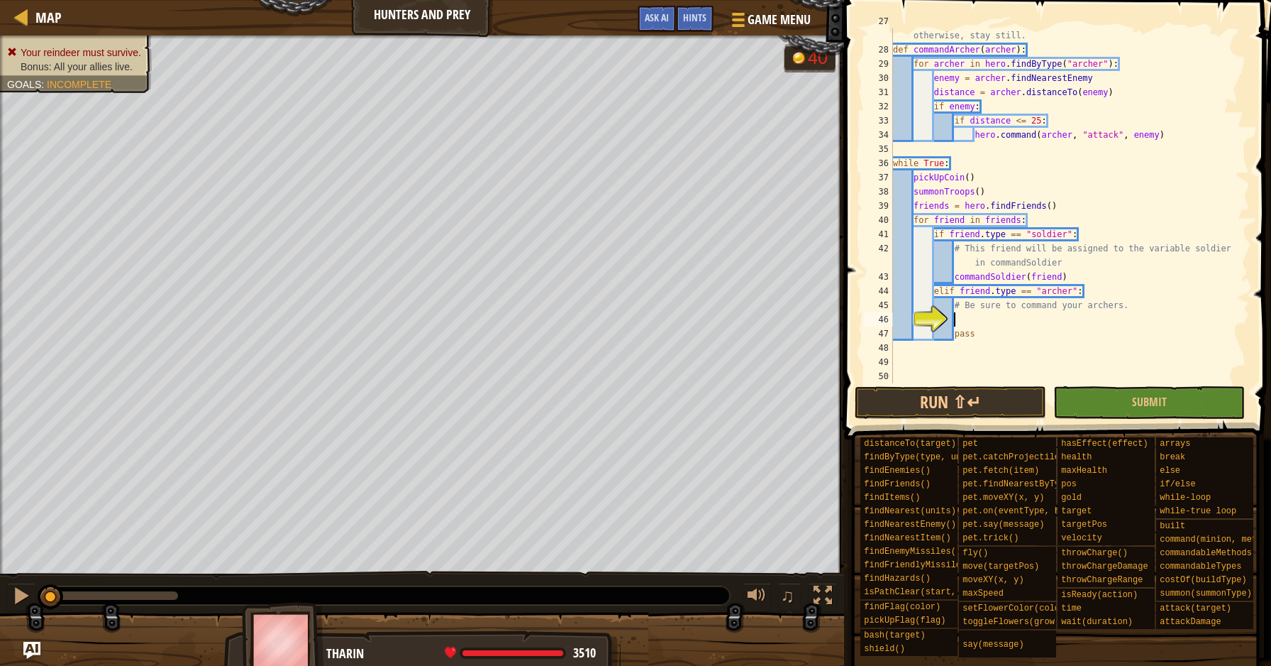
click at [995, 316] on div "# Archers should only attack enemies who are closer than 25 meters, otherwise, …" at bounding box center [1064, 212] width 349 height 397
drag, startPoint x: 1005, startPoint y: 321, endPoint x: 964, endPoint y: 320, distance: 41.9
click at [964, 320] on div "# Archers should only attack enemies who are closer than 25 meters, otherwise, …" at bounding box center [1064, 212] width 349 height 397
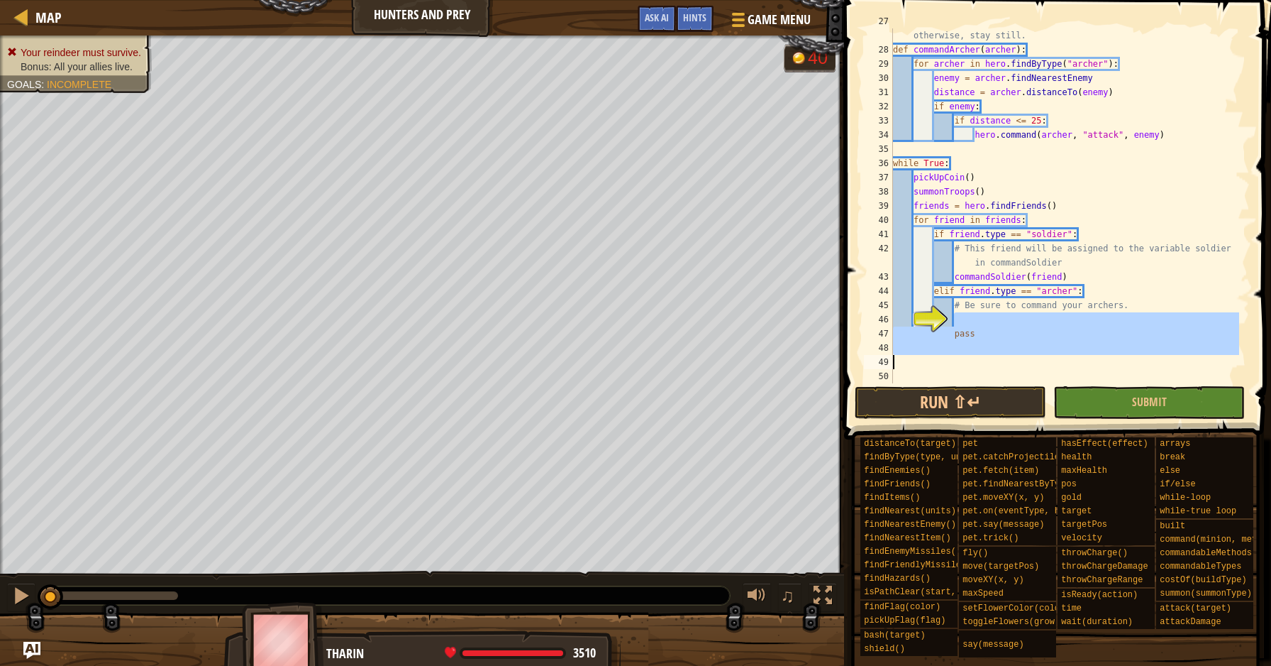
drag, startPoint x: 977, startPoint y: 326, endPoint x: 857, endPoint y: 357, distance: 123.9
click at [857, 357] on div "27 28 29 30 31 32 33 34 35 36 37 38 39 40 41 42 43 44 45 46 47 48 49 50 # Arche…" at bounding box center [1055, 247] width 431 height 481
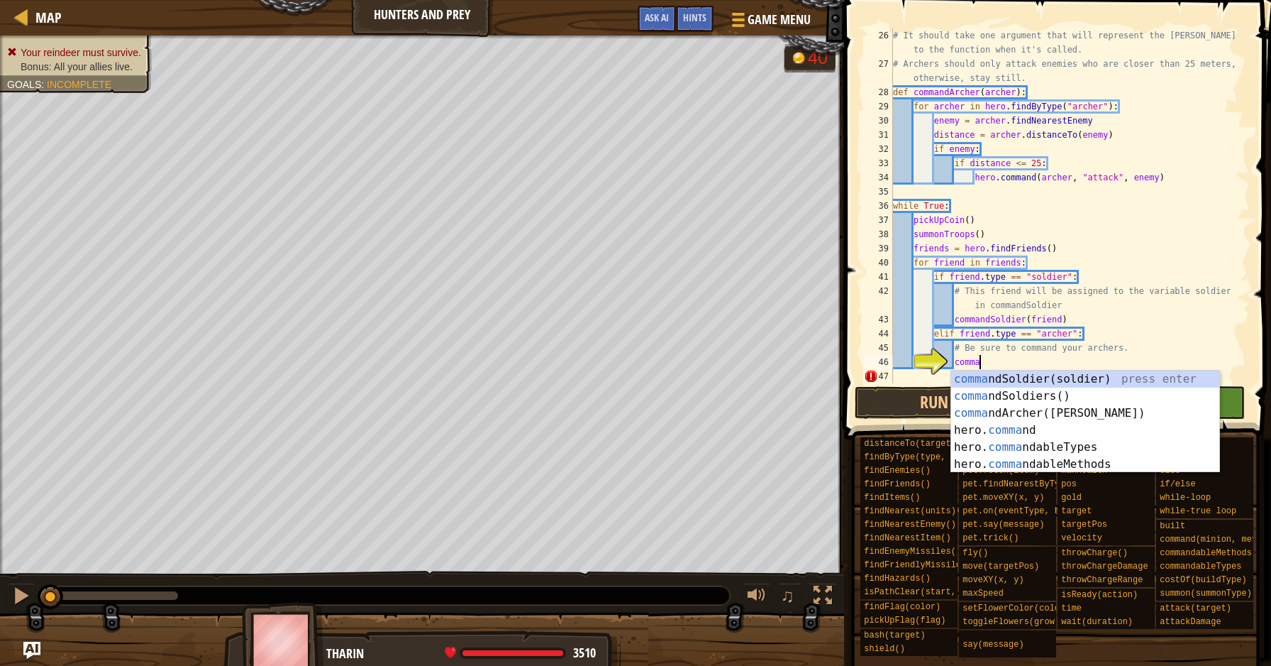
scroll to position [6, 6]
click at [1010, 409] on div "comman dSoldier(soldier) press enter comman dSoldiers() press enter comman dArc…" at bounding box center [1085, 438] width 268 height 136
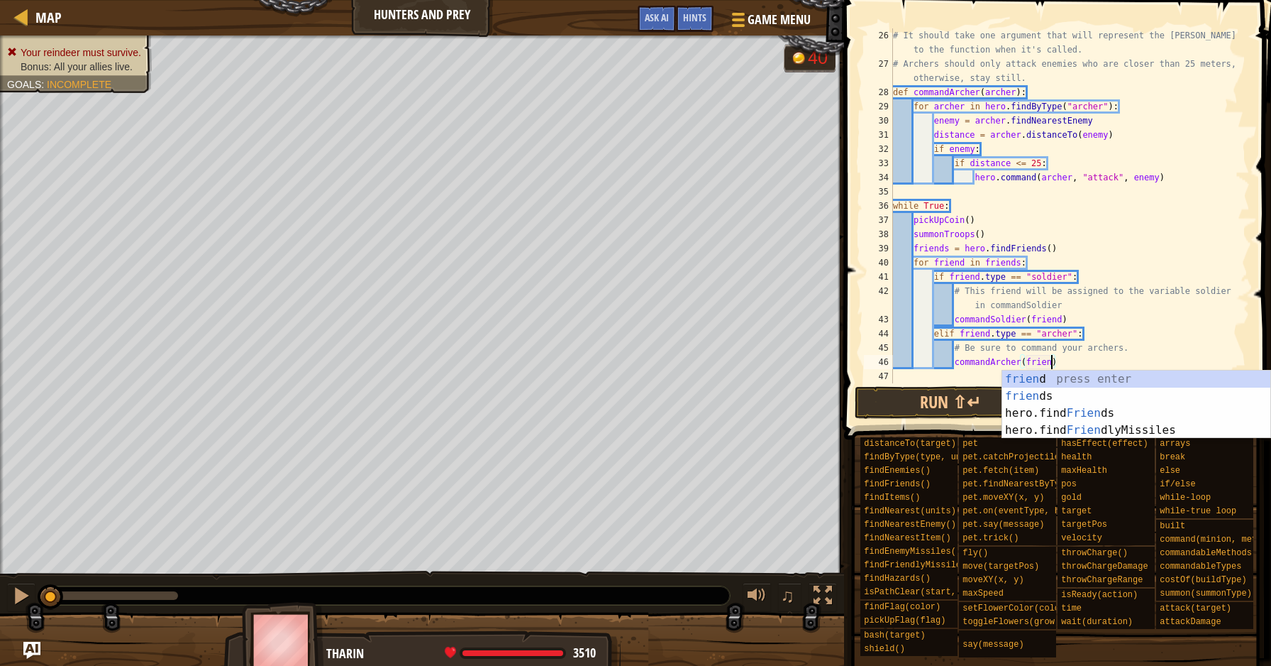
scroll to position [6, 13]
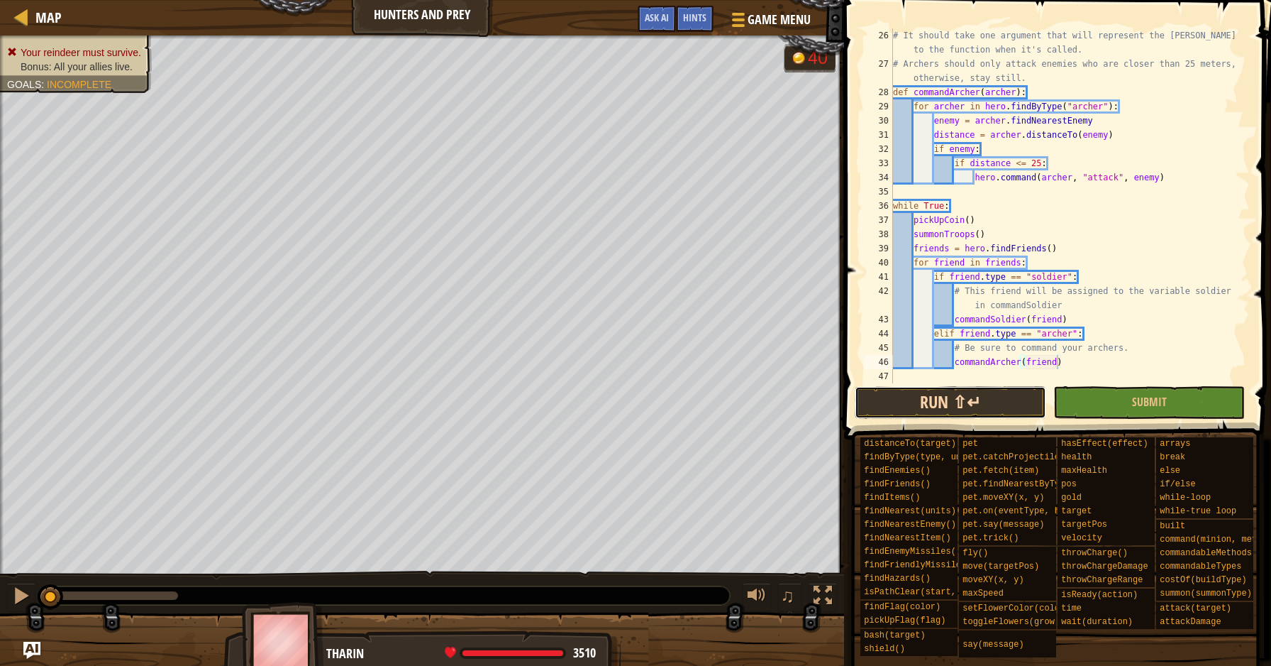
click at [971, 399] on button "Run ⇧↵" at bounding box center [951, 402] width 192 height 33
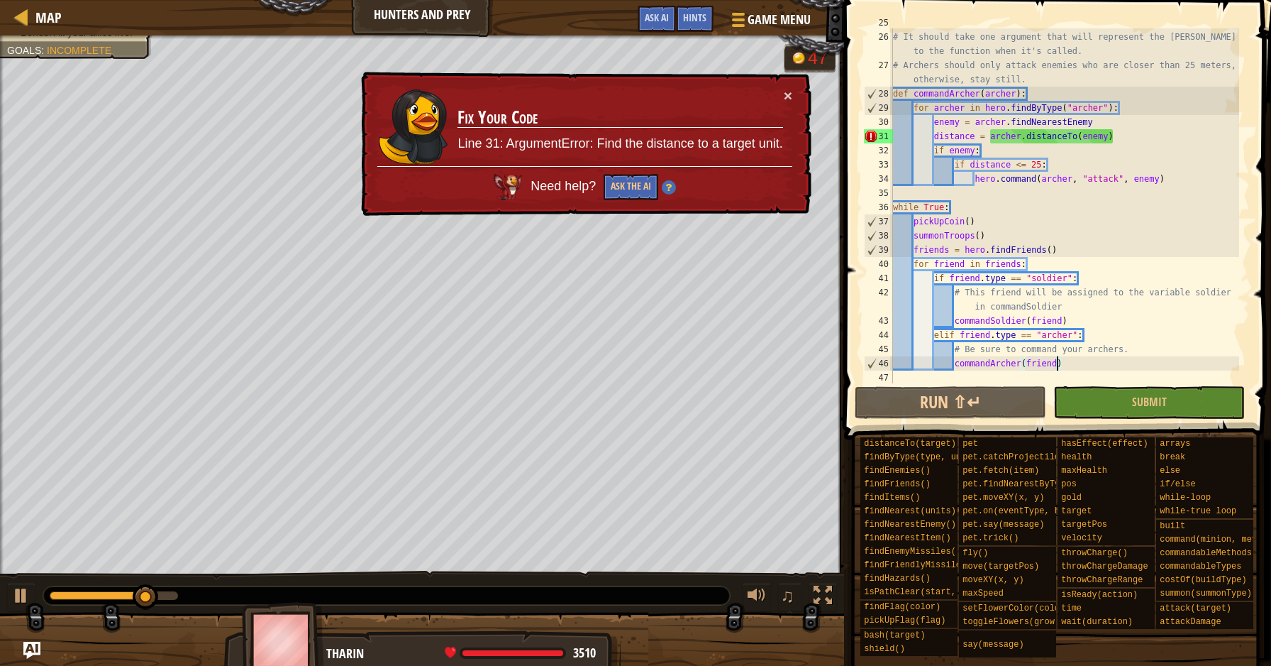
scroll to position [368, 0]
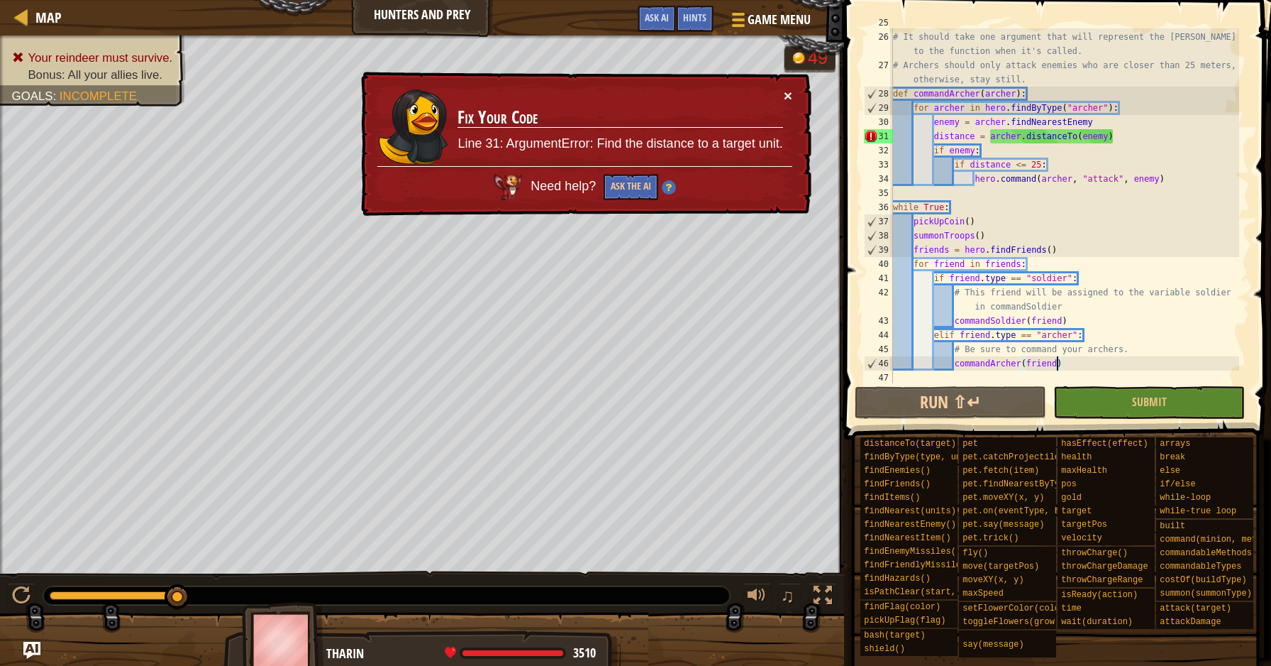
click at [790, 97] on button "×" at bounding box center [788, 95] width 9 height 15
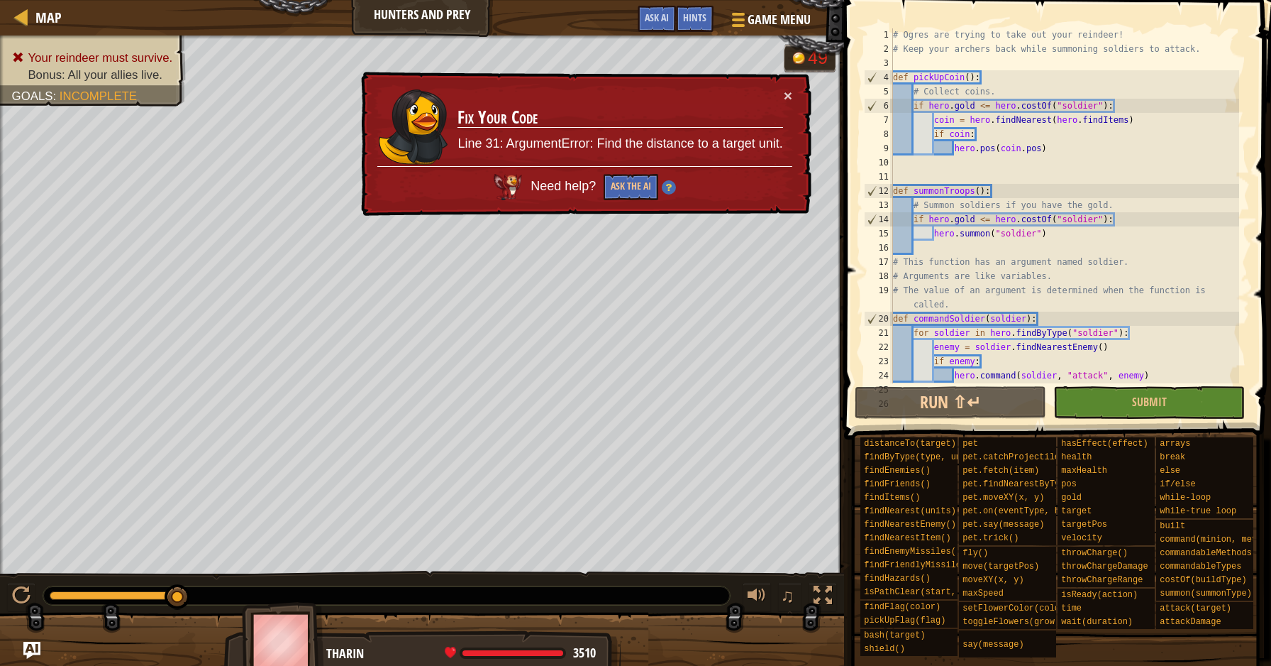
scroll to position [13, 0]
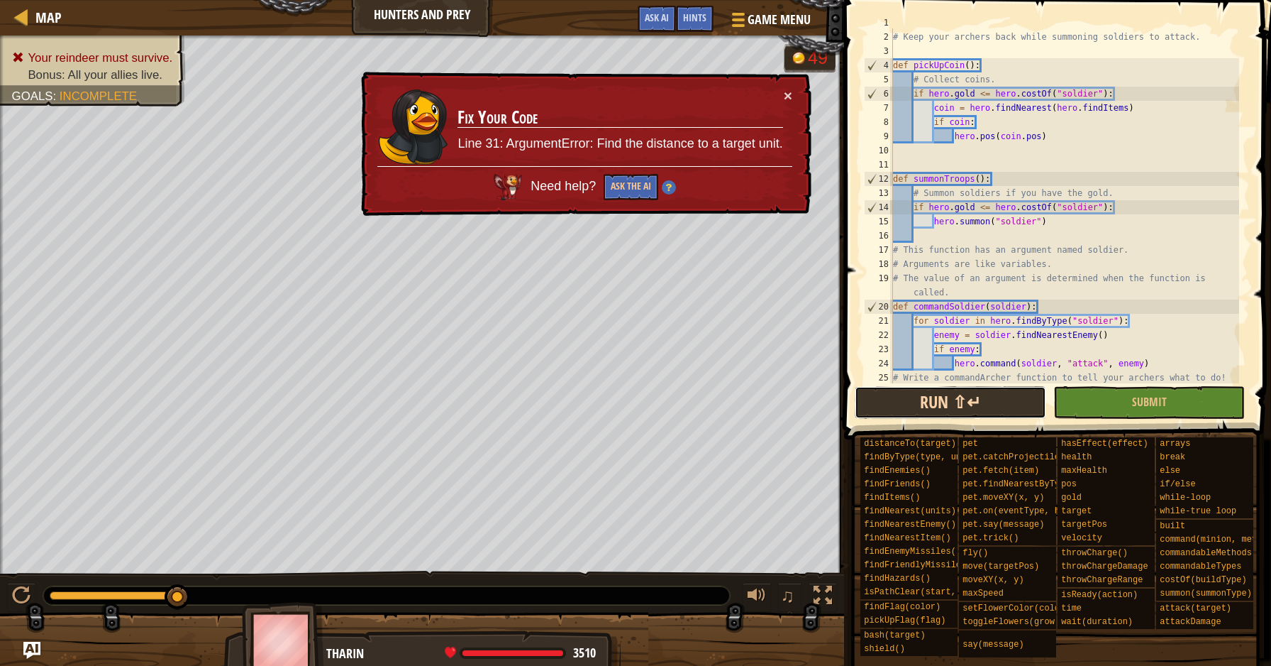
click at [991, 394] on button "Run ⇧↵" at bounding box center [951, 402] width 192 height 33
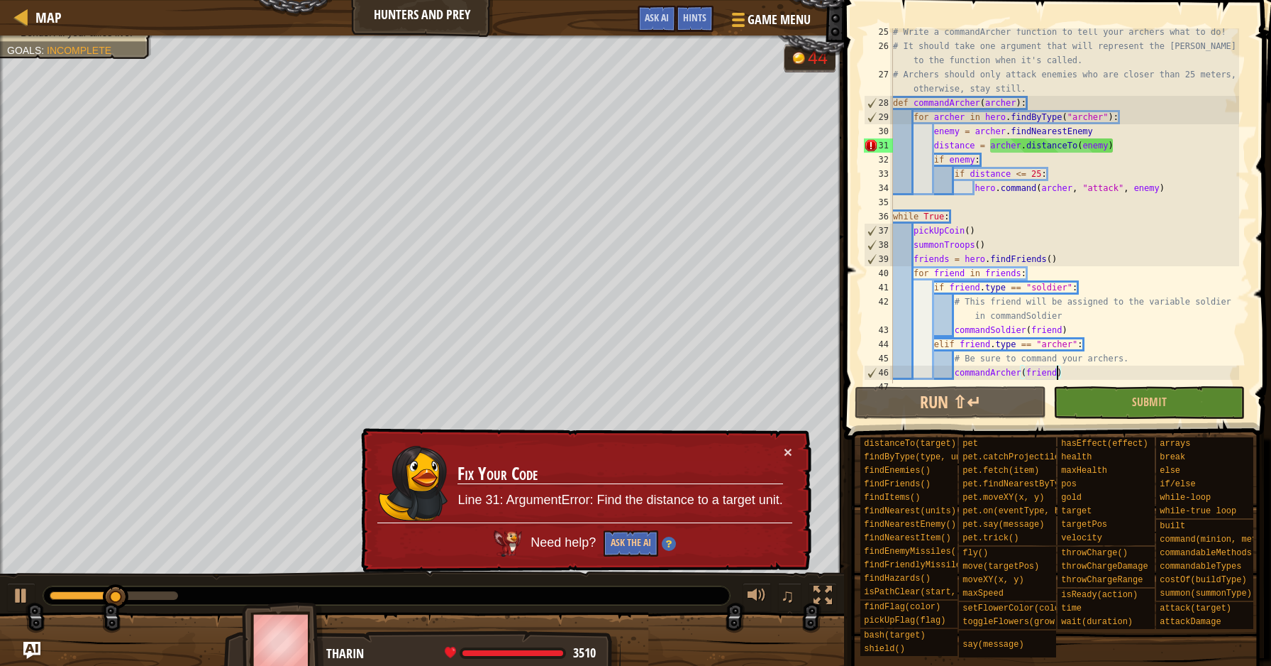
scroll to position [358, 0]
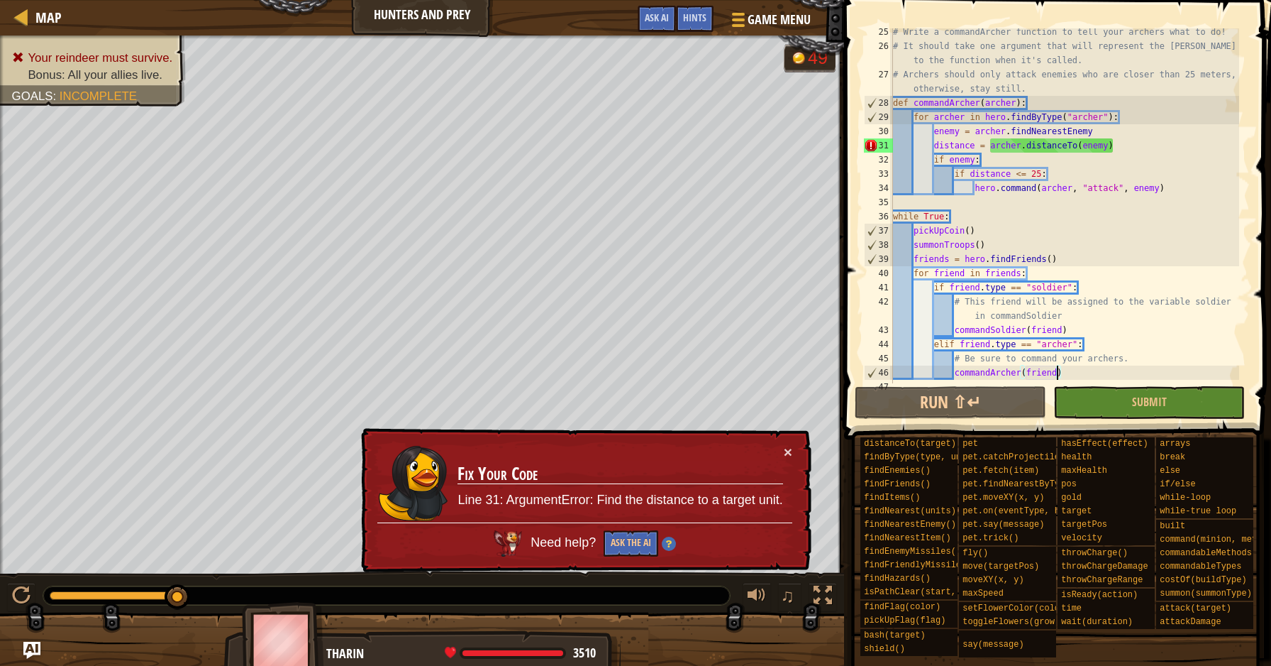
click at [1007, 150] on div "# Write a commandArcher function to tell your archers what to do! # It should t…" at bounding box center [1064, 216] width 349 height 383
click at [1040, 173] on div "# Write a commandArcher function to tell your archers what to do! # It should t…" at bounding box center [1064, 216] width 349 height 383
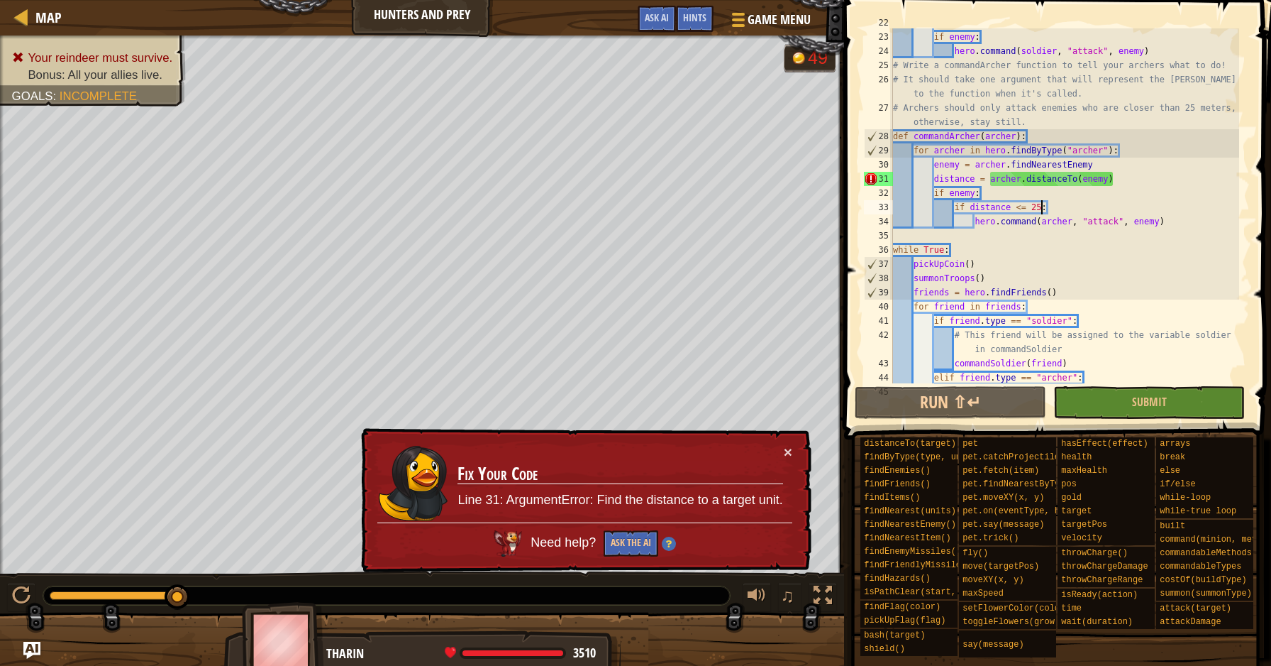
scroll to position [325, 0]
click at [1020, 176] on div "enemy = soldier . findNearestEnemy ( ) if enemy : hero . command ( soldier , "a…" at bounding box center [1064, 207] width 349 height 383
click at [1127, 199] on div "enemy = soldier . findNearestEnemy ( ) if enemy : hero . command ( soldier , "a…" at bounding box center [1064, 207] width 349 height 383
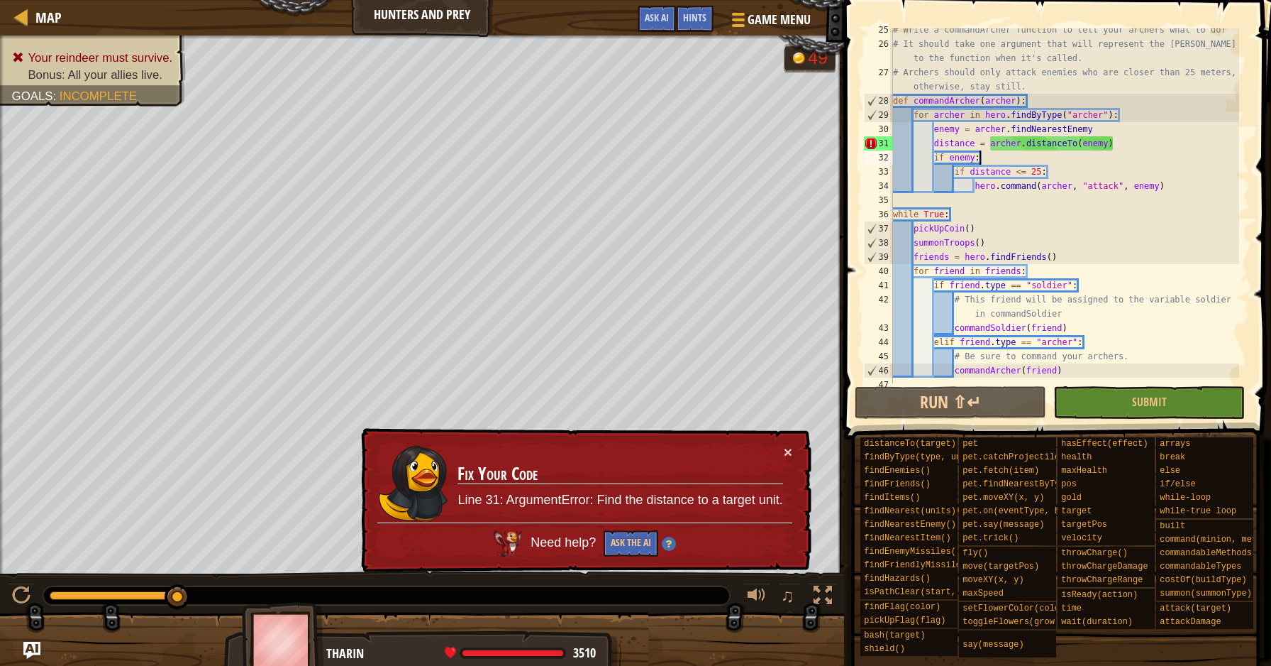
scroll to position [369, 0]
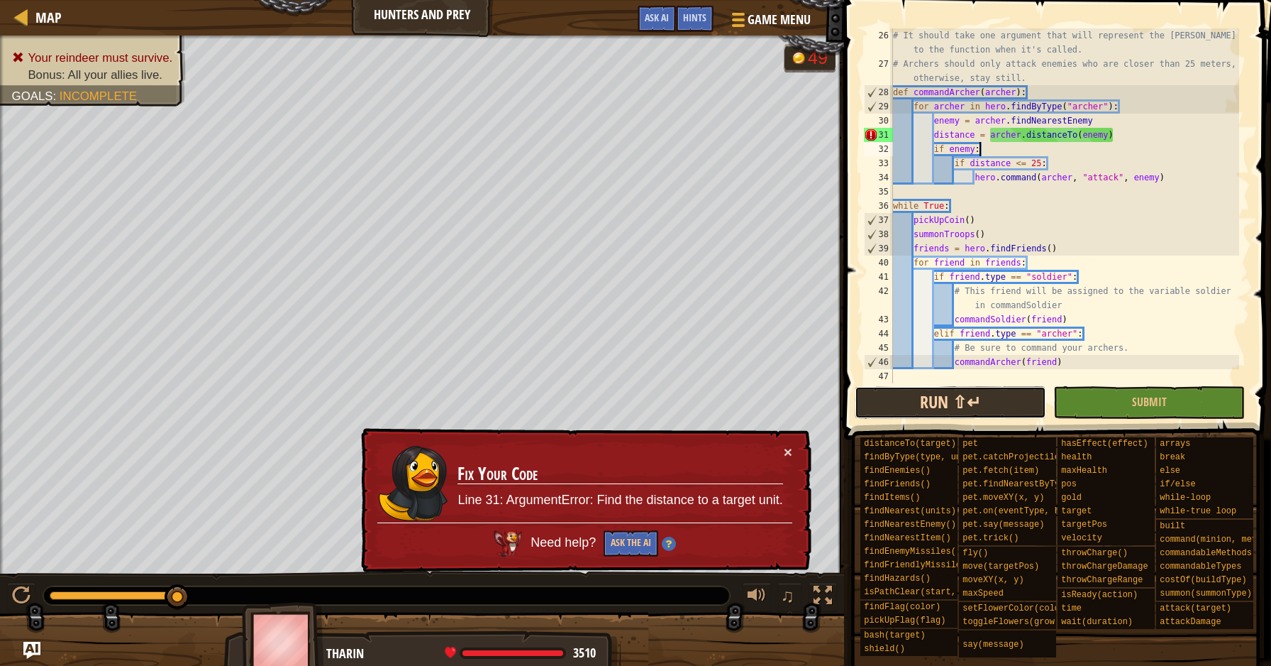
click at [985, 390] on button "Run ⇧↵" at bounding box center [951, 402] width 192 height 33
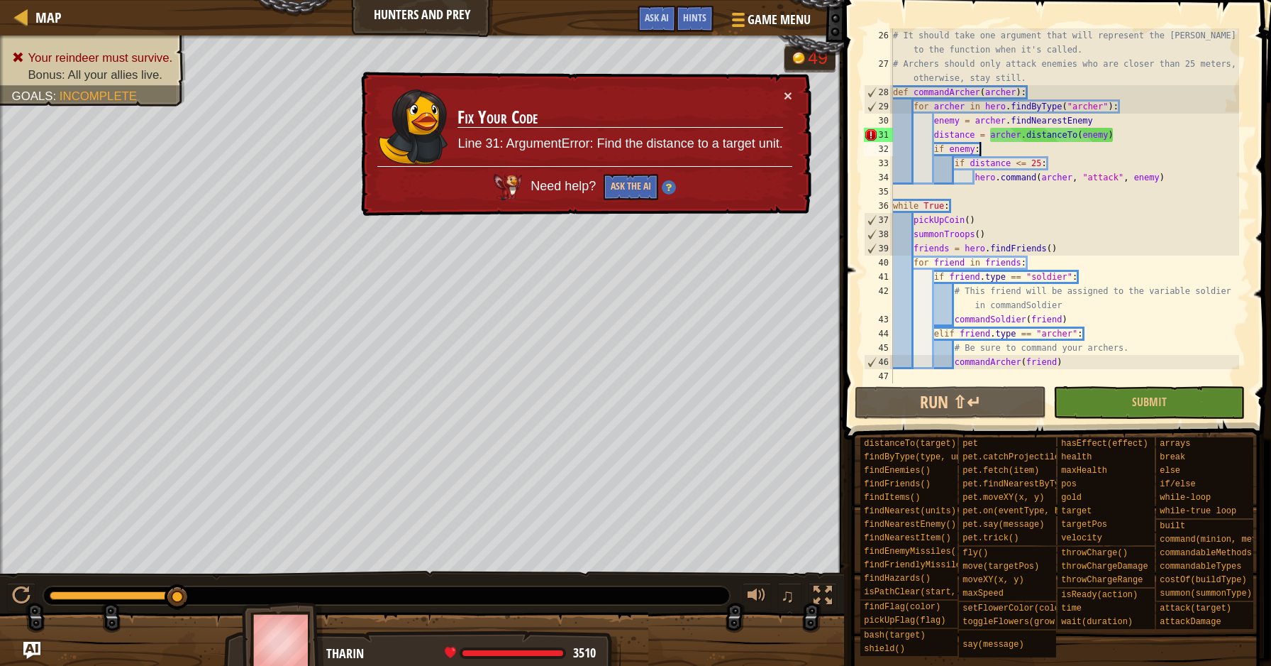
click at [1010, 142] on div "# It should take one argument that will represent the [PERSON_NAME] passed to t…" at bounding box center [1064, 226] width 349 height 397
click at [993, 138] on div "# It should take one argument that will represent the [PERSON_NAME] passed to t…" at bounding box center [1064, 226] width 349 height 397
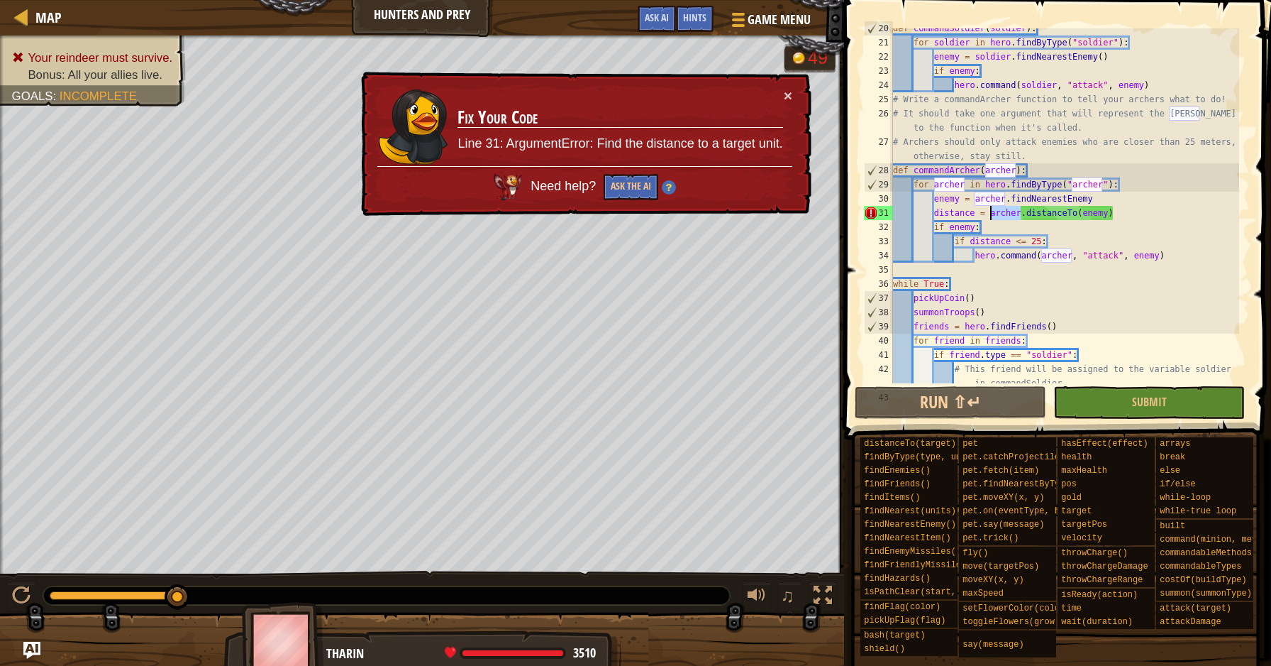
scroll to position [290, 0]
click at [1137, 186] on div "def commandSoldier ( soldier ) : for soldier in hero . findByType ( "soldier" )…" at bounding box center [1064, 220] width 349 height 397
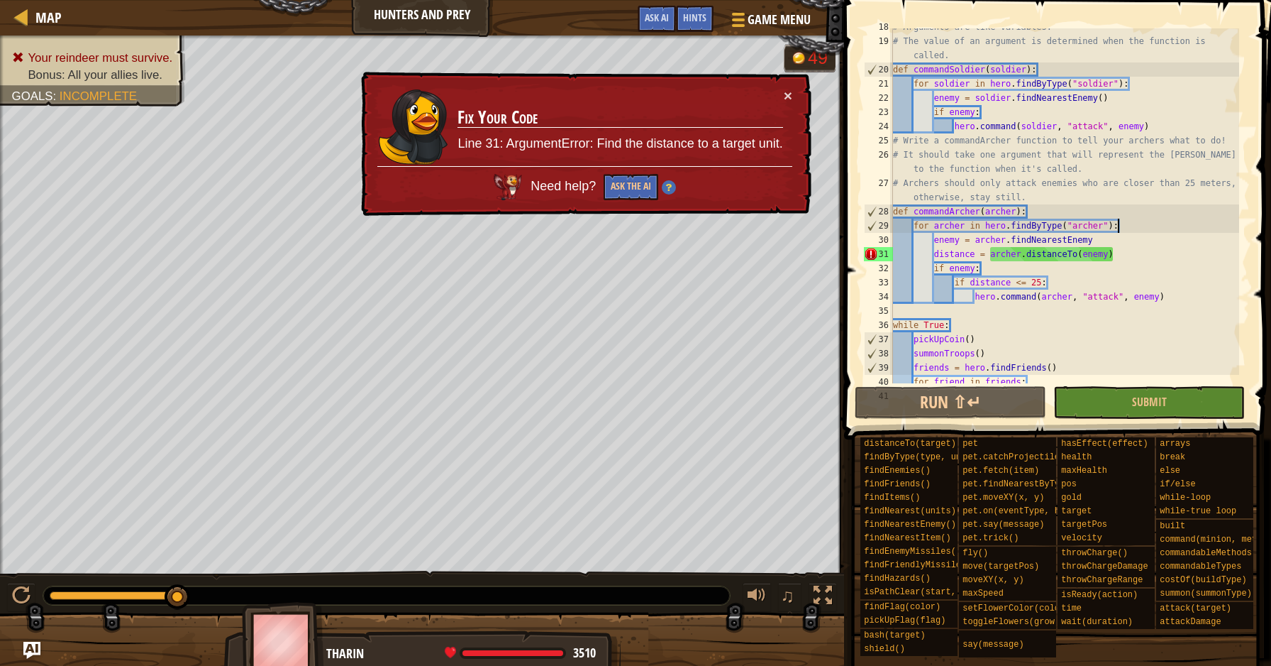
scroll to position [244, 0]
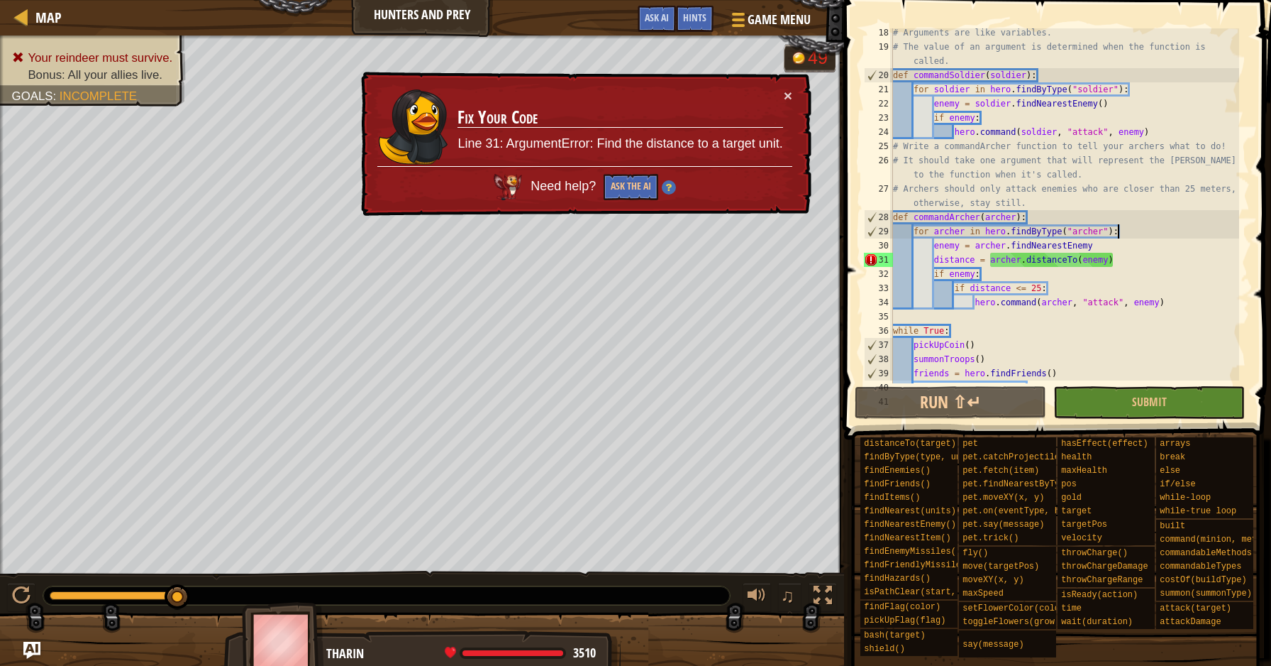
click at [1100, 271] on div "# Arguments are like variables. # The value of an argument is determined when t…" at bounding box center [1064, 217] width 349 height 383
click at [1164, 299] on div "# Arguments are like variables. # The value of an argument is determined when t…" at bounding box center [1064, 217] width 349 height 383
type textarea "hero.command([PERSON_NAME], "attack", enemy)"
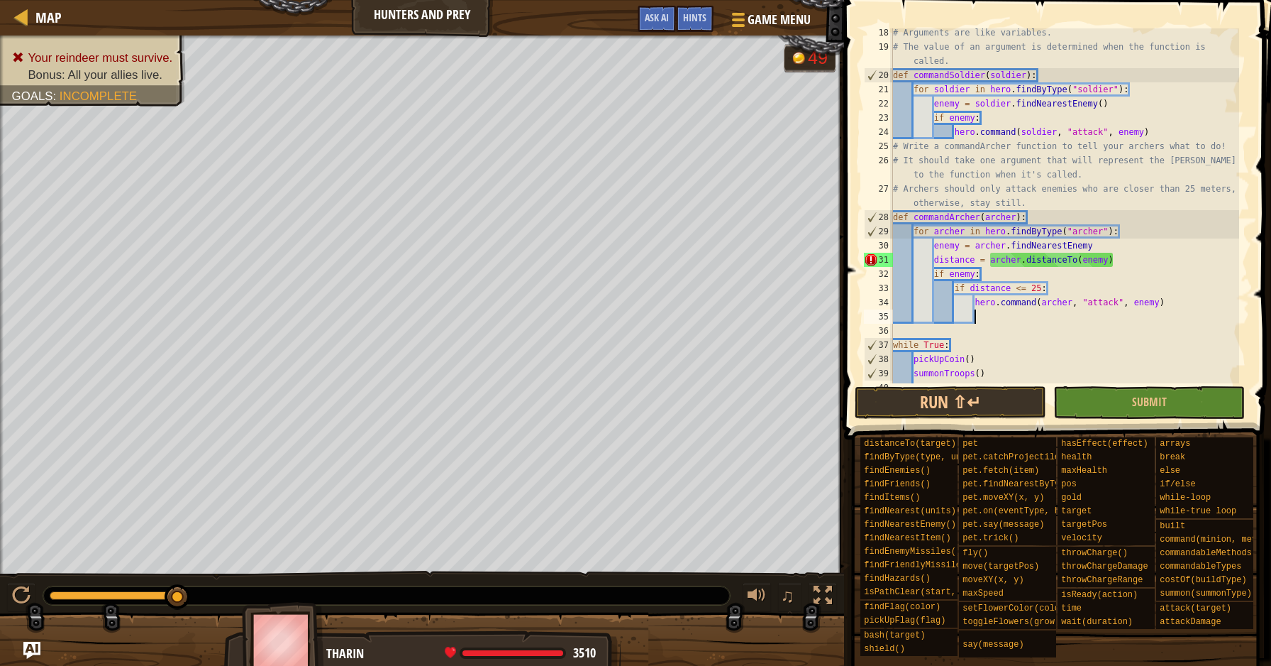
type textarea "\"
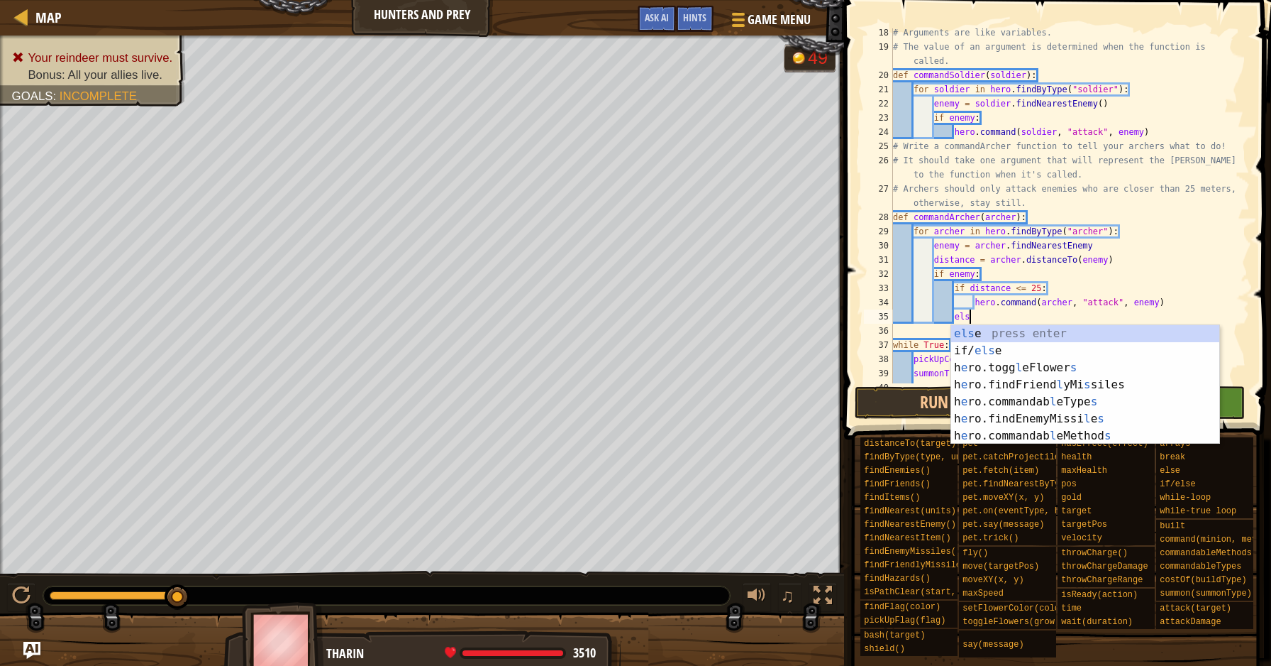
type textarea "else"
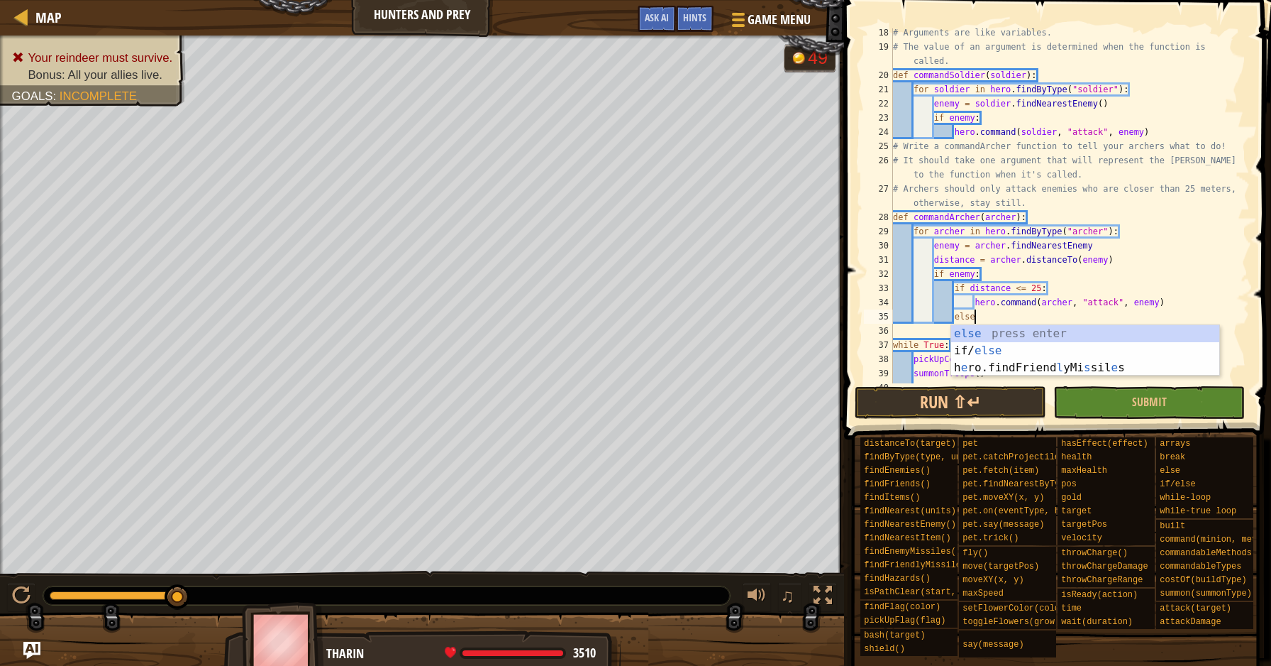
scroll to position [6, 6]
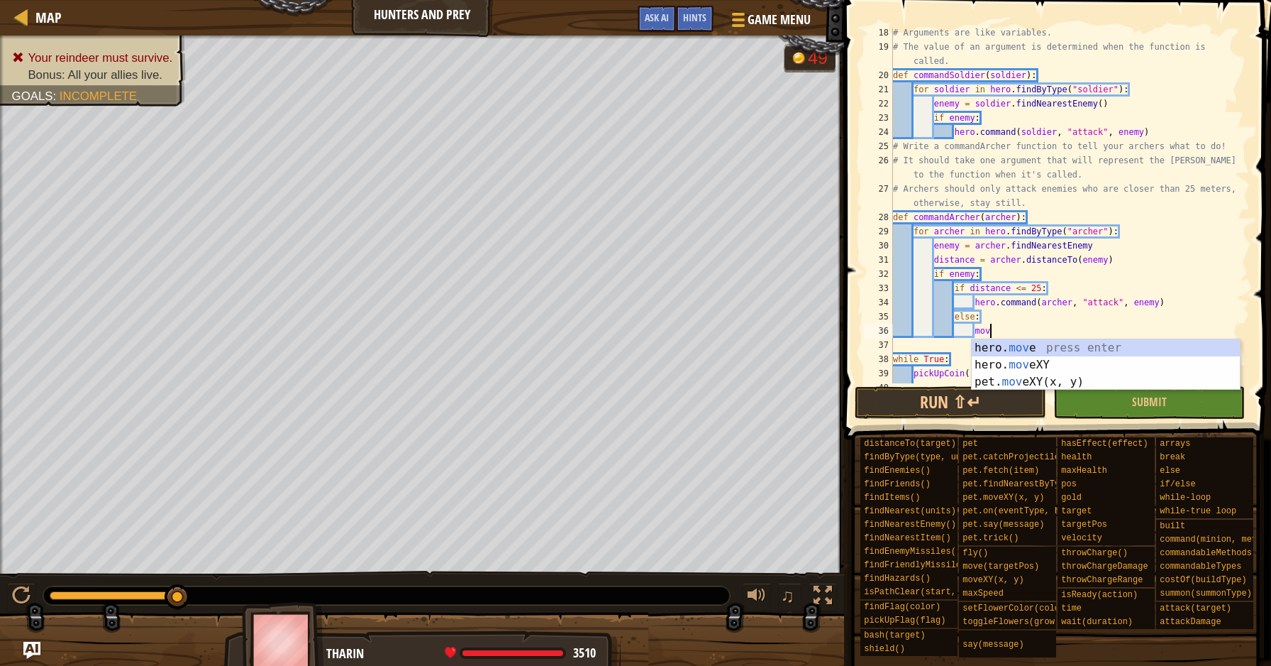
type textarea "move"
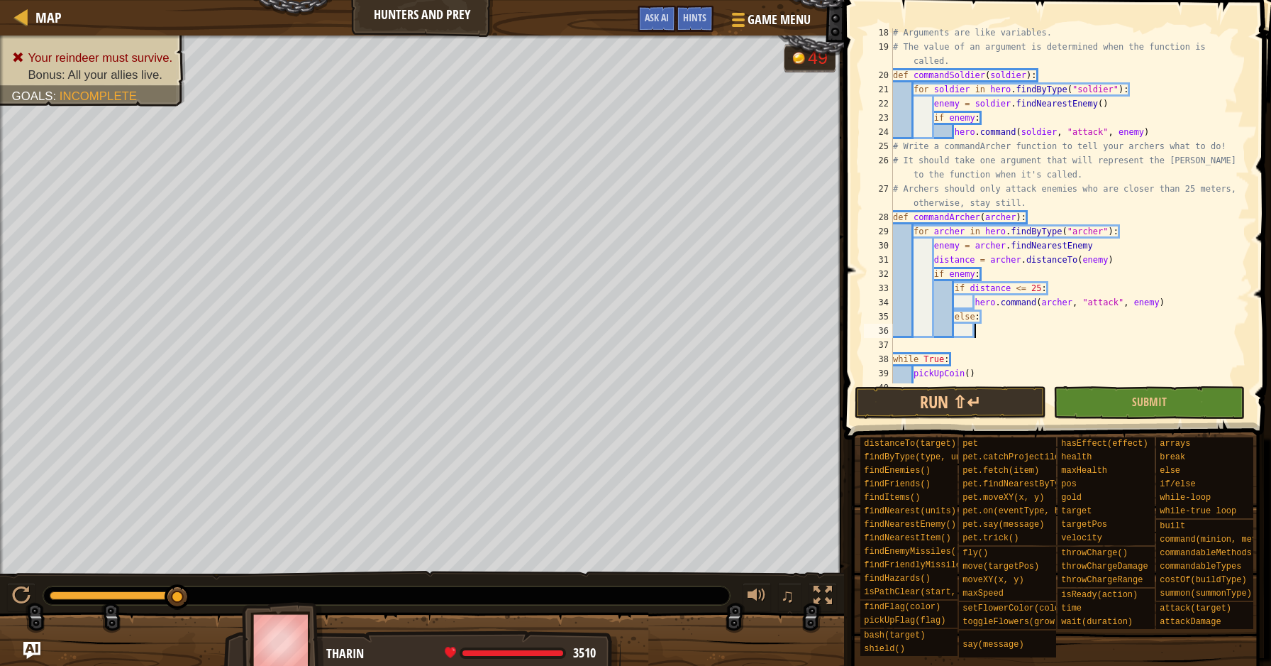
type textarea "else"
type textarea "el"
click at [1020, 403] on button "Run ⇧↵" at bounding box center [951, 402] width 192 height 33
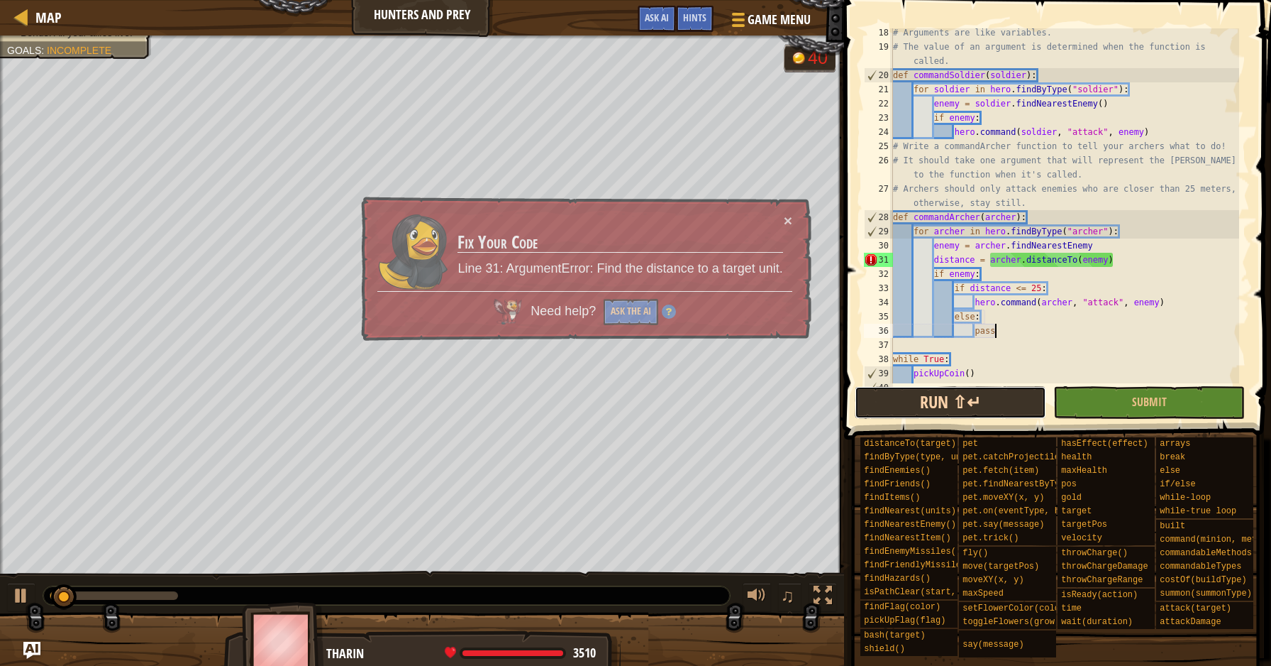
click at [1020, 403] on button "Run ⇧↵" at bounding box center [951, 402] width 192 height 33
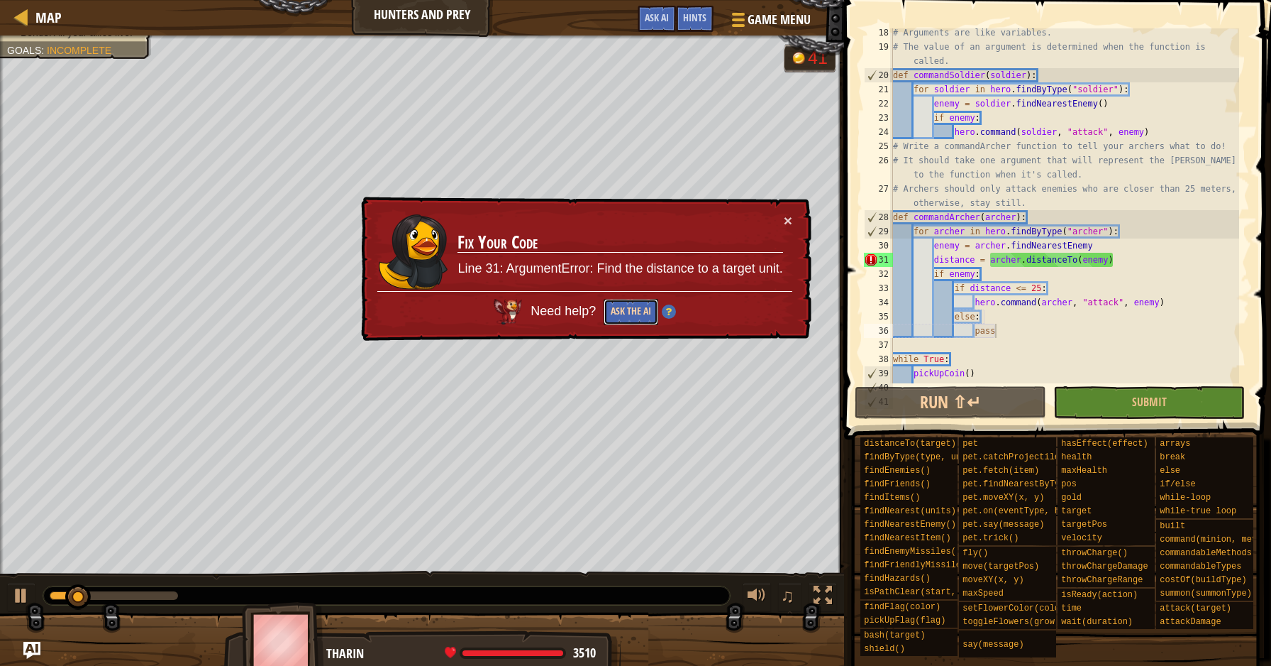
click at [629, 315] on button "Ask the AI" at bounding box center [630, 312] width 55 height 27
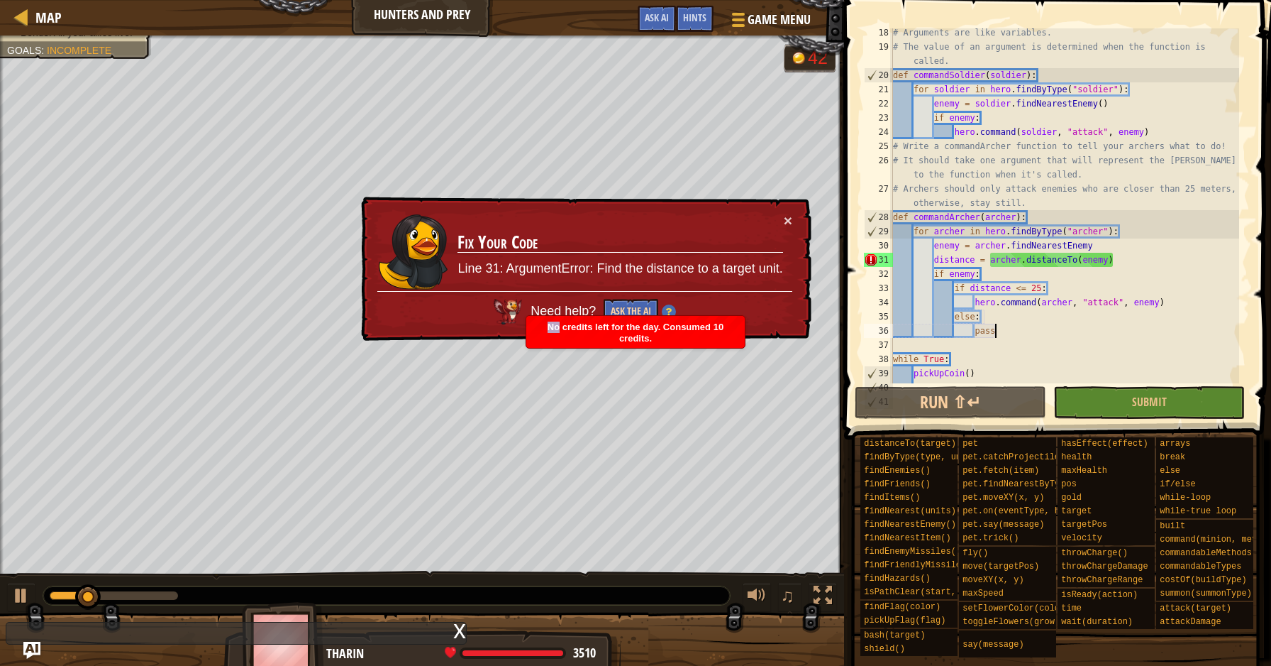
click at [629, 316] on div "No credits left for the day. Consumed 10 credits." at bounding box center [635, 333] width 219 height 35
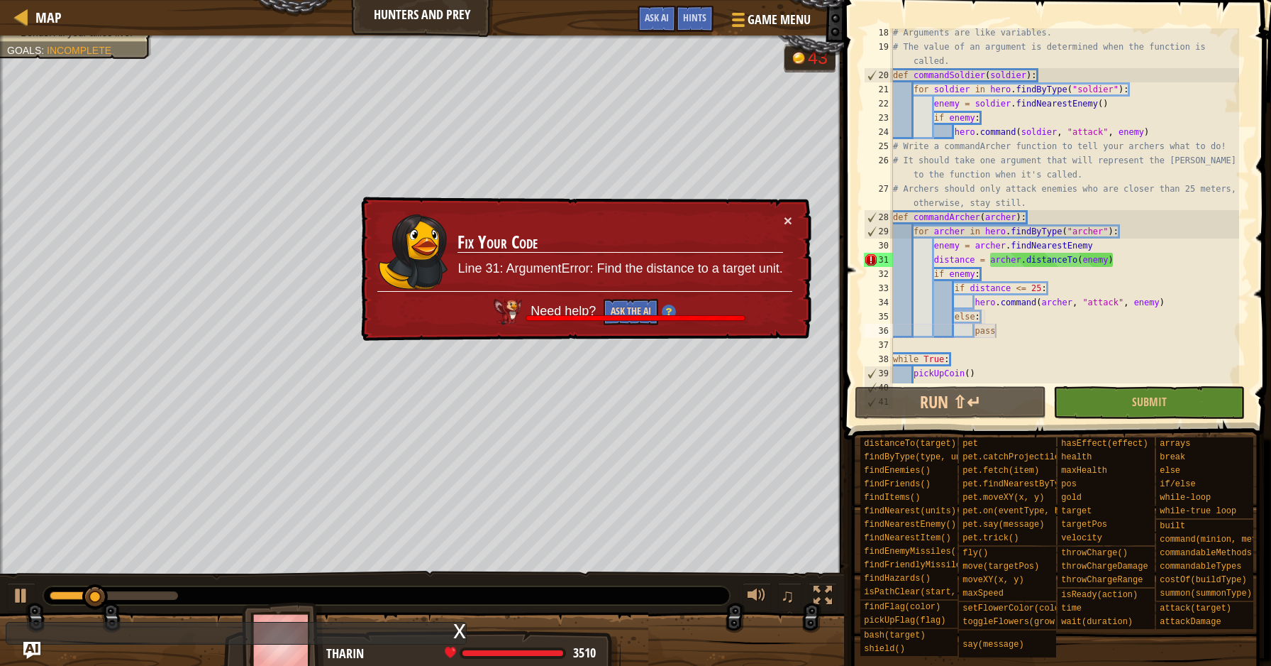
click at [629, 316] on div "No credits left for the day. Consumed 10 credits." at bounding box center [635, 333] width 219 height 35
click at [629, 315] on button "Ask the AI" at bounding box center [631, 311] width 55 height 26
click at [629, 315] on button "Ask the AI" at bounding box center [632, 311] width 55 height 26
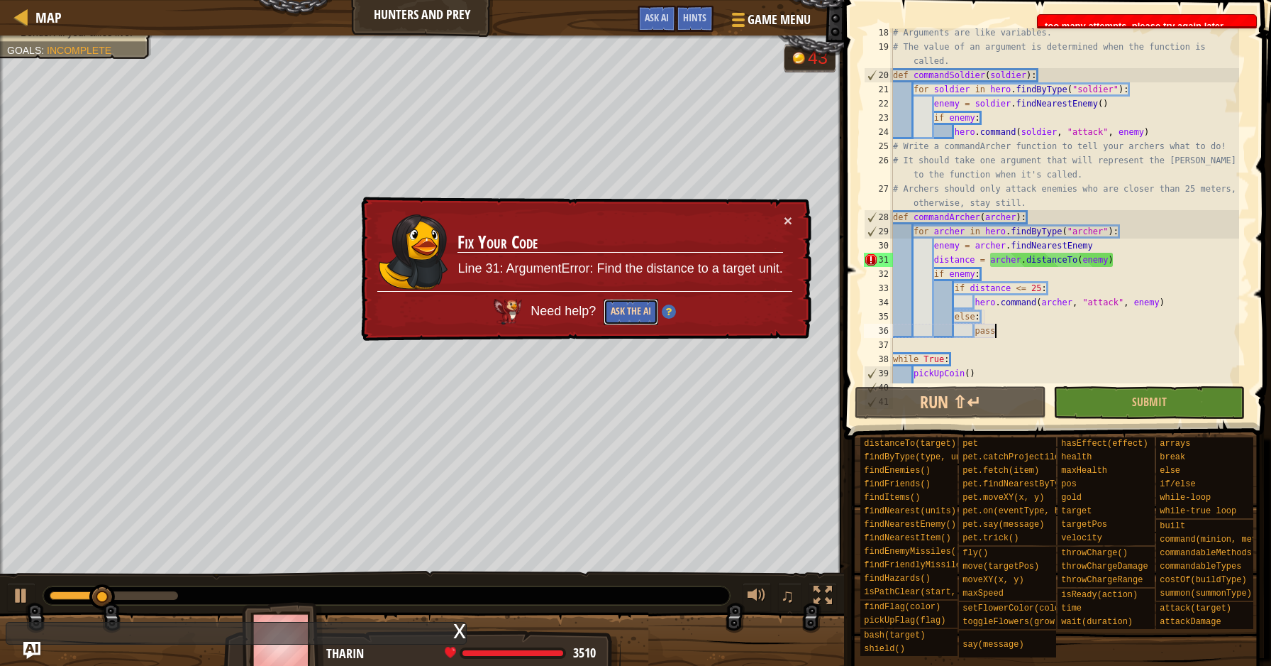
click at [629, 315] on button "Ask the AI" at bounding box center [631, 312] width 55 height 26
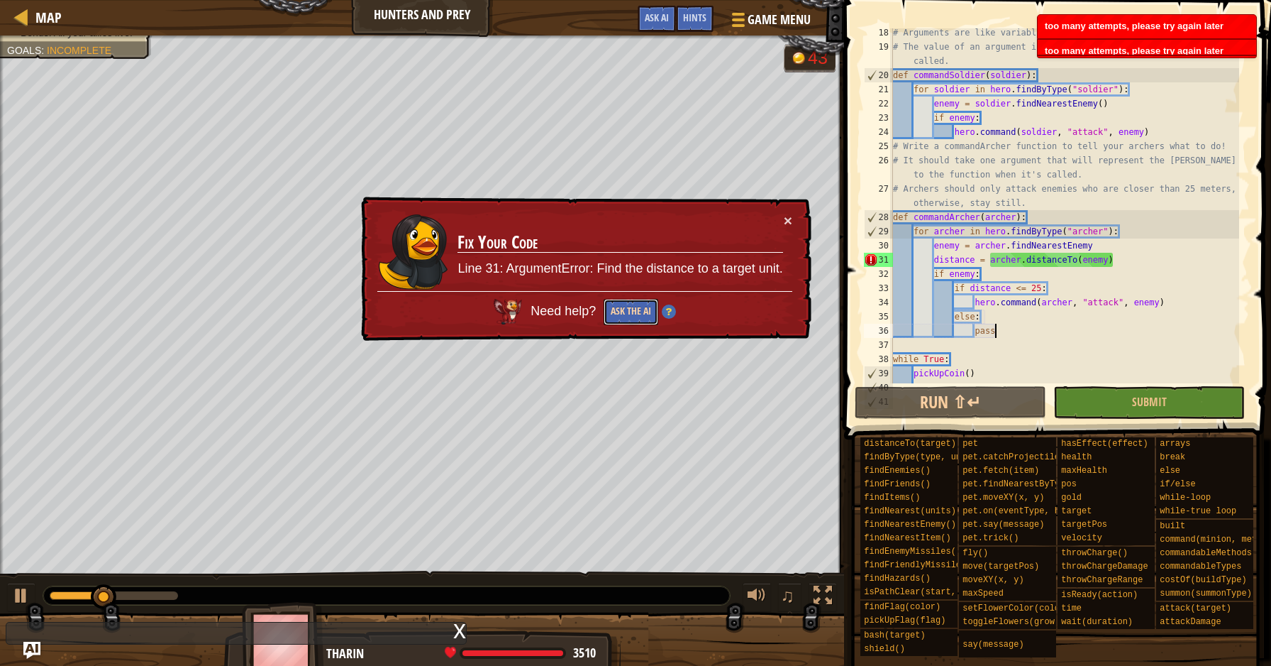
click at [629, 315] on button "Ask the AI" at bounding box center [632, 311] width 55 height 26
click at [629, 315] on button "Ask the AI" at bounding box center [631, 312] width 55 height 26
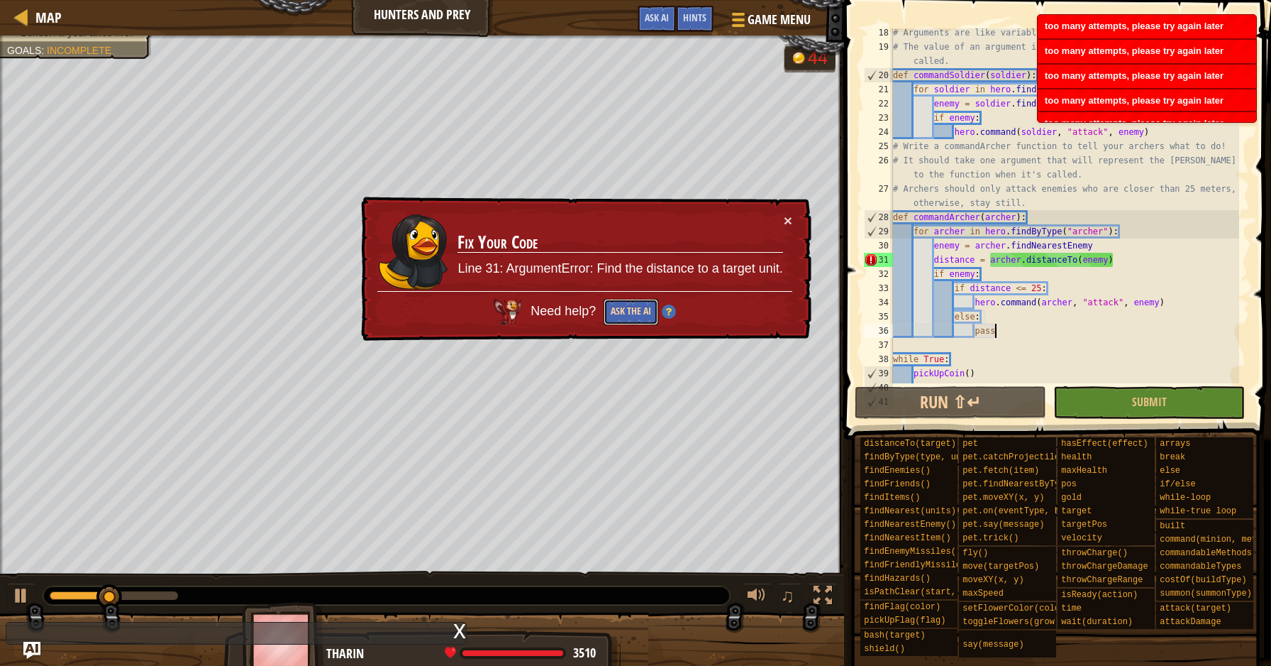
click at [629, 315] on button "Ask the AI" at bounding box center [630, 312] width 55 height 27
click at [629, 315] on button "Ask the AI" at bounding box center [632, 311] width 55 height 26
click at [629, 315] on button "Ask the AI" at bounding box center [632, 311] width 55 height 27
click at [629, 315] on button "Ask the AI" at bounding box center [630, 312] width 55 height 27
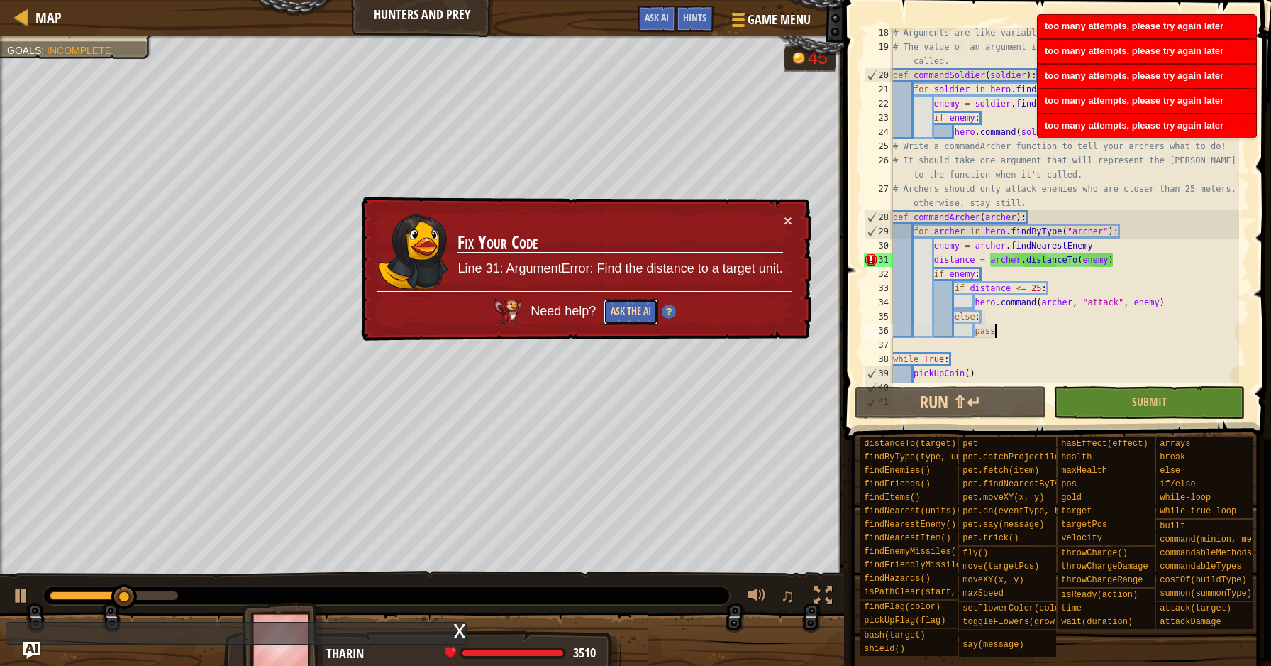
click at [629, 315] on button "Ask the AI" at bounding box center [630, 312] width 55 height 27
click at [629, 315] on button "Ask the AI" at bounding box center [632, 310] width 55 height 27
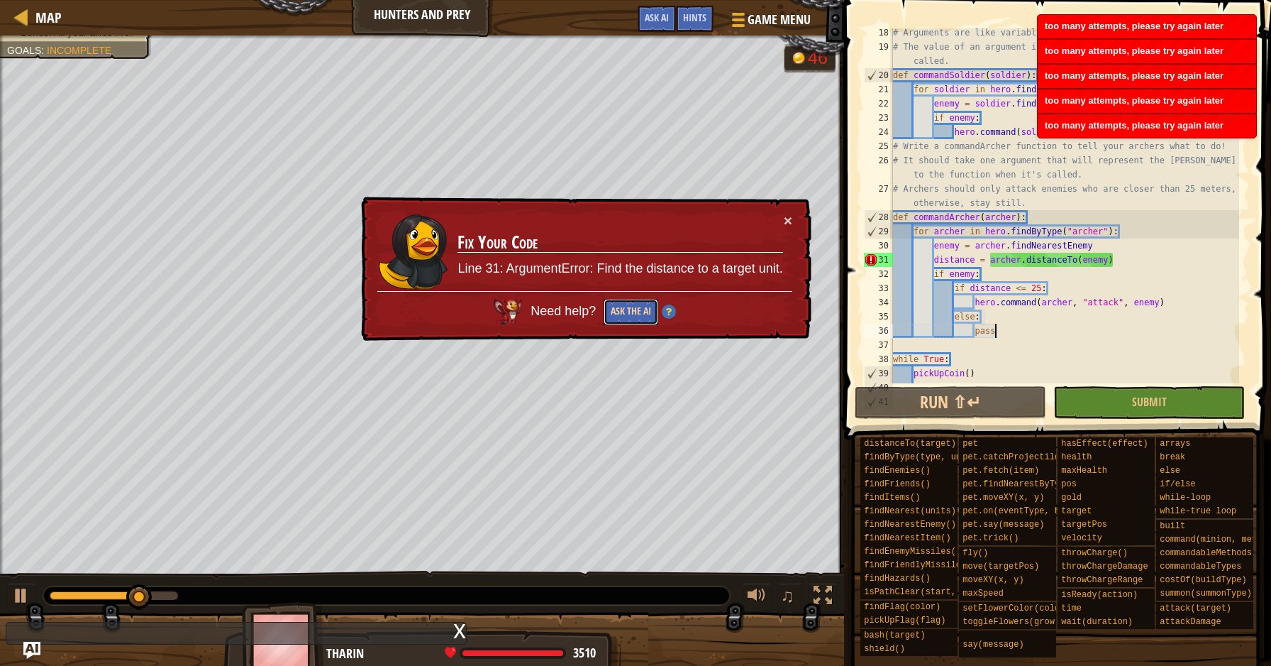
click at [629, 315] on button "Ask the AI" at bounding box center [630, 312] width 55 height 27
click at [629, 315] on button "Ask the AI" at bounding box center [631, 312] width 55 height 26
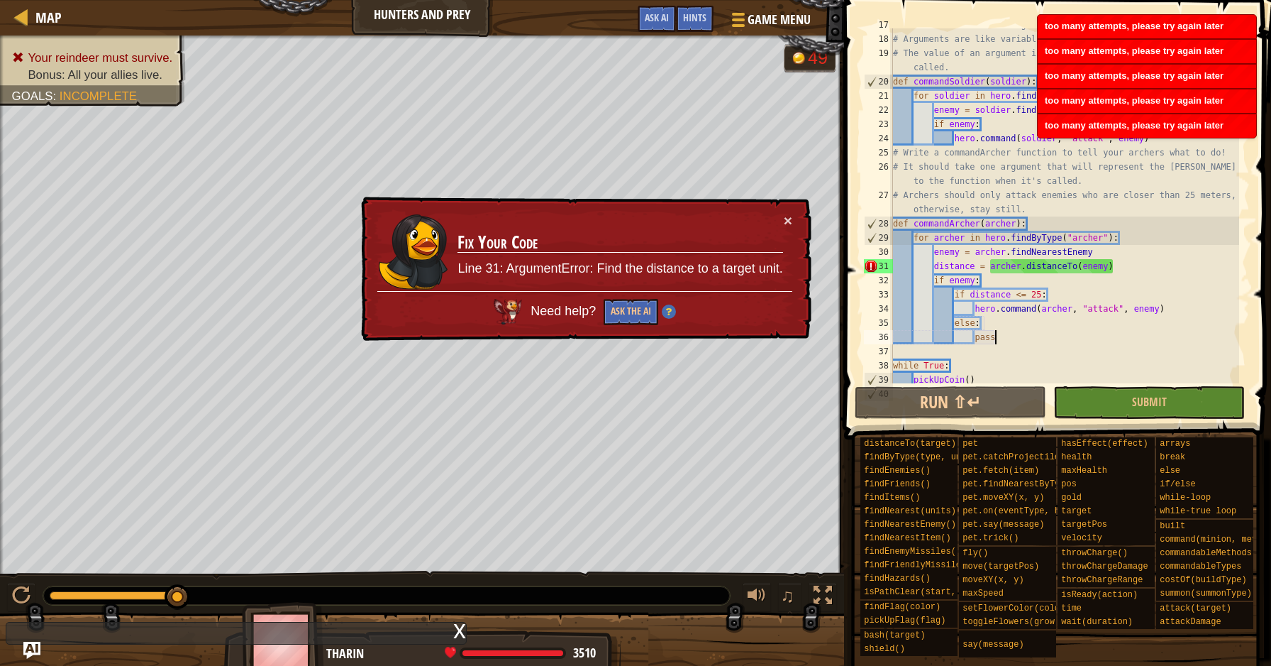
scroll to position [246, 0]
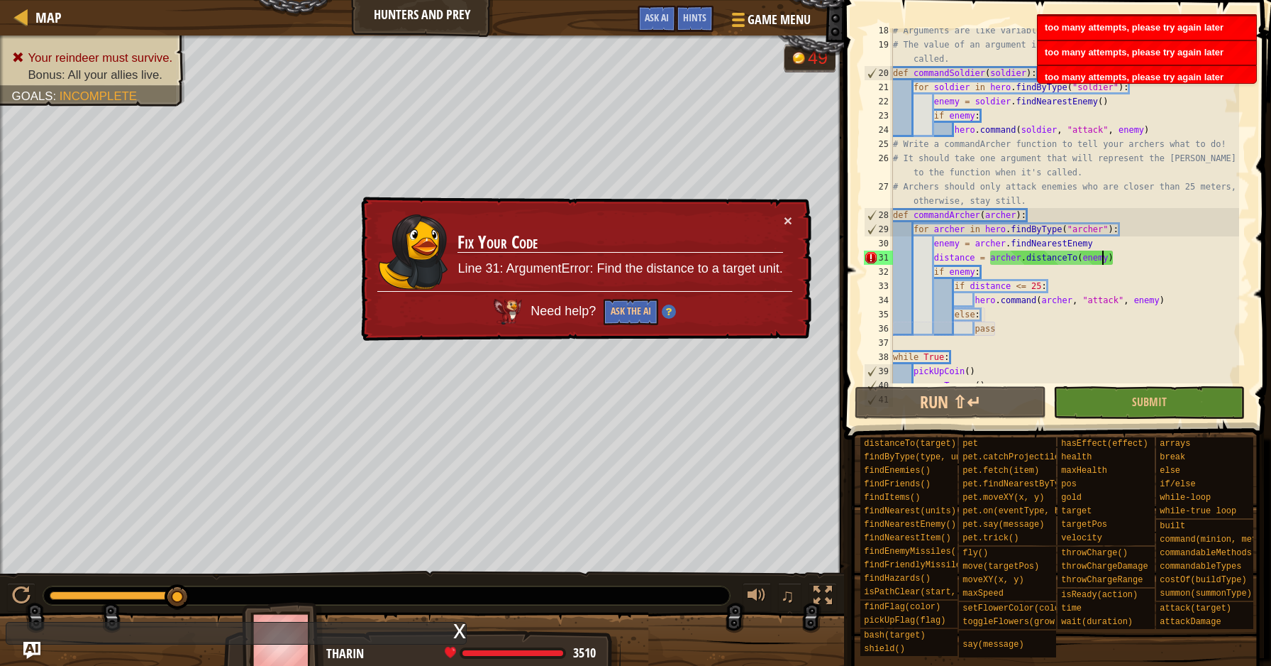
click at [1104, 260] on div "# Arguments are like variables. # The value of an argument is determined when t…" at bounding box center [1064, 214] width 349 height 383
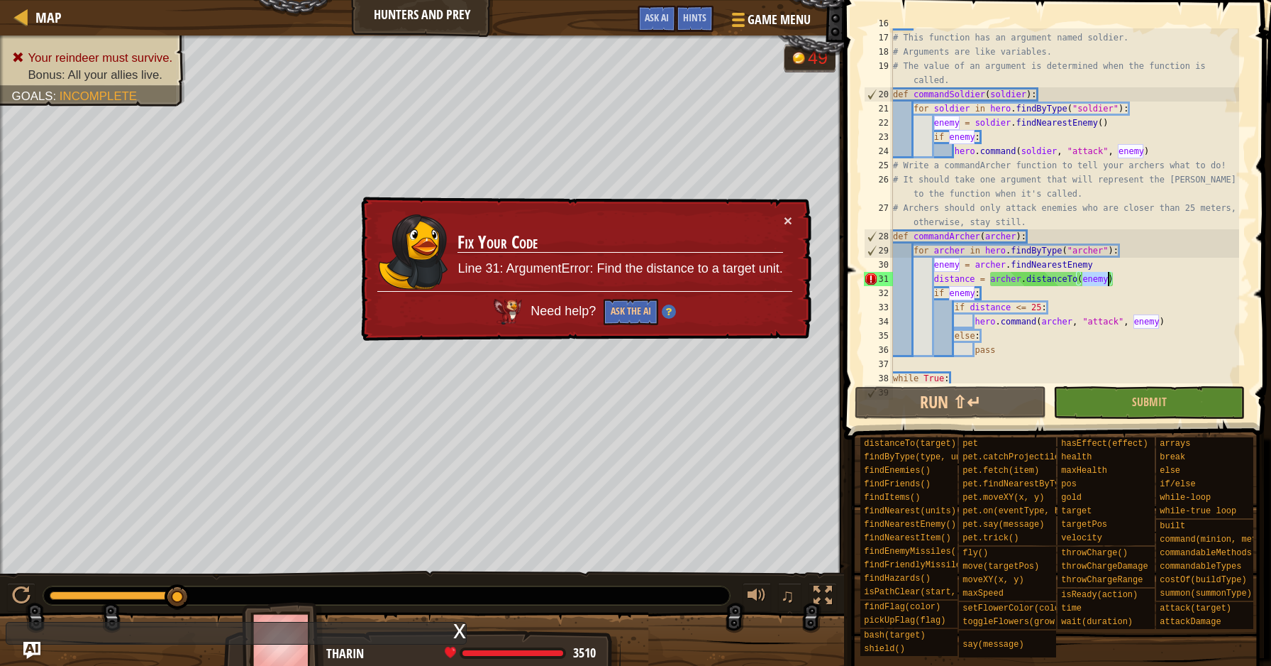
scroll to position [226, 0]
click at [1042, 271] on div "# This function has an argument named soldier. # Arguments are like variables. …" at bounding box center [1064, 206] width 349 height 383
click at [1000, 270] on div "# This function has an argument named soldier. # Arguments are like variables. …" at bounding box center [1064, 206] width 349 height 383
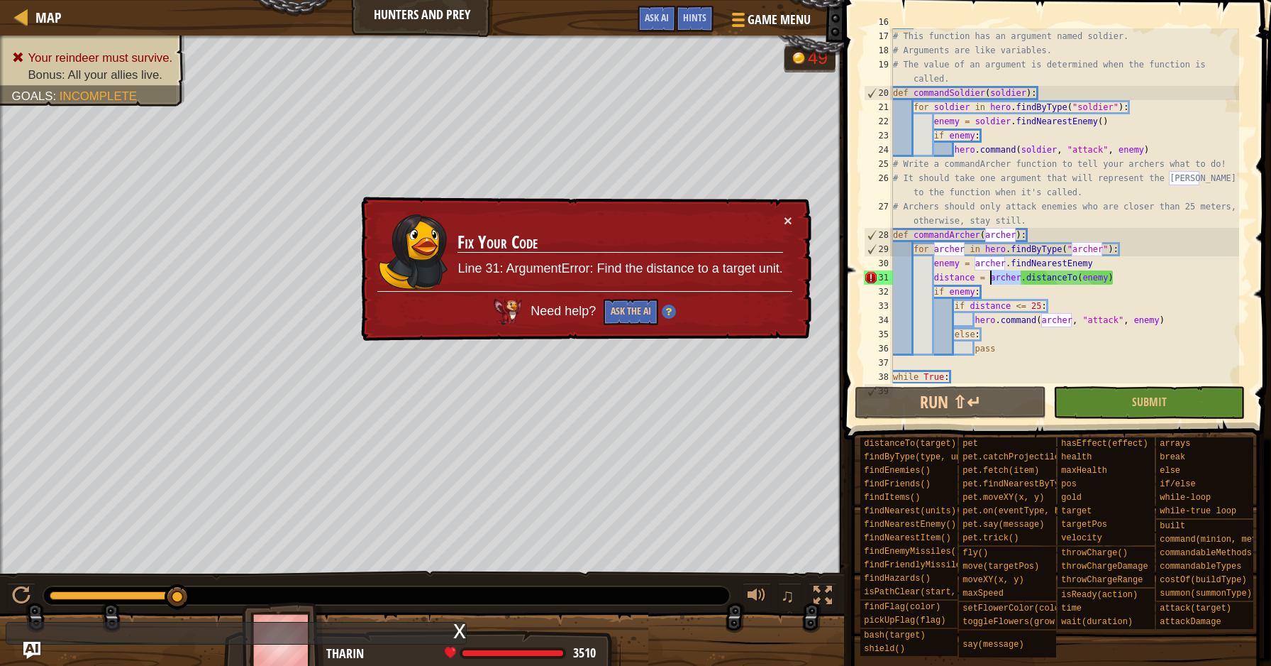
click at [1000, 270] on div "# This function has an argument named soldier. # Arguments are like variables. …" at bounding box center [1064, 206] width 349 height 383
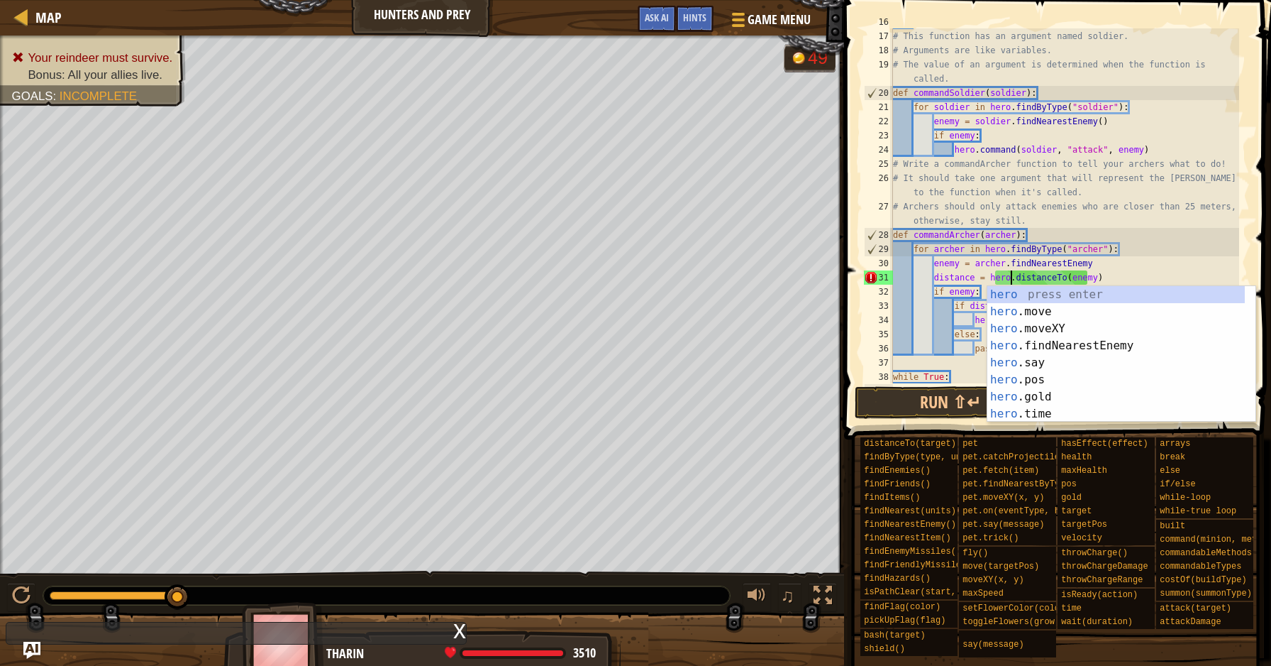
scroll to position [6, 9]
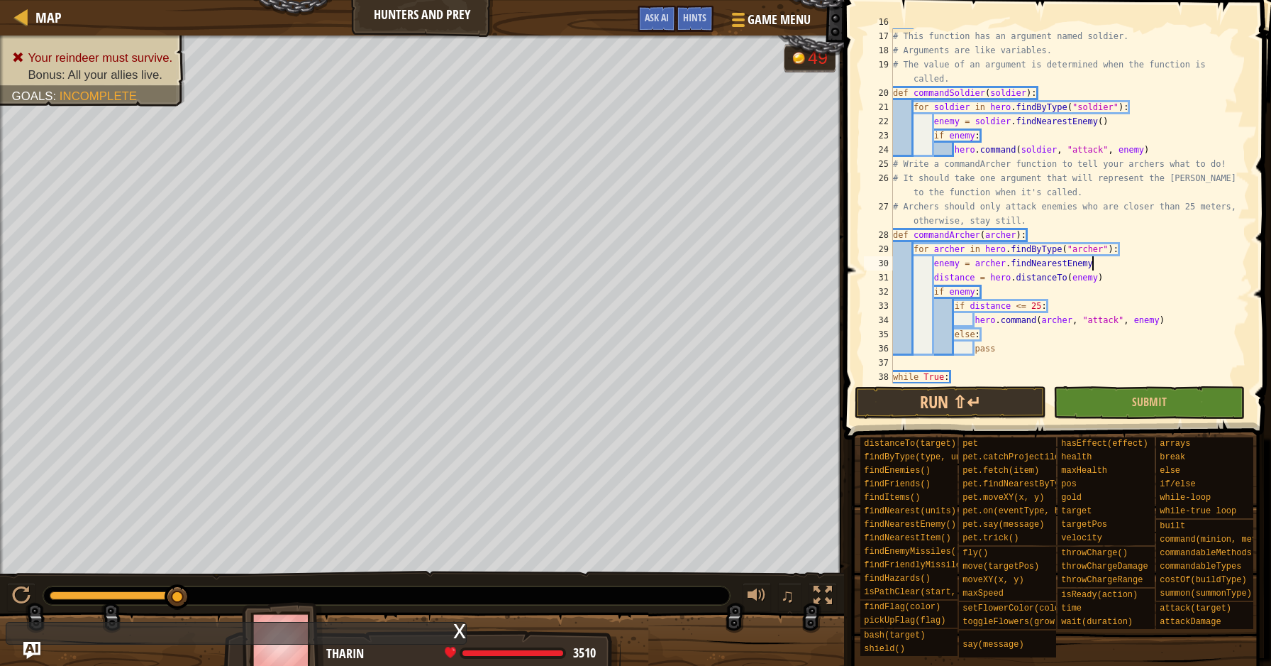
click at [1111, 263] on div "# This function has an argument named soldier. # Arguments are like variables. …" at bounding box center [1064, 206] width 349 height 383
type textarea "enemy = [PERSON_NAME].findNearestEnemy"
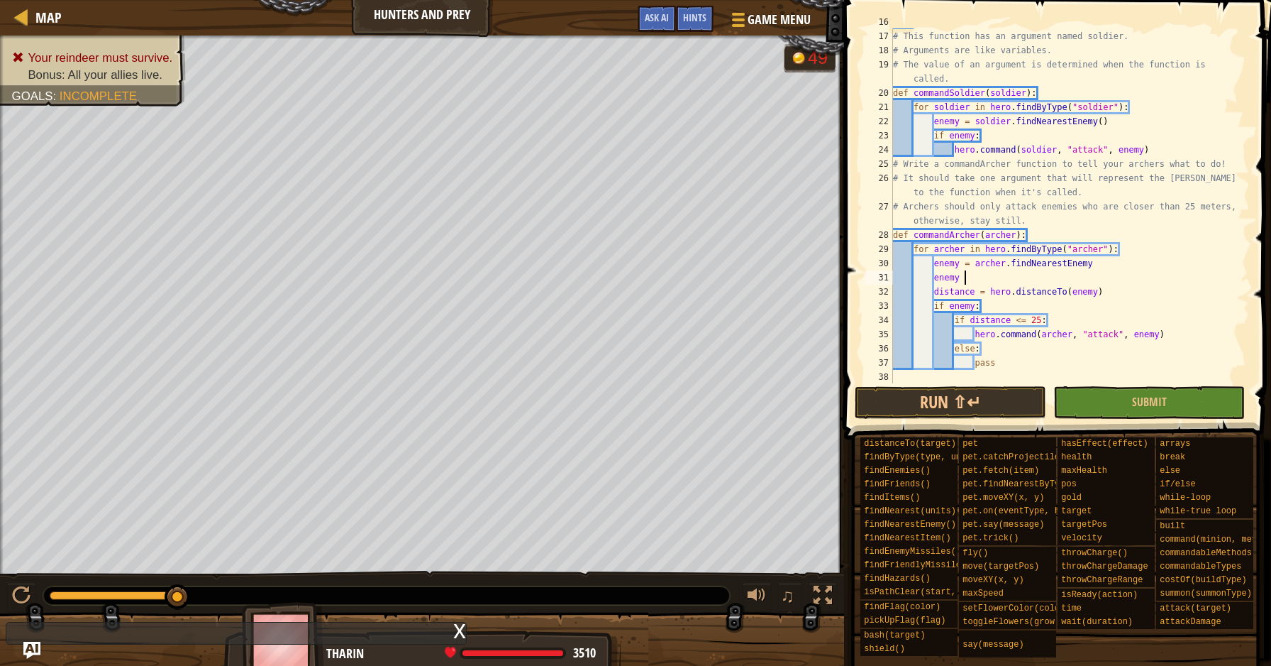
scroll to position [6, 6]
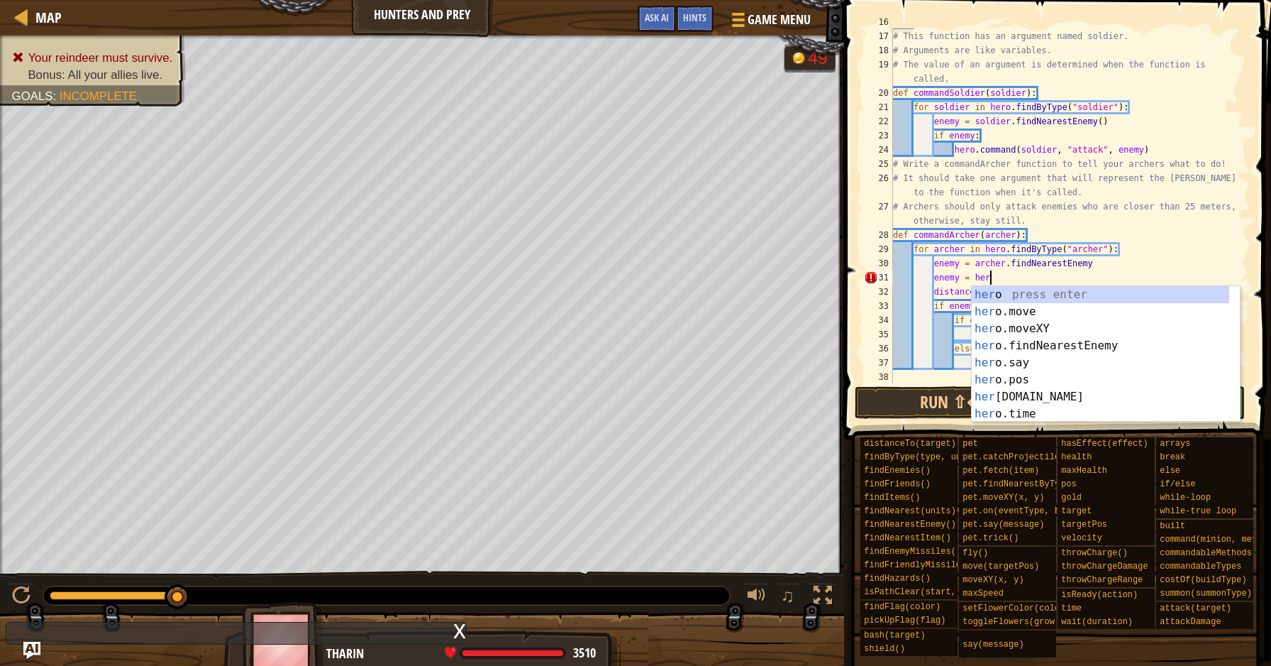
type textarea "enemy = hero"
click at [1076, 349] on div "hero press enter hero .move press enter hero .moveXY press enter hero .findNear…" at bounding box center [1101, 371] width 258 height 170
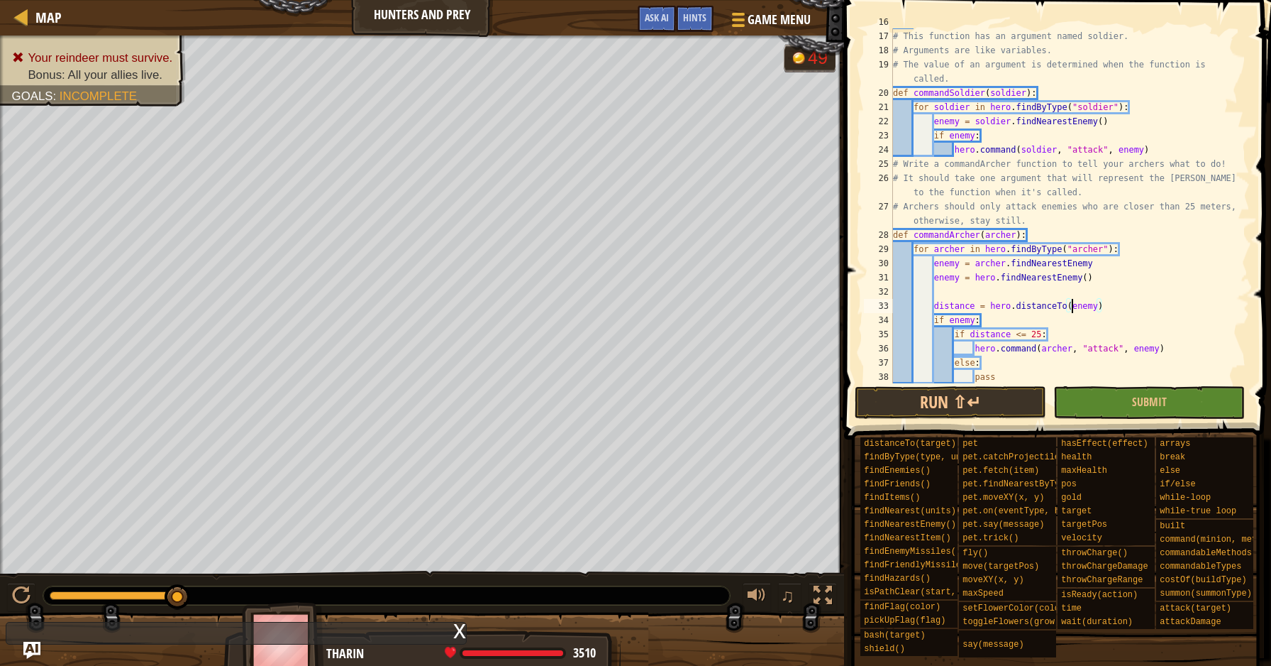
click at [1072, 305] on div "# This function has an argument named soldier. # Arguments are like variables. …" at bounding box center [1064, 206] width 349 height 383
click at [937, 270] on div "# This function has an argument named soldier. # Arguments are like variables. …" at bounding box center [1064, 206] width 349 height 383
click at [946, 390] on button "Run ⇧↵" at bounding box center [951, 402] width 192 height 33
click at [1079, 308] on div "# This function has an argument named soldier. # Arguments are like variables. …" at bounding box center [1064, 206] width 349 height 383
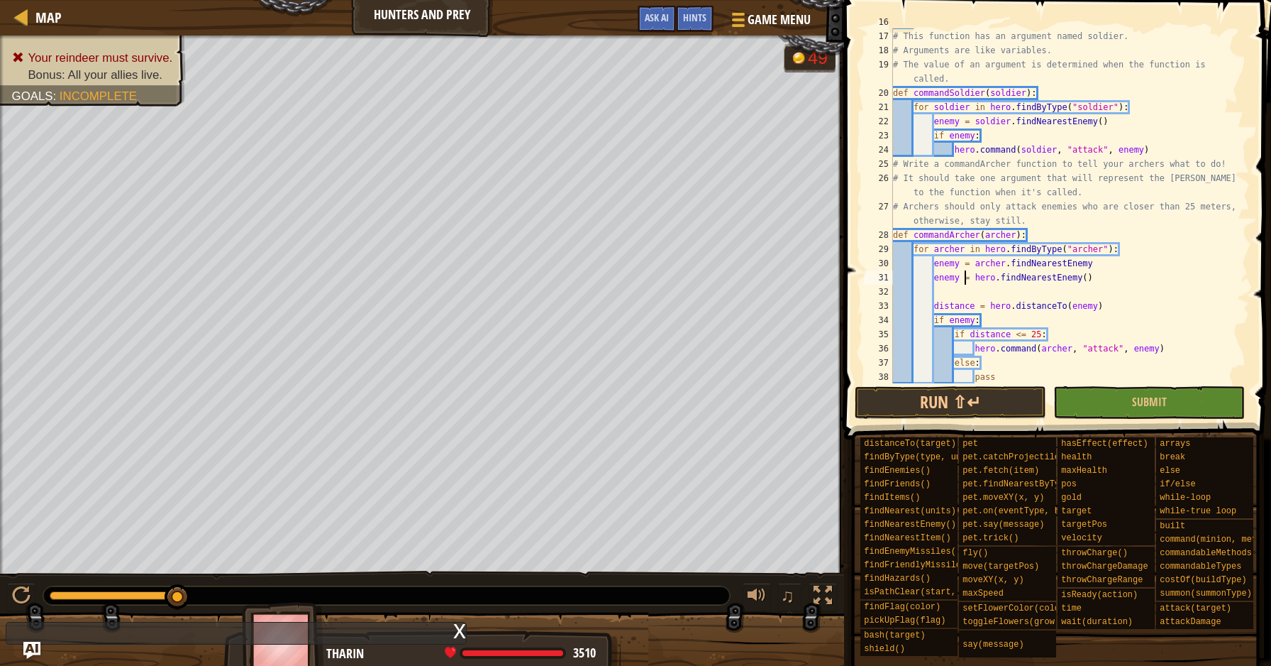
click at [963, 277] on div "# This function has an argument named soldier. # Arguments are like variables. …" at bounding box center [1064, 206] width 349 height 383
click at [960, 279] on div "# This function has an argument named soldier. # Arguments are like variables. …" at bounding box center [1064, 206] width 349 height 383
click at [1097, 305] on div "# This function has an argument named soldier. # Arguments are like variables. …" at bounding box center [1064, 206] width 349 height 383
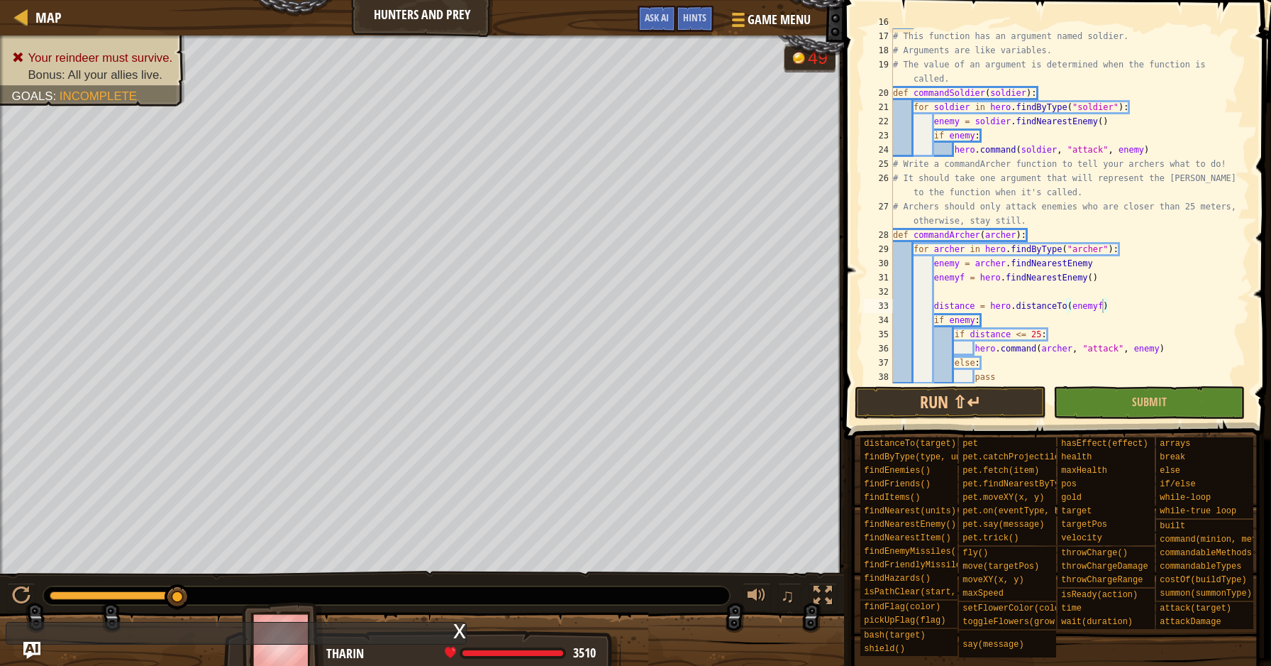
click at [1015, 385] on span at bounding box center [1059, 199] width 438 height 481
click at [1010, 391] on button "Run ⇧↵" at bounding box center [951, 402] width 192 height 33
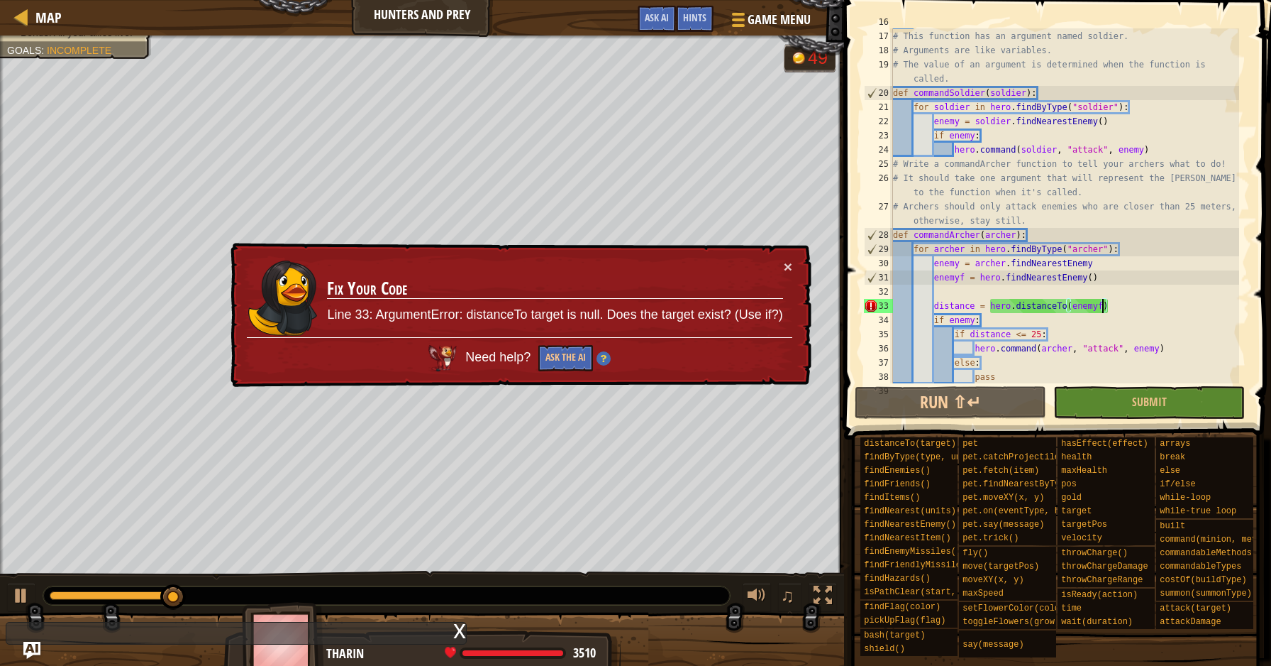
scroll to position [6, 16]
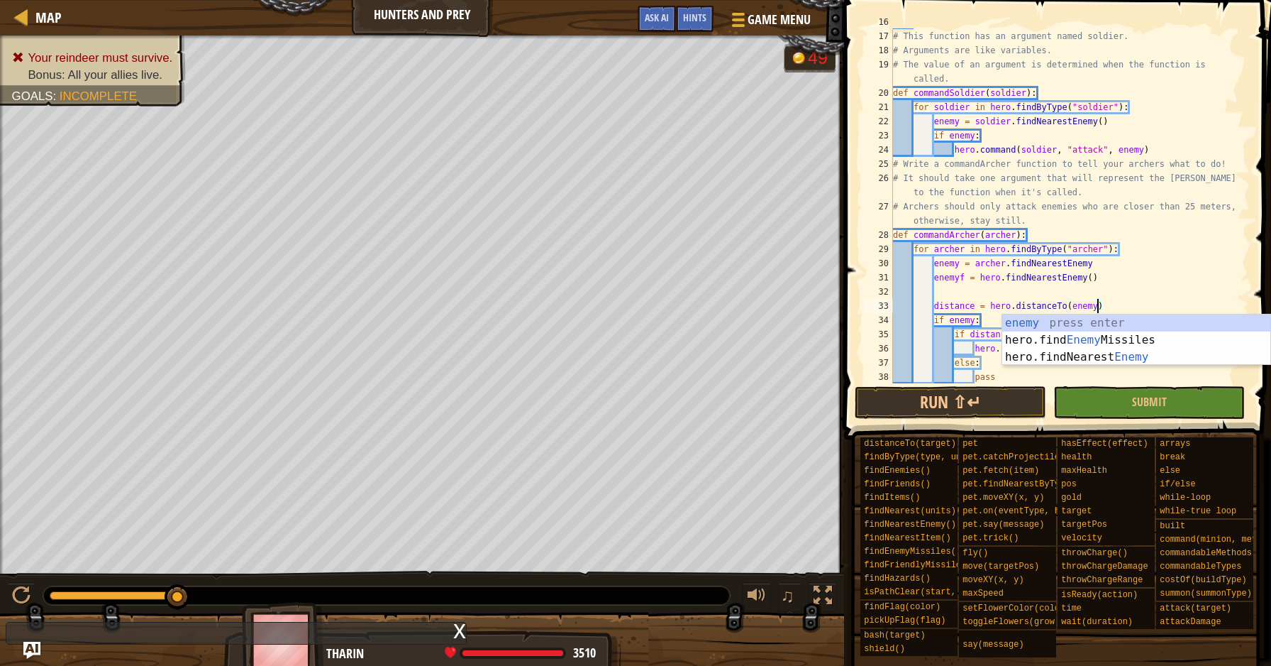
click at [967, 275] on div "# This function has an argument named soldier. # Arguments are like variables. …" at bounding box center [1064, 206] width 349 height 383
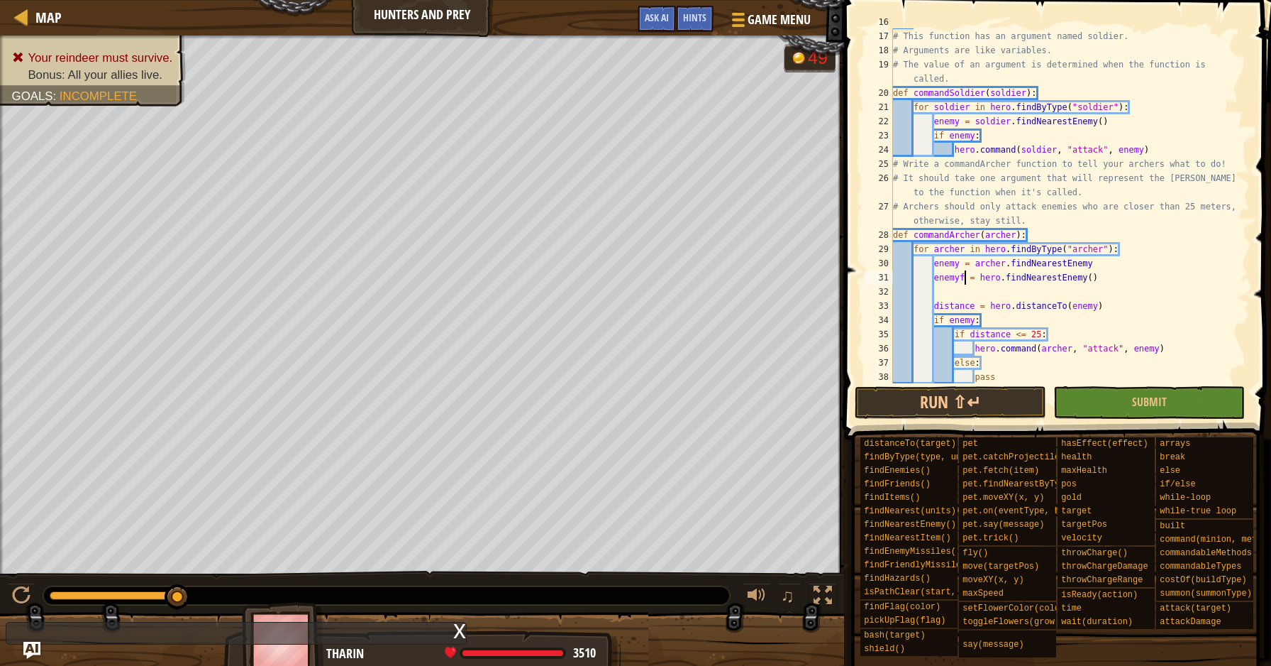
scroll to position [6, 16]
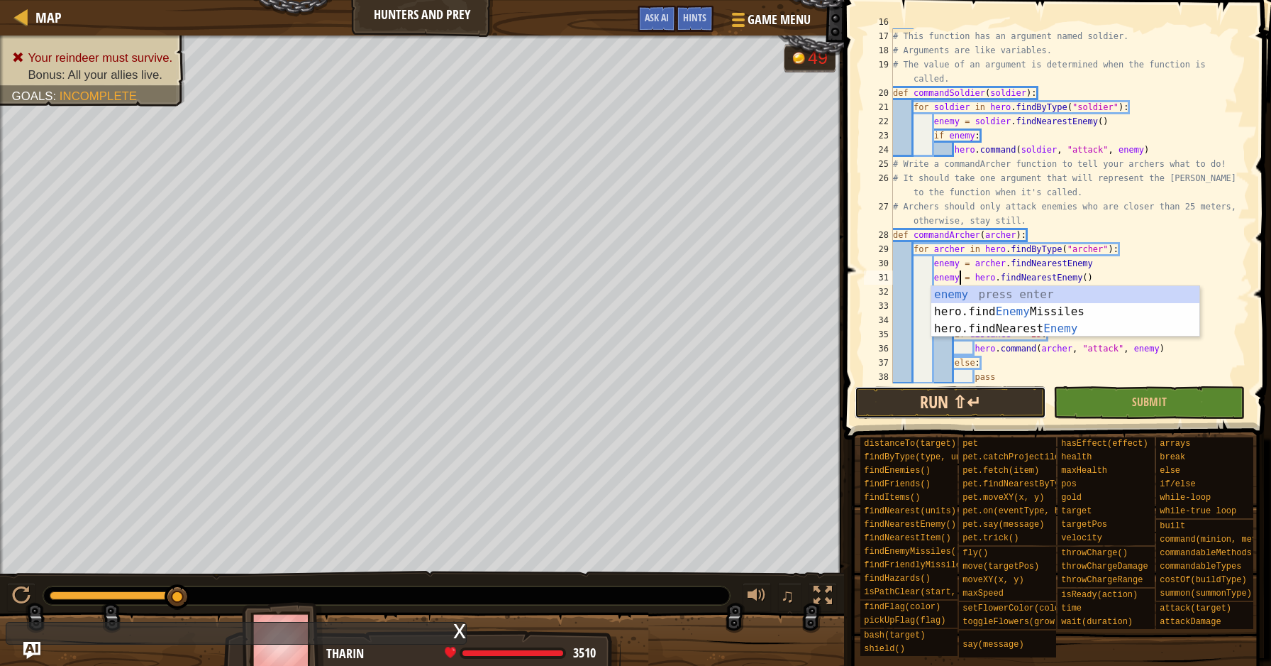
click at [940, 402] on button "Run ⇧↵" at bounding box center [951, 402] width 192 height 33
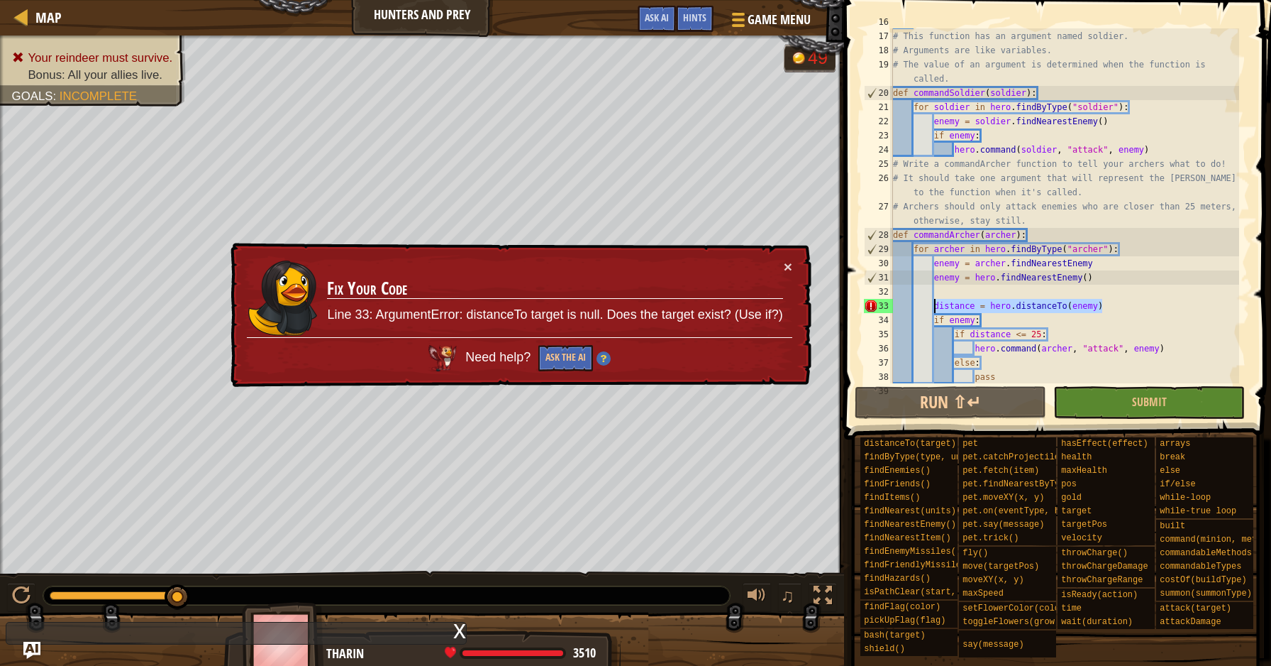
drag, startPoint x: 1116, startPoint y: 310, endPoint x: 936, endPoint y: 305, distance: 180.3
click at [936, 305] on div "# This function has an argument named soldier. # Arguments are like variables. …" at bounding box center [1064, 206] width 349 height 383
type textarea "distance = hero.distanceTo(enemy)"
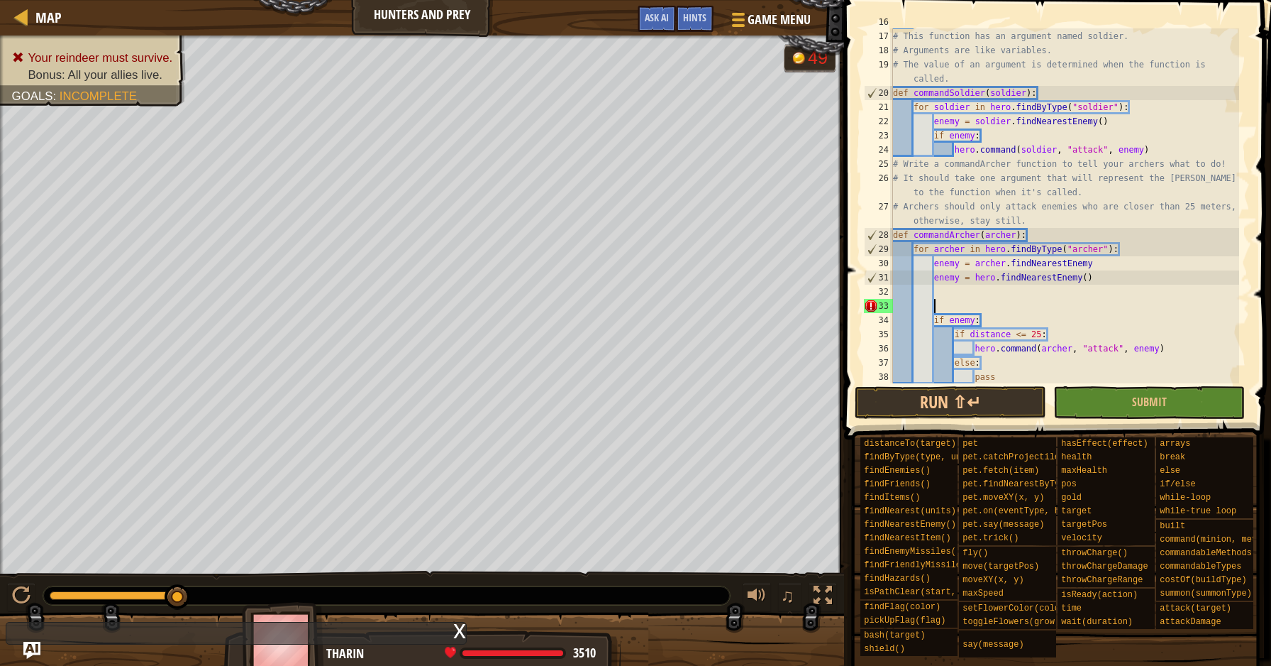
scroll to position [6, 3]
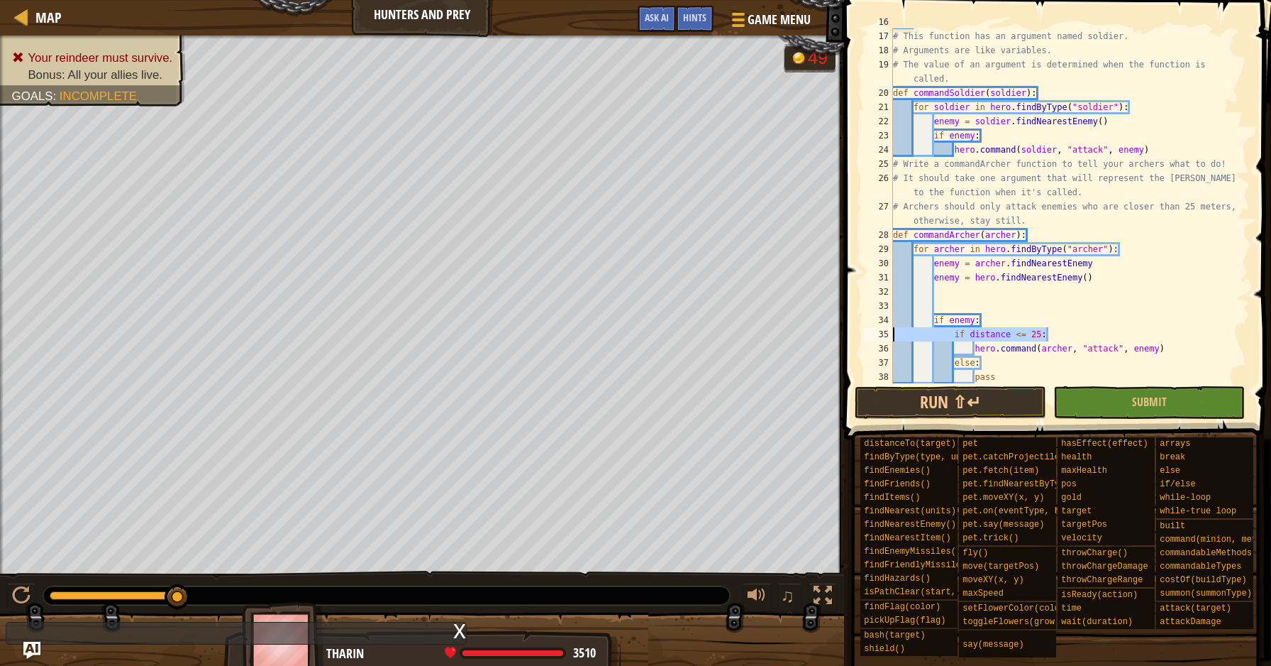
drag, startPoint x: 1059, startPoint y: 331, endPoint x: 881, endPoint y: 327, distance: 178.1
click at [881, 327] on div "16 17 18 19 20 21 22 23 24 25 26 27 28 29 30 31 32 33 34 35 36 37 38 39 # This …" at bounding box center [1055, 205] width 389 height 355
type textarea "if distance <= 25:"
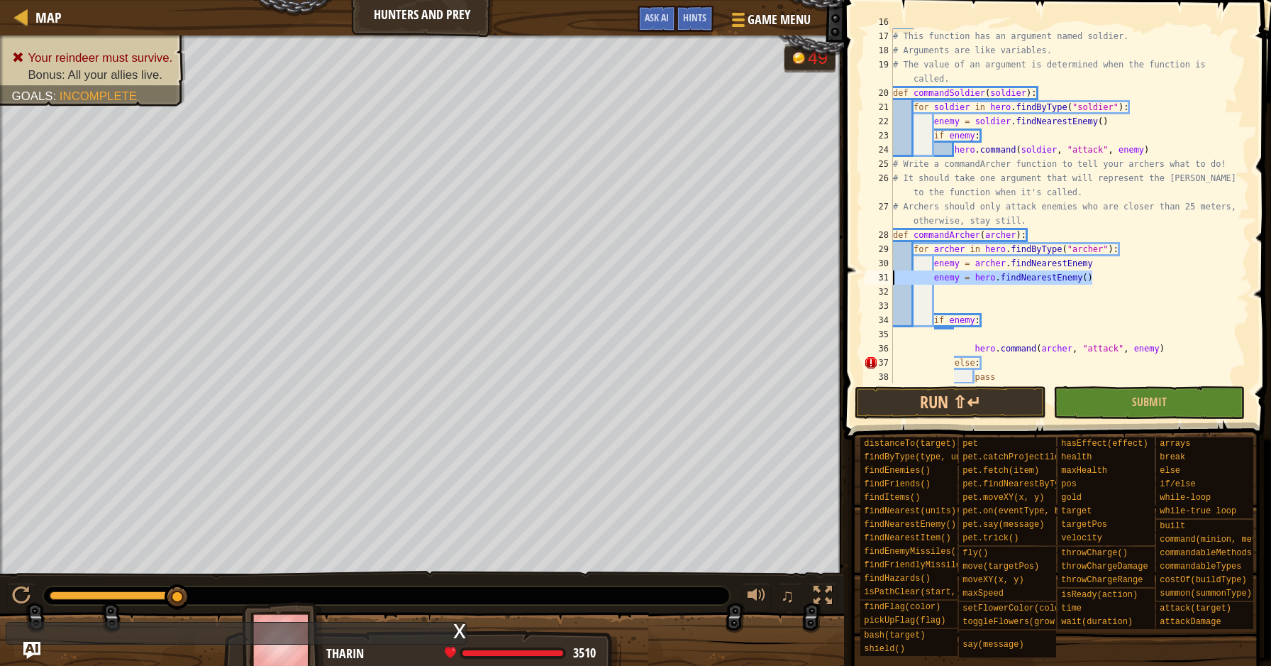
click at [766, 279] on div "Map Hunters and Prey Game Menu Done Hints Ask AI 1 הההההההההההההההההההההההההההה…" at bounding box center [635, 333] width 1271 height 666
type textarea "enemy = hero.findNearestEnemy()"
drag, startPoint x: 1003, startPoint y: 366, endPoint x: 942, endPoint y: 364, distance: 61.1
click at [942, 364] on div "# This function has an argument named soldier. # Arguments are like variables. …" at bounding box center [1064, 206] width 349 height 383
type textarea "else:"
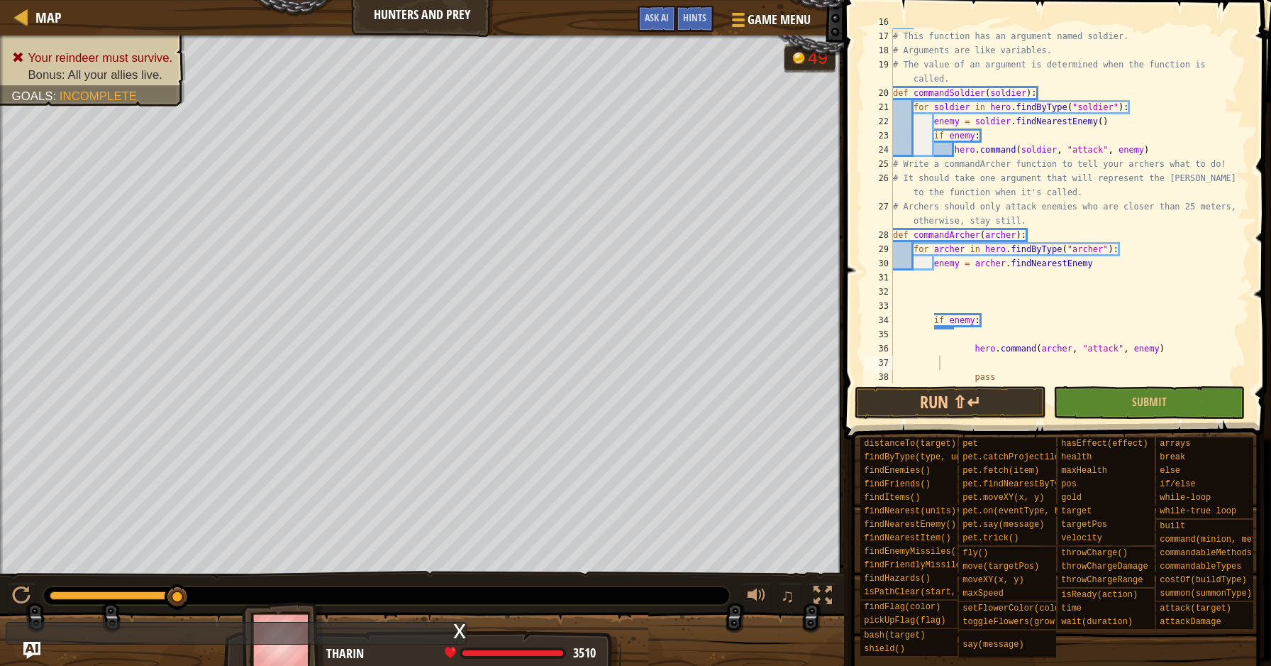
drag, startPoint x: 1005, startPoint y: 384, endPoint x: 973, endPoint y: 381, distance: 32.8
click at [973, 381] on div "16 17 18 19 20 21 22 23 24 25 26 27 28 29 30 31 32 33 34 35 36 37 38 39 # This …" at bounding box center [1055, 247] width 431 height 481
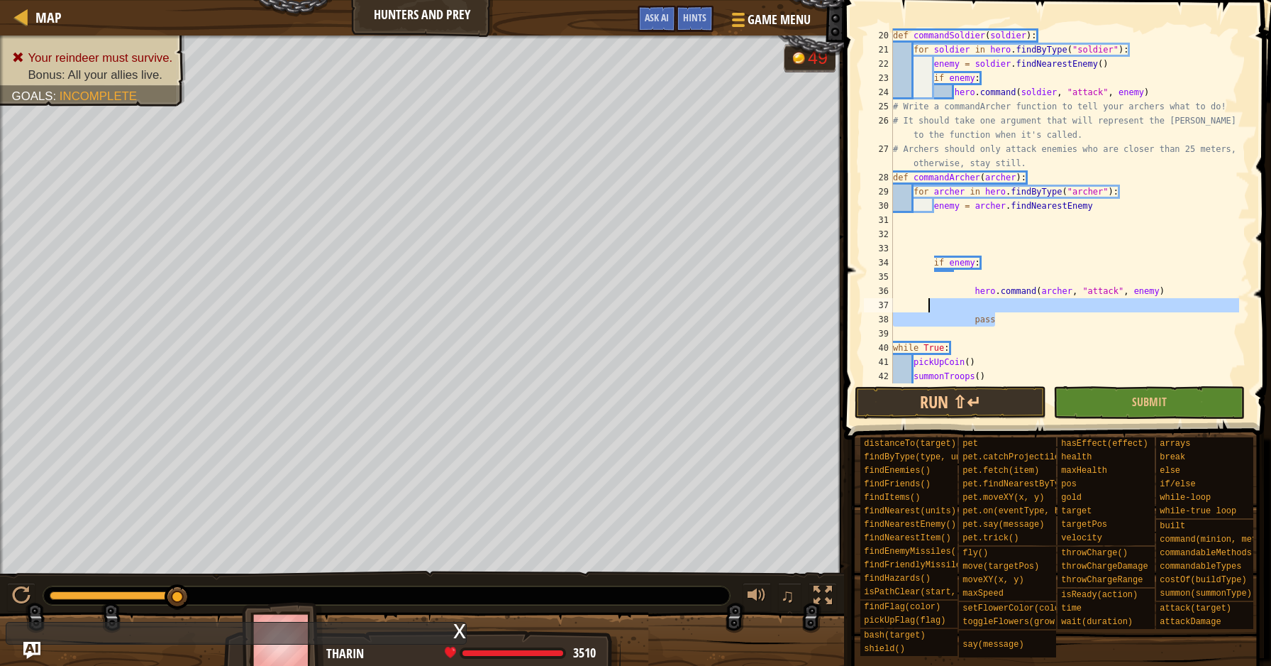
drag, startPoint x: 995, startPoint y: 382, endPoint x: 930, endPoint y: 309, distance: 98.1
click at [930, 309] on div "def commandSoldier ( soldier ) : for soldier in hero . findByType ( "soldier" )…" at bounding box center [1064, 219] width 349 height 383
type textarea "]"
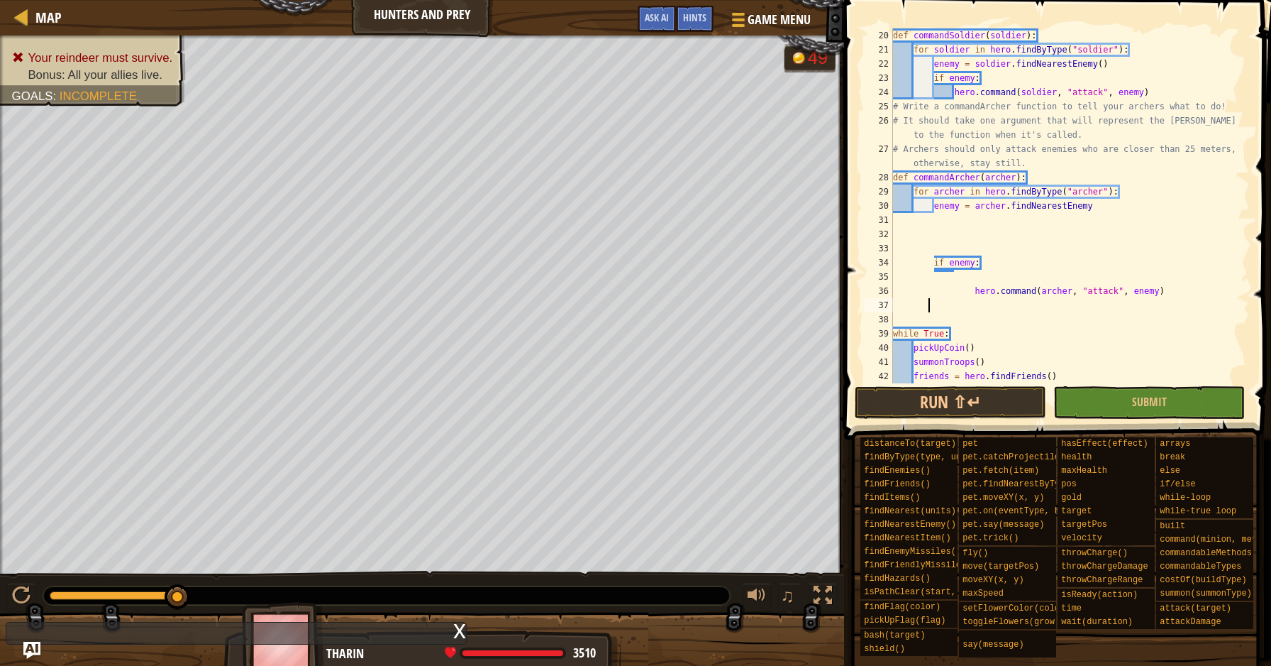
scroll to position [6, 1]
click at [976, 296] on div "def commandSoldier ( soldier ) : for soldier in hero . findByType ( "soldier" )…" at bounding box center [1064, 219] width 349 height 383
click at [934, 258] on div "def commandSoldier ( soldier ) : for soldier in hero . findByType ( "soldier" )…" at bounding box center [1064, 219] width 349 height 383
click at [933, 293] on div "def commandSoldier ( soldier ) : for soldier in hero . findByType ( "soldier" )…" at bounding box center [1064, 219] width 349 height 383
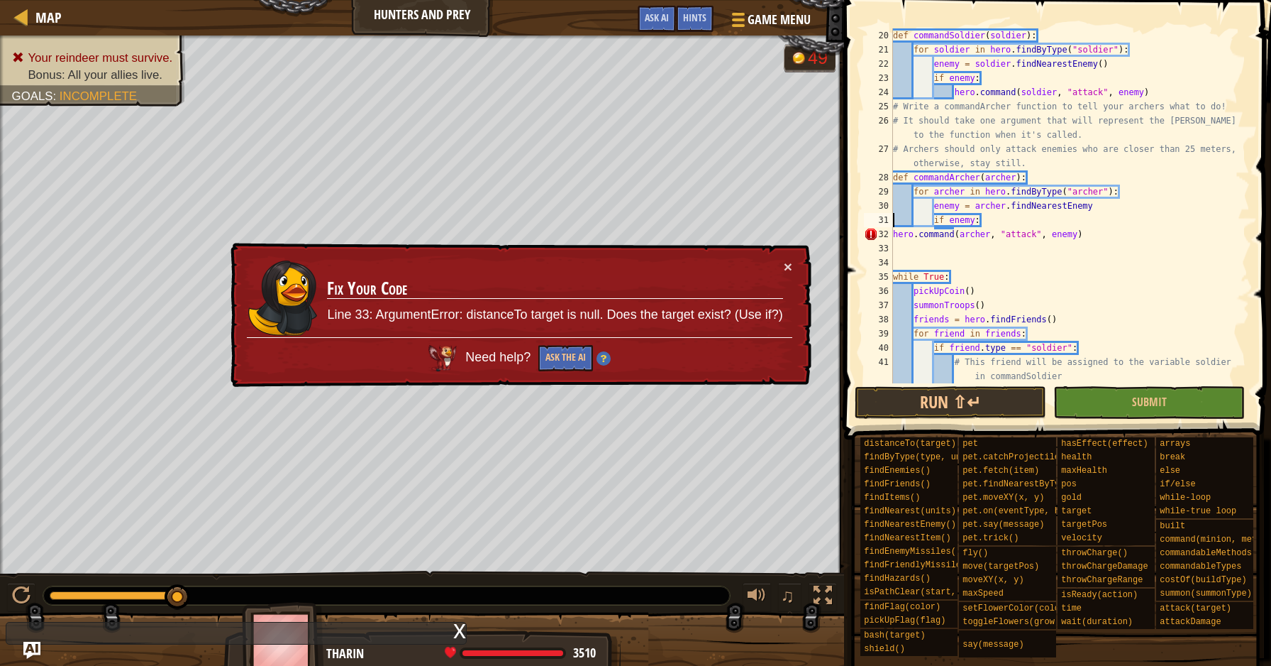
click at [890, 235] on div "32" at bounding box center [878, 234] width 29 height 14
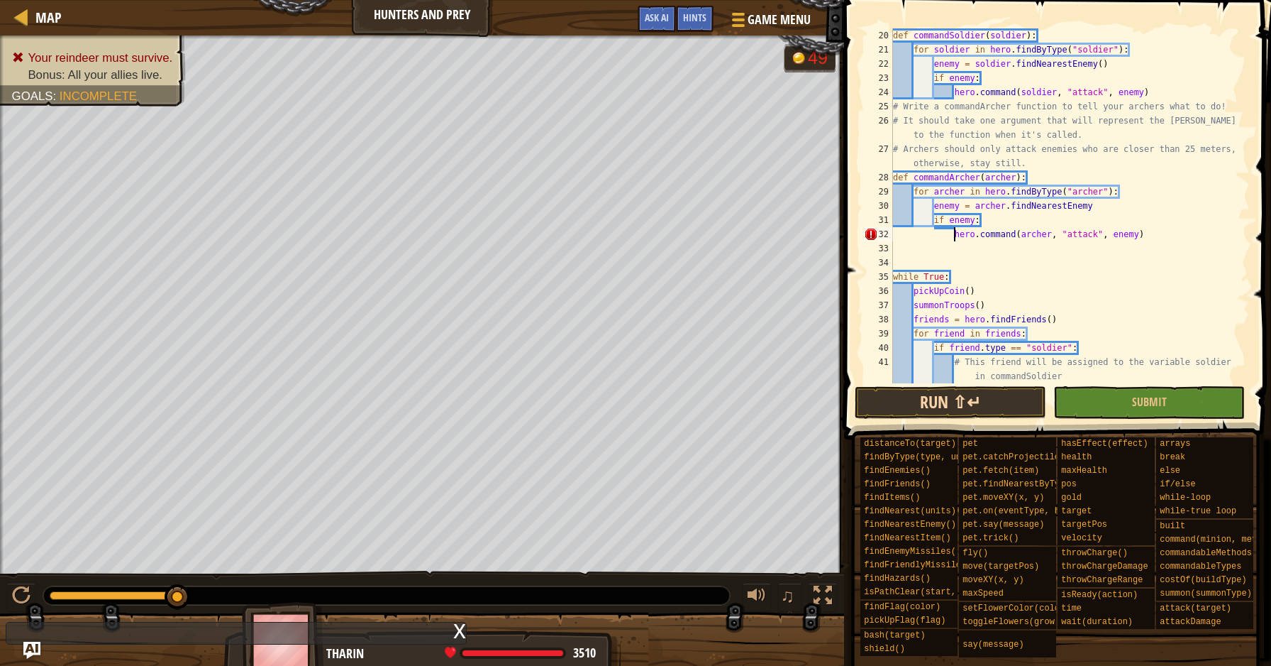
type textarea "hero.command([PERSON_NAME], "attack", enemy)"
click at [982, 394] on button "Run ⇧↵" at bounding box center [951, 402] width 192 height 33
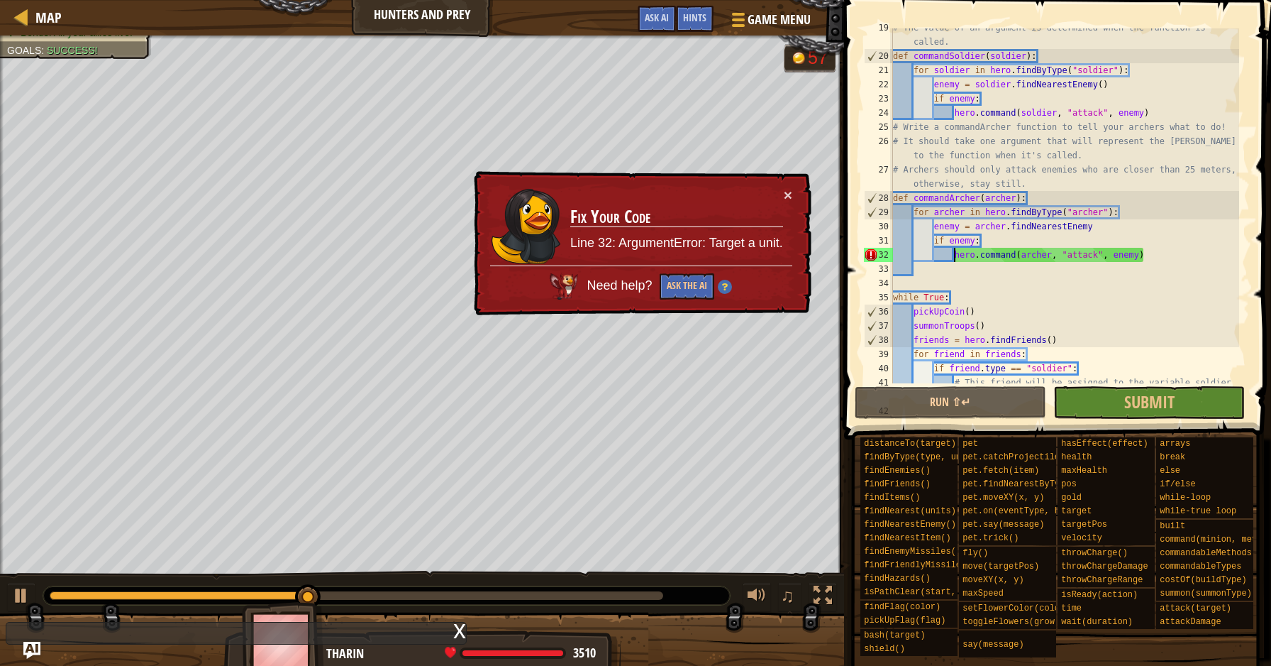
scroll to position [263, 0]
click at [795, 194] on div "× Fix Your Code Line 32: ArgumentError: Target a unit. Need help? Ask the AI" at bounding box center [641, 243] width 343 height 149
click at [782, 194] on td "Fix Your Code Line 32: ArgumentError: Target a unit." at bounding box center [677, 226] width 214 height 78
click at [787, 194] on button "×" at bounding box center [788, 196] width 9 height 15
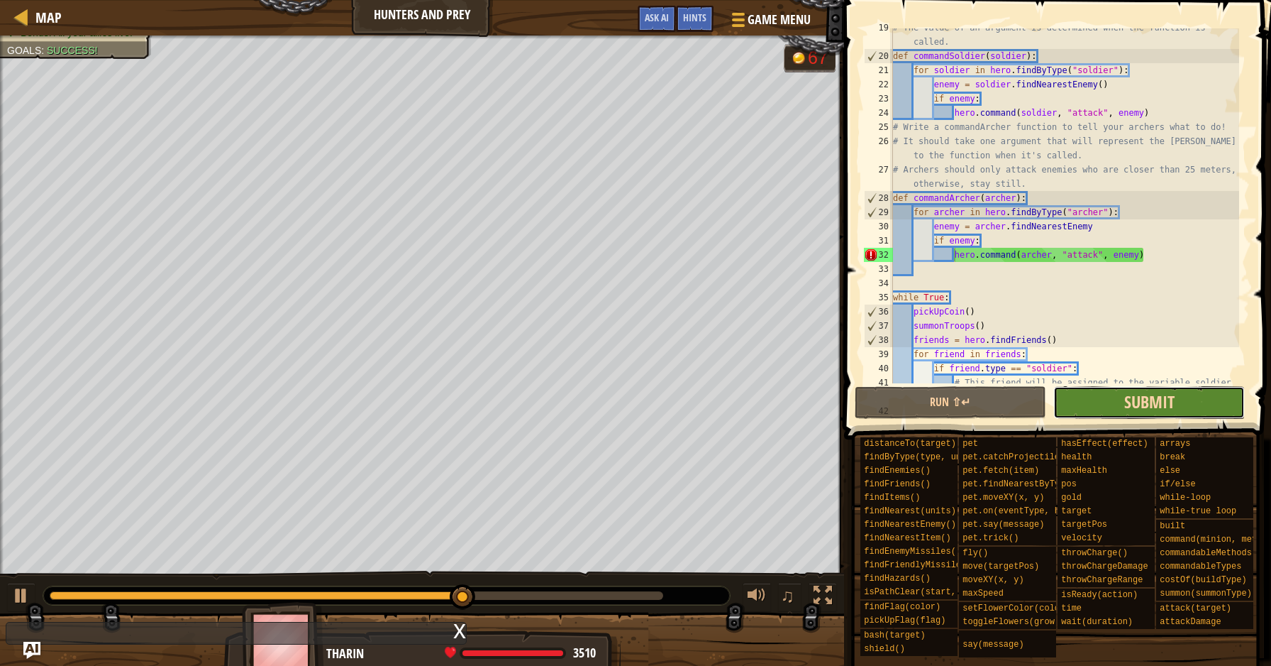
click at [1128, 405] on span "Submit" at bounding box center [1150, 401] width 50 height 23
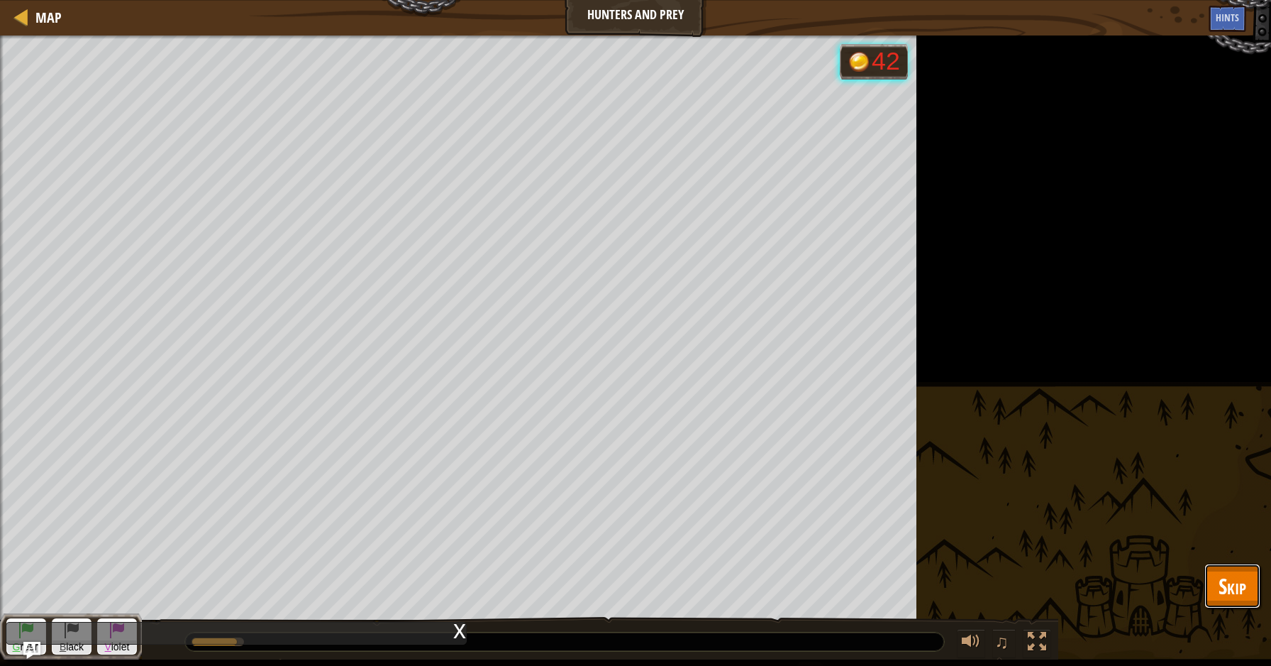
click at [1247, 584] on button "Skip" at bounding box center [1233, 585] width 56 height 45
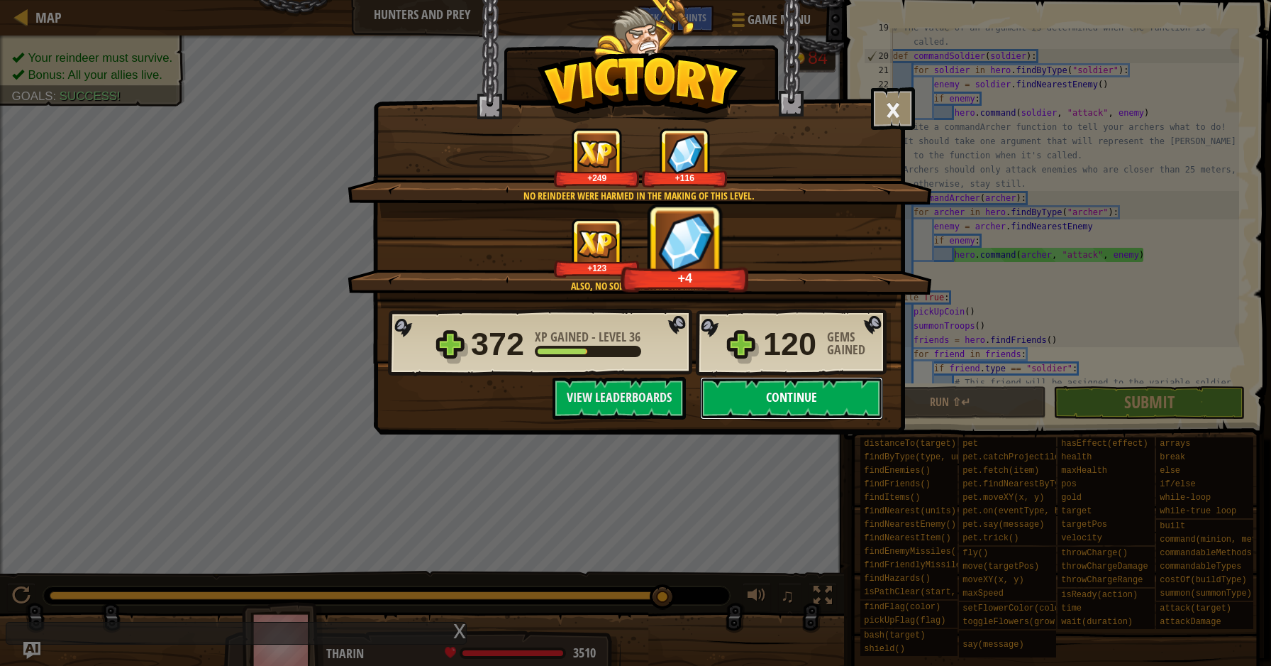
click at [849, 392] on button "Continue" at bounding box center [791, 398] width 183 height 43
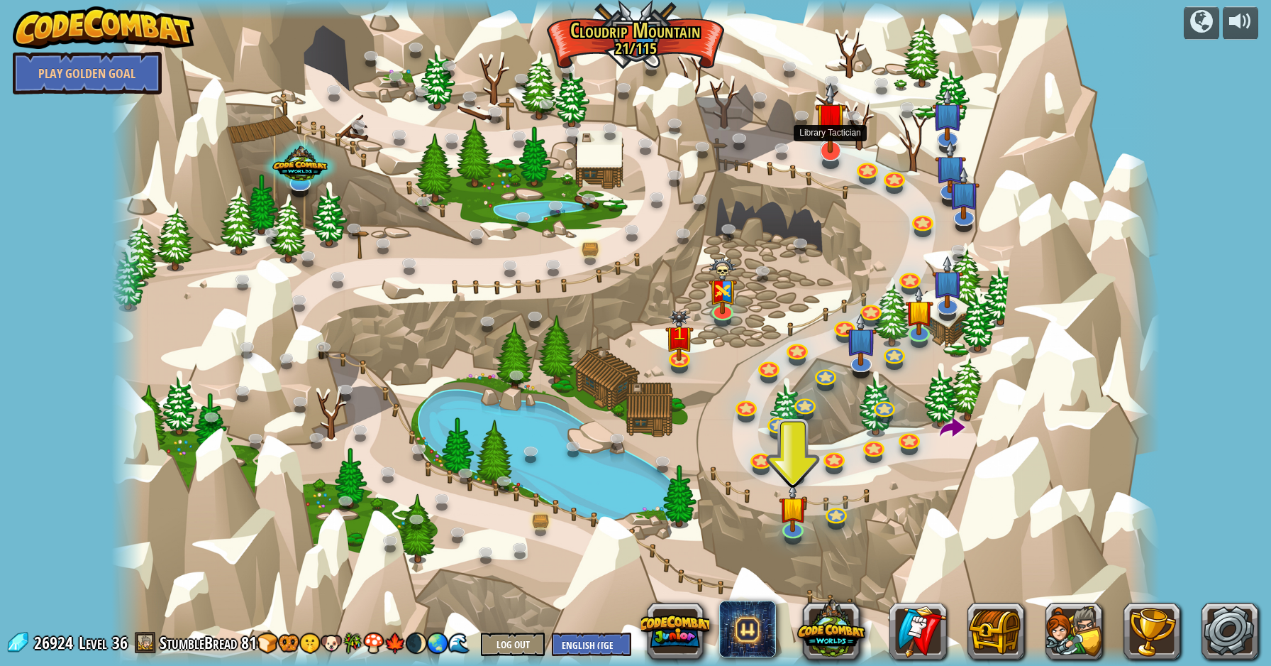
click at [835, 151] on img at bounding box center [830, 117] width 31 height 71
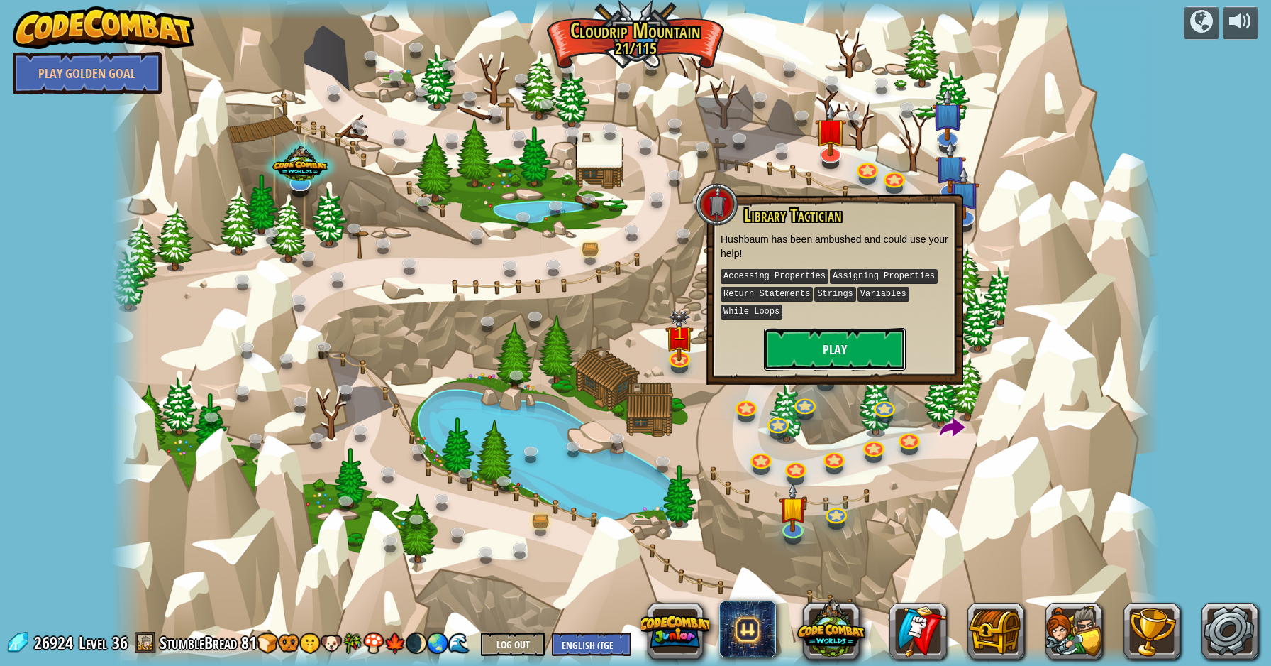
click at [836, 346] on button "Play" at bounding box center [835, 349] width 142 height 43
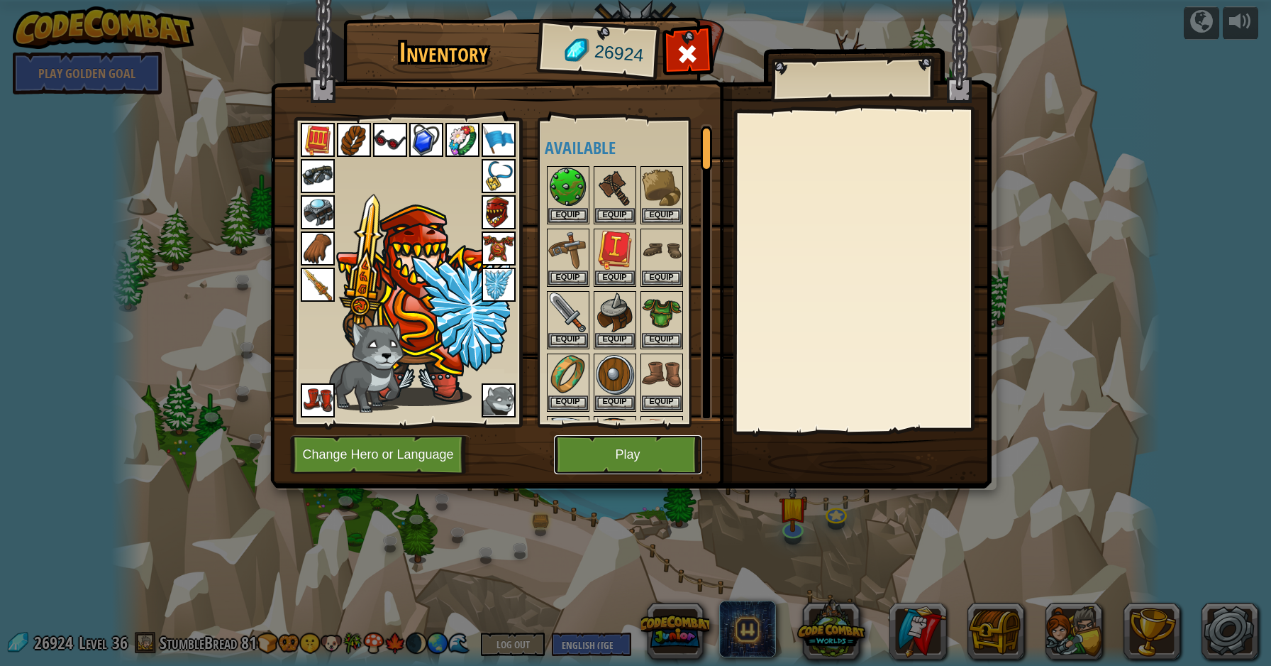
click at [622, 438] on button "Play" at bounding box center [628, 454] width 148 height 39
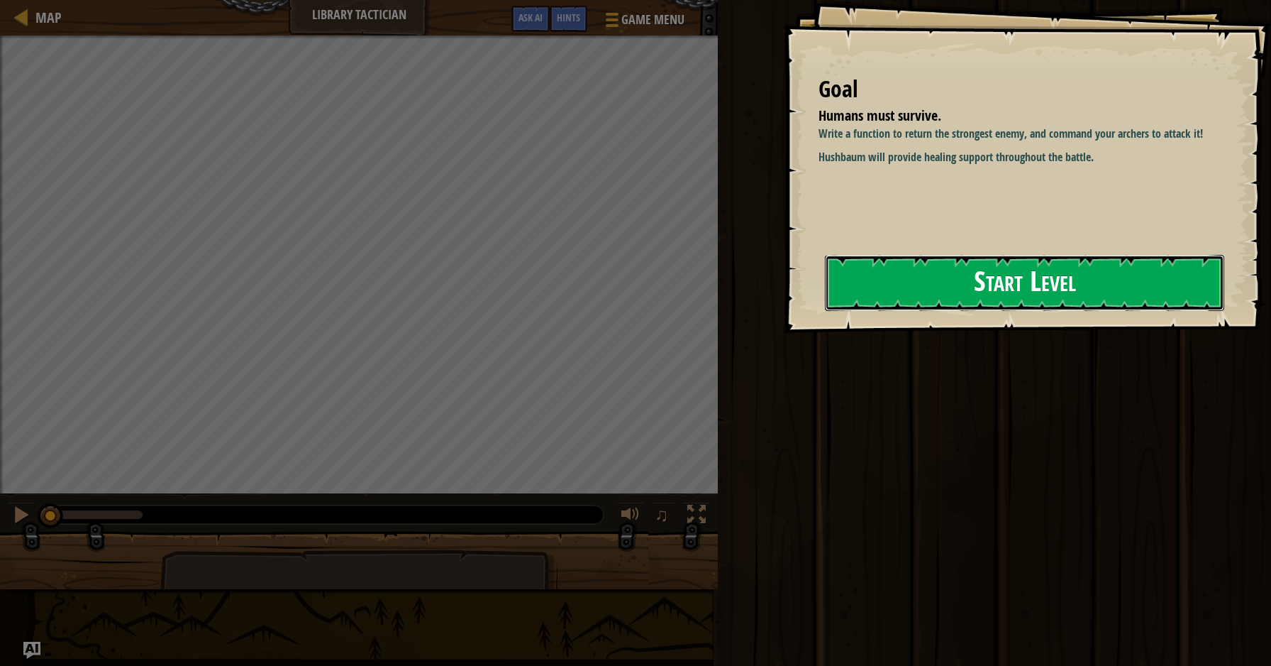
click at [937, 270] on button "Start Level" at bounding box center [1024, 283] width 399 height 56
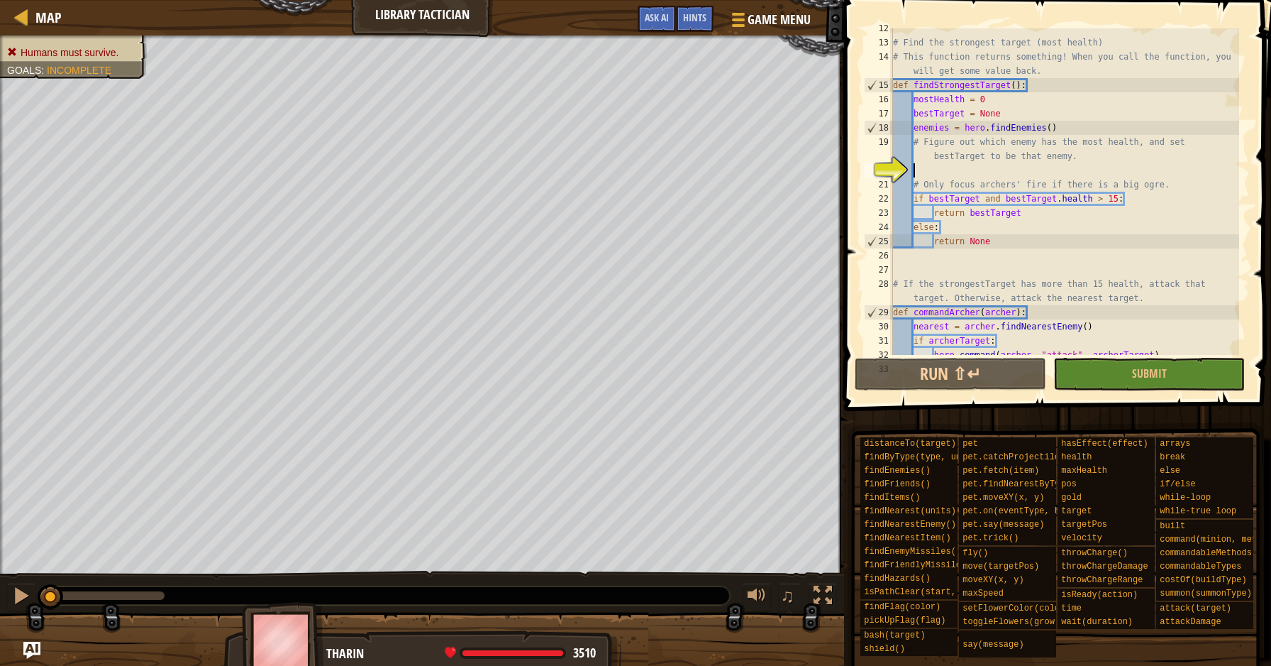
scroll to position [163, 0]
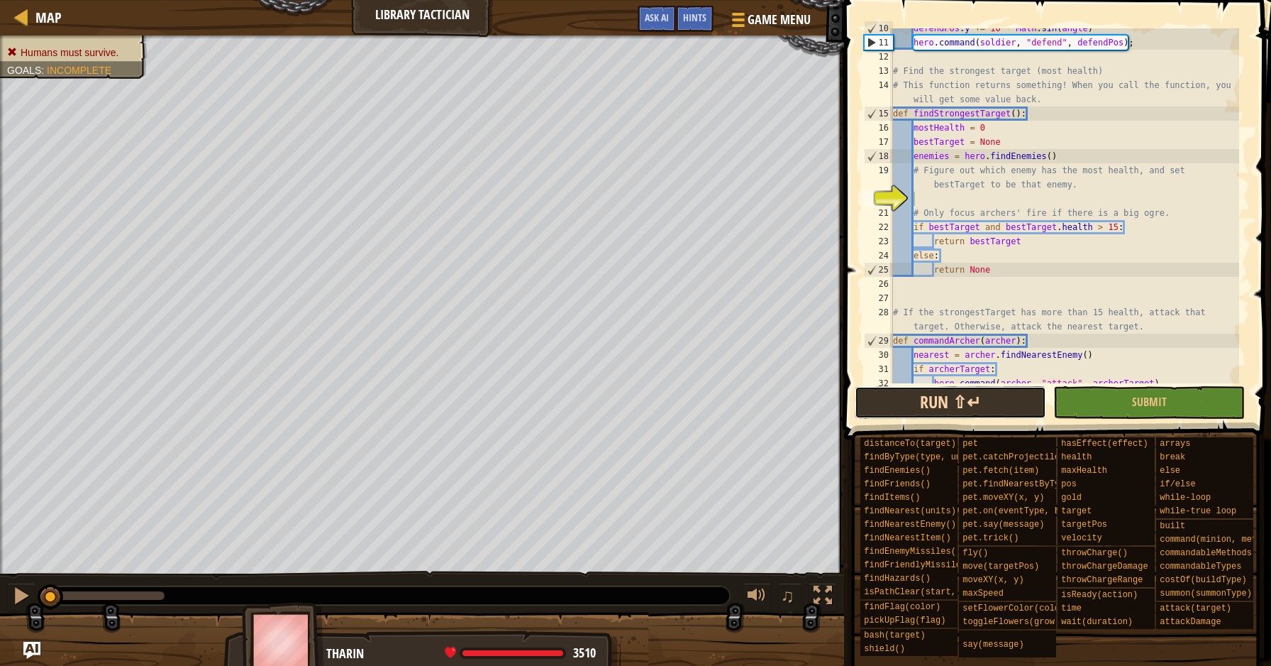
click at [920, 407] on button "Run ⇧↵" at bounding box center [951, 402] width 192 height 33
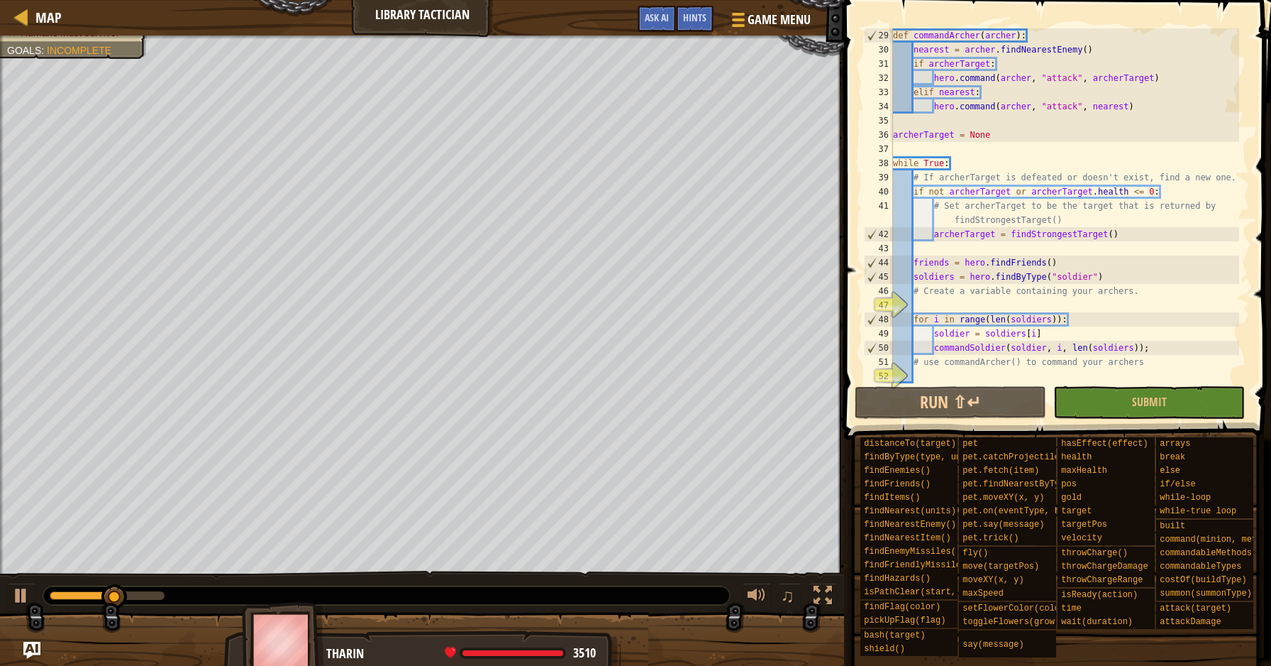
scroll to position [468, 0]
click at [942, 370] on div "def commandArcher ( archer ) : nearest = archer . findNearestEnemy ( ) if arche…" at bounding box center [1064, 219] width 349 height 383
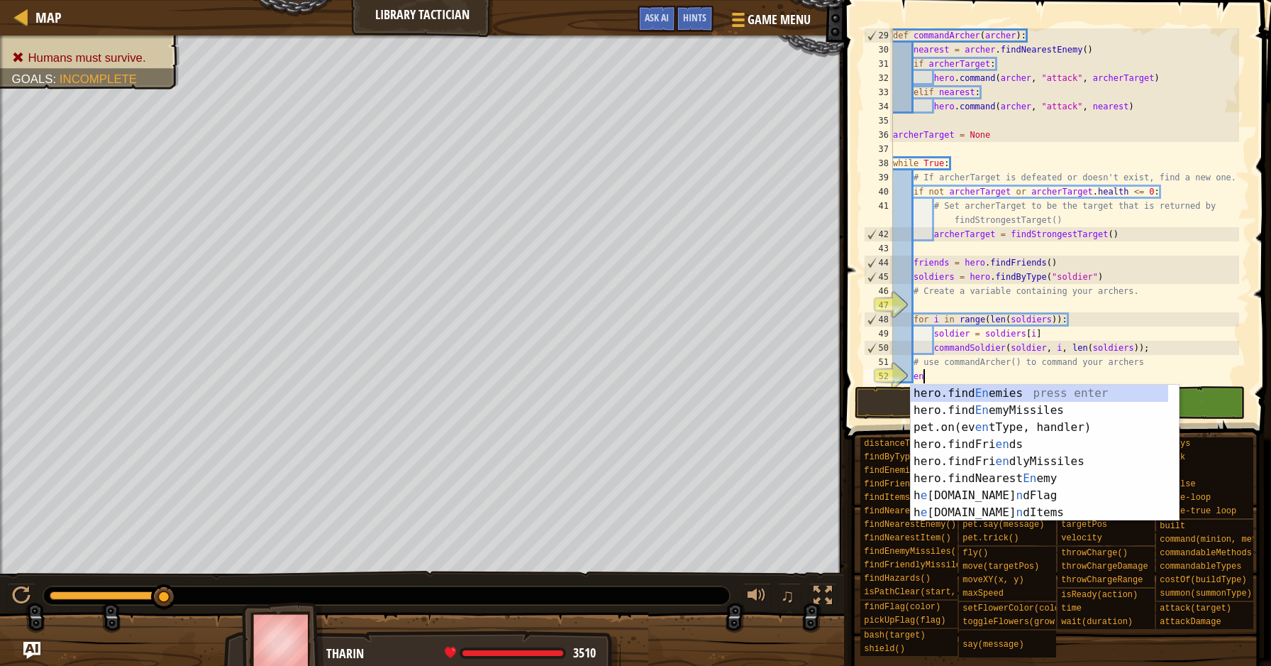
scroll to position [6, 2]
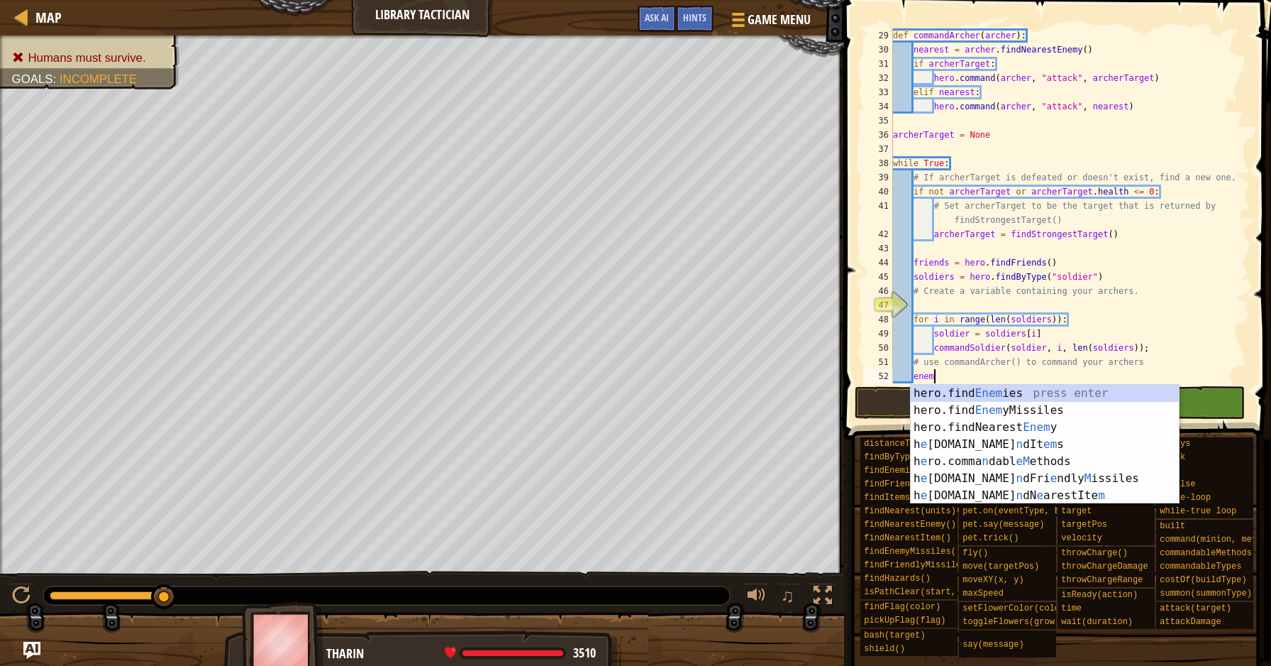
type textarea "enemy"
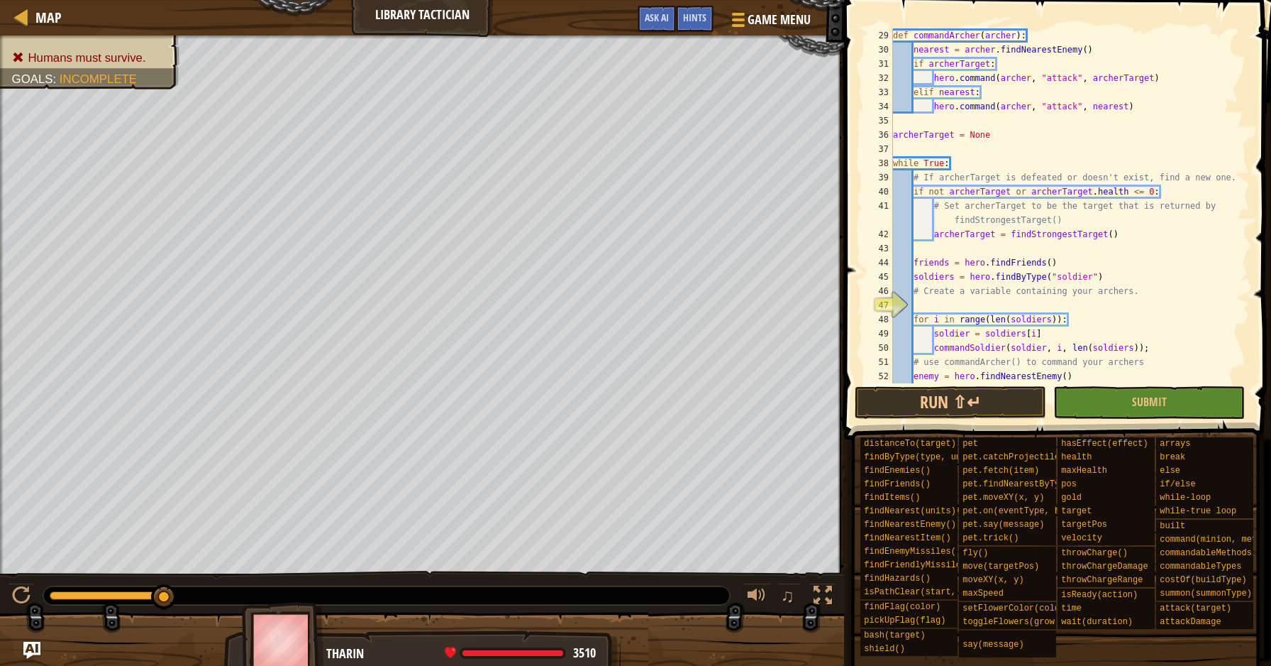
scroll to position [497, 0]
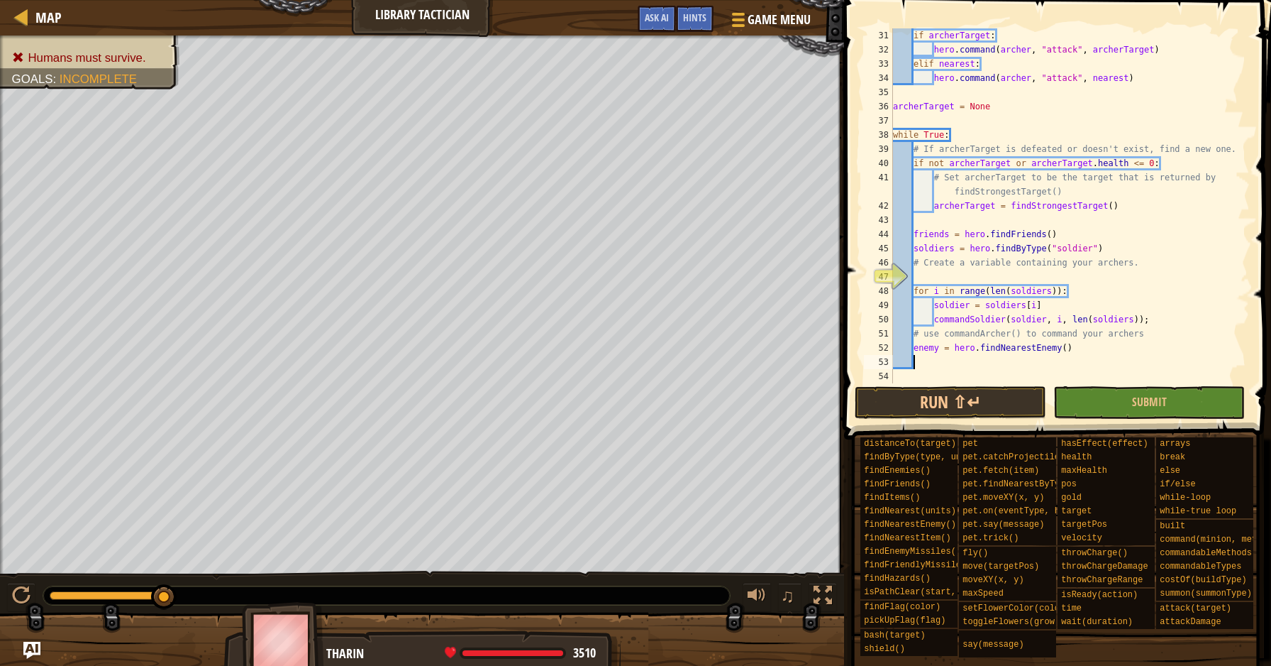
type textarea "a"
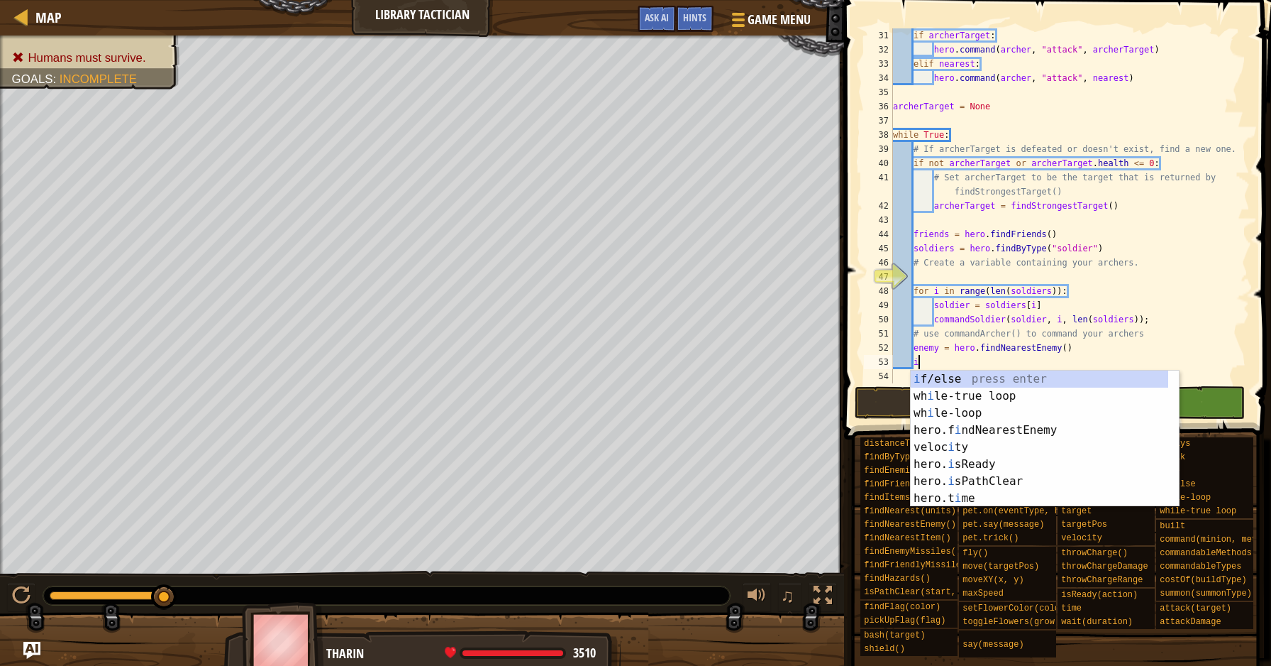
scroll to position [6, 1]
type textarea "if enemy:"
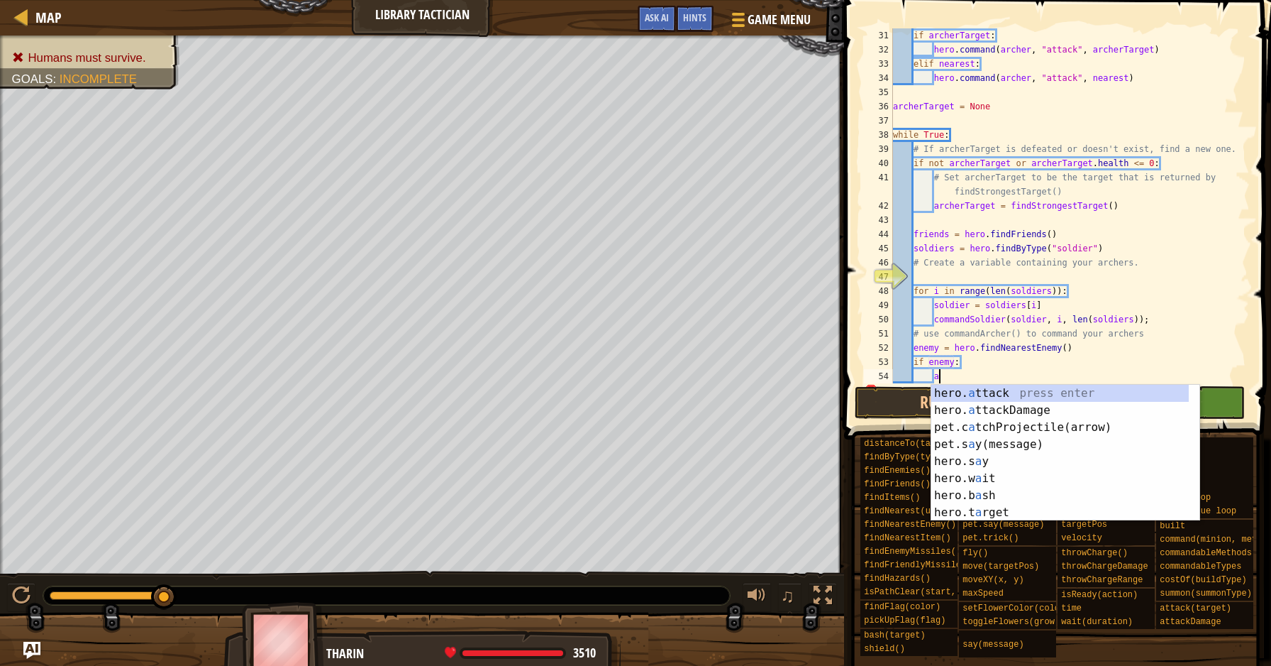
scroll to position [6, 3]
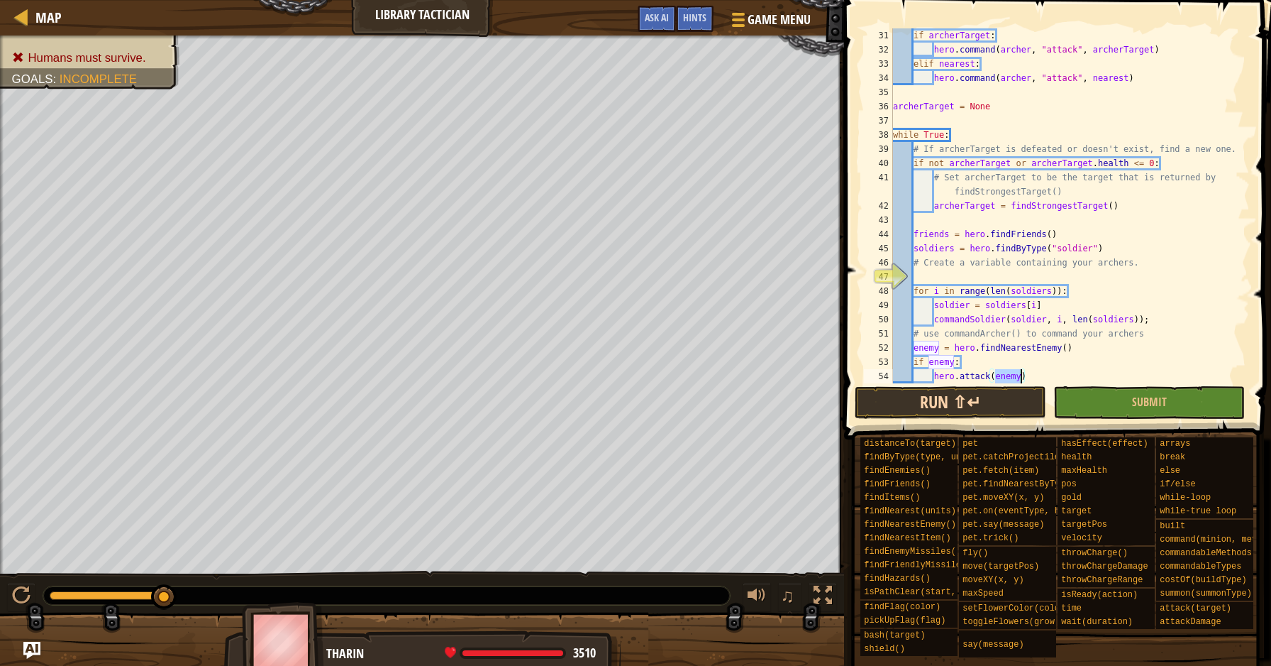
type textarea "hero.attack(enemy)"
click at [985, 388] on button "Run ⇧↵" at bounding box center [951, 402] width 192 height 33
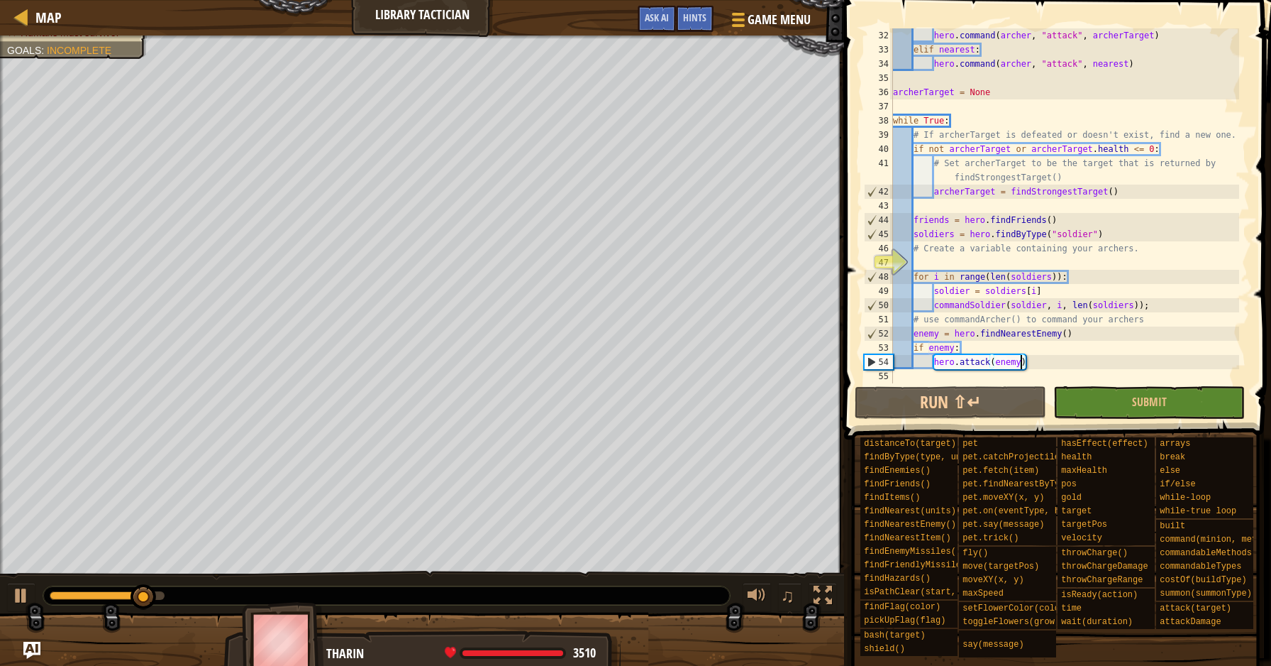
scroll to position [511, 0]
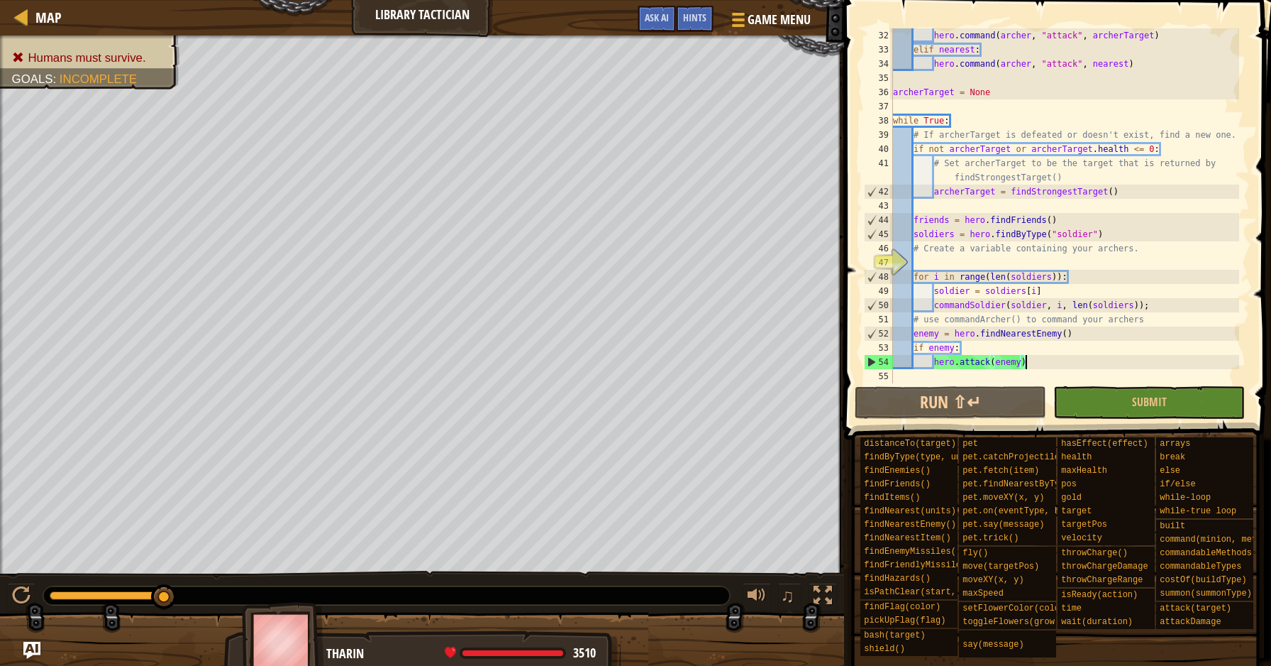
click at [1051, 360] on div "hero . command ( archer , "attack" , archerTarget ) elif nearest : hero . comma…" at bounding box center [1064, 219] width 349 height 383
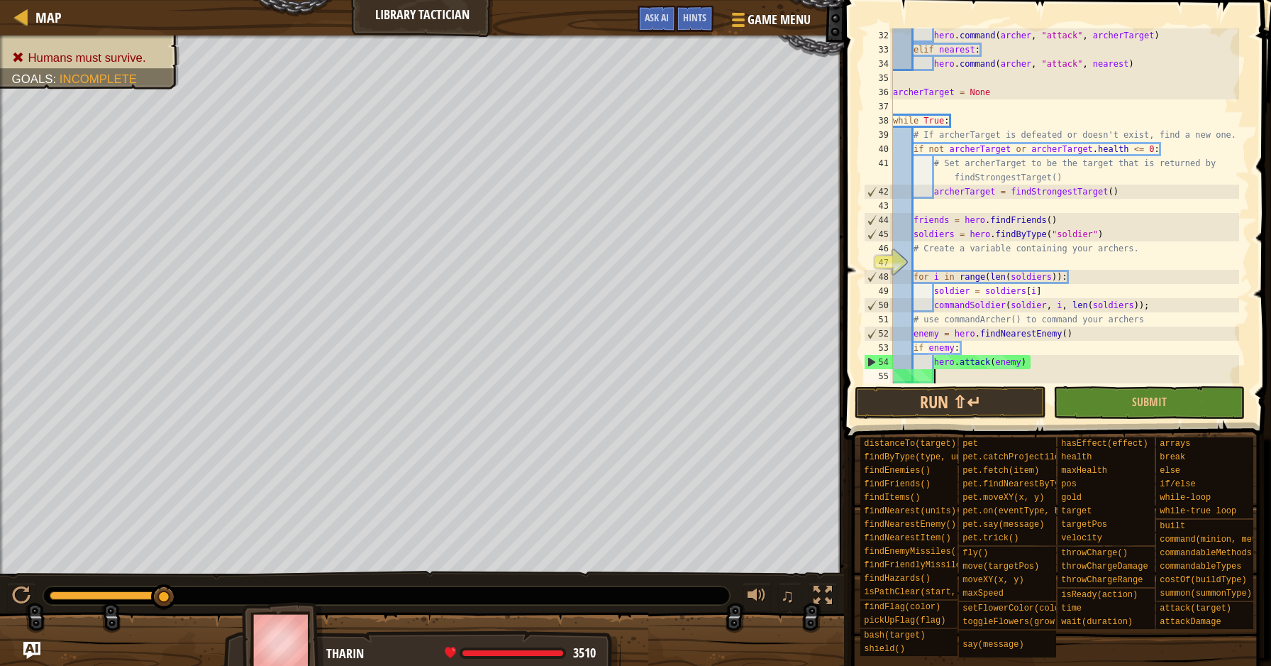
type textarea "\"
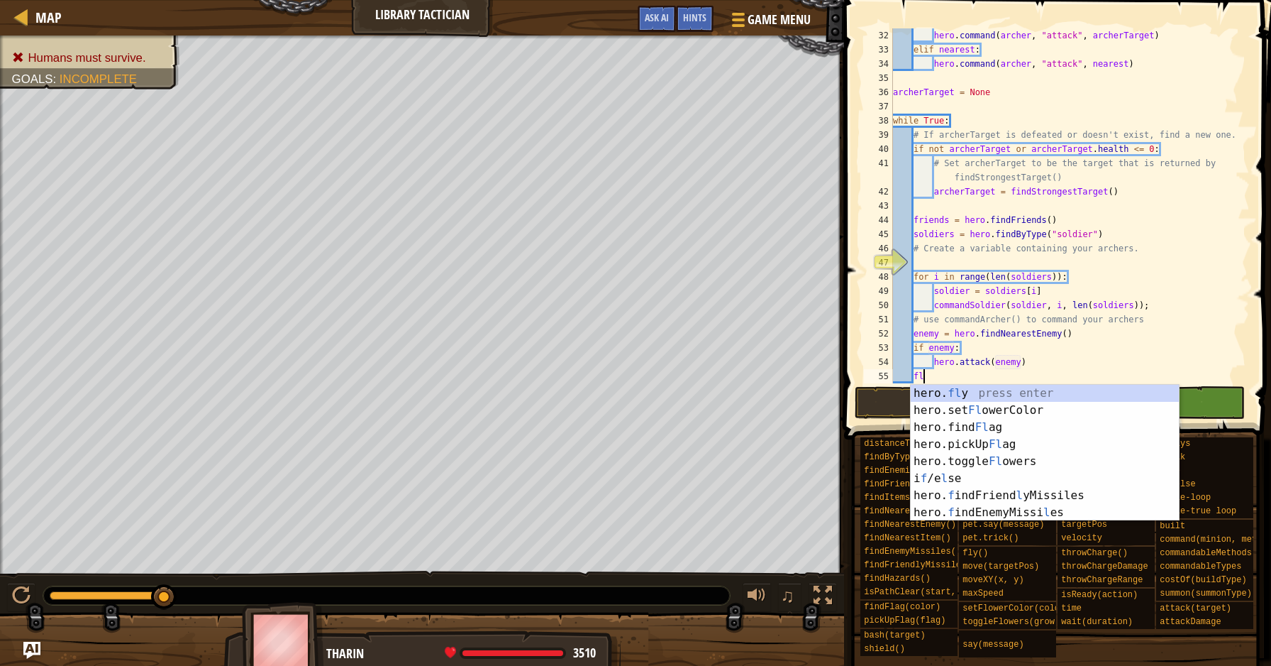
scroll to position [6, 2]
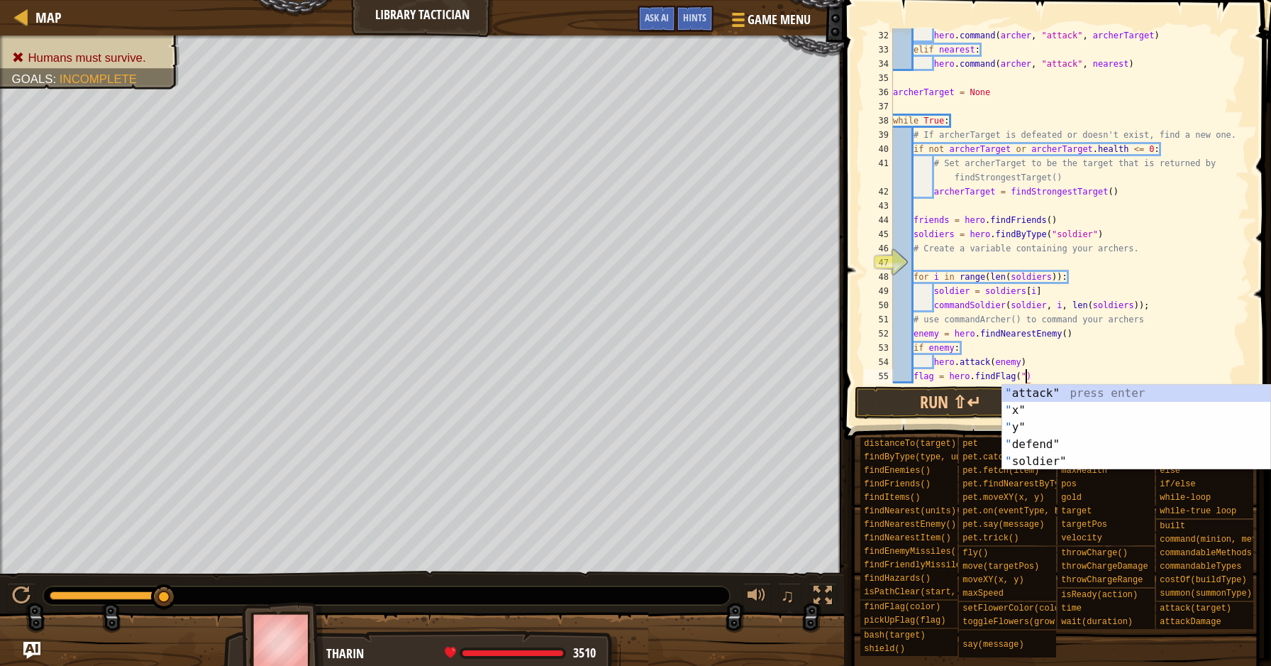
type textarea "flag = hero.findFlag()"
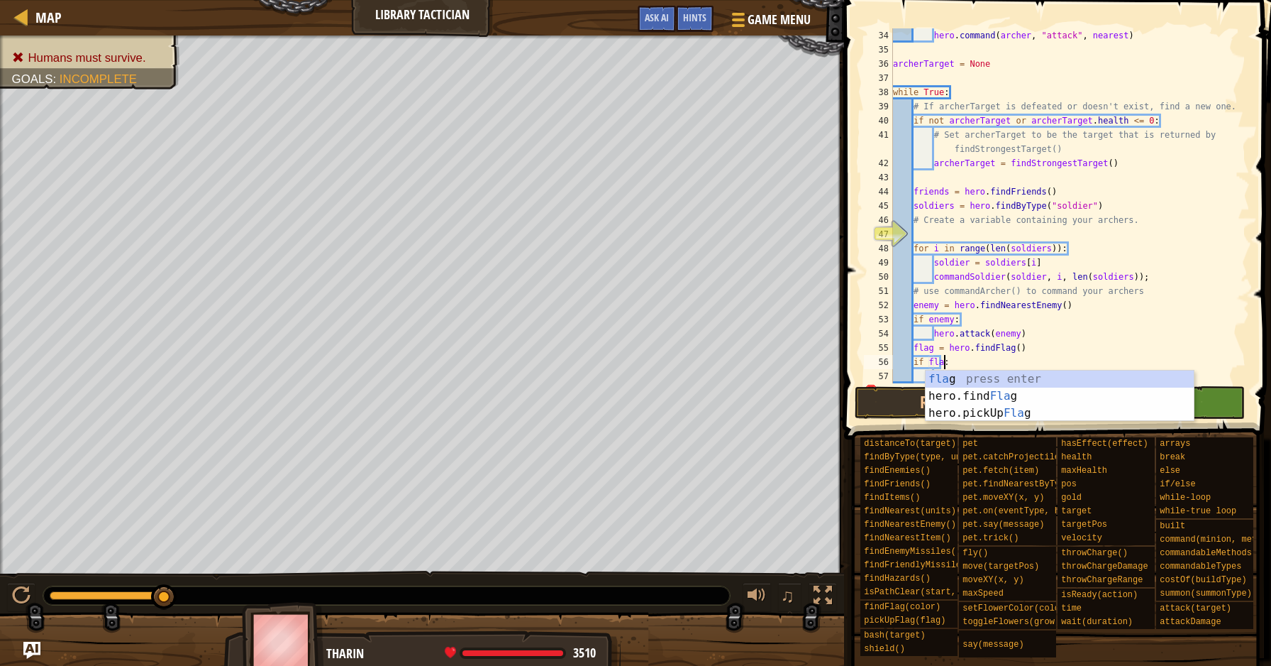
scroll to position [6, 4]
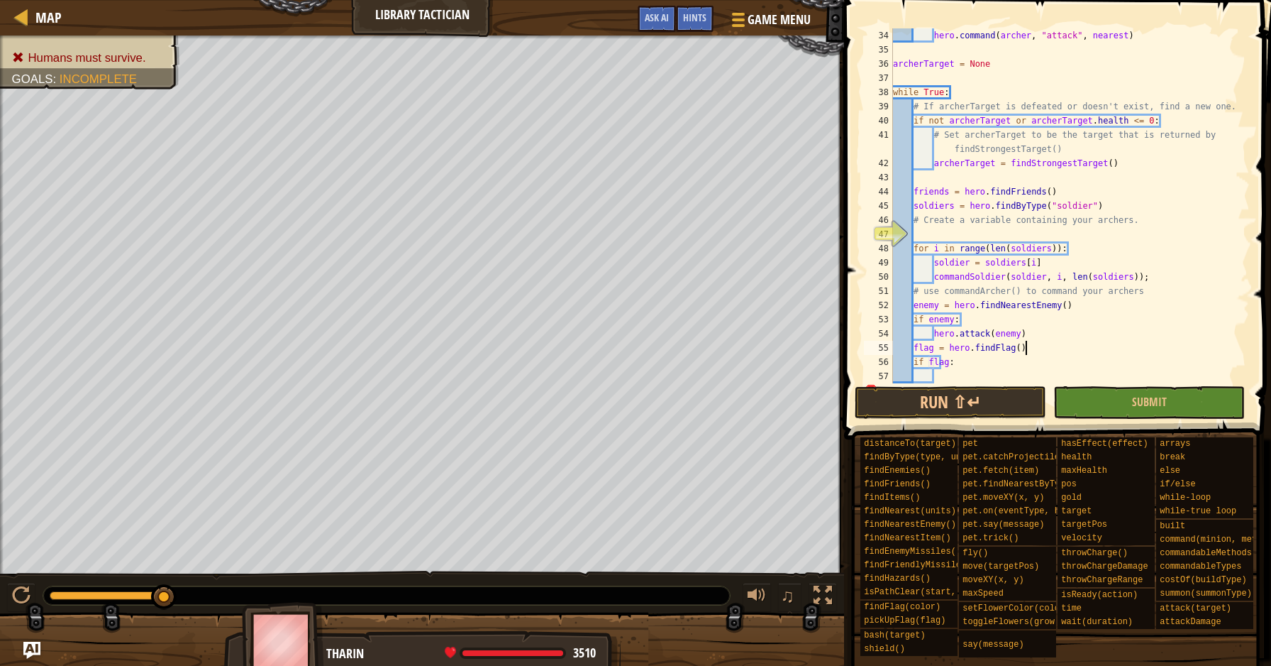
click at [1135, 346] on div "hero . command ( archer , "attack" , nearest ) archerTarget = None while True :…" at bounding box center [1064, 219] width 349 height 383
type textarea "flag = hero.findFlag()"
click at [939, 376] on div "hero . command ( archer , "attack" , nearest ) archerTarget = None while True :…" at bounding box center [1064, 219] width 349 height 383
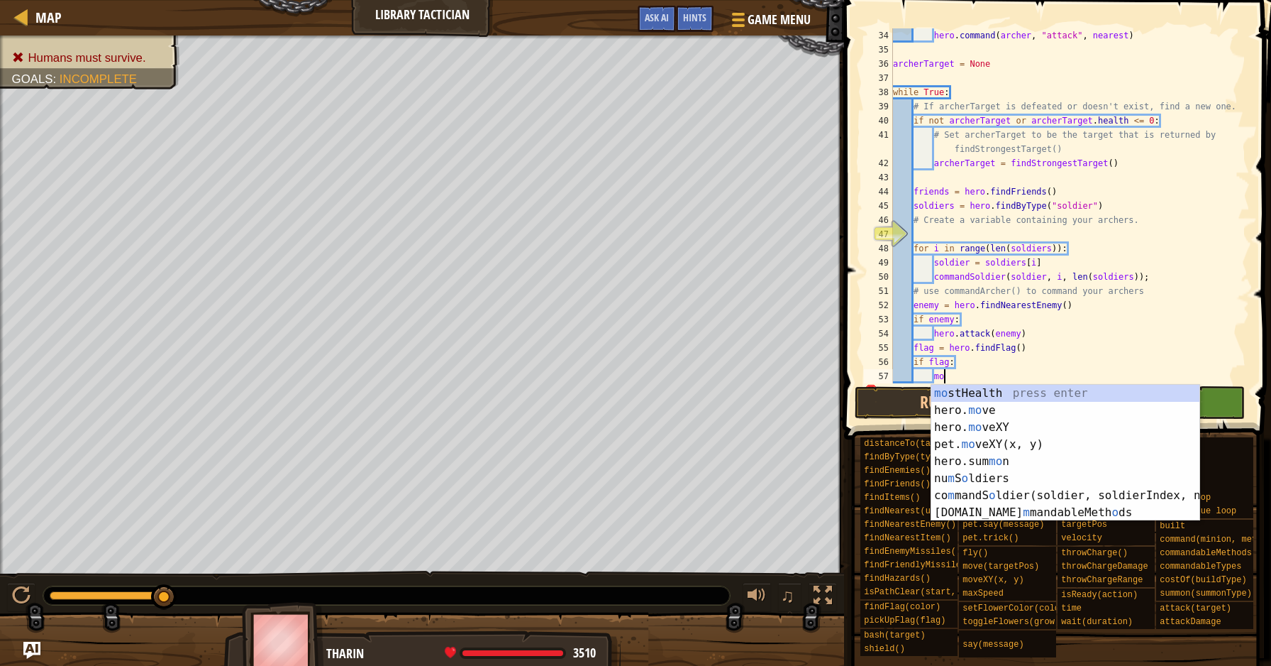
scroll to position [6, 4]
click at [961, 423] on div "mo stHealth press enter hero. mo ve press enter hero. mo veXY press enter pet. …" at bounding box center [1066, 470] width 268 height 170
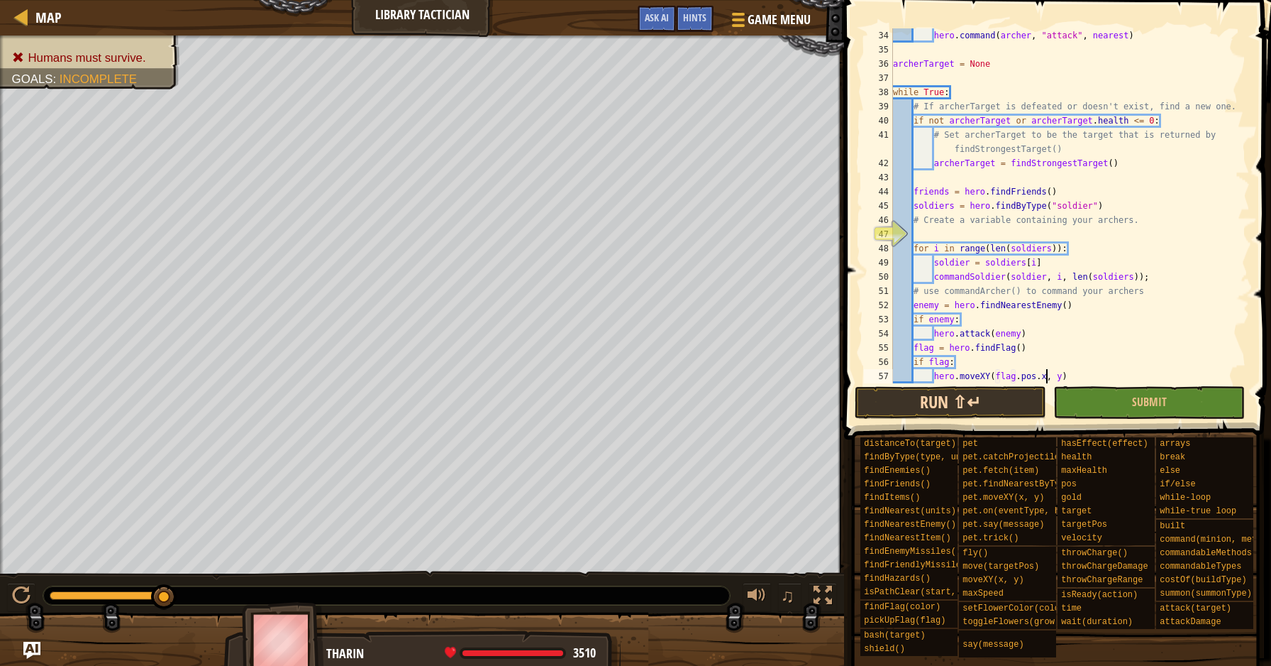
scroll to position [6, 12]
type textarea "hero.moveXY(flag.pos.x, flag.pos.y)"
click at [1142, 373] on div "hero . command ( archer , "attack" , nearest ) archerTarget = None while True :…" at bounding box center [1064, 219] width 349 height 383
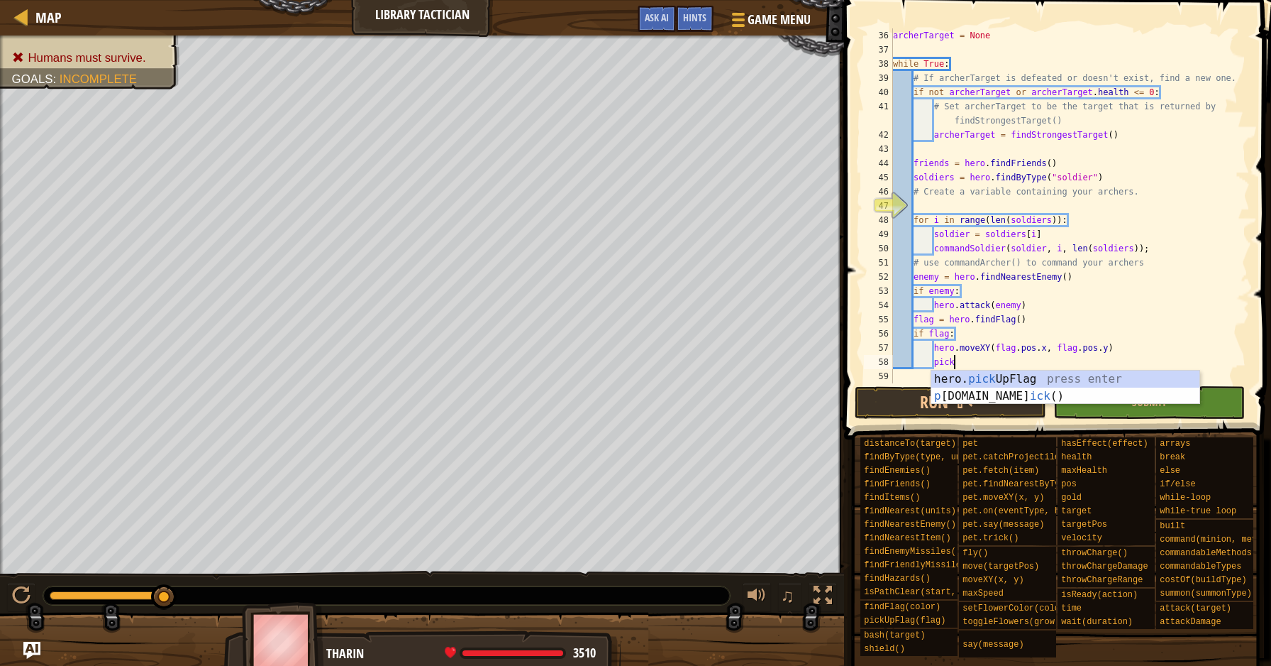
scroll to position [6, 4]
type textarea "hero.pickUpFlag(flag)"
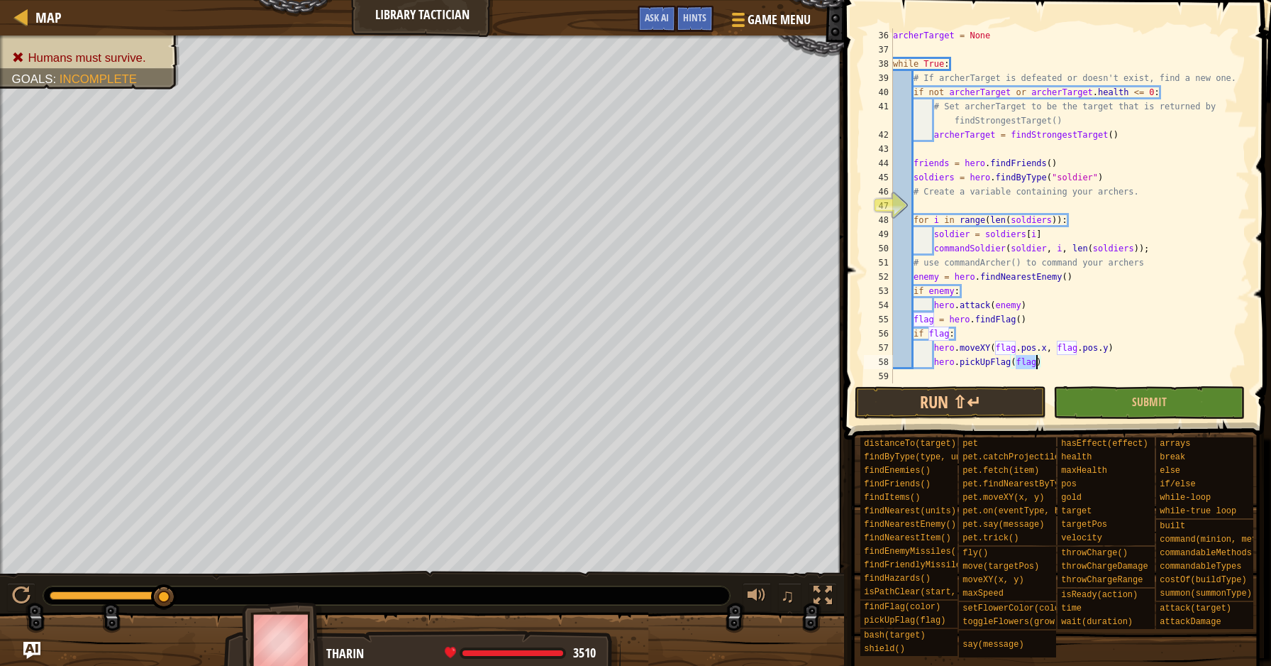
click at [1175, 382] on div "archerTarget = None while True : # If archerTarget is defeated or doesn't exist…" at bounding box center [1064, 219] width 349 height 383
click at [1172, 400] on button "Submit" at bounding box center [1150, 402] width 192 height 33
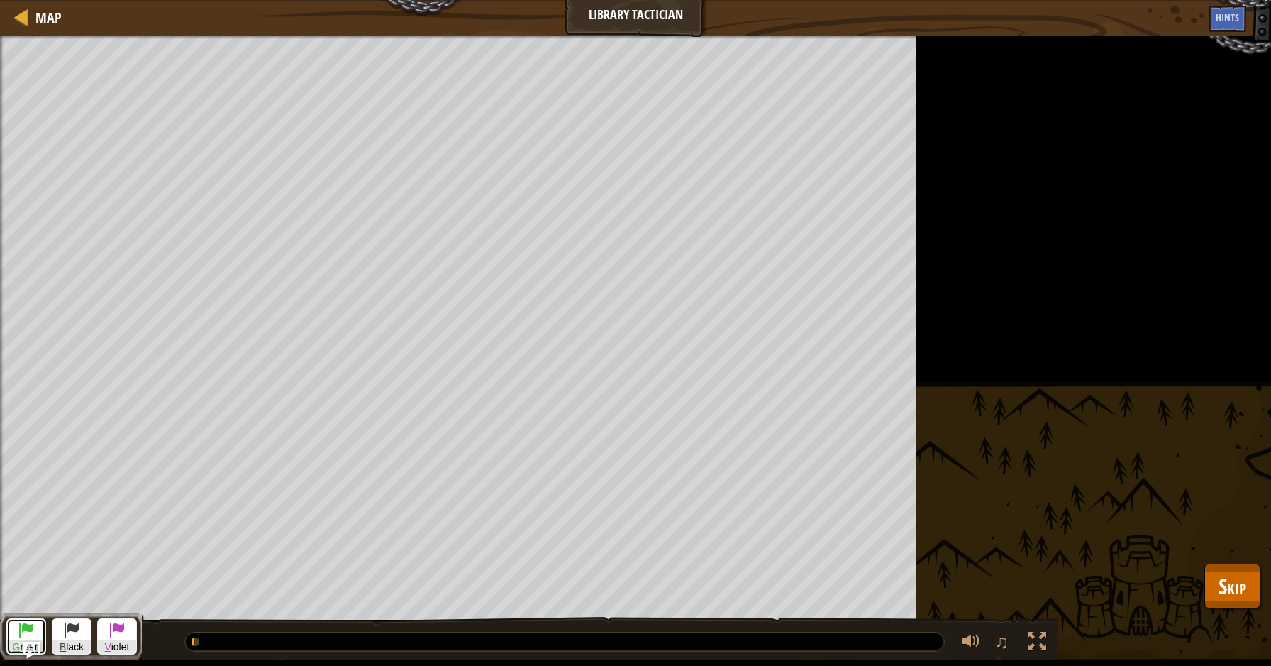
click at [27, 631] on span at bounding box center [26, 629] width 17 height 17
click at [36, 628] on button "G reen" at bounding box center [26, 636] width 40 height 36
click at [31, 634] on span at bounding box center [26, 629] width 17 height 17
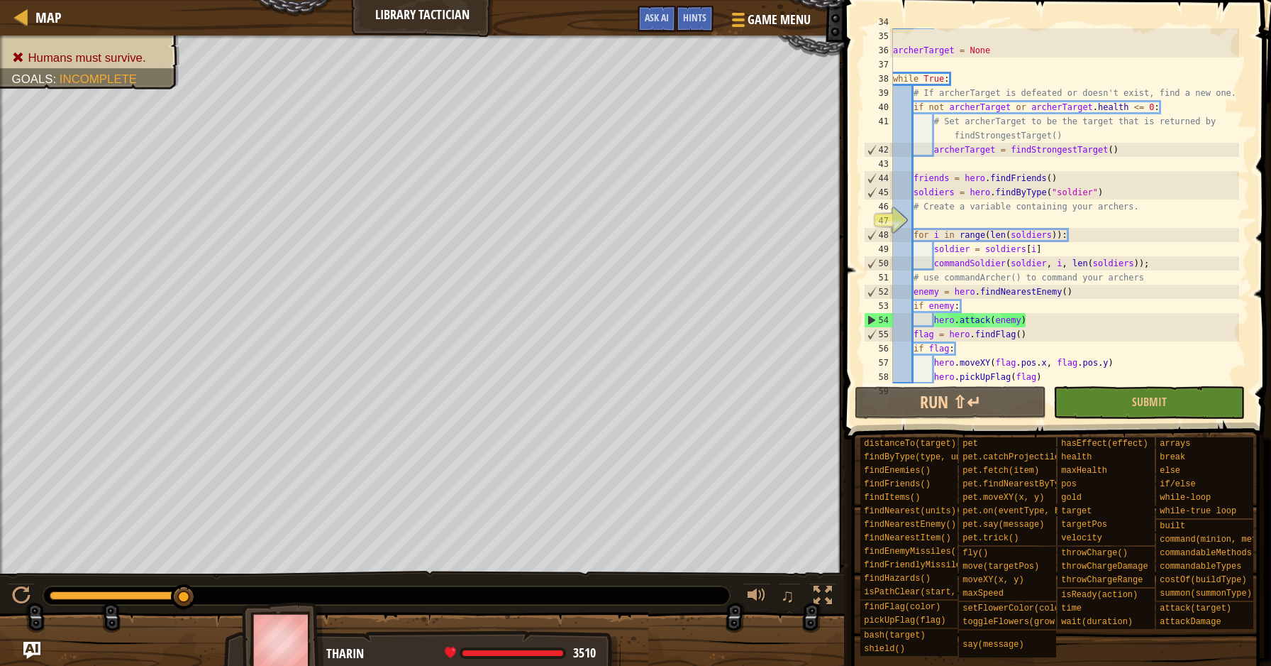
scroll to position [568, 0]
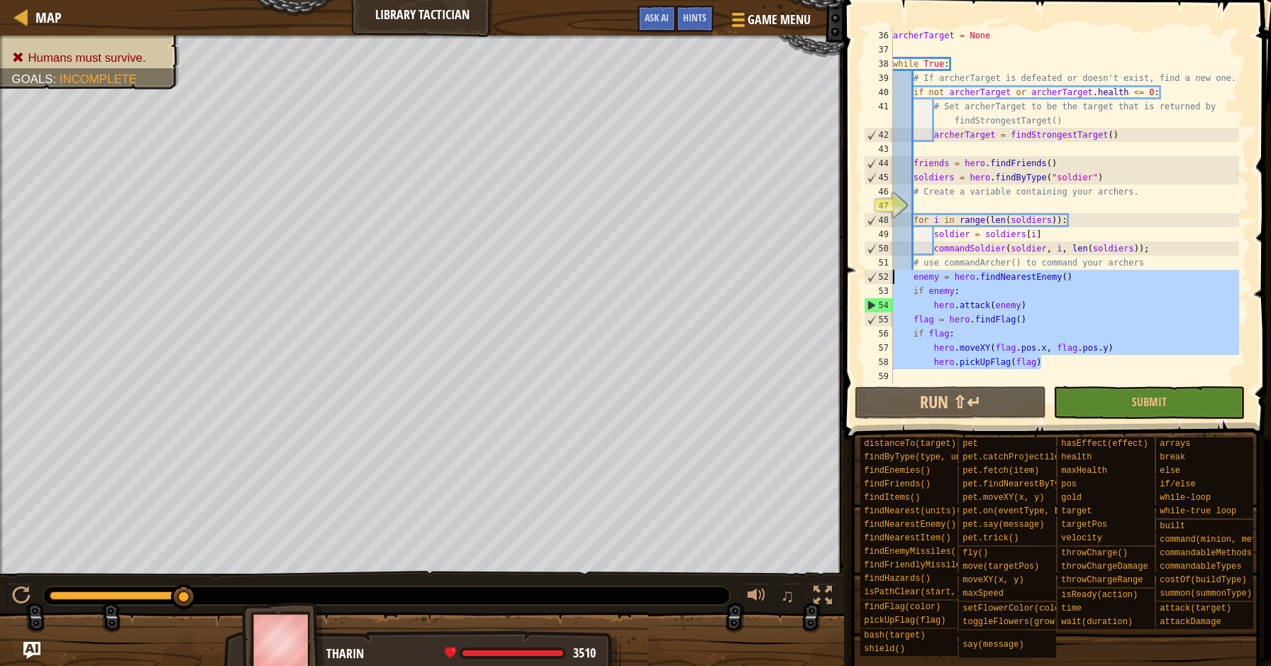
drag, startPoint x: 1063, startPoint y: 367, endPoint x: 895, endPoint y: 276, distance: 191.1
click at [895, 276] on div "archerTarget = None while True : # If archerTarget is defeated or doesn't exist…" at bounding box center [1064, 219] width 349 height 383
type textarea "enemy = hero.findNearestEnemy() if enemy:"
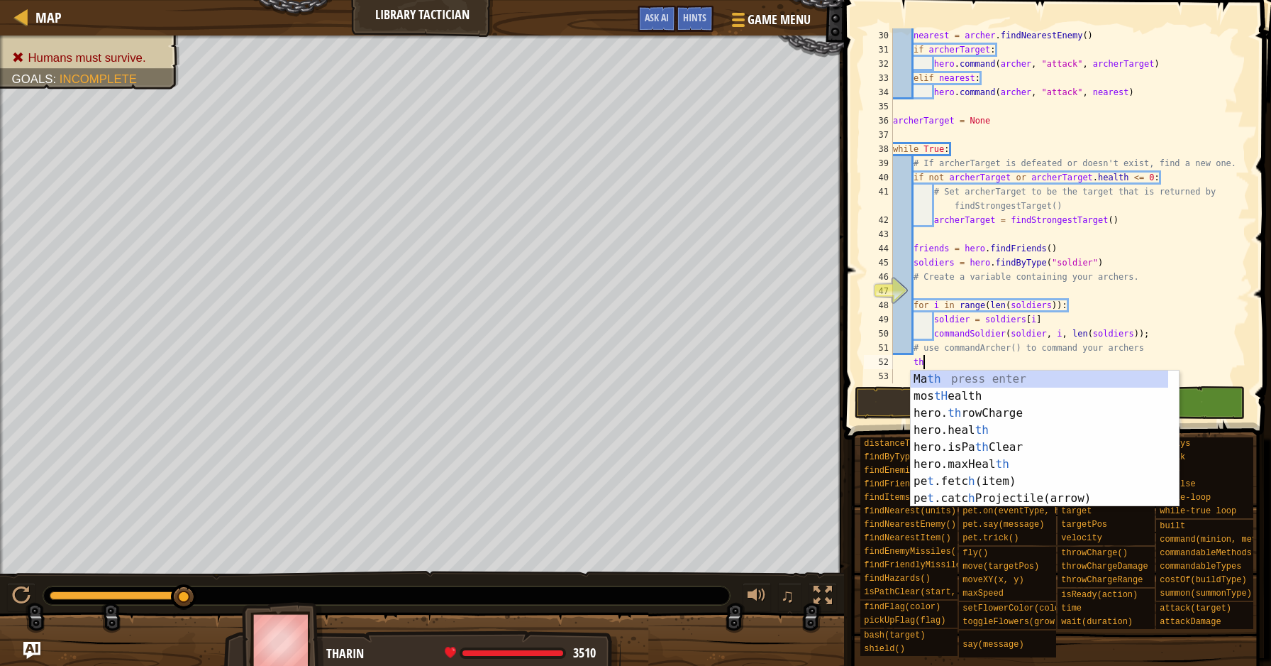
scroll to position [6, 2]
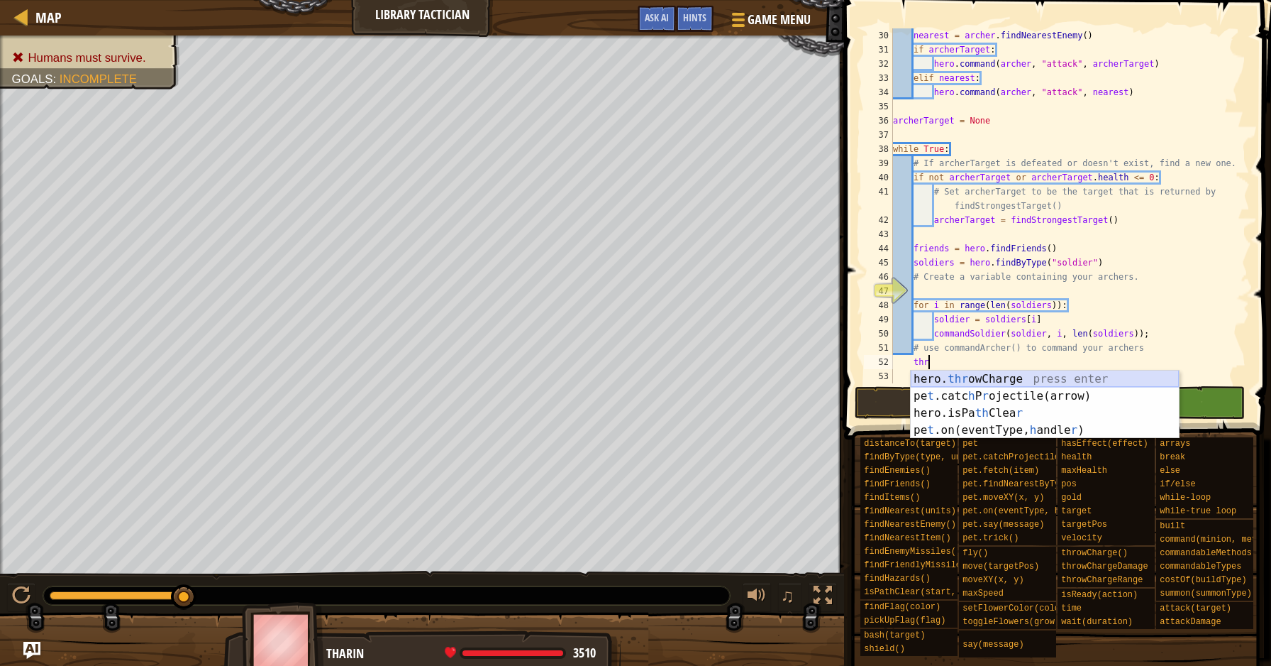
click at [984, 382] on div "hero. thr owCharge press enter pe t .catc h P r ojectile(arrow) press enter her…" at bounding box center [1045, 421] width 268 height 102
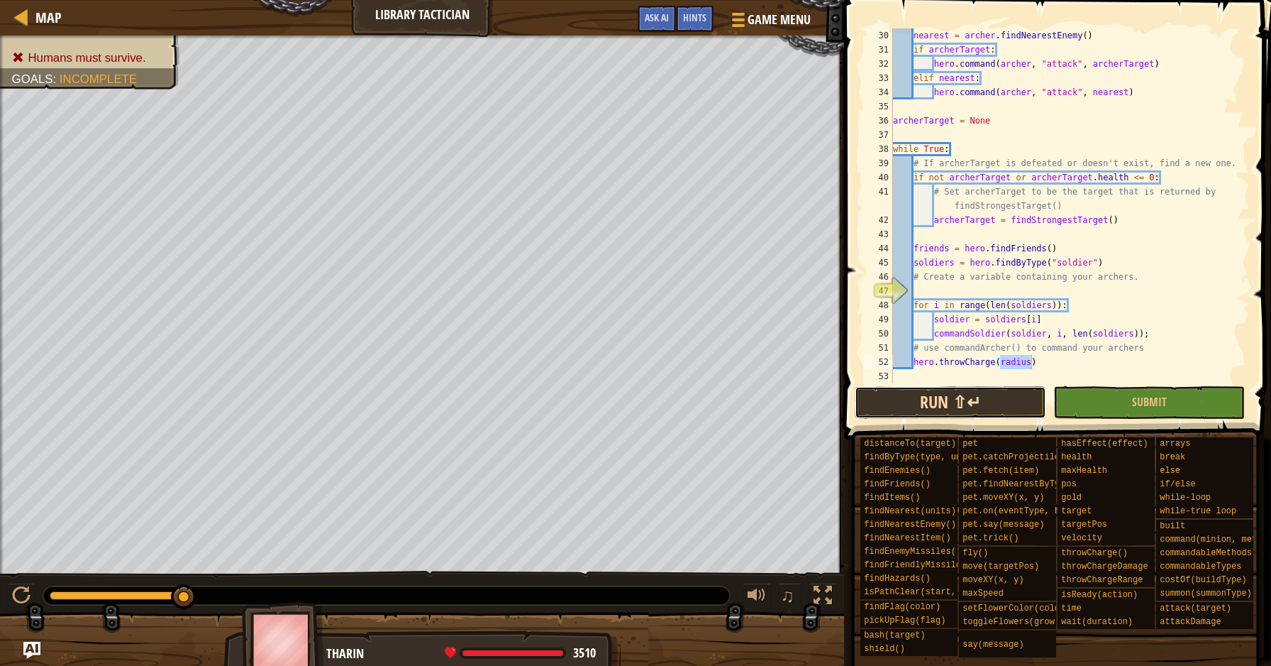
click at [1006, 387] on button "Run ⇧↵" at bounding box center [951, 402] width 192 height 33
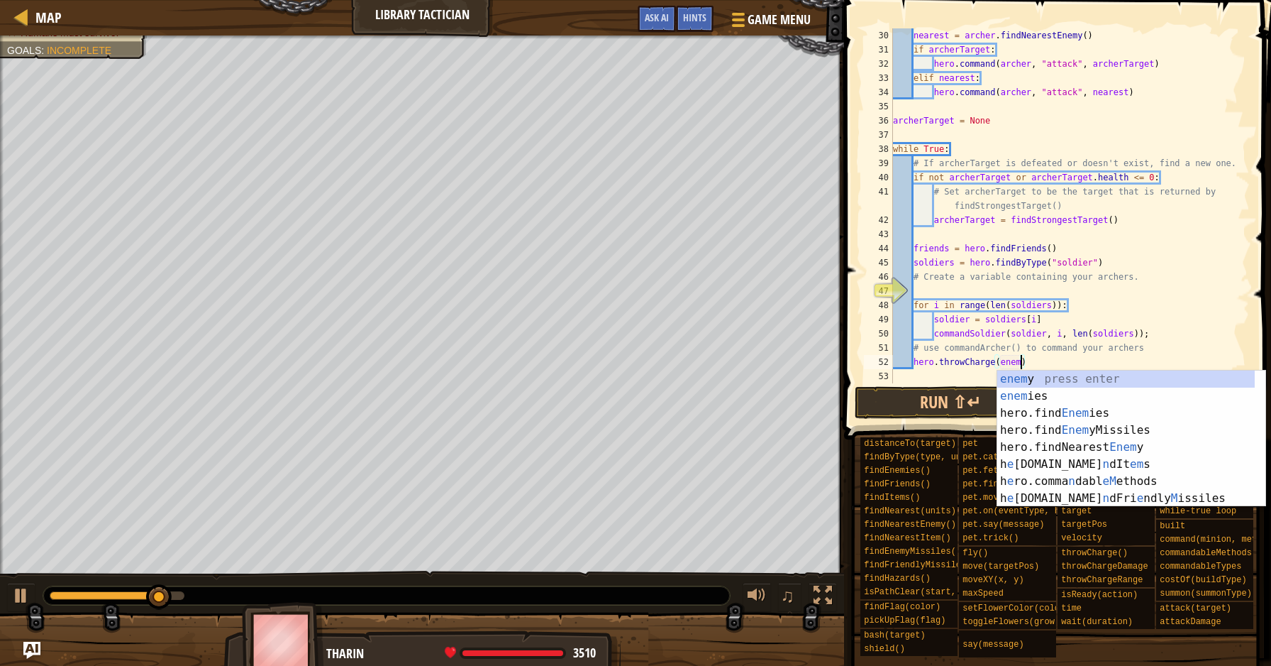
scroll to position [6, 11]
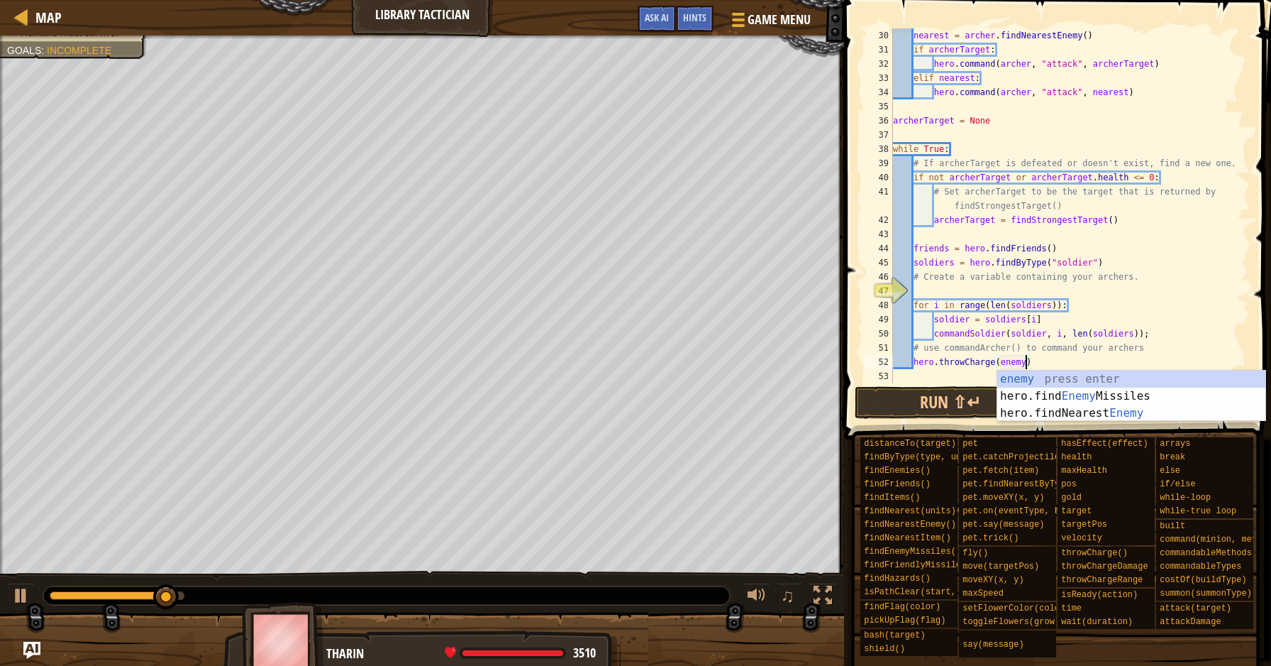
click at [1152, 347] on div "nearest = archer . findNearestEnemy ( ) if archerTarget : hero . command ( arch…" at bounding box center [1064, 219] width 349 height 383
type textarea "# use commandArcher() to command your archers"
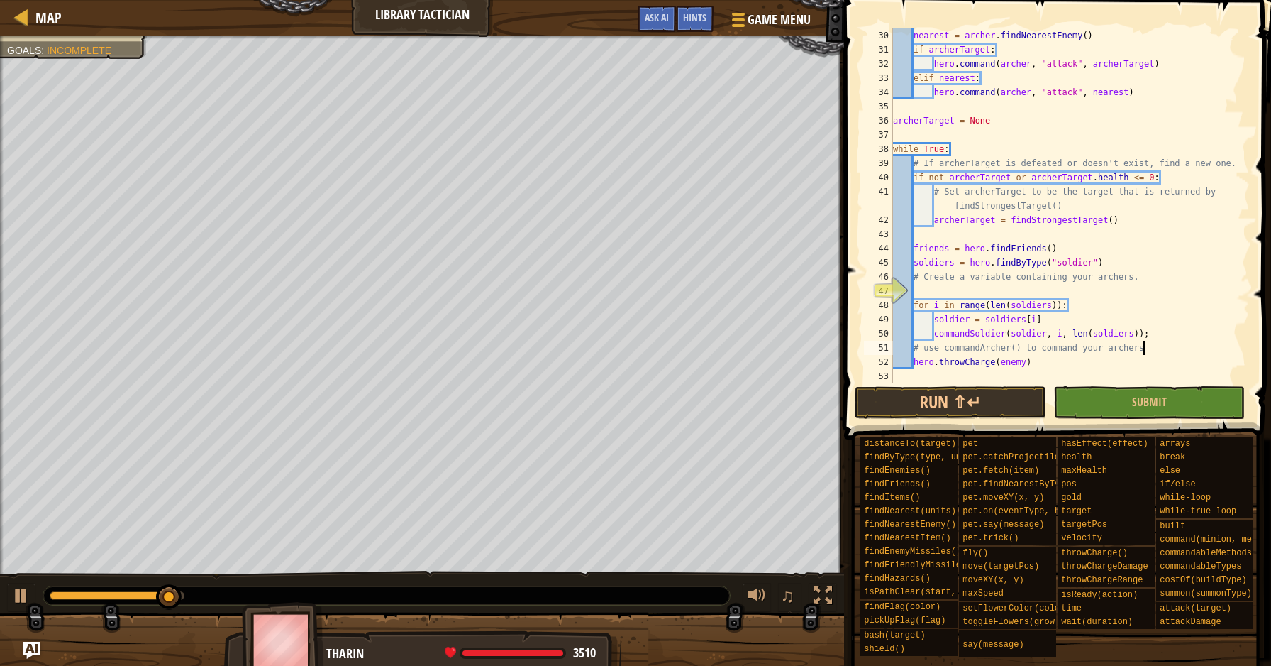
scroll to position [6, 1]
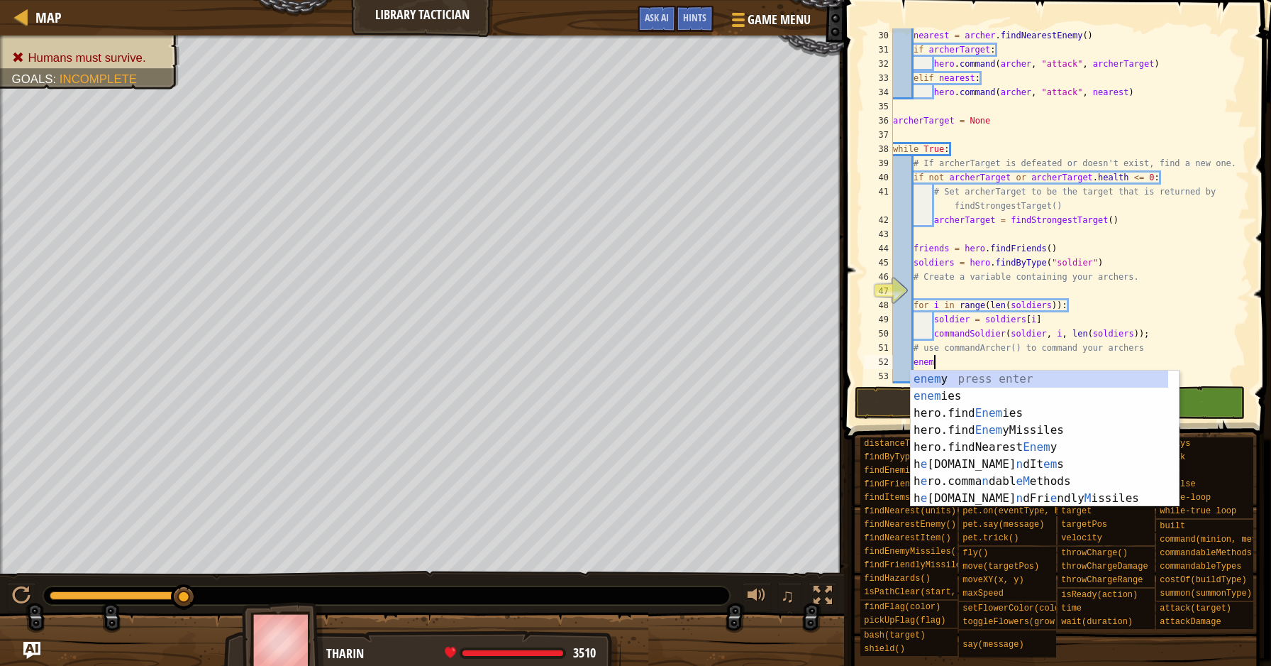
type textarea "enemy"
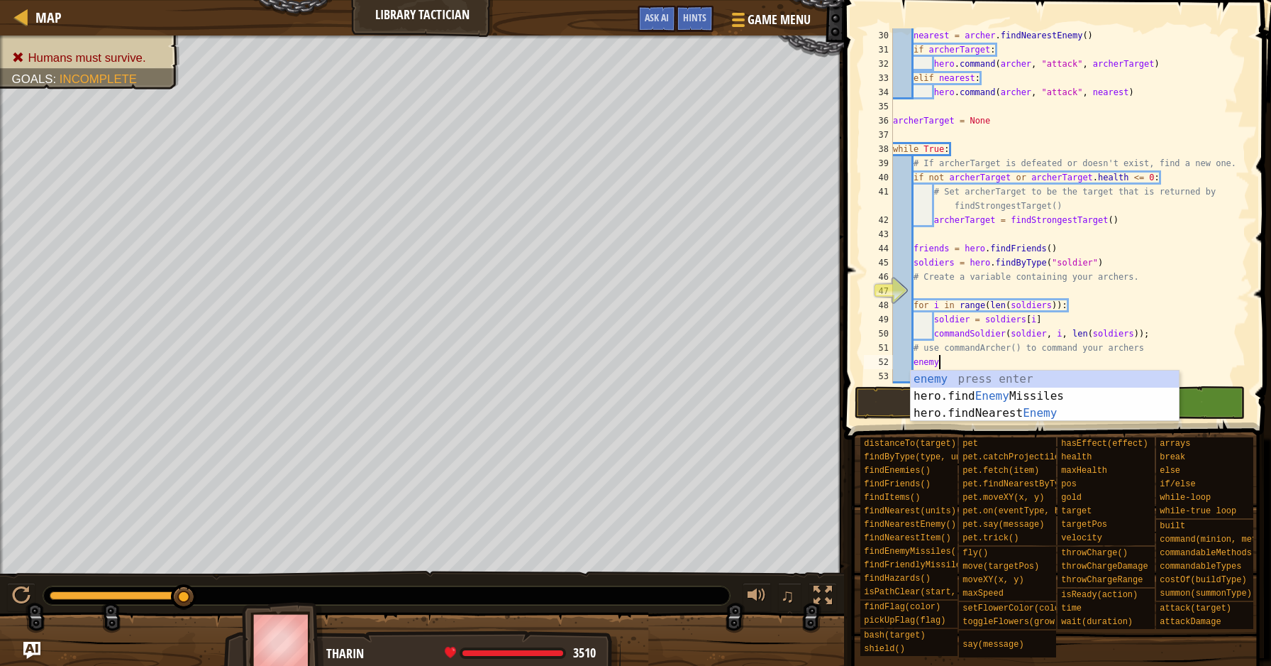
scroll to position [6, 3]
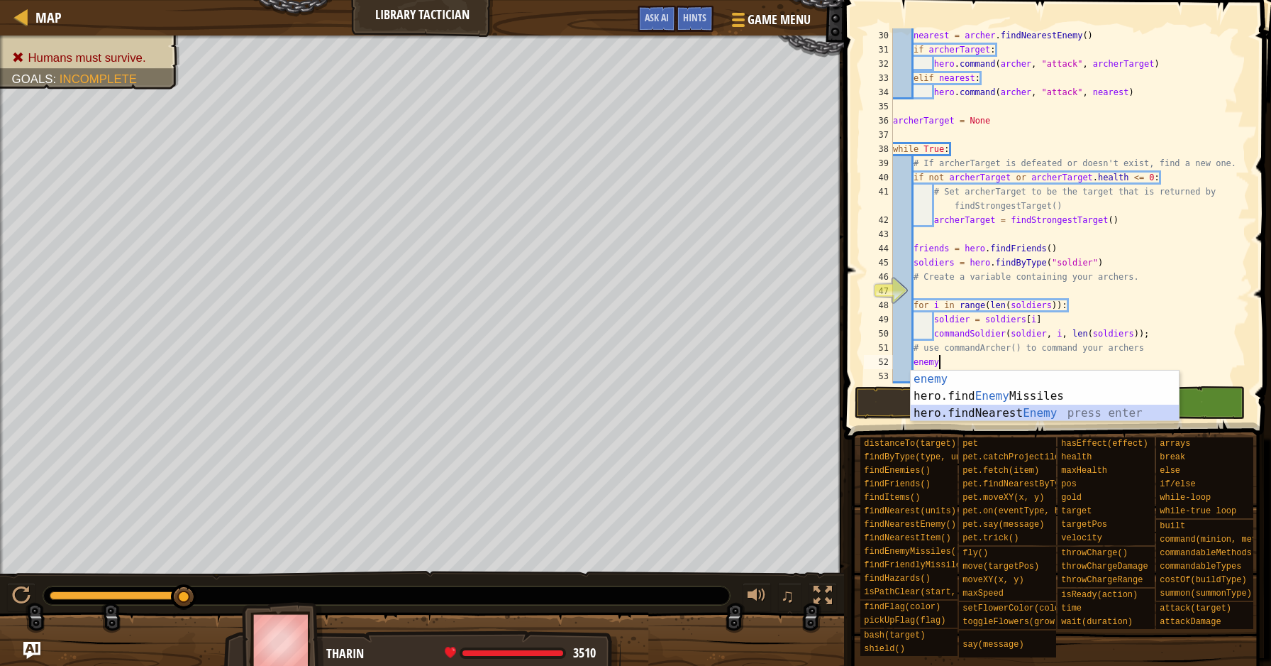
click at [1146, 407] on div "enemy press enter hero.find Enemy Missiles press enter hero.findNearest Enemy p…" at bounding box center [1045, 412] width 268 height 85
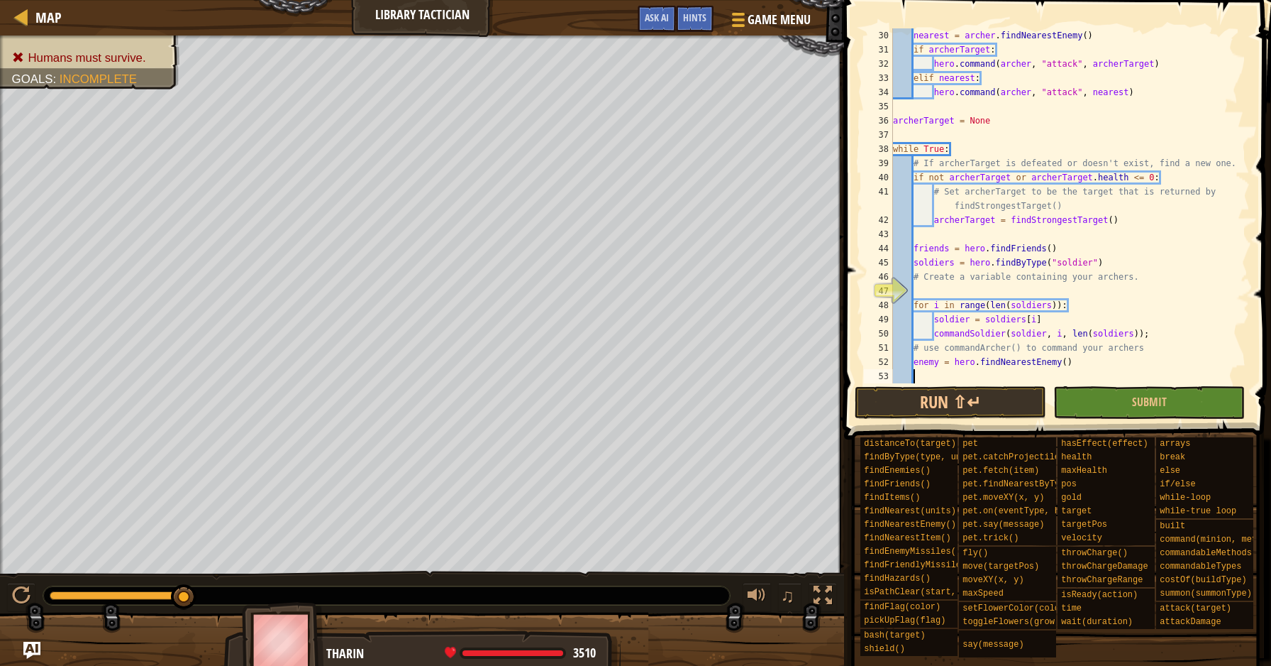
click at [963, 419] on span at bounding box center [1059, 199] width 438 height 481
click at [963, 399] on button "Run ⇧↵" at bounding box center [951, 402] width 192 height 33
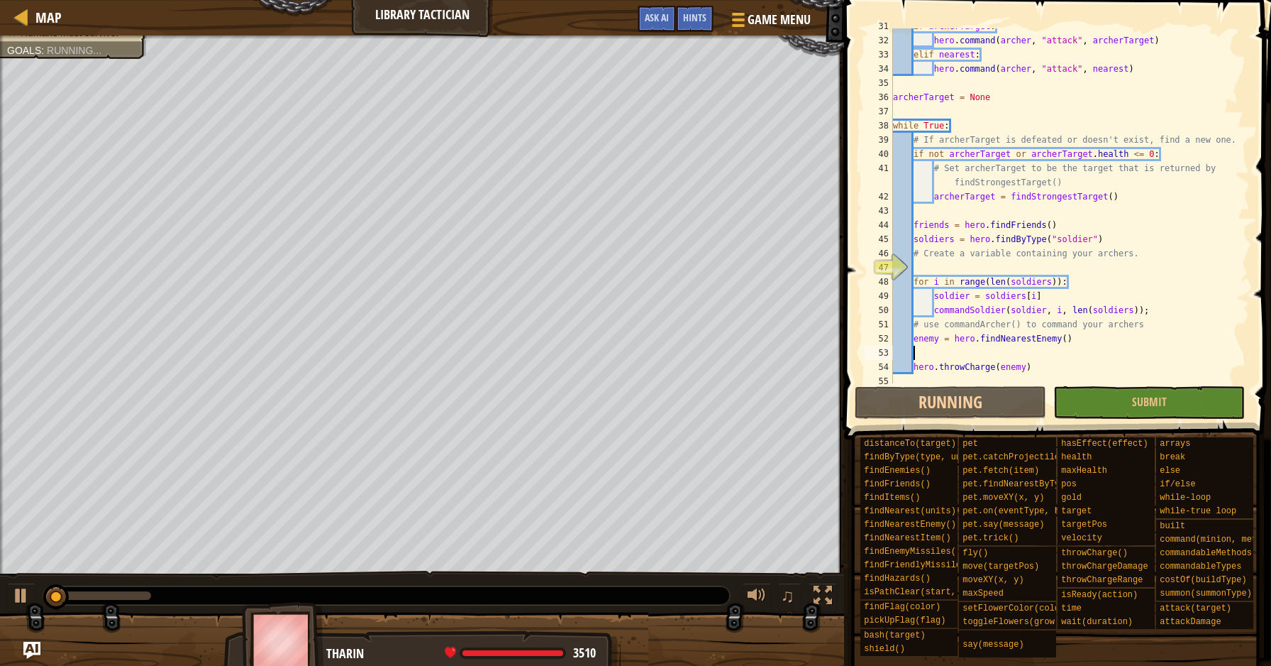
scroll to position [511, 0]
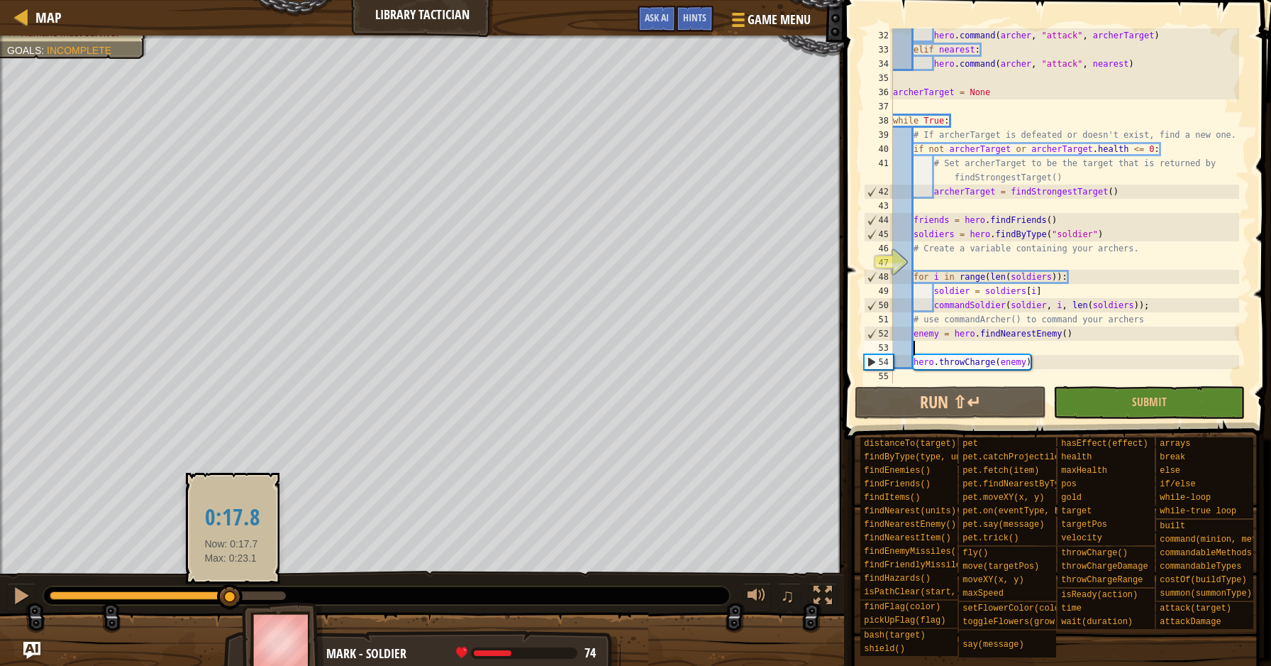
drag, startPoint x: 283, startPoint y: 600, endPoint x: 231, endPoint y: 588, distance: 53.0
click at [231, 588] on div at bounding box center [230, 597] width 26 height 26
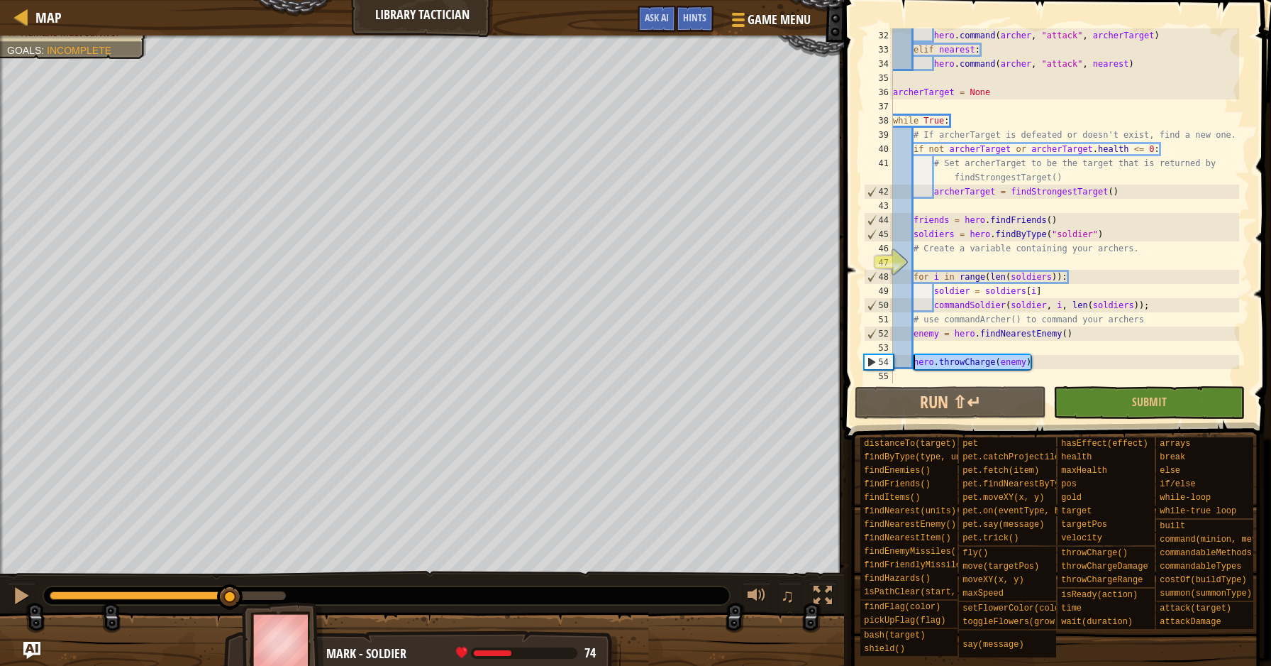
drag, startPoint x: 1046, startPoint y: 355, endPoint x: 915, endPoint y: 358, distance: 130.6
click at [915, 358] on div "hero . command ( archer , "attack" , archerTarget ) elif nearest : hero . comma…" at bounding box center [1064, 219] width 349 height 383
type textarea "hero.throwCharge(enemy)"
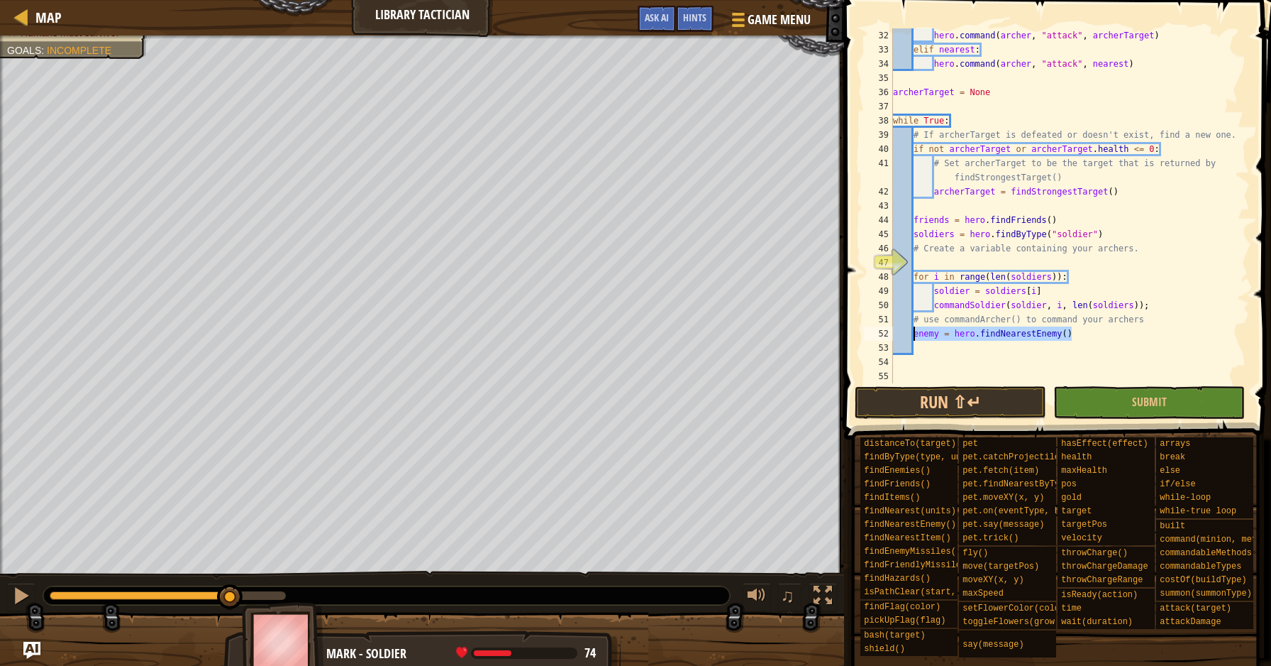
drag, startPoint x: 1091, startPoint y: 336, endPoint x: 915, endPoint y: 333, distance: 176.0
click at [915, 333] on div "hero . command ( archer , "attack" , archerTarget ) elif nearest : hero . comma…" at bounding box center [1064, 219] width 349 height 383
type textarea "enemy = hero.findNearestEnemy()"
click at [53, 28] on div "Map" at bounding box center [44, 17] width 33 height 35
